Goal: Task Accomplishment & Management: Manage account settings

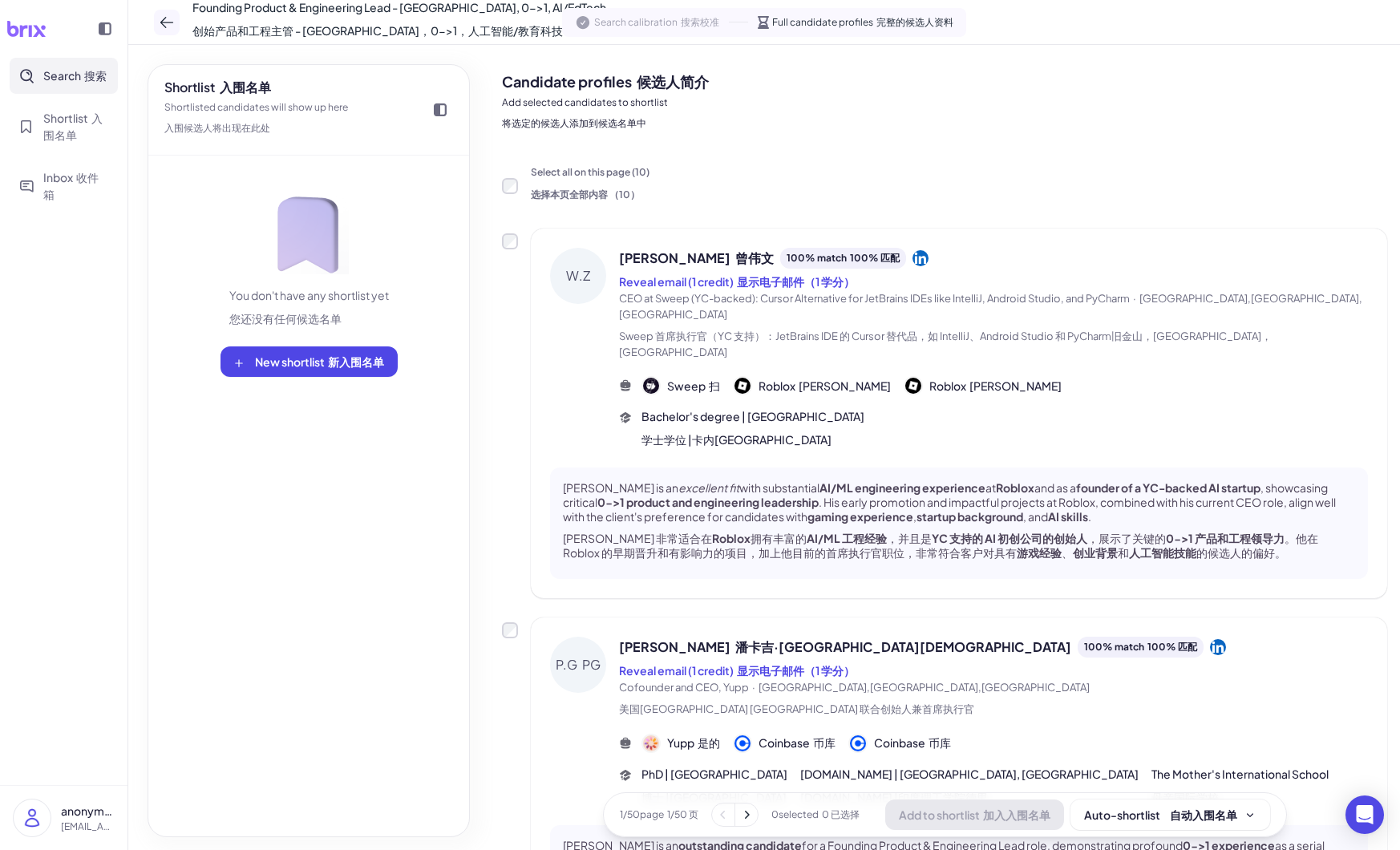
scroll to position [3302, 0]
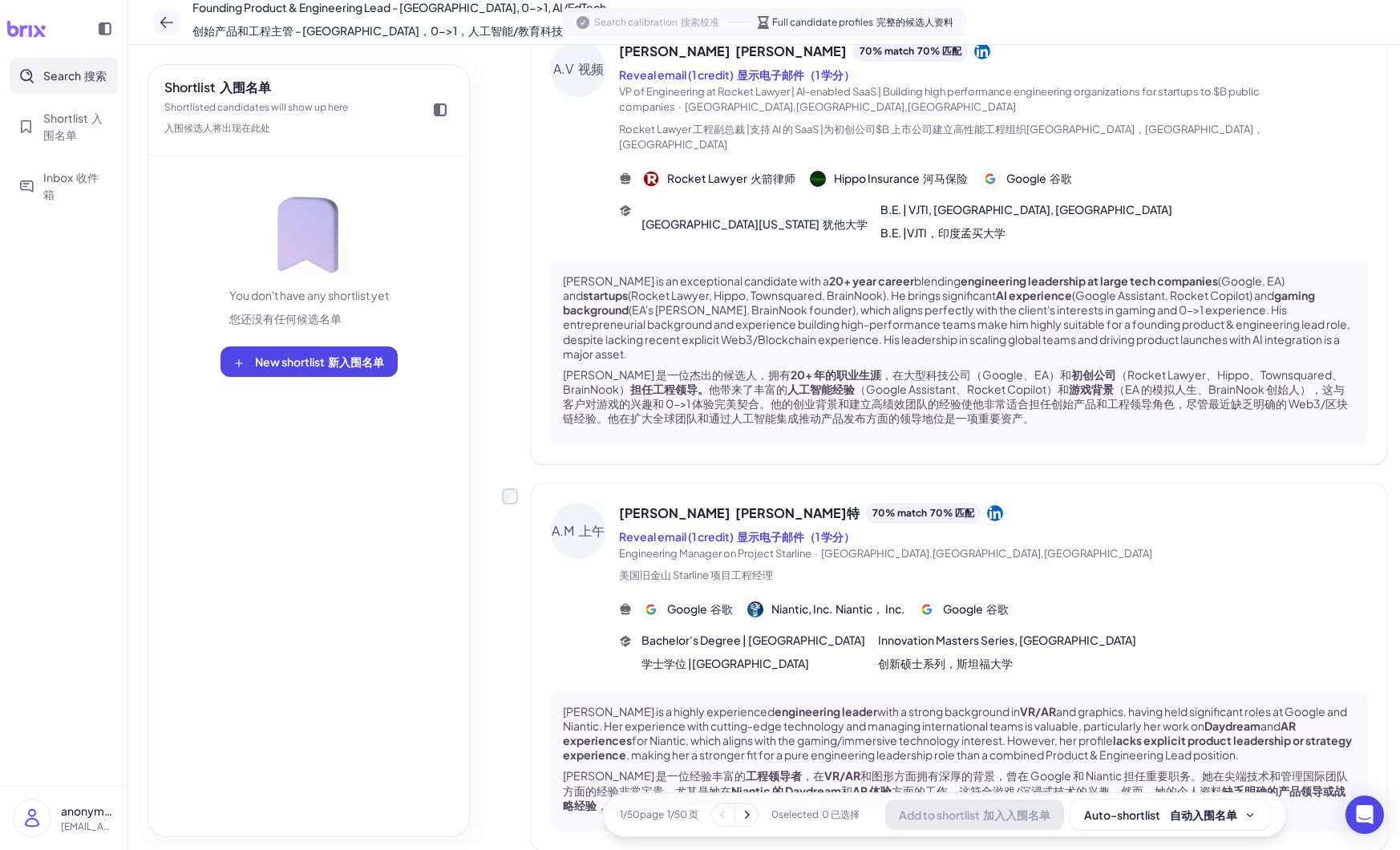
click at [159, 21] on icon at bounding box center [166, 22] width 16 height 16
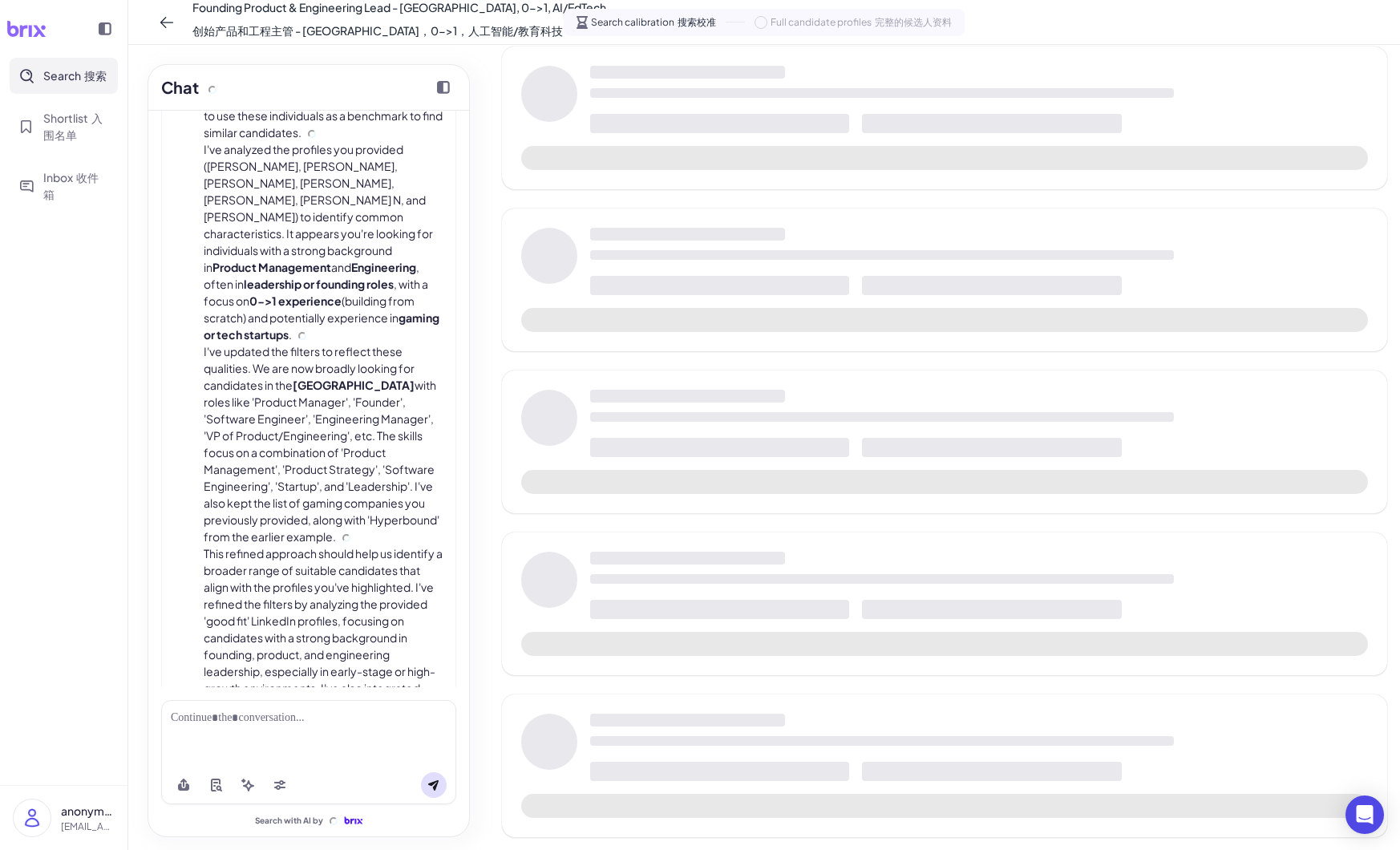
scroll to position [7642, 0]
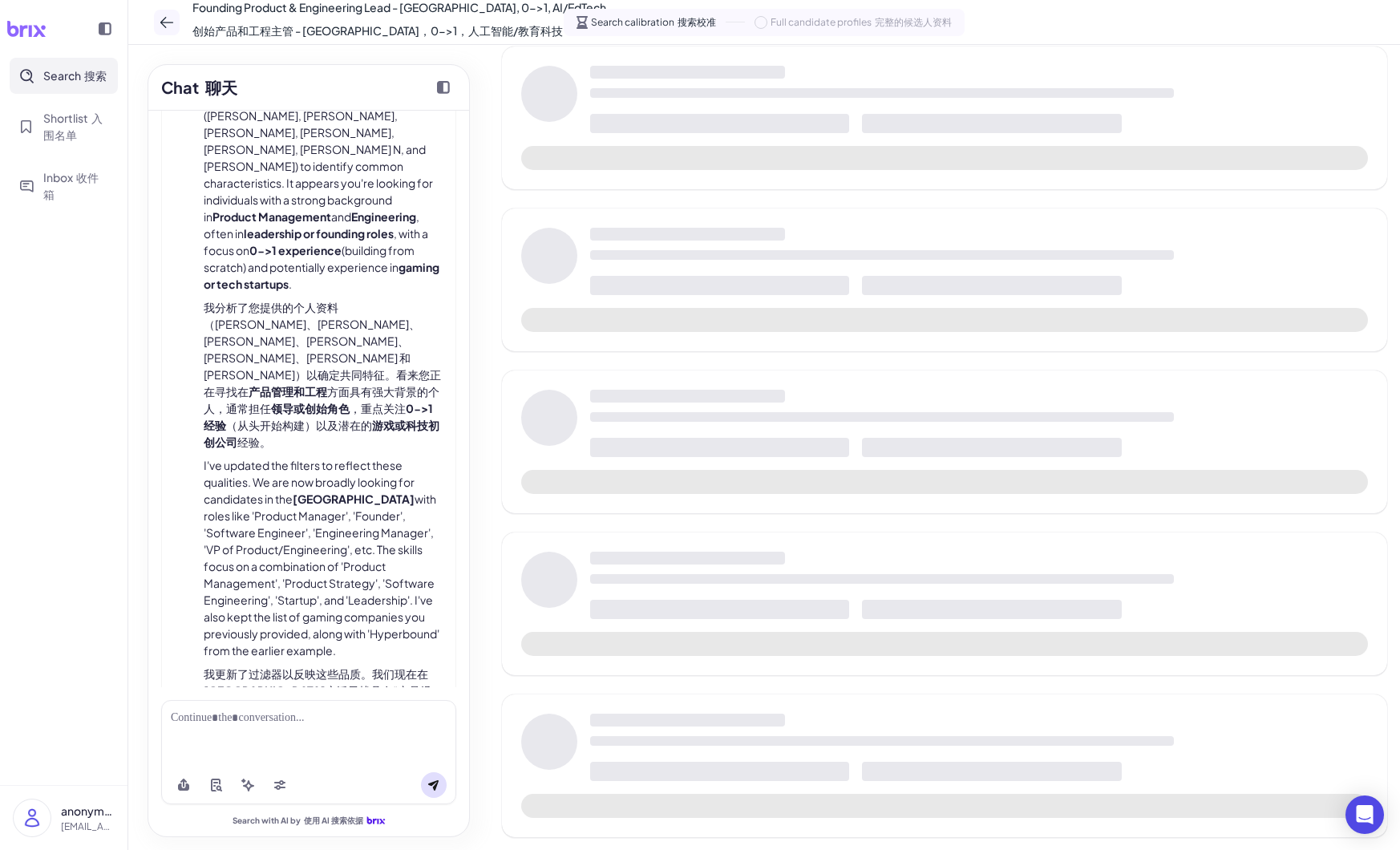
click at [160, 25] on icon at bounding box center [166, 22] width 16 height 16
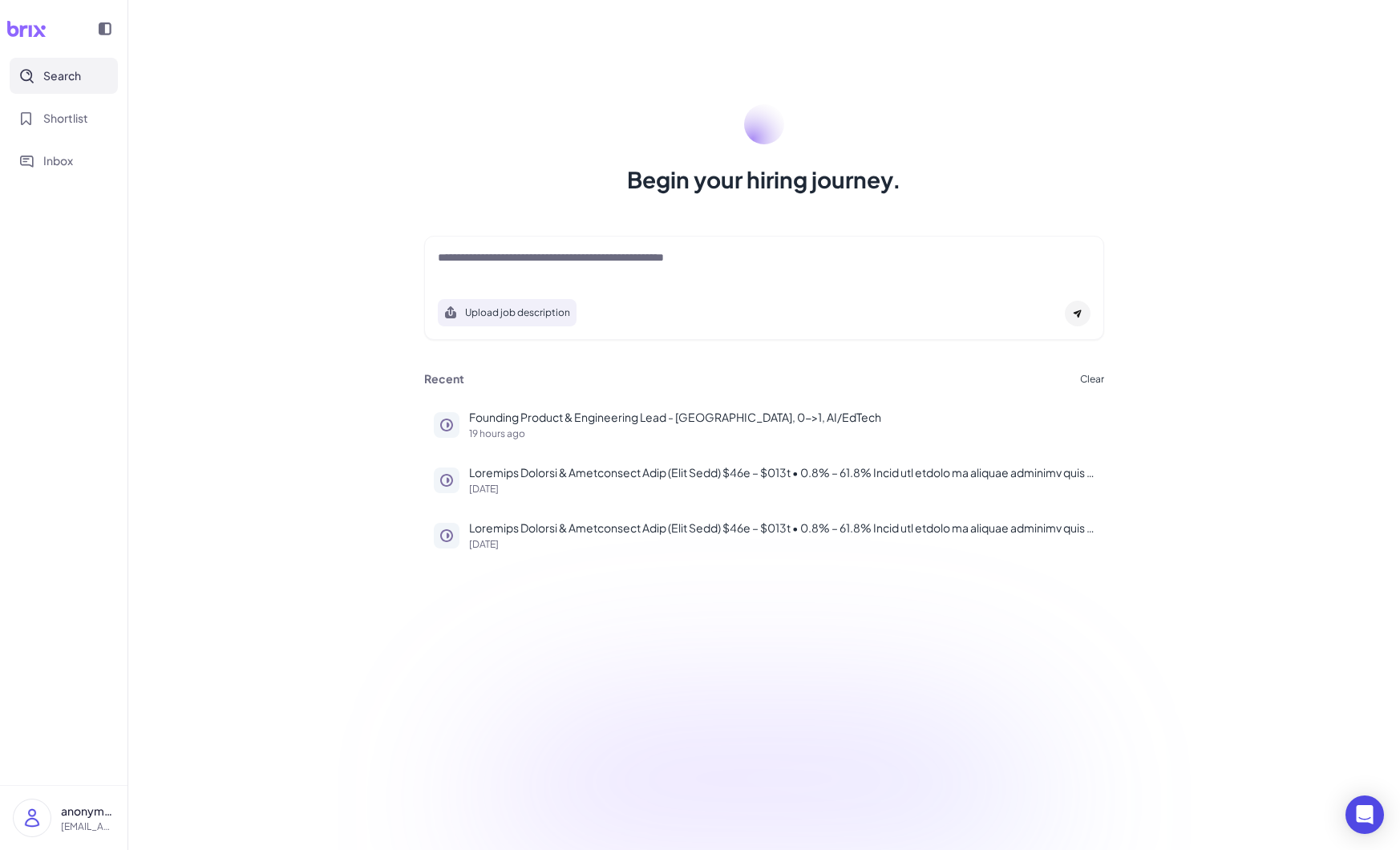
click at [344, 198] on div "Begin your hiring journey. Upload job description Job Titles Location Years of …" at bounding box center [764, 425] width 1272 height 850
click at [539, 270] on div at bounding box center [763, 266] width 653 height 32
click at [516, 261] on textarea at bounding box center [763, 259] width 653 height 19
paste textarea "**********"
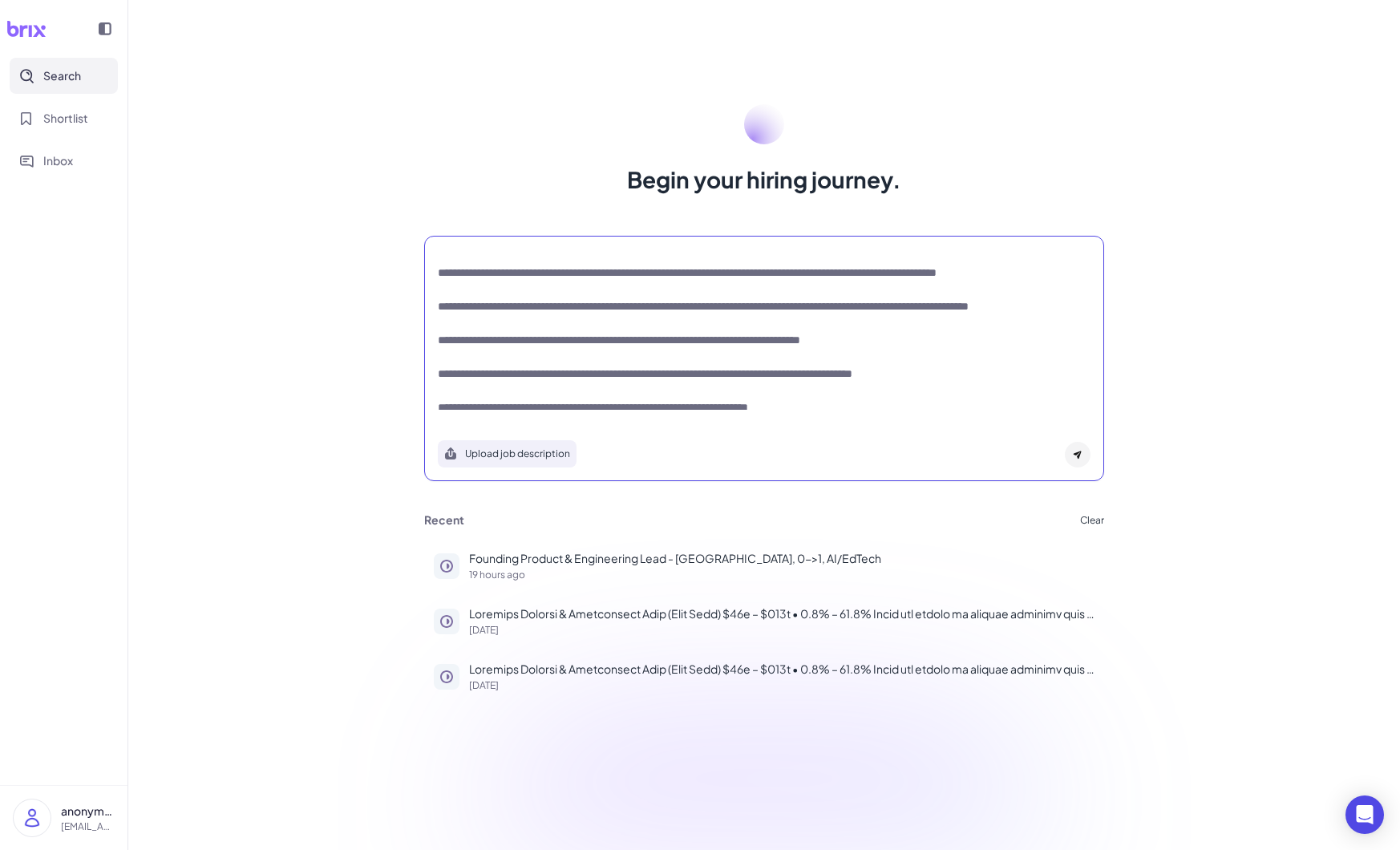
scroll to position [196, 0]
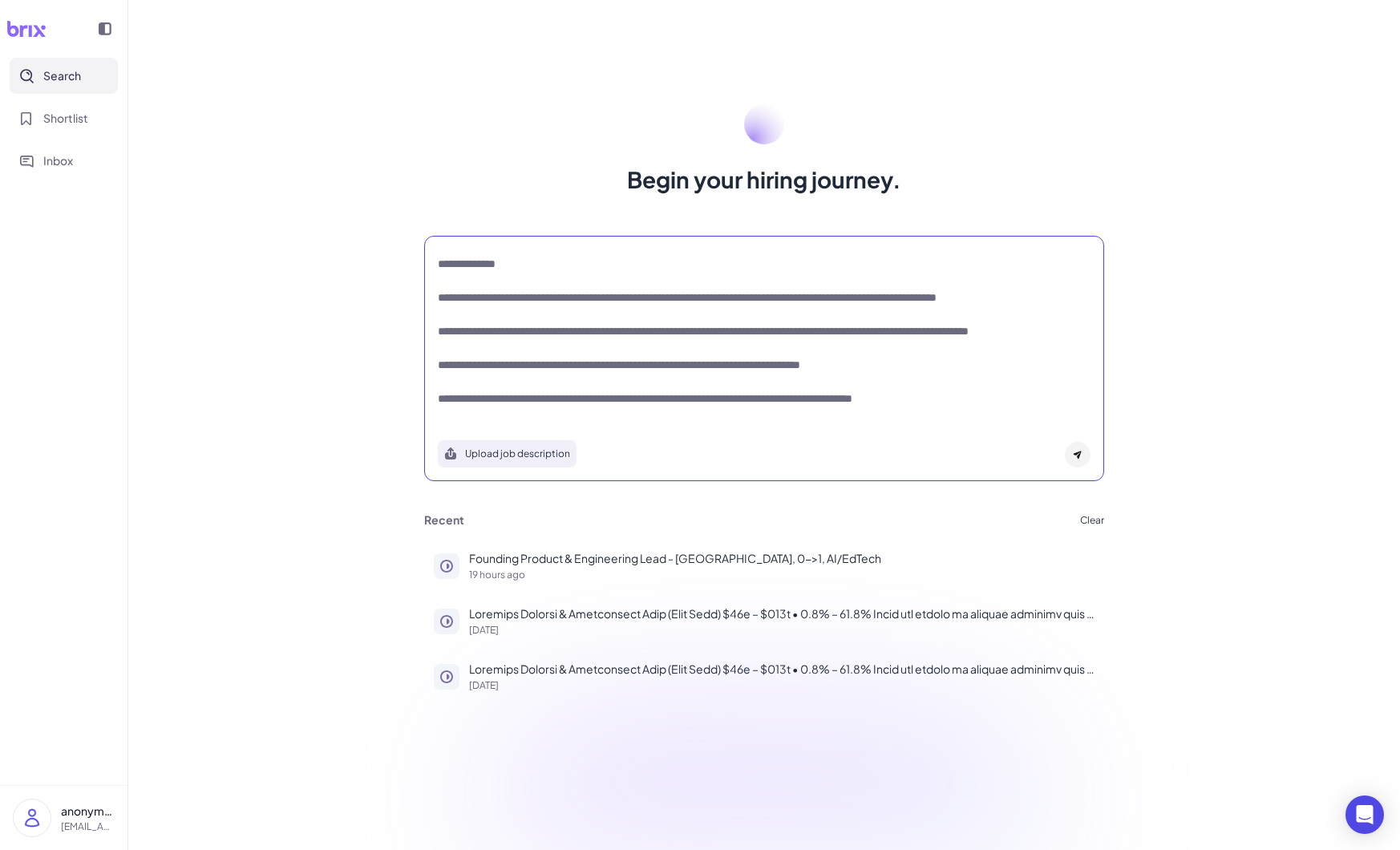
type textarea "**********"
click at [538, 455] on button "Upload job description" at bounding box center [507, 453] width 139 height 27
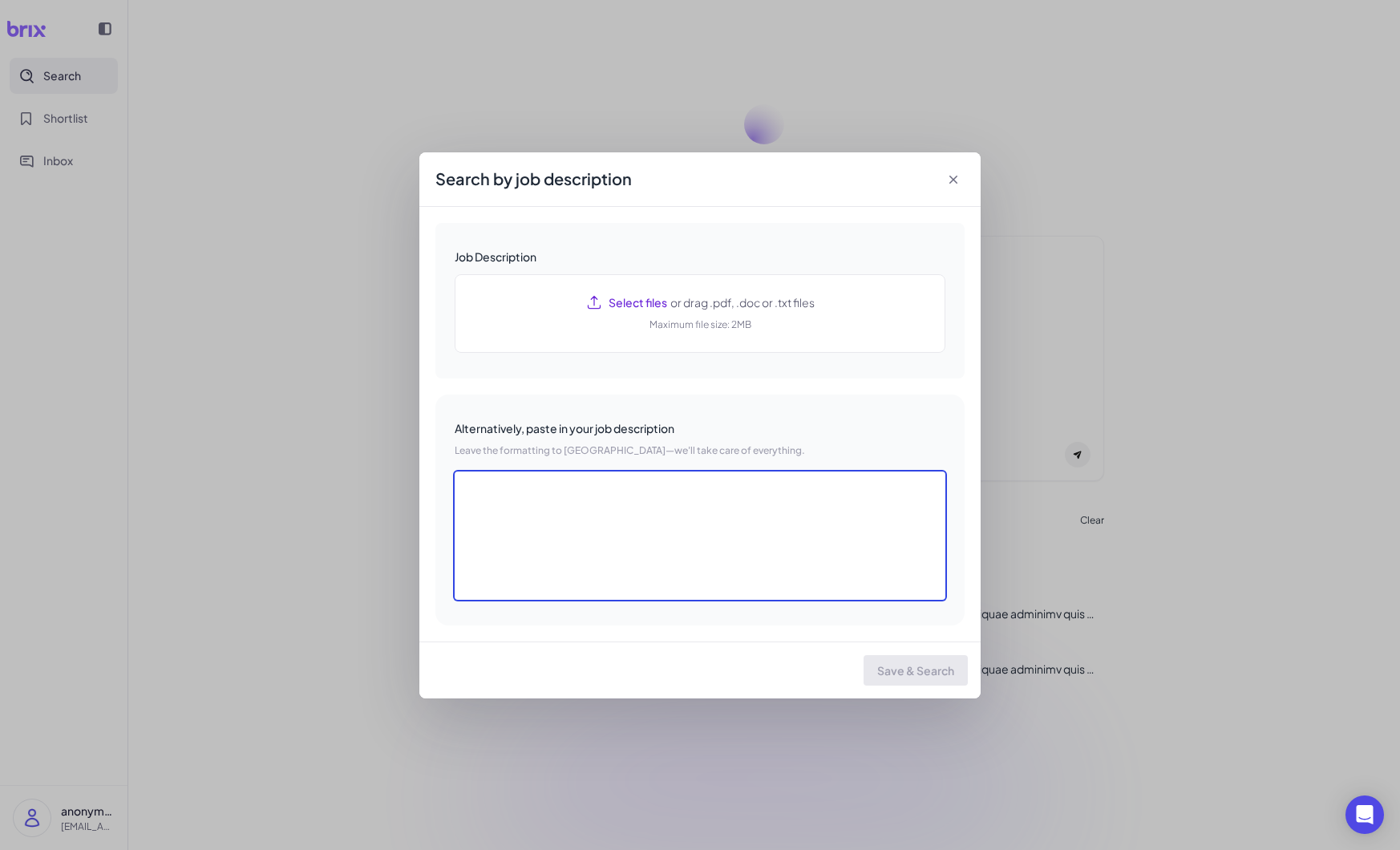
click at [610, 505] on textarea at bounding box center [700, 535] width 491 height 128
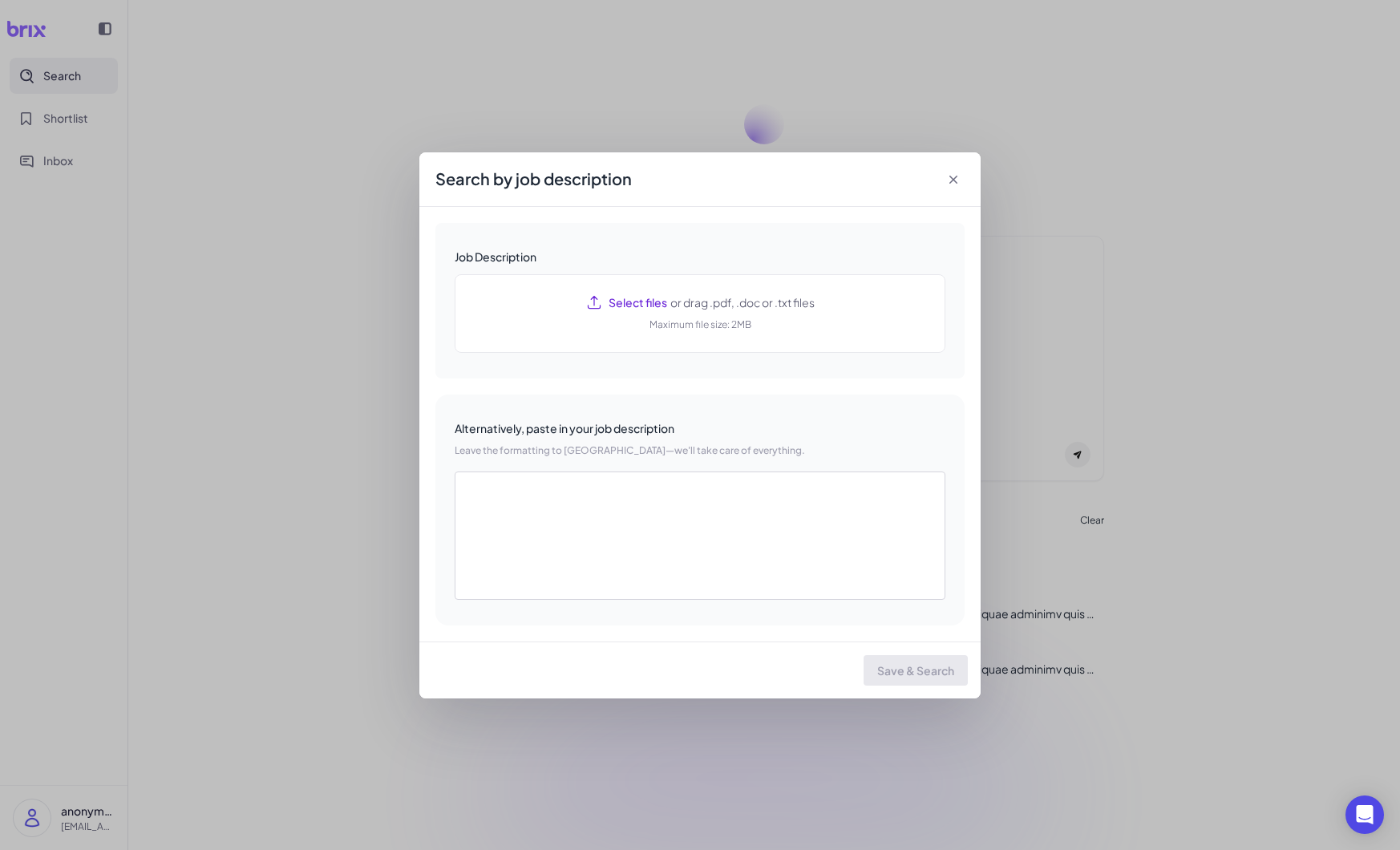
click at [955, 174] on icon at bounding box center [954, 180] width 16 height 16
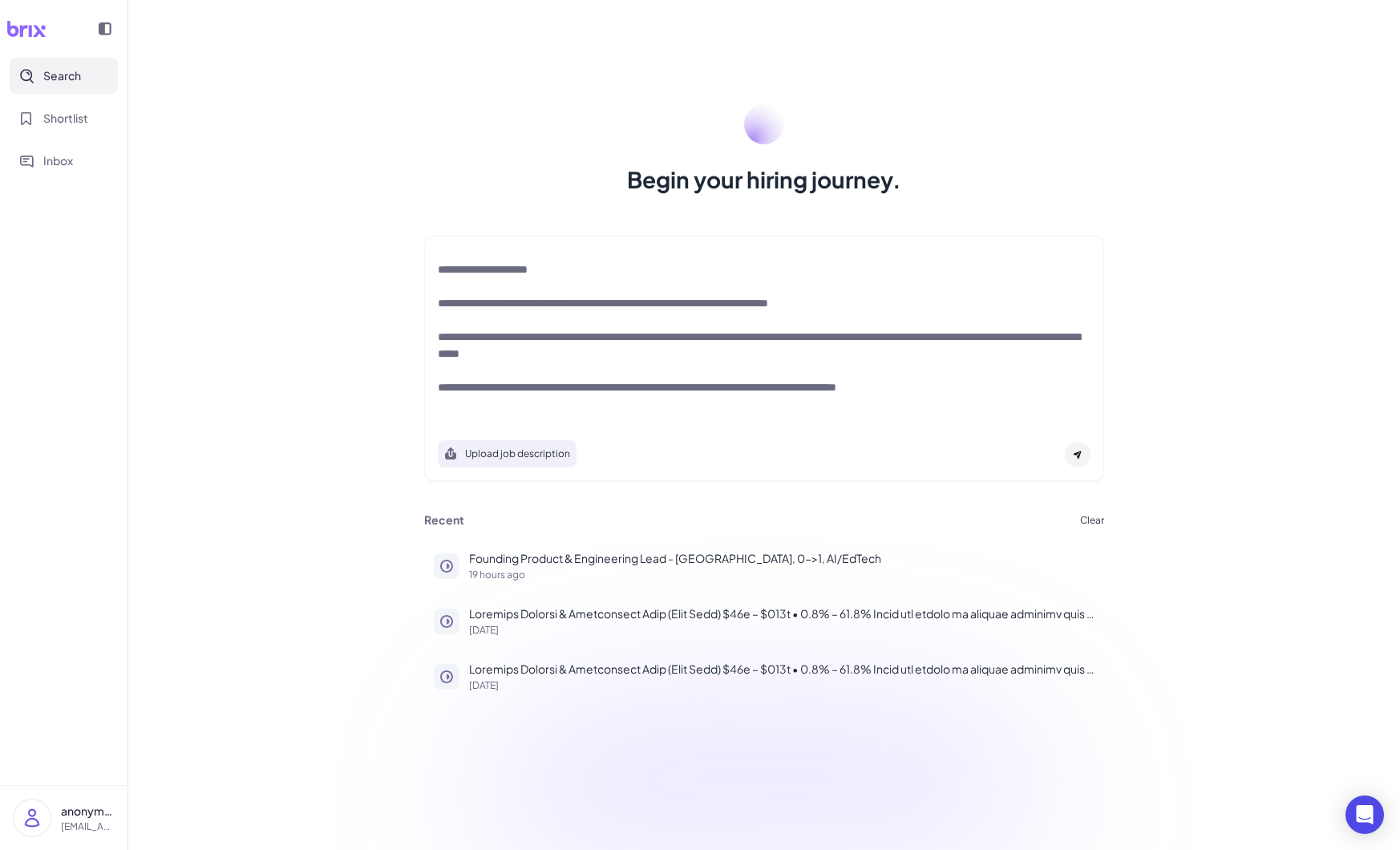
scroll to position [564, 0]
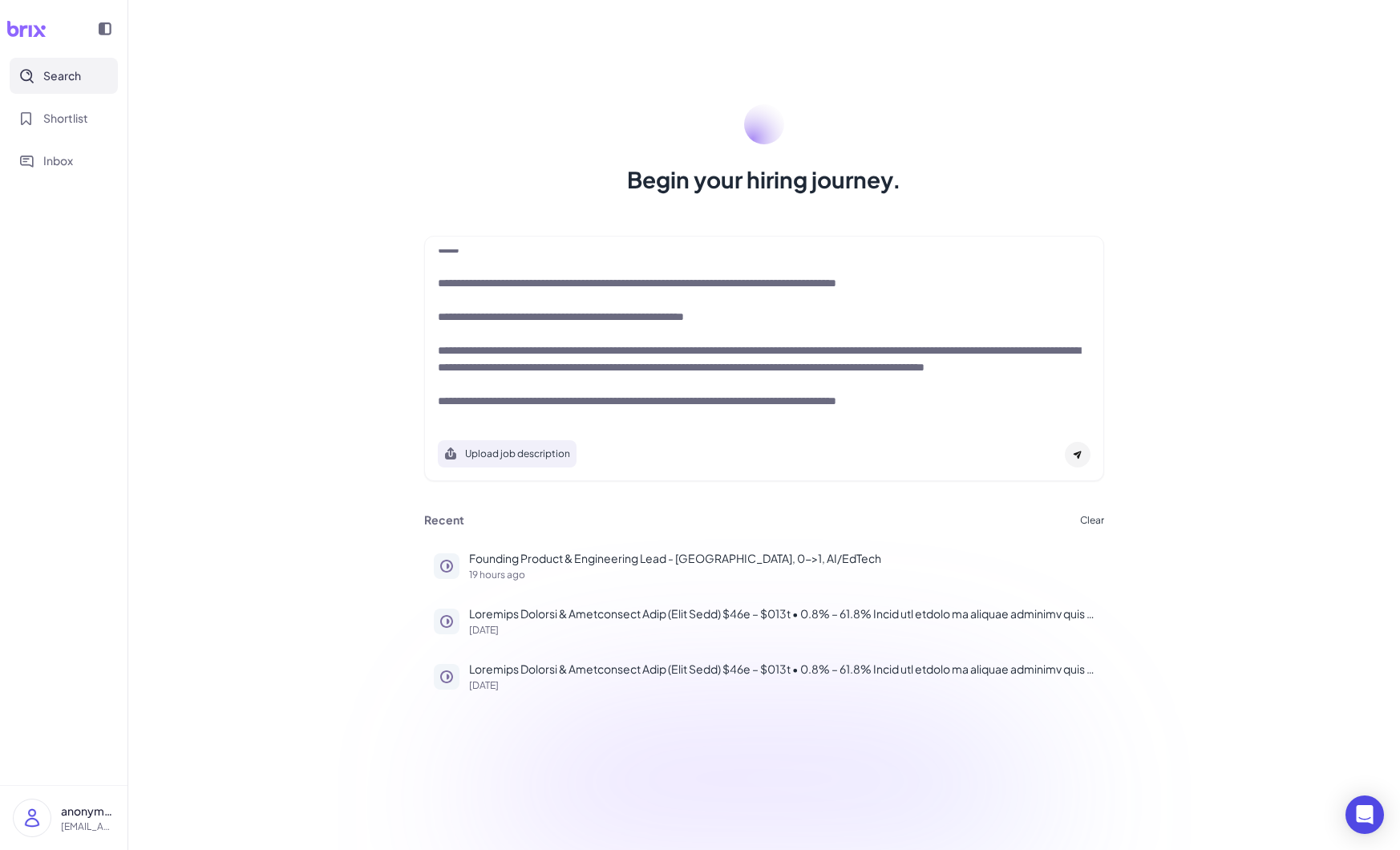
click at [1080, 460] on div at bounding box center [1077, 454] width 26 height 26
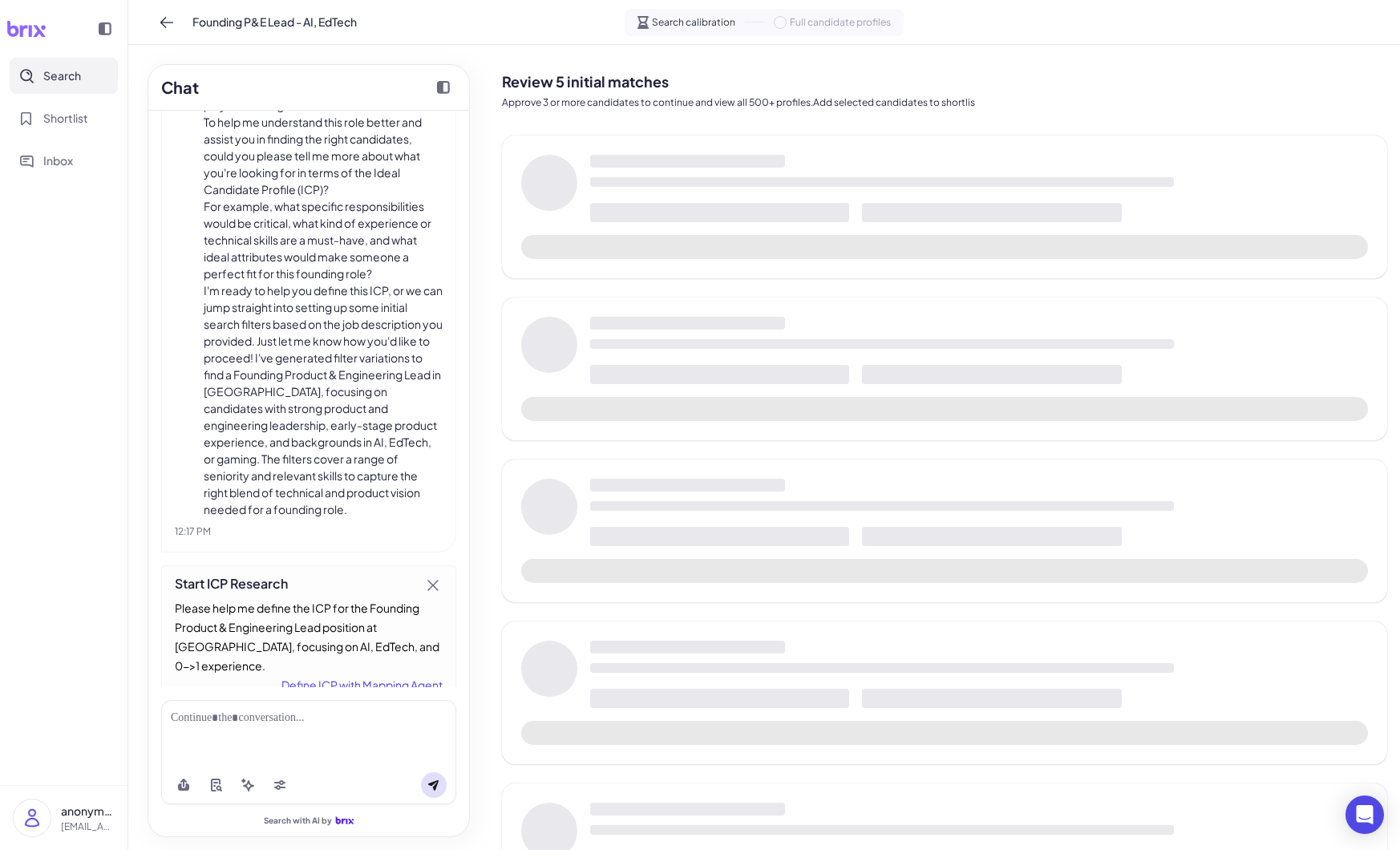
scroll to position [1352, 0]
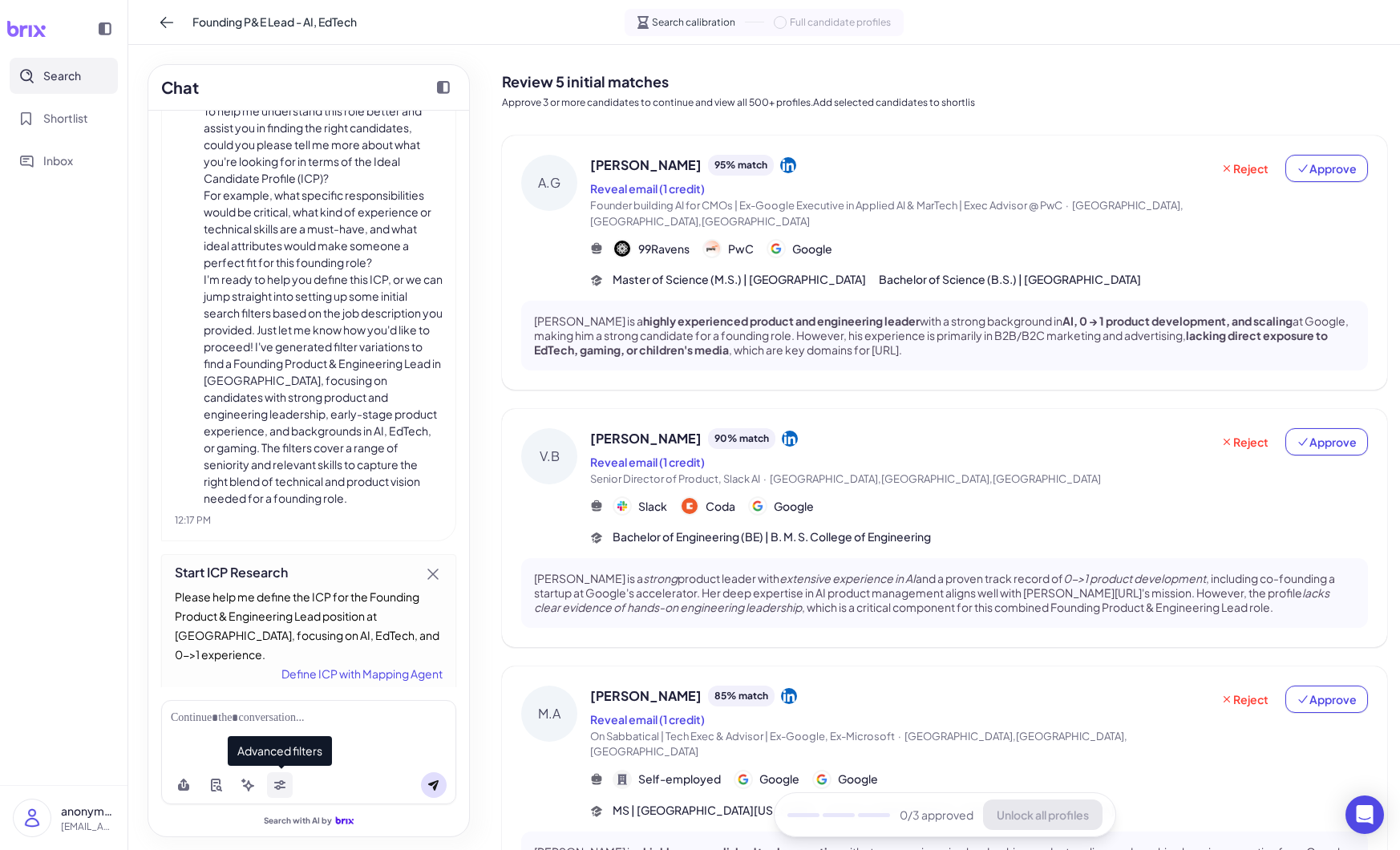
click at [284, 784] on icon at bounding box center [280, 784] width 12 height 12
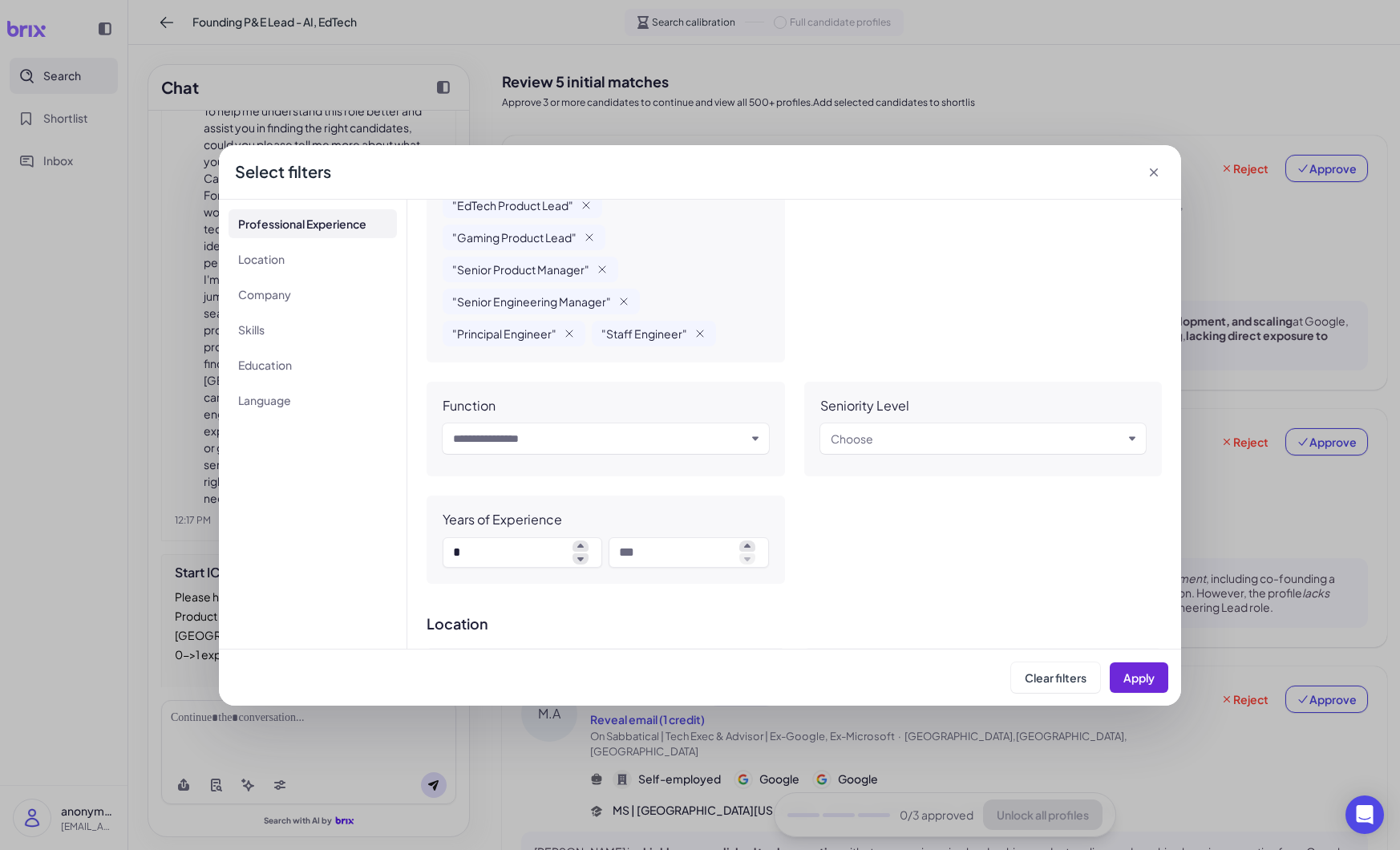
scroll to position [445, 0]
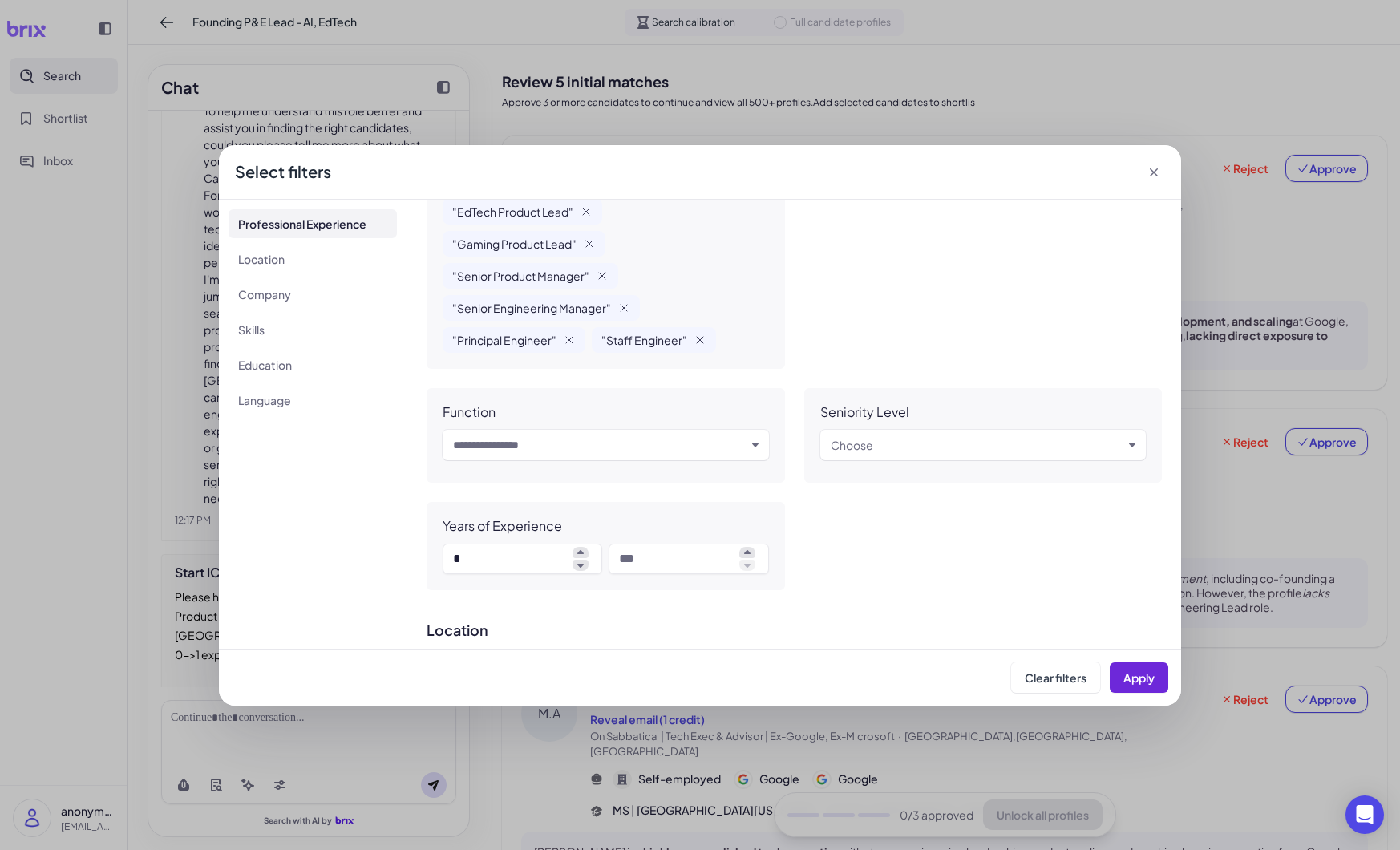
click at [760, 447] on div "Input and choose" at bounding box center [606, 444] width 327 height 30
click at [758, 445] on icon "button" at bounding box center [754, 444] width 6 height 6
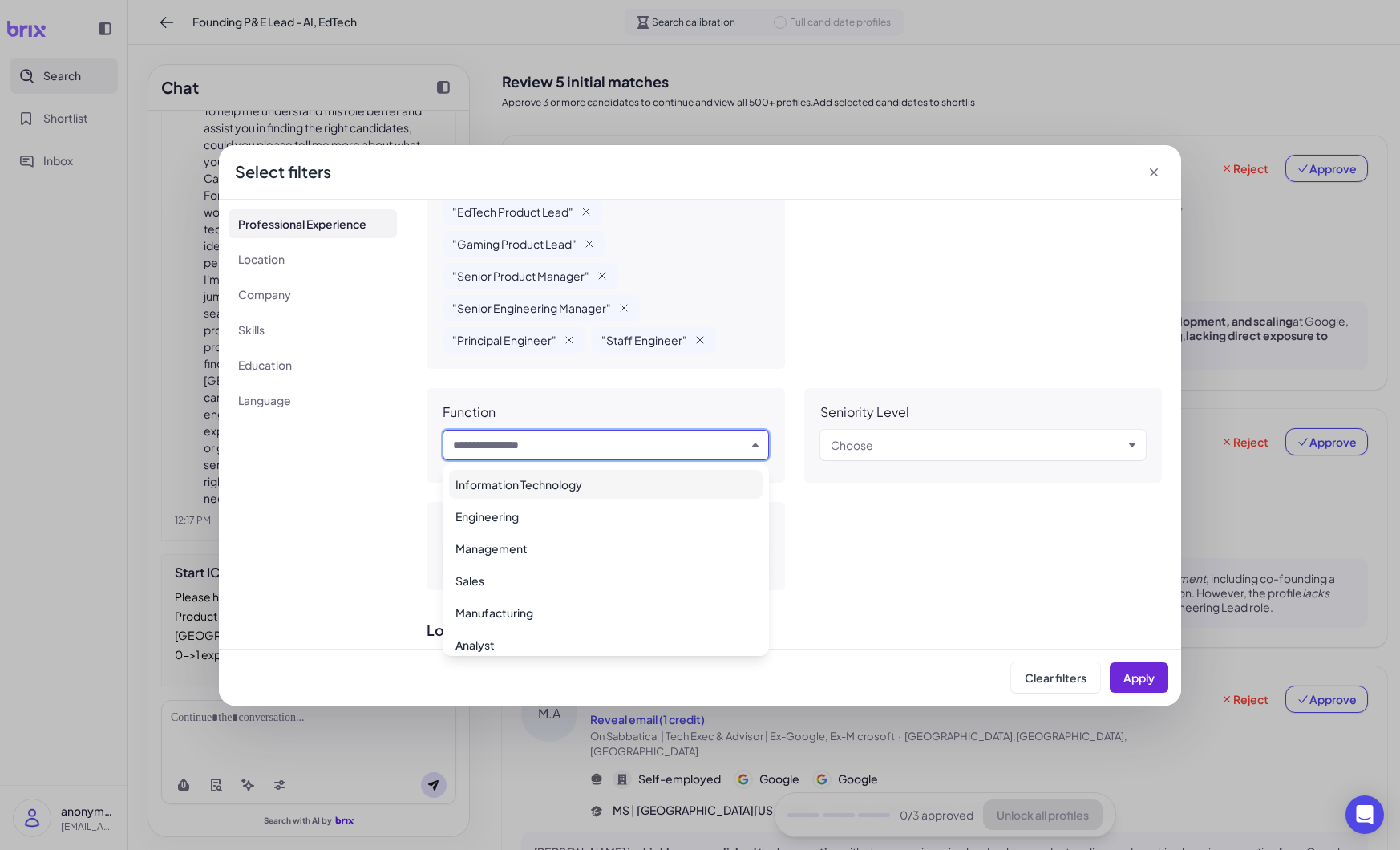
click at [758, 445] on icon "button" at bounding box center [754, 444] width 6 height 4
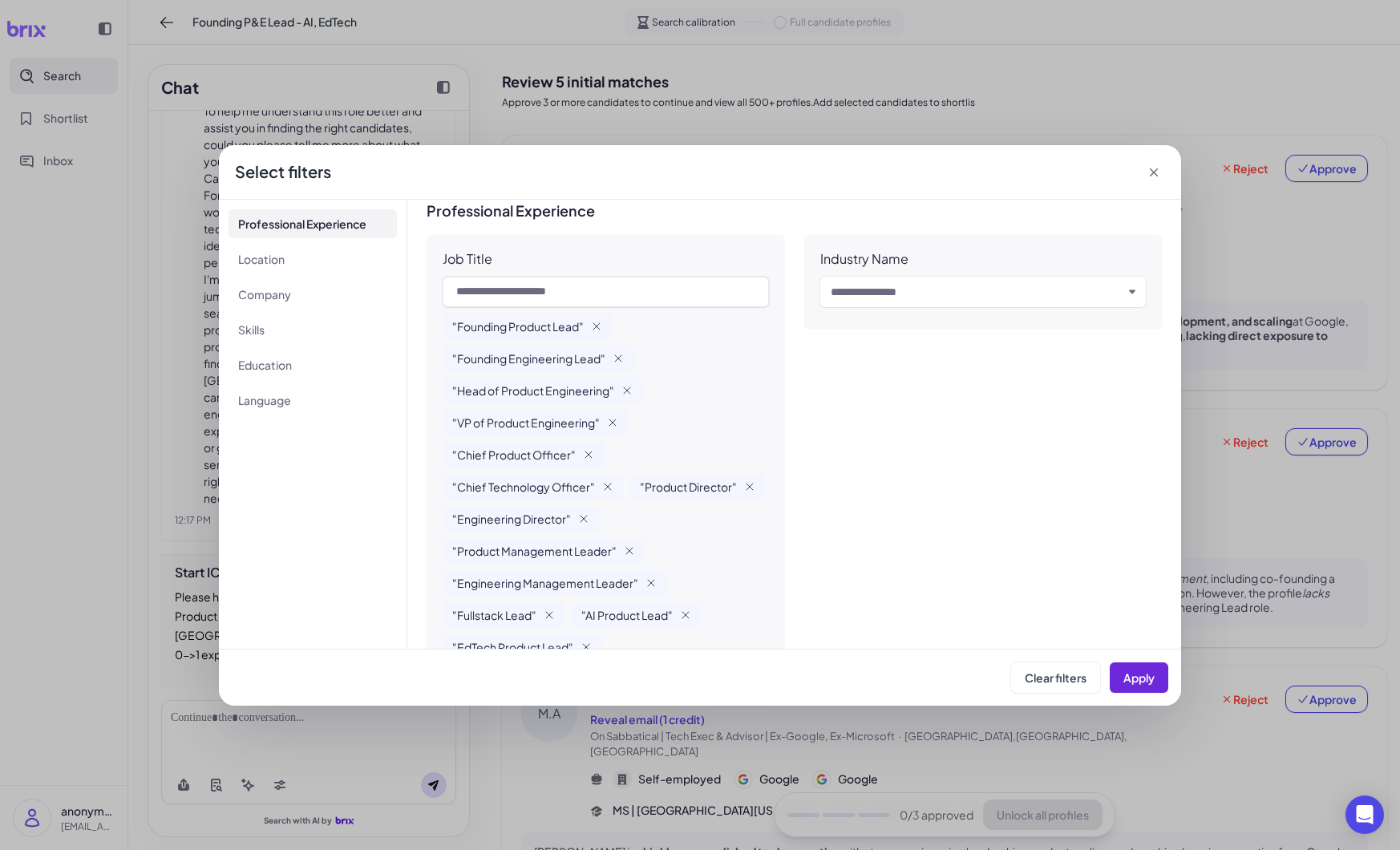
scroll to position [0, 0]
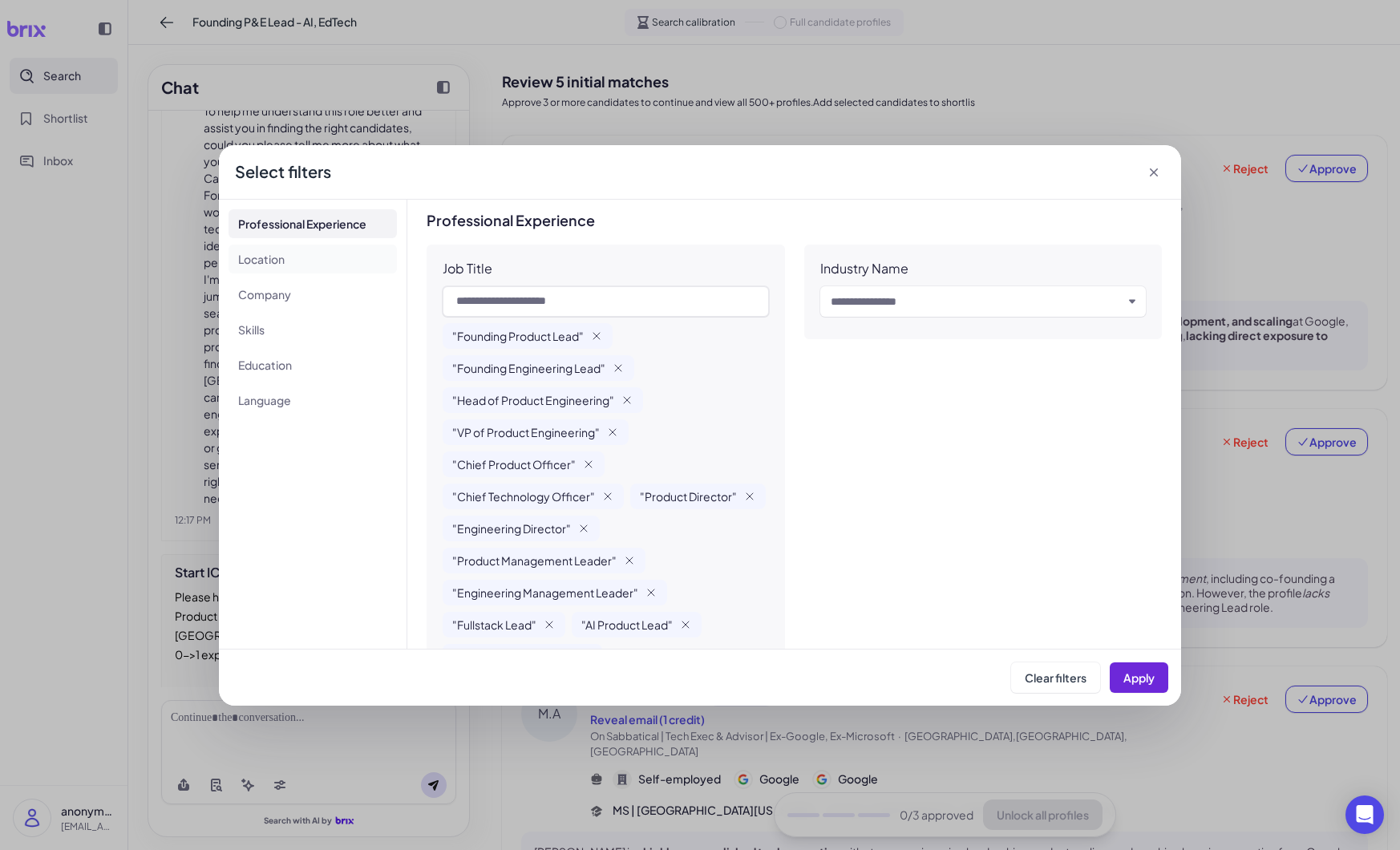
click at [266, 256] on li "Location" at bounding box center [313, 259] width 168 height 29
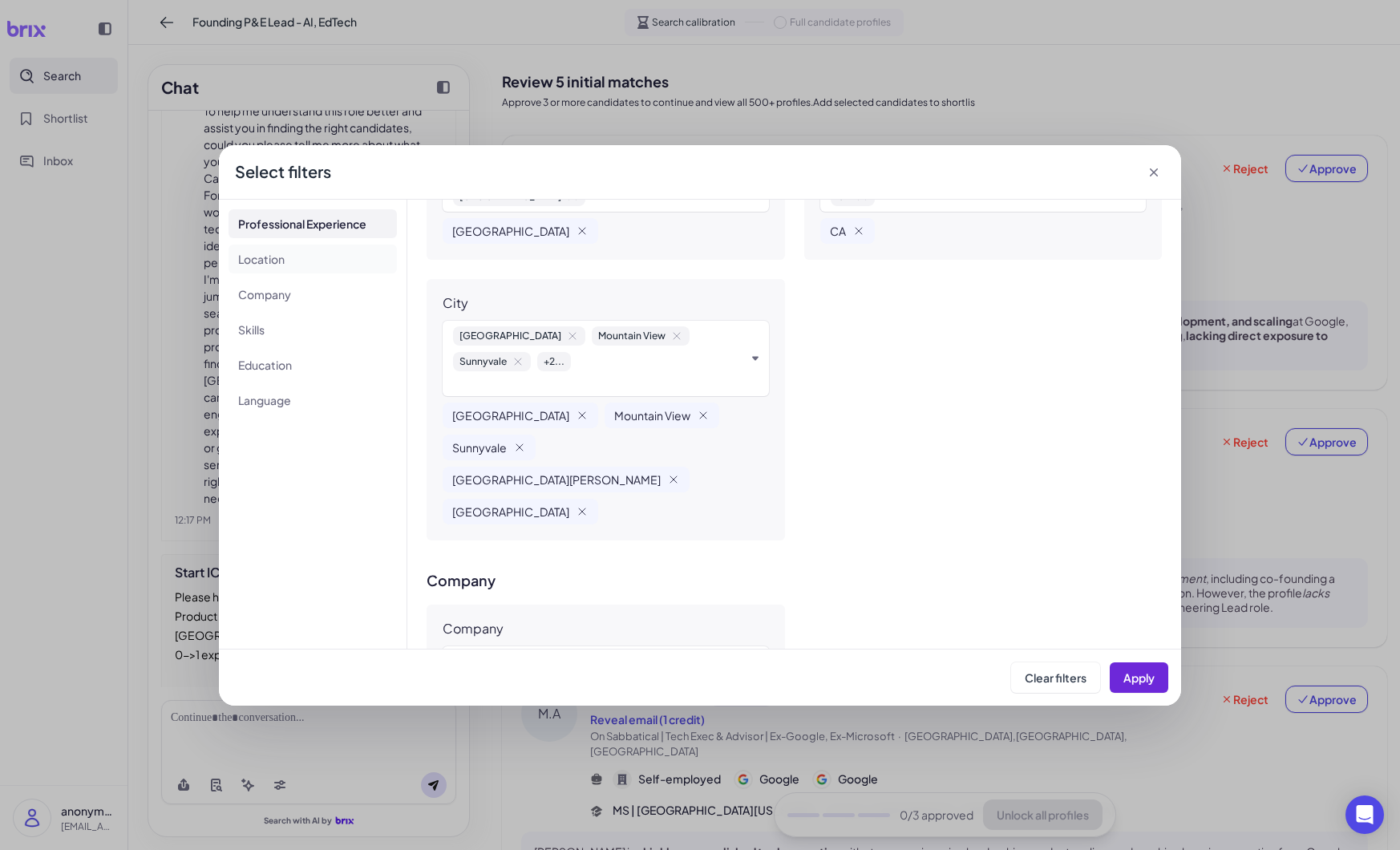
scroll to position [962, 0]
click at [748, 352] on div "[GEOGRAPHIC_DATA] [GEOGRAPHIC_DATA] + 2 ..." at bounding box center [606, 356] width 327 height 75
click at [754, 354] on icon "button" at bounding box center [754, 356] width 6 height 4
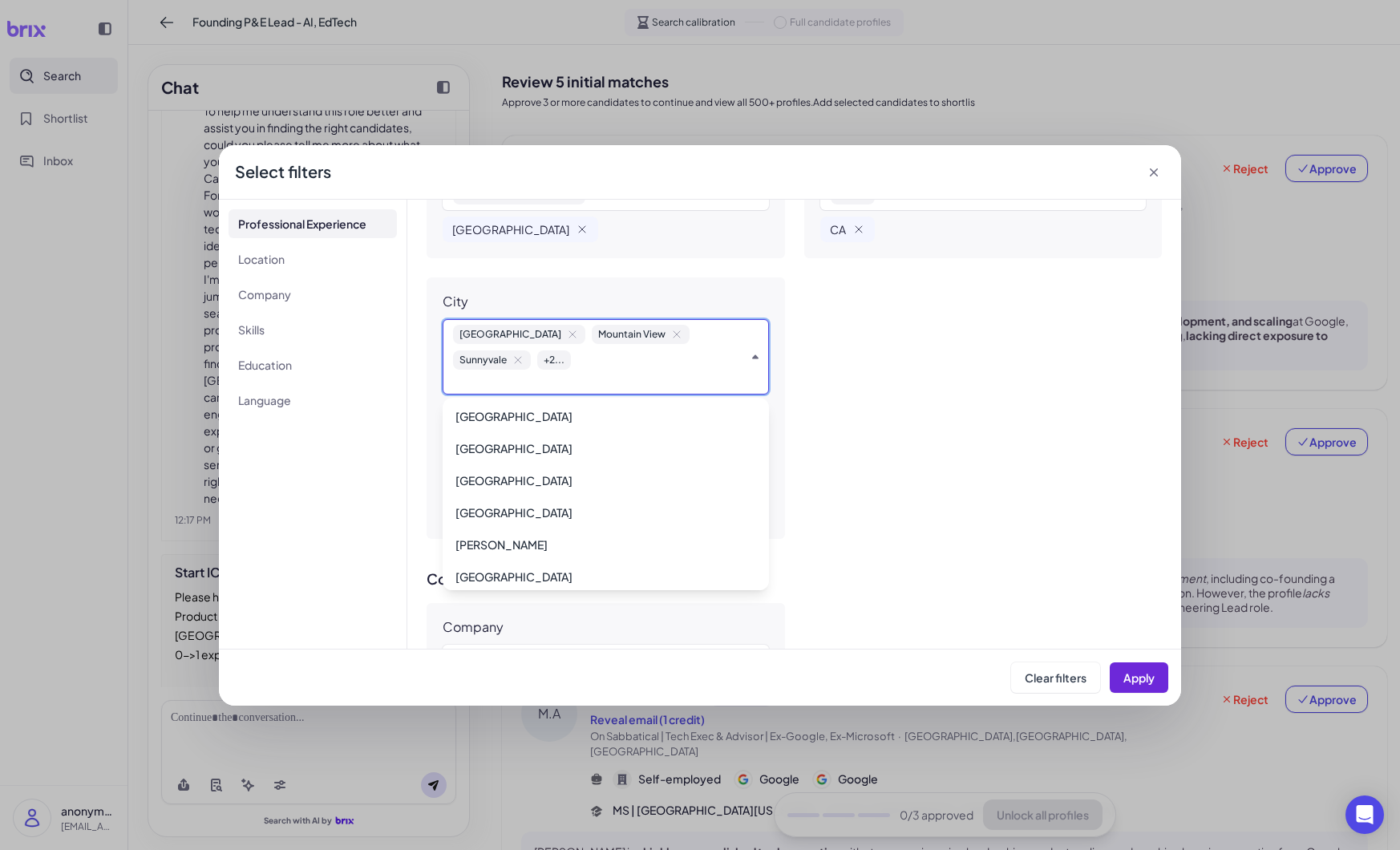
scroll to position [807, 0]
click at [607, 360] on div "[GEOGRAPHIC_DATA] [GEOGRAPHIC_DATA] + 2 ..." at bounding box center [599, 347] width 292 height 45
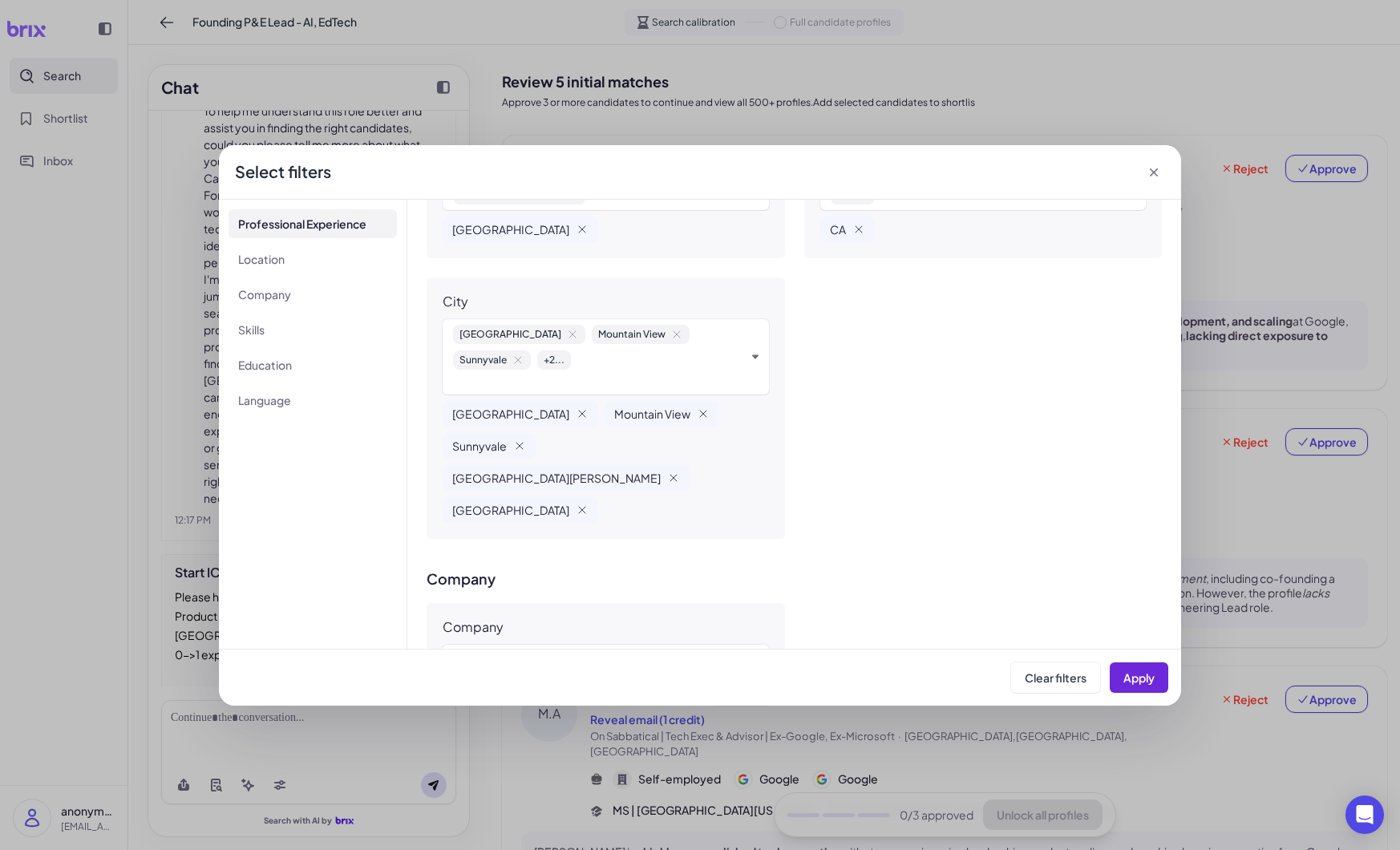
click at [538, 360] on span "+ 2 ..." at bounding box center [554, 360] width 34 height 19
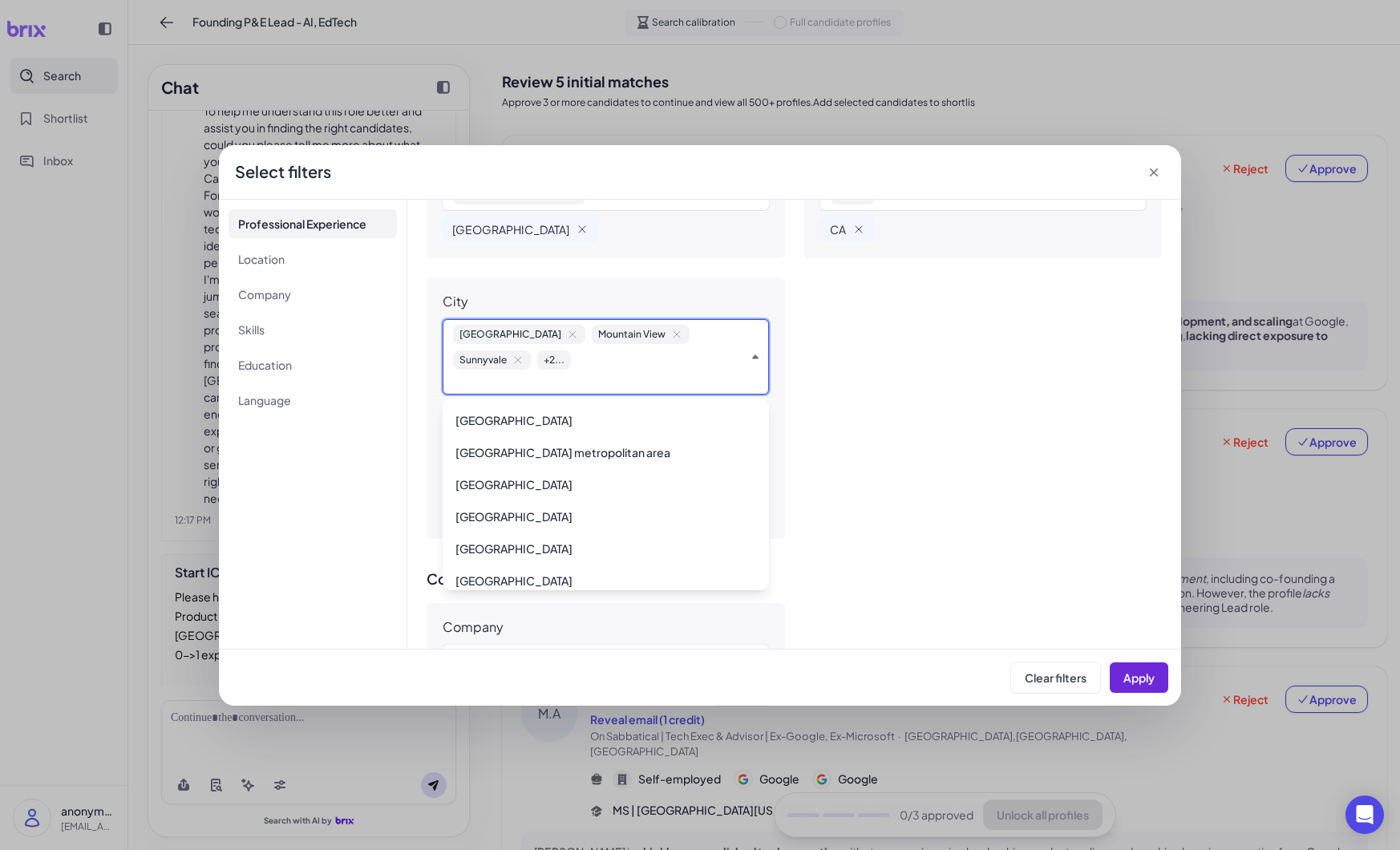
scroll to position [2758, 0]
click at [538, 360] on span "+ 2 ..." at bounding box center [554, 360] width 34 height 19
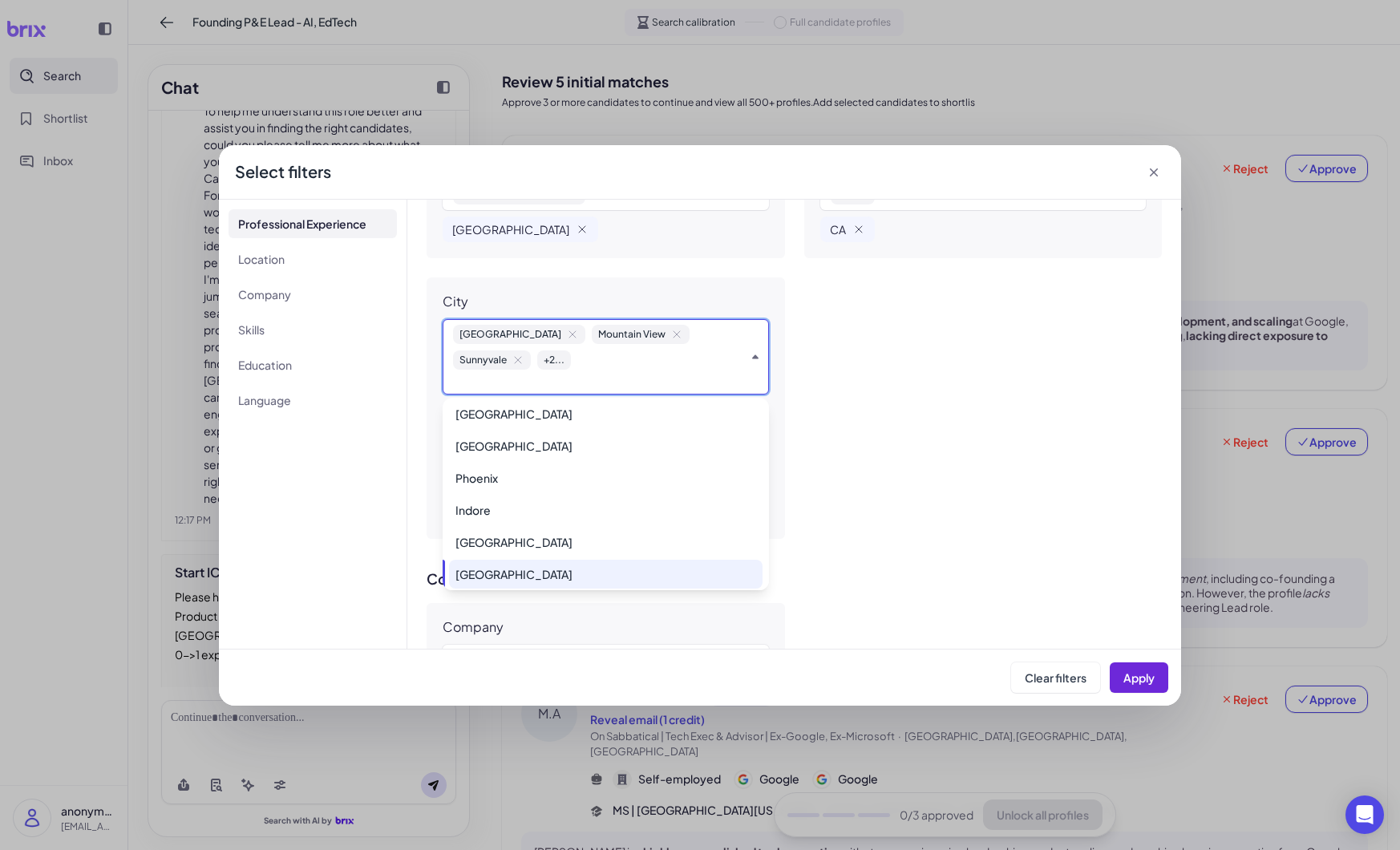
click at [538, 360] on span "+ 2 ..." at bounding box center [554, 360] width 34 height 19
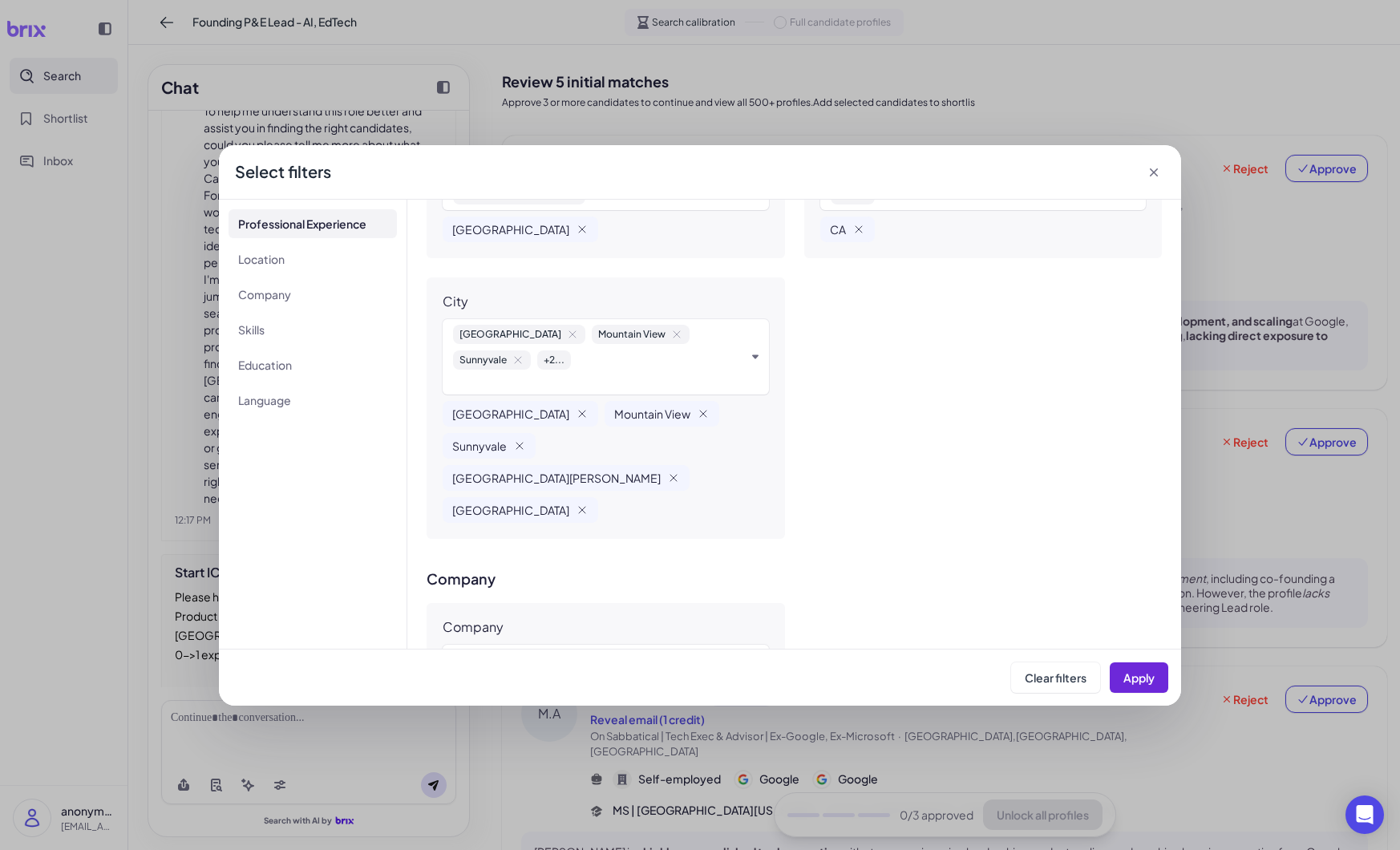
click at [538, 360] on span "+ 2 ..." at bounding box center [554, 360] width 34 height 19
click at [538, 359] on span "+ 2 ..." at bounding box center [554, 360] width 34 height 19
click at [416, 383] on div "**********" at bounding box center [794, 423] width 774 height 449
click at [526, 365] on div "[GEOGRAPHIC_DATA] [GEOGRAPHIC_DATA] + 2 ..." at bounding box center [599, 347] width 292 height 45
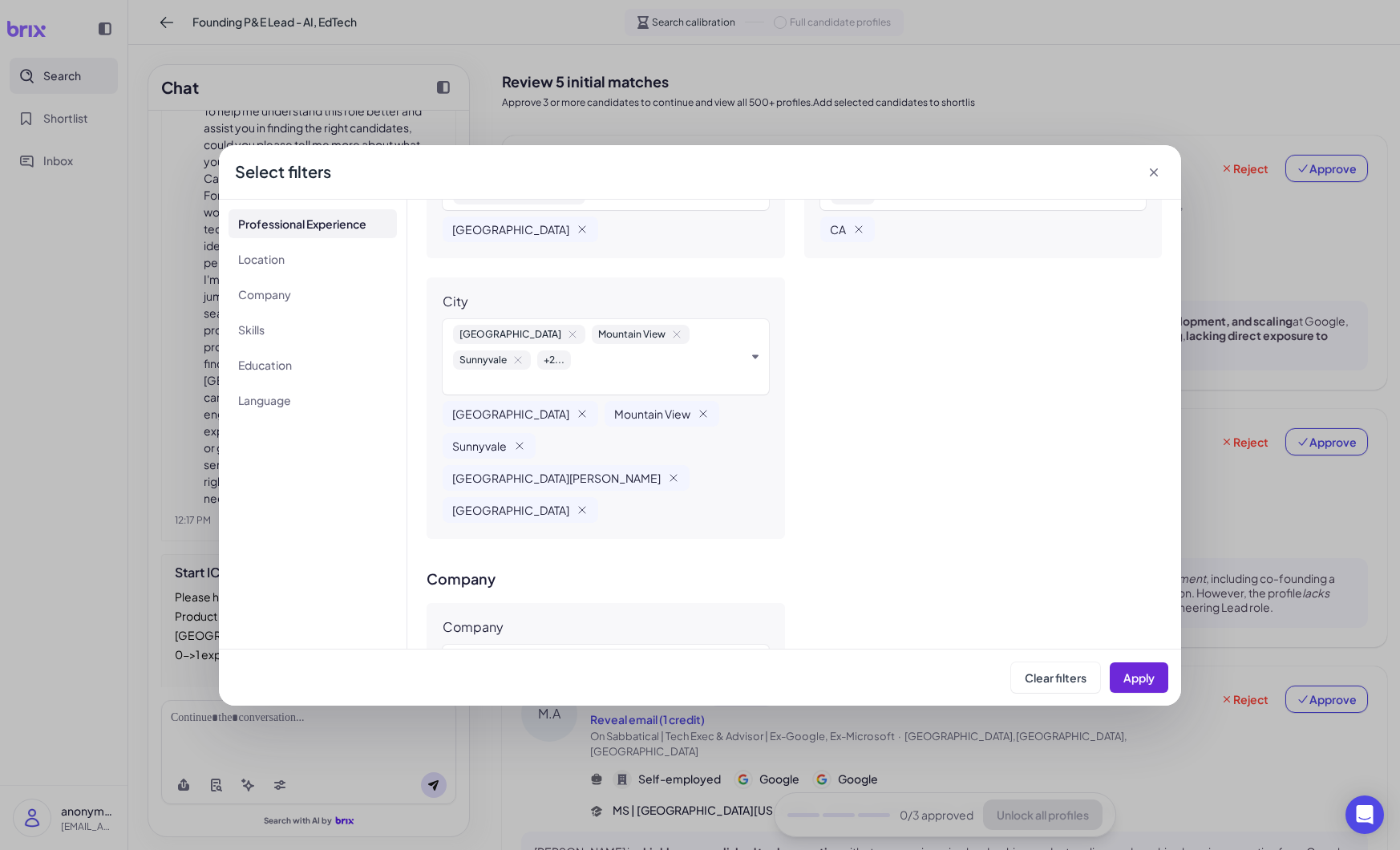
click at [415, 382] on div "**********" at bounding box center [794, 423] width 774 height 449
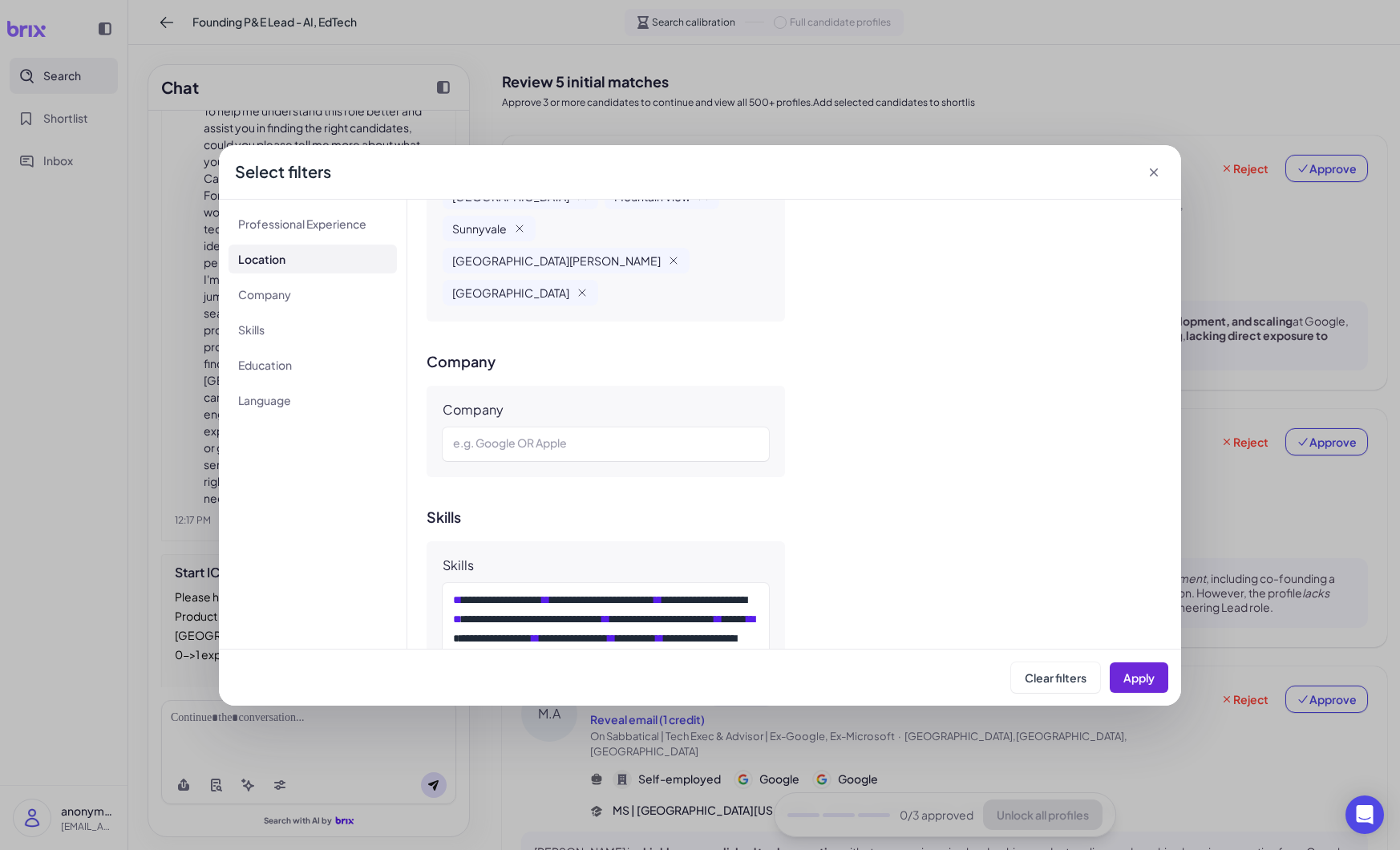
scroll to position [1178, 0]
click at [554, 436] on div at bounding box center [606, 445] width 306 height 19
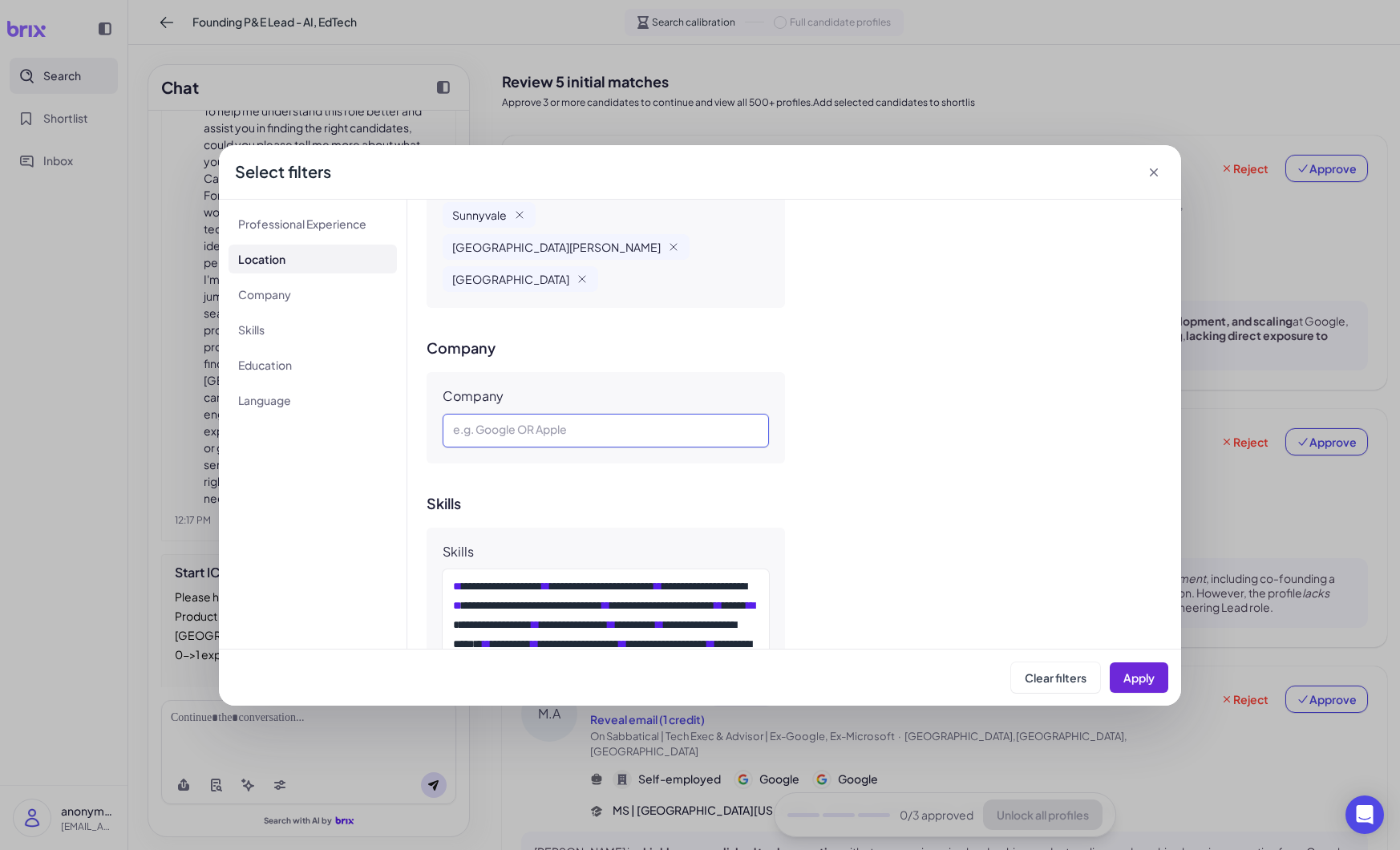
scroll to position [1193, 0]
click at [506, 420] on div "******" at bounding box center [606, 429] width 306 height 19
click at [509, 420] on div "******" at bounding box center [606, 429] width 306 height 19
click at [700, 420] on div "****** * **** ******* * ******** * **** * *" at bounding box center [606, 429] width 306 height 19
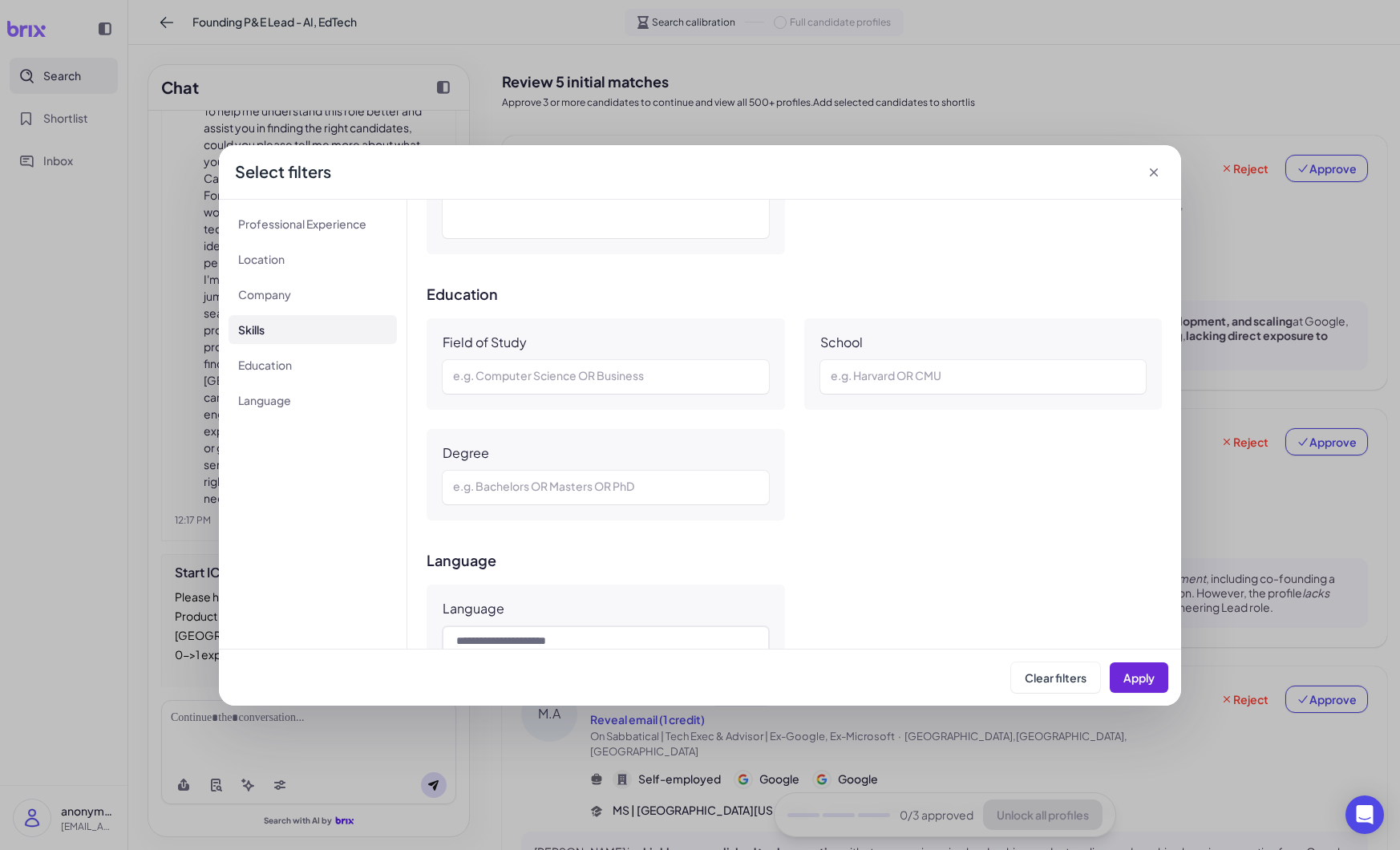
scroll to position [1703, 0]
click at [273, 355] on li "Education" at bounding box center [313, 365] width 168 height 29
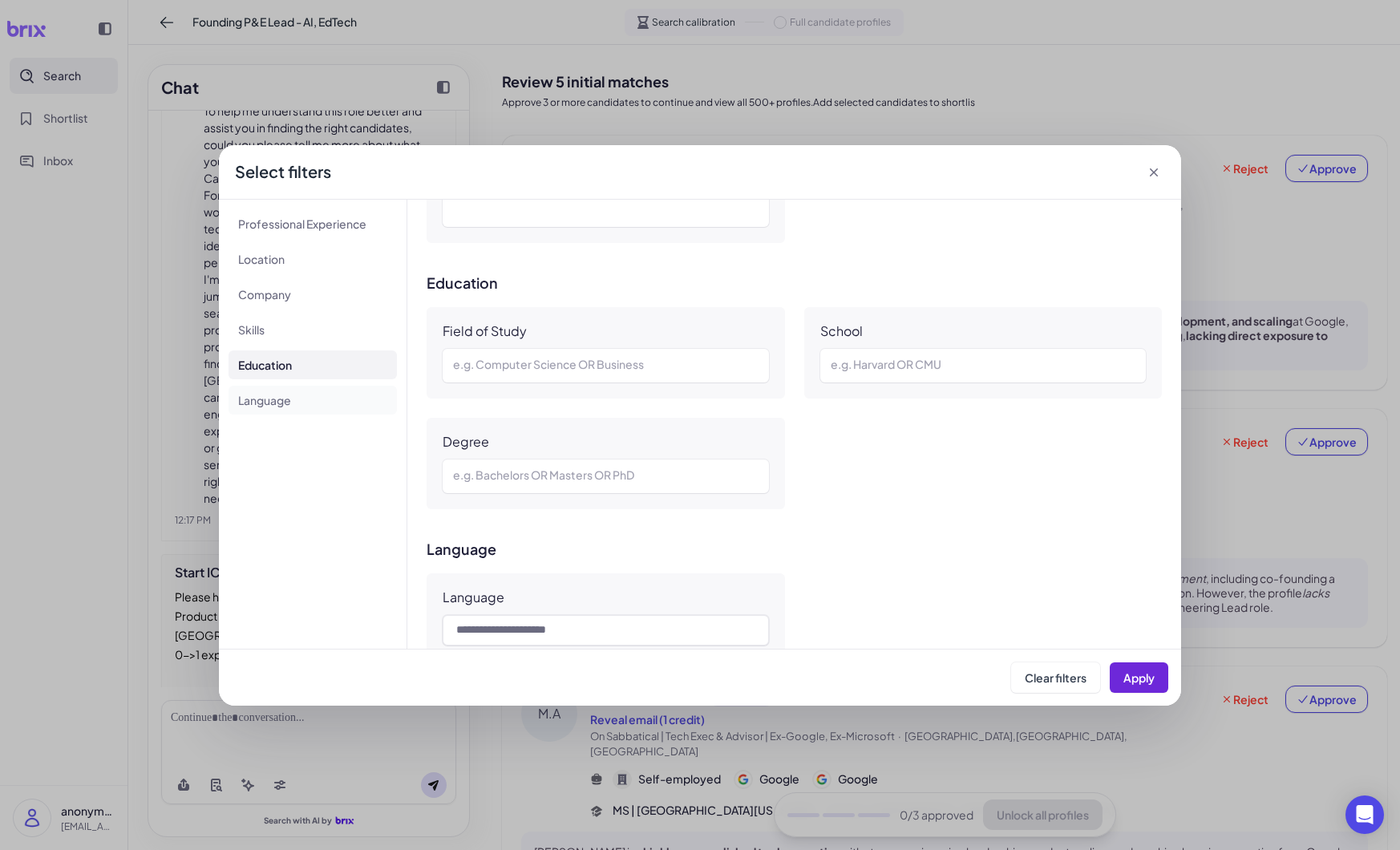
click at [276, 397] on li "Language" at bounding box center [313, 400] width 168 height 29
click at [279, 229] on li "Professional Experience" at bounding box center [313, 223] width 168 height 29
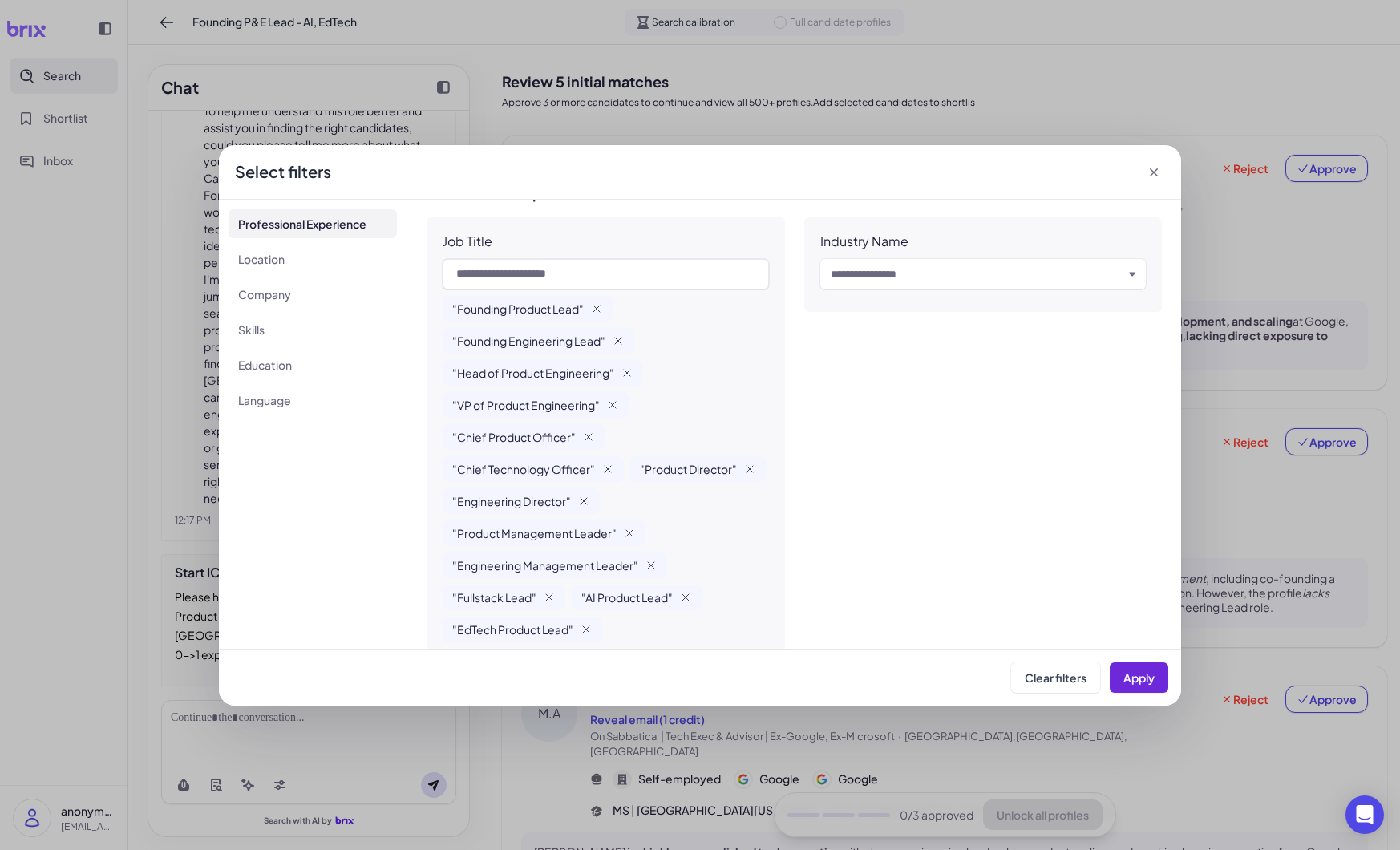
scroll to position [0, 0]
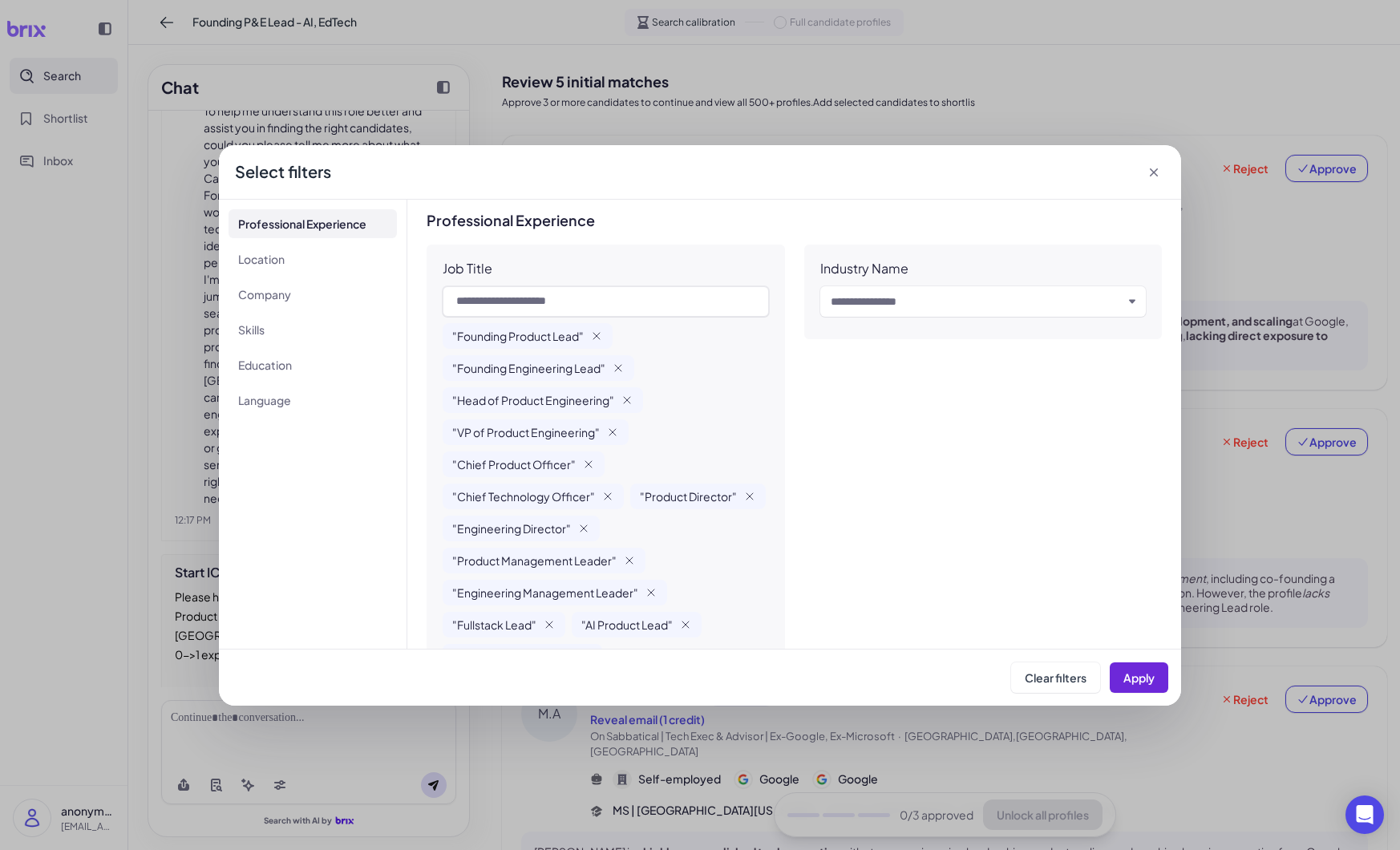
click at [1026, 298] on input "text" at bounding box center [977, 302] width 292 height 19
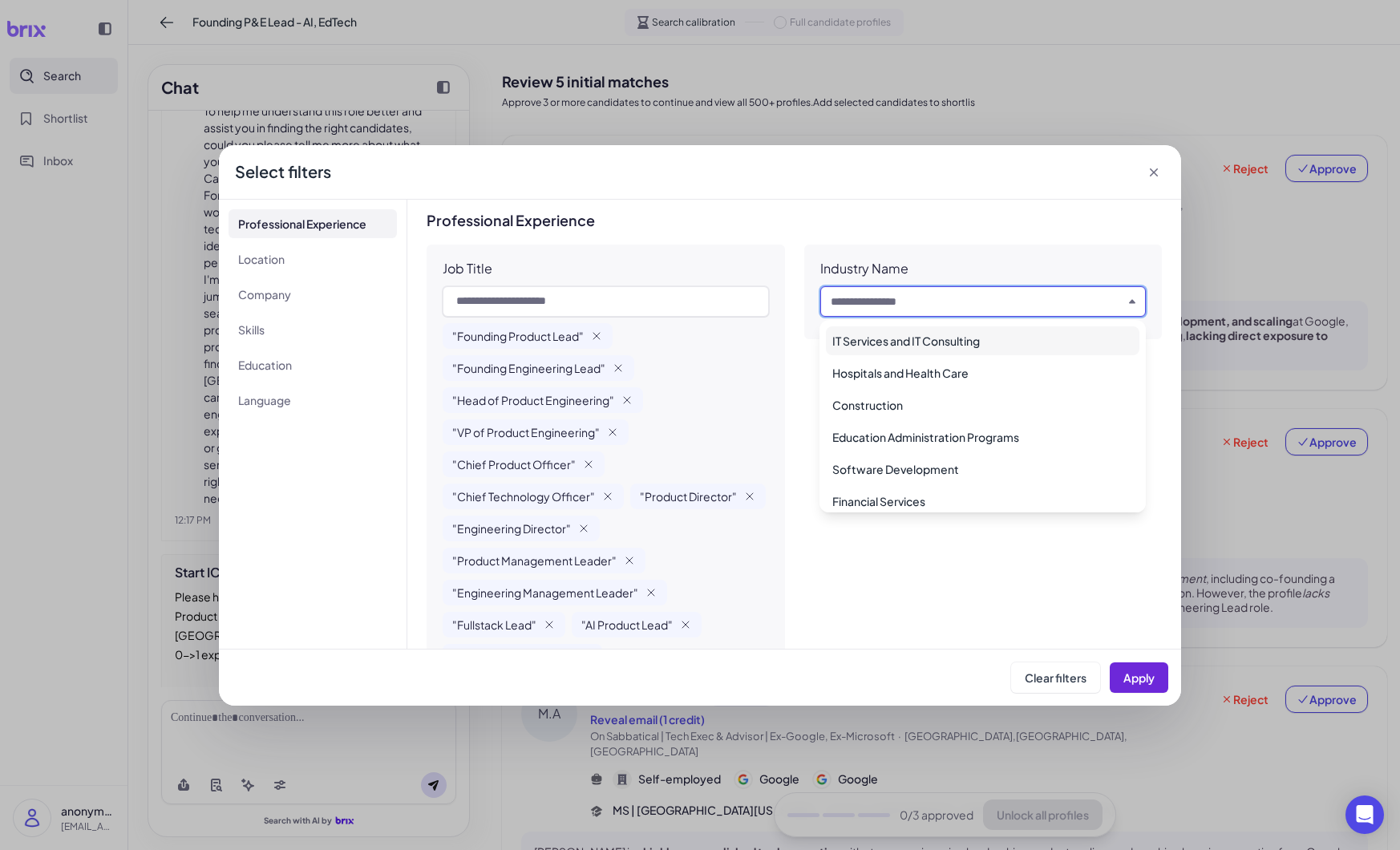
click at [1022, 239] on div "Professional Experience Job Title "Founding Product Lead" "Founding Engineering…" at bounding box center [794, 623] width 735 height 823
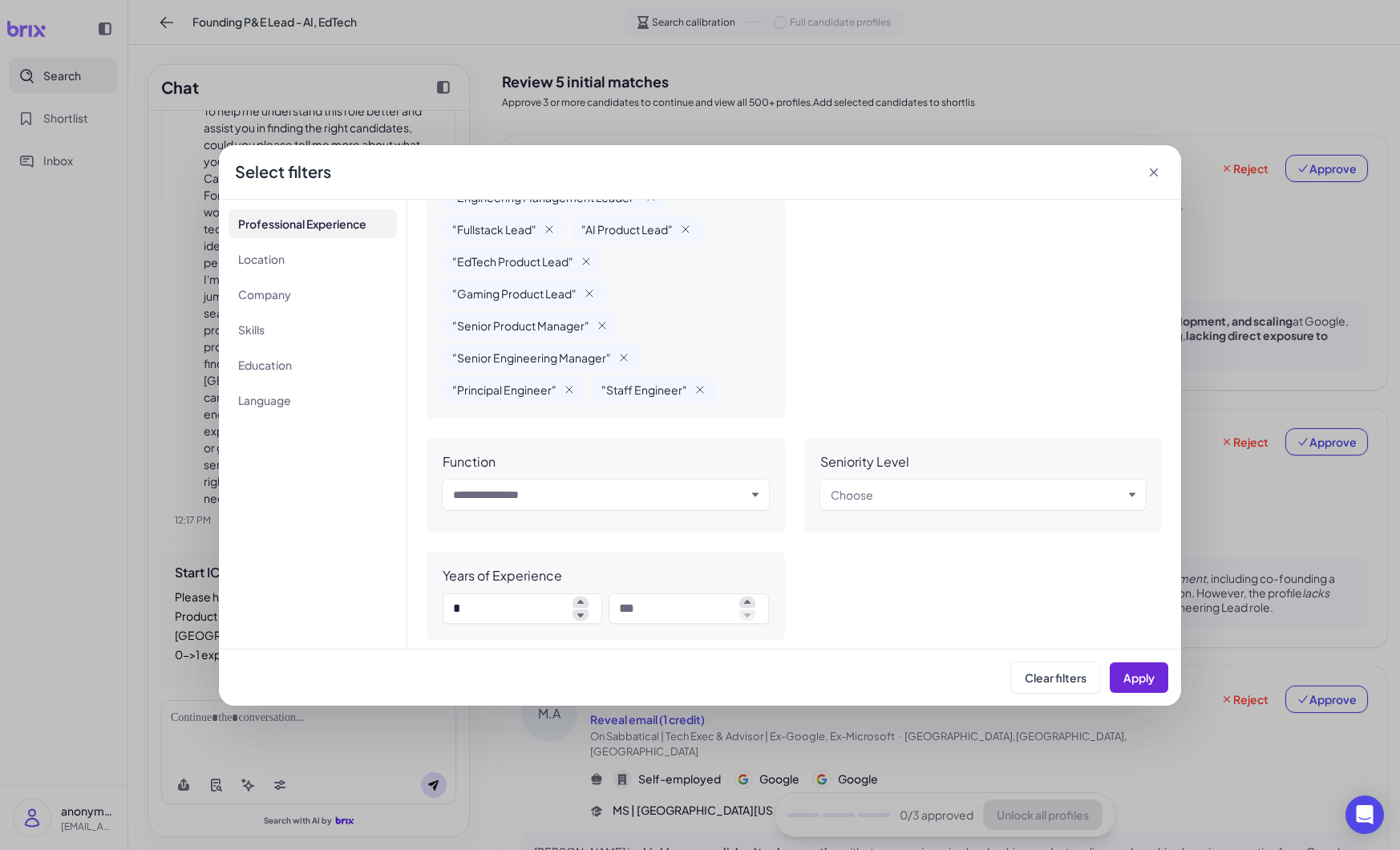
scroll to position [417, 0]
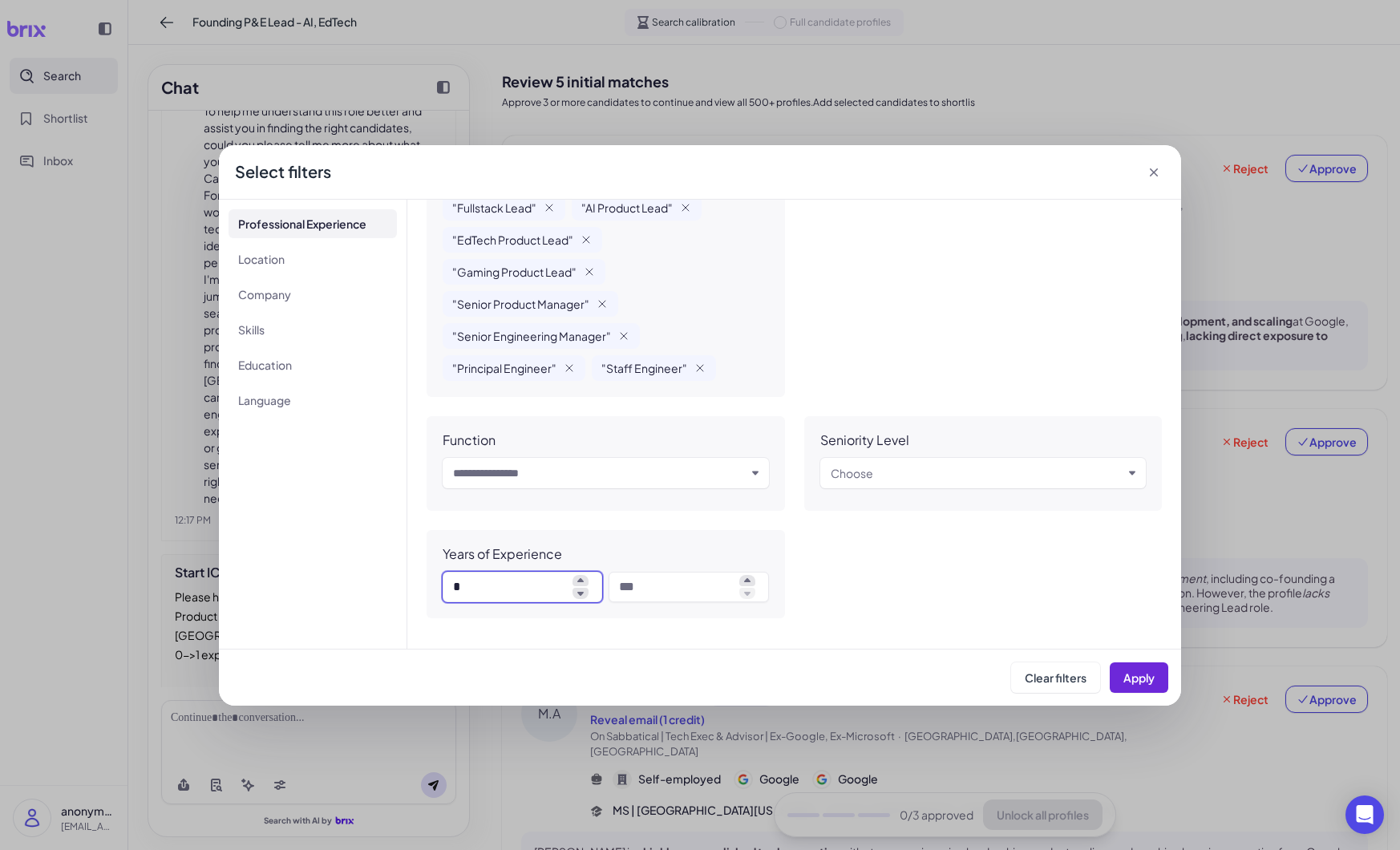
click at [558, 592] on input "*" at bounding box center [510, 587] width 113 height 19
click at [868, 568] on div "Job Title "Founding Product Lead" "Founding Engineering Lead" "Head of Product …" at bounding box center [794, 222] width 735 height 791
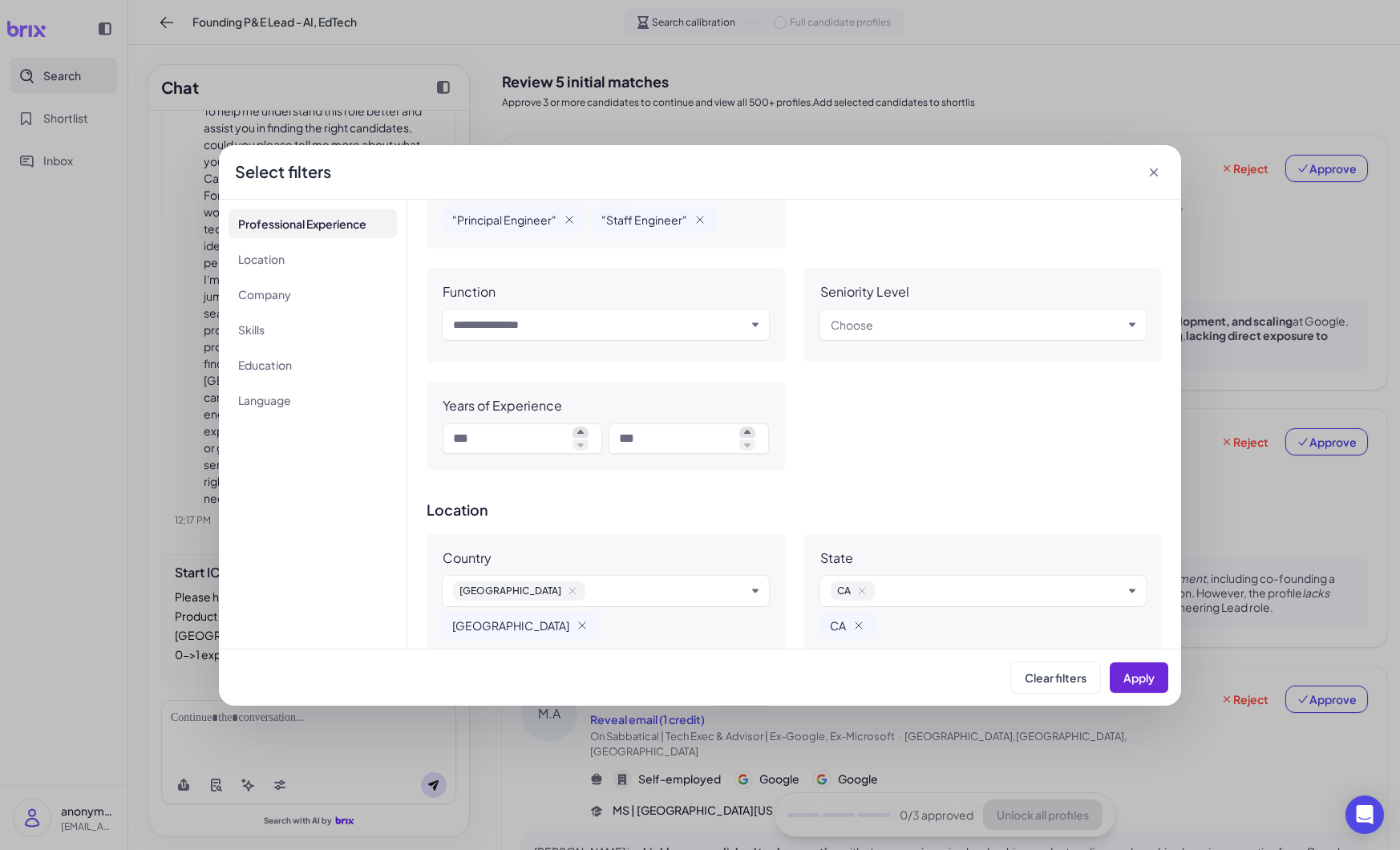
scroll to position [570, 0]
click at [754, 320] on icon "button" at bounding box center [754, 320] width 6 height 4
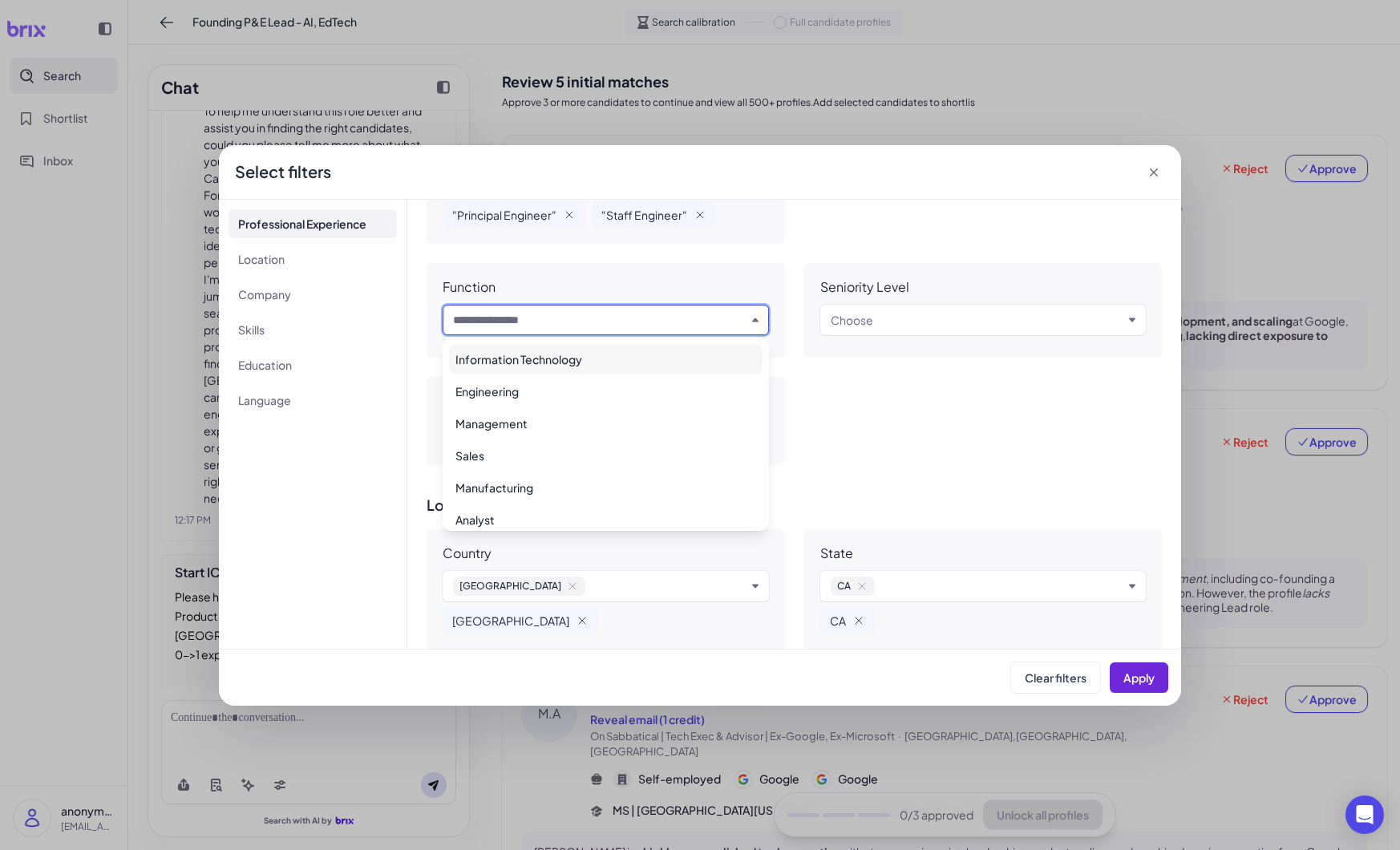
click at [754, 320] on icon "button" at bounding box center [754, 320] width 6 height 4
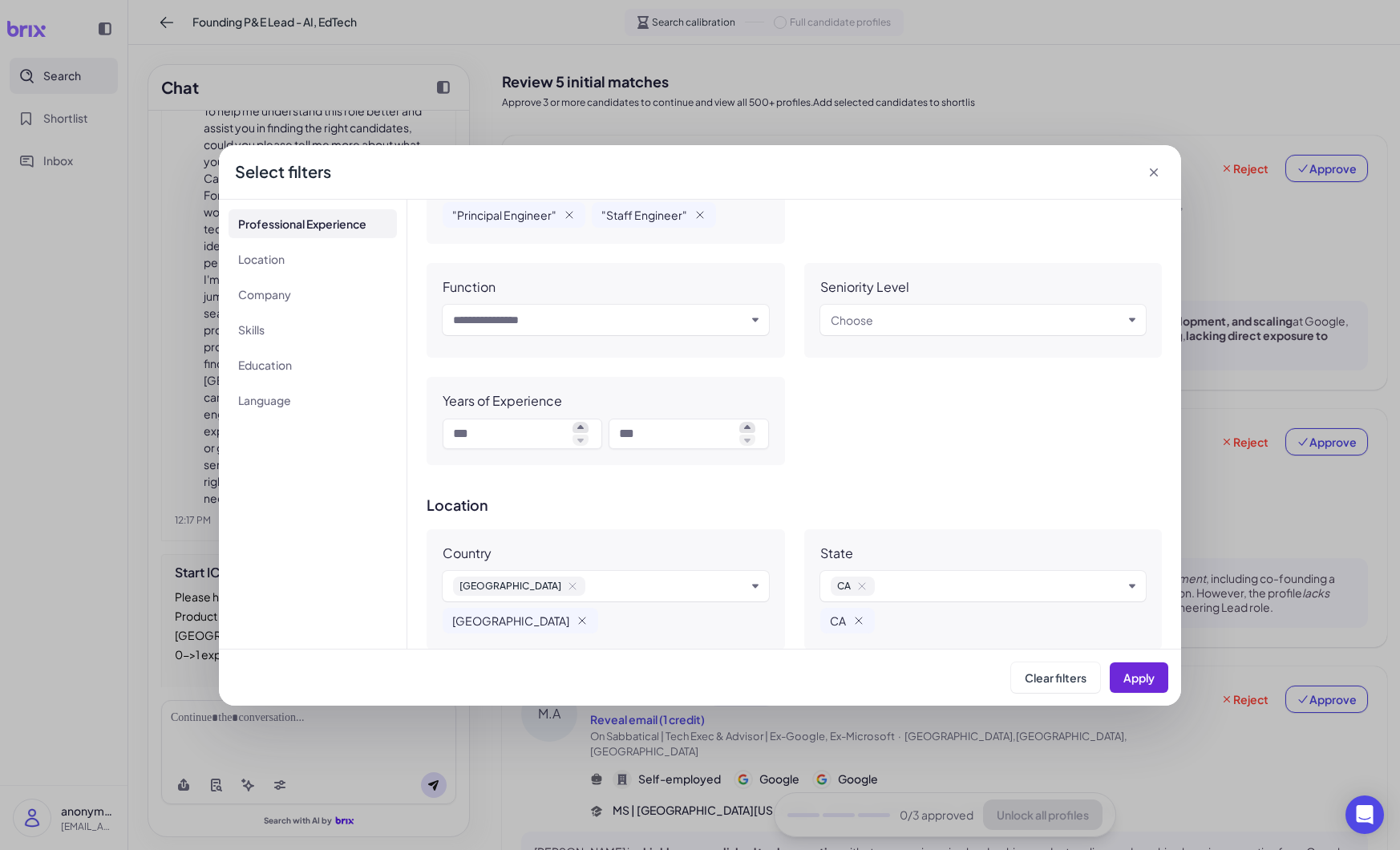
click at [754, 320] on icon "button" at bounding box center [754, 320] width 6 height 4
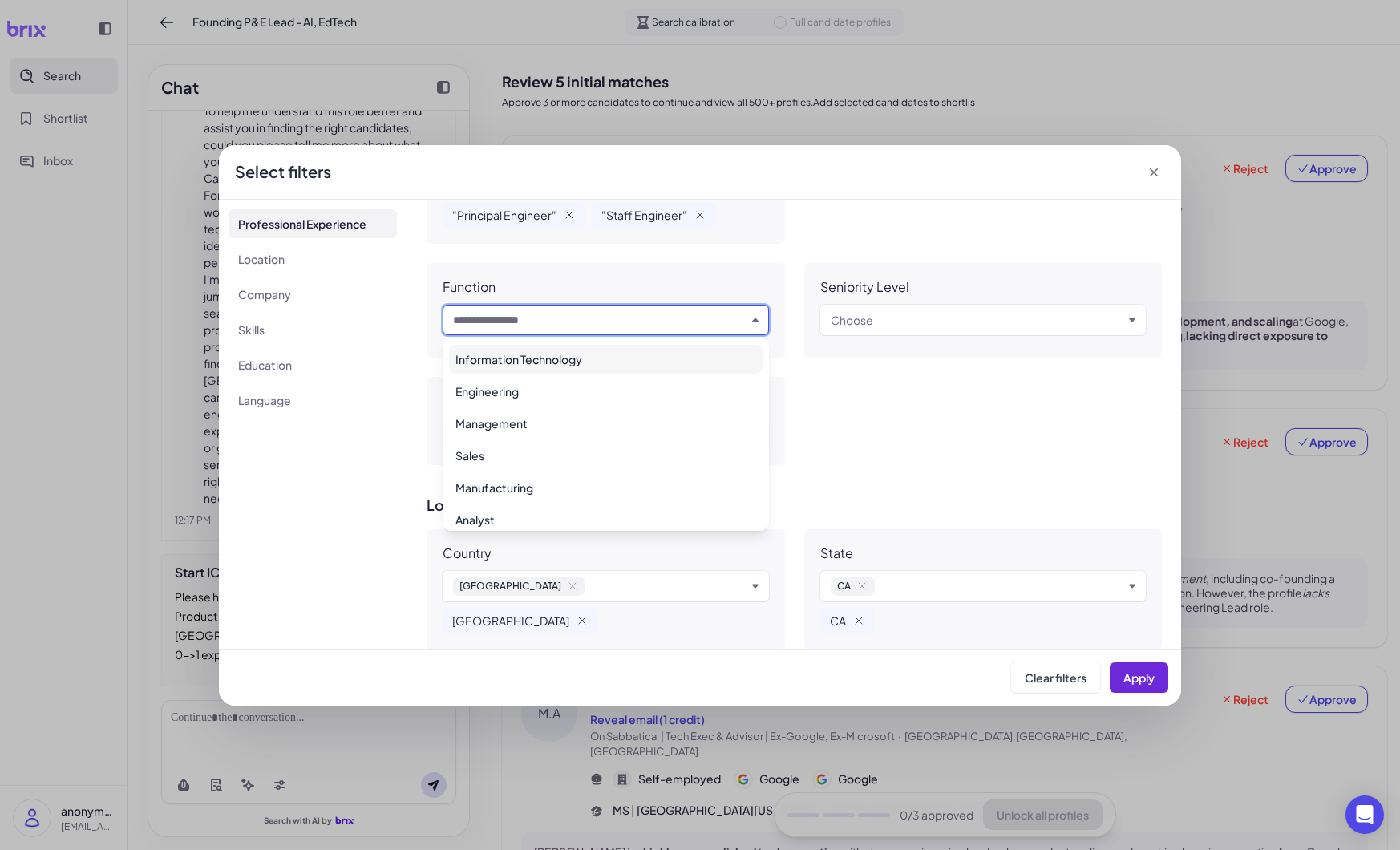
click at [754, 320] on icon "button" at bounding box center [754, 320] width 6 height 4
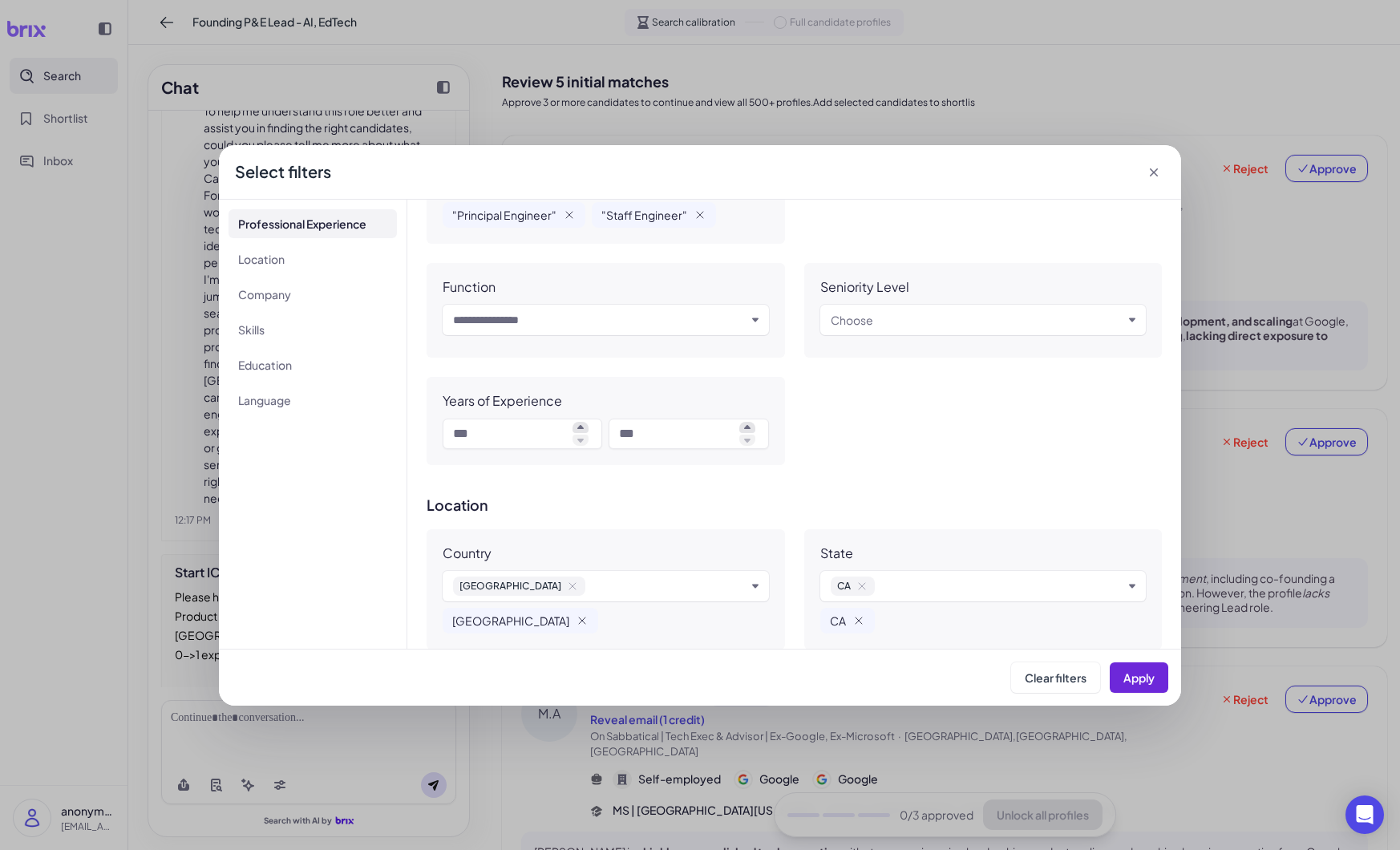
click at [769, 326] on div "Function Input and choose" at bounding box center [606, 310] width 359 height 95
click at [758, 321] on div "Input and choose" at bounding box center [606, 320] width 327 height 30
click at [855, 408] on div "Job Title "Founding Product Lead" "Founding Engineering Lead" "Head of Product …" at bounding box center [794, 69] width 735 height 791
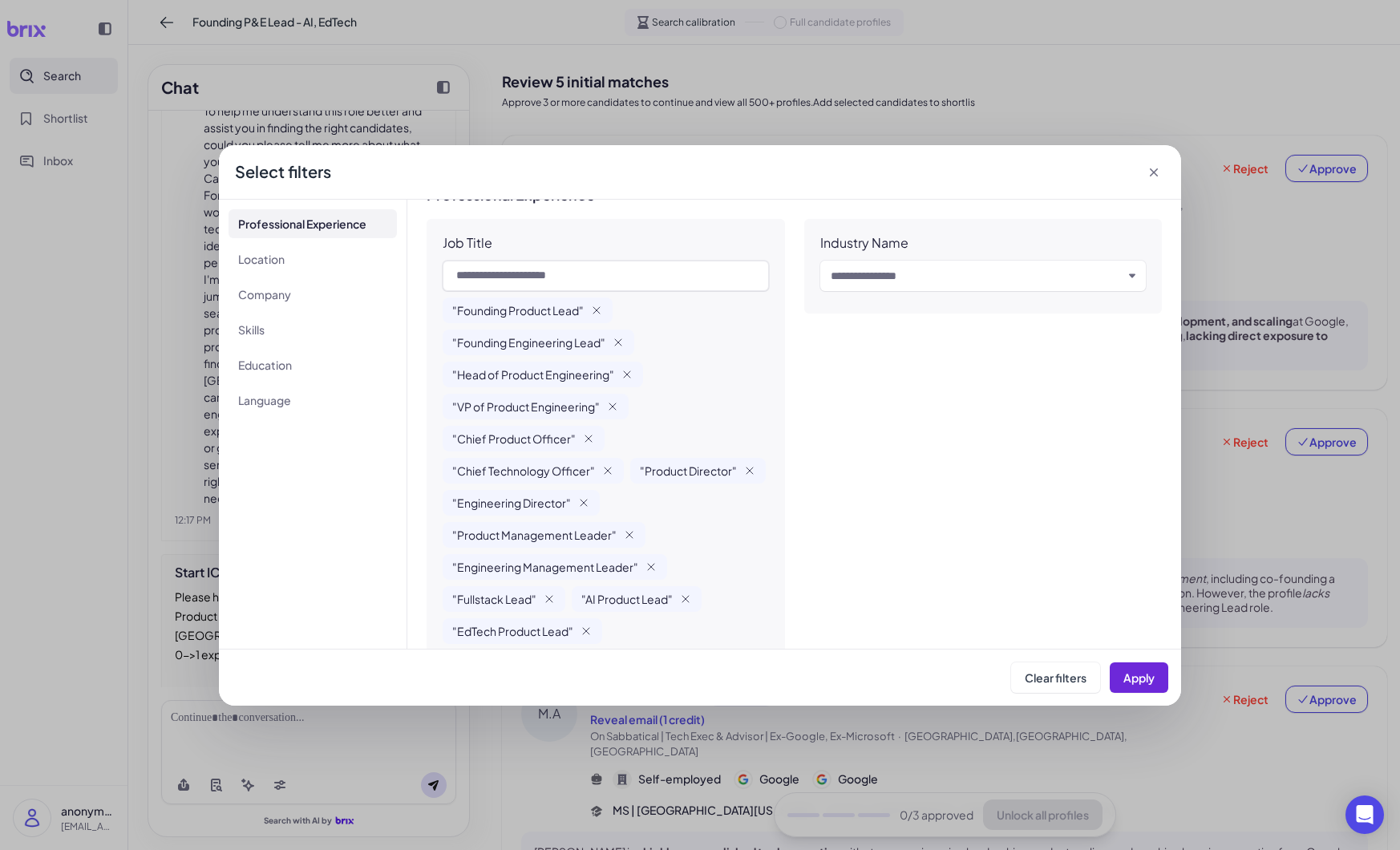
scroll to position [9, 0]
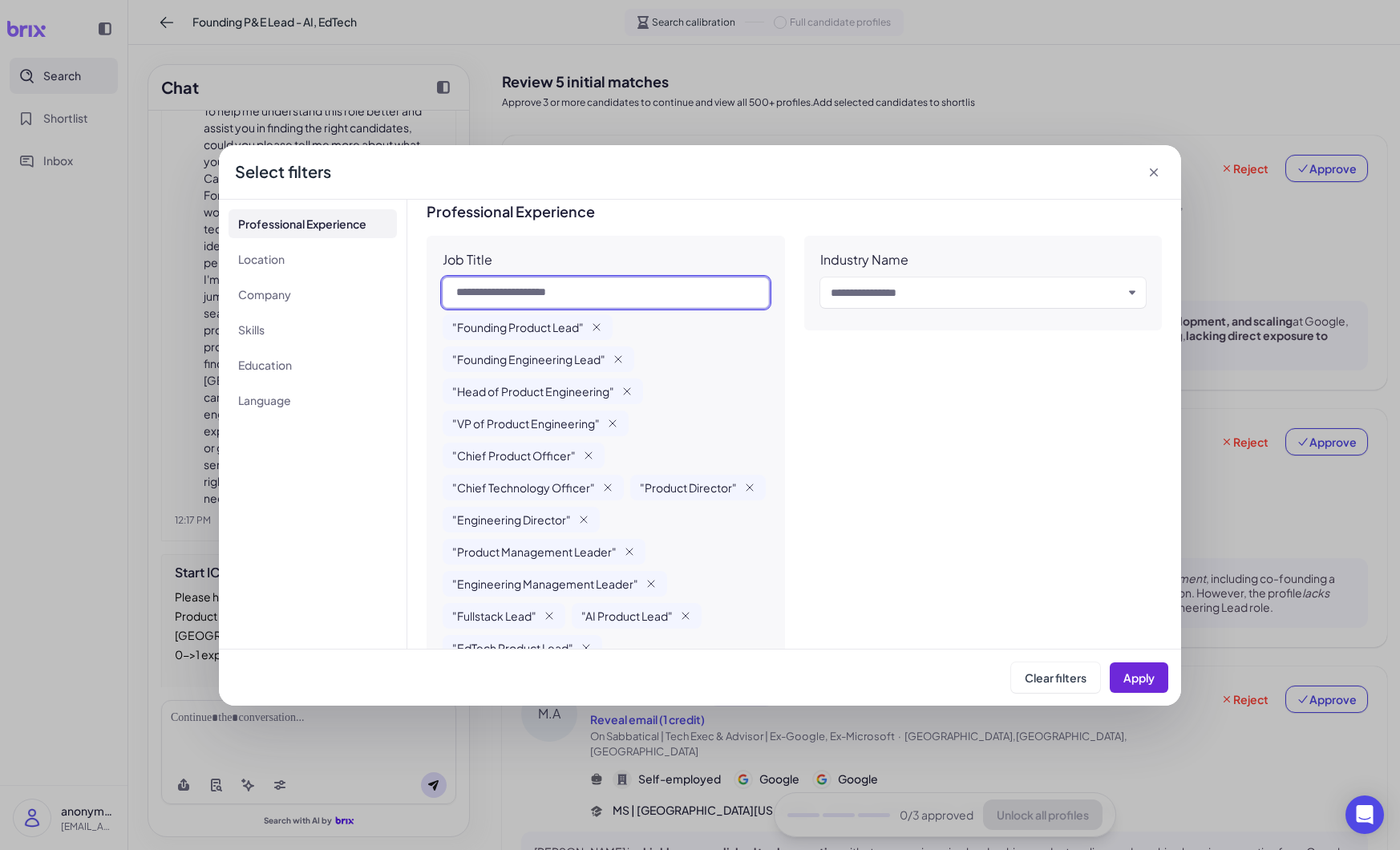
click at [661, 290] on input "text" at bounding box center [606, 292] width 327 height 30
type input "********"
click at [763, 344] on div ""Founding Product Lead" "Founding Engineering Lead" "Head of Product Engineerin…" at bounding box center [606, 552] width 327 height 475
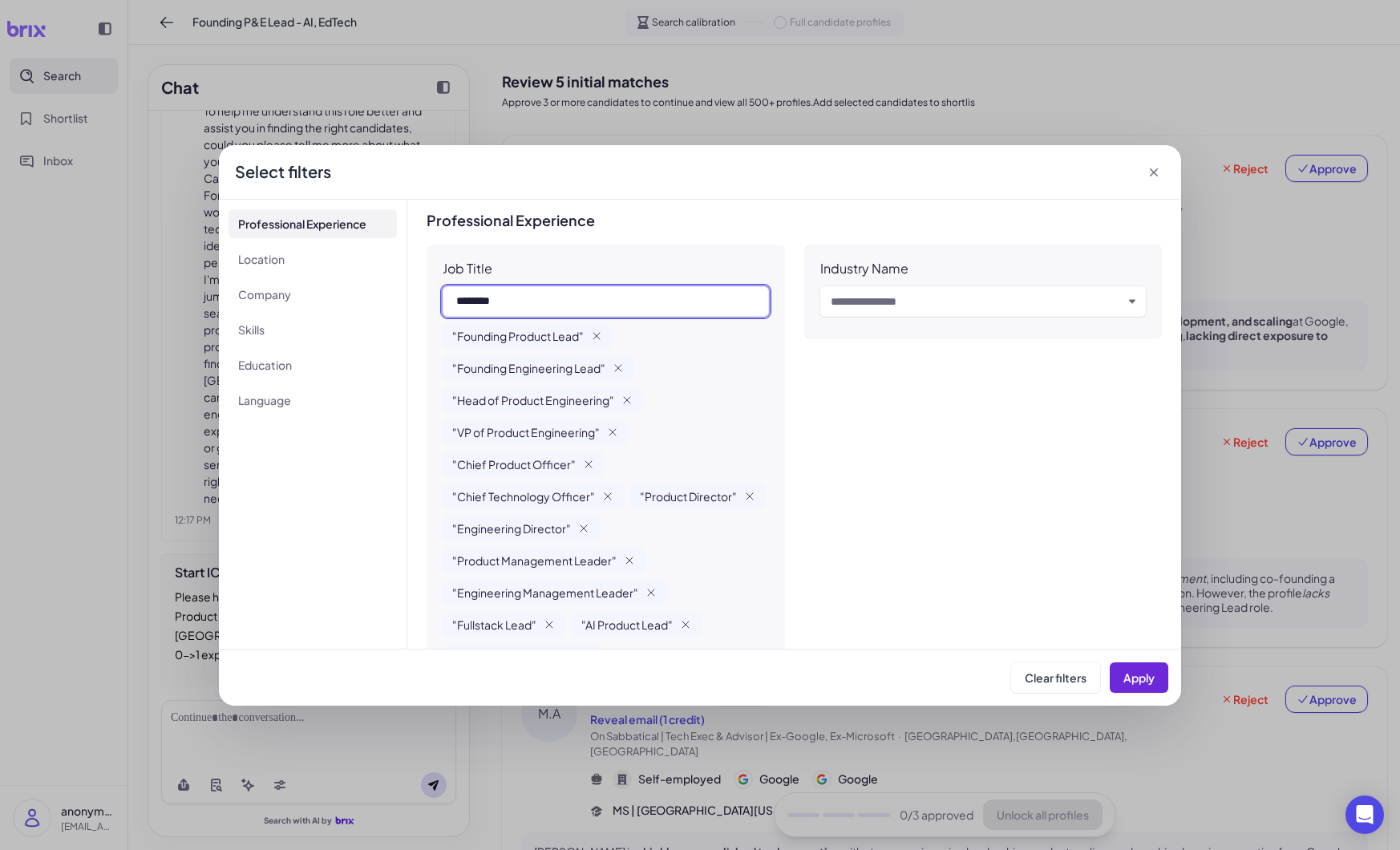
click at [589, 303] on input "********" at bounding box center [606, 301] width 327 height 30
drag, startPoint x: 589, startPoint y: 302, endPoint x: 445, endPoint y: 297, distance: 144.1
click at [445, 297] on input "********" at bounding box center [606, 301] width 327 height 30
type input "*"
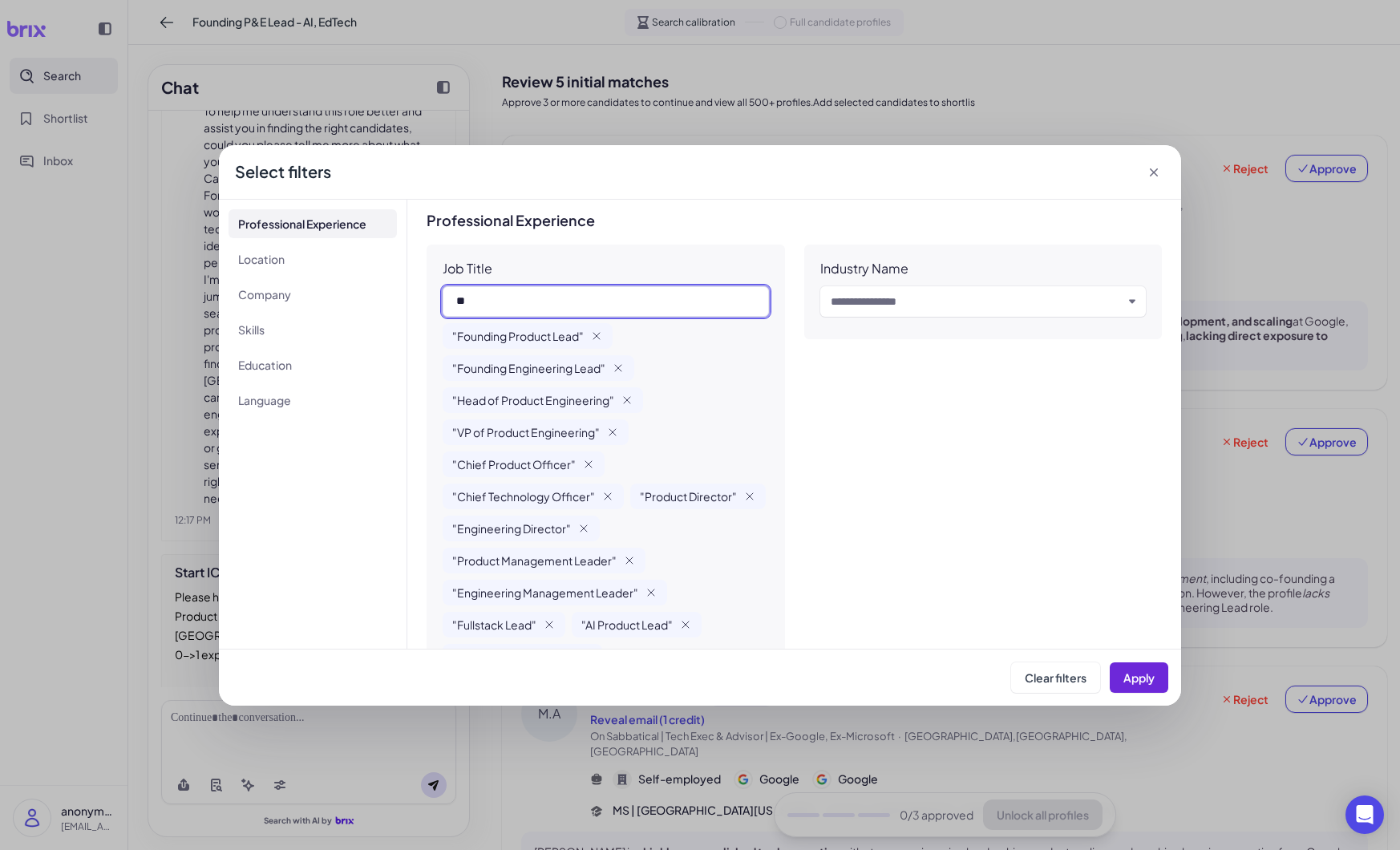
type input "*"
click at [875, 421] on div "Industry Name Input and choose" at bounding box center [983, 529] width 359 height 569
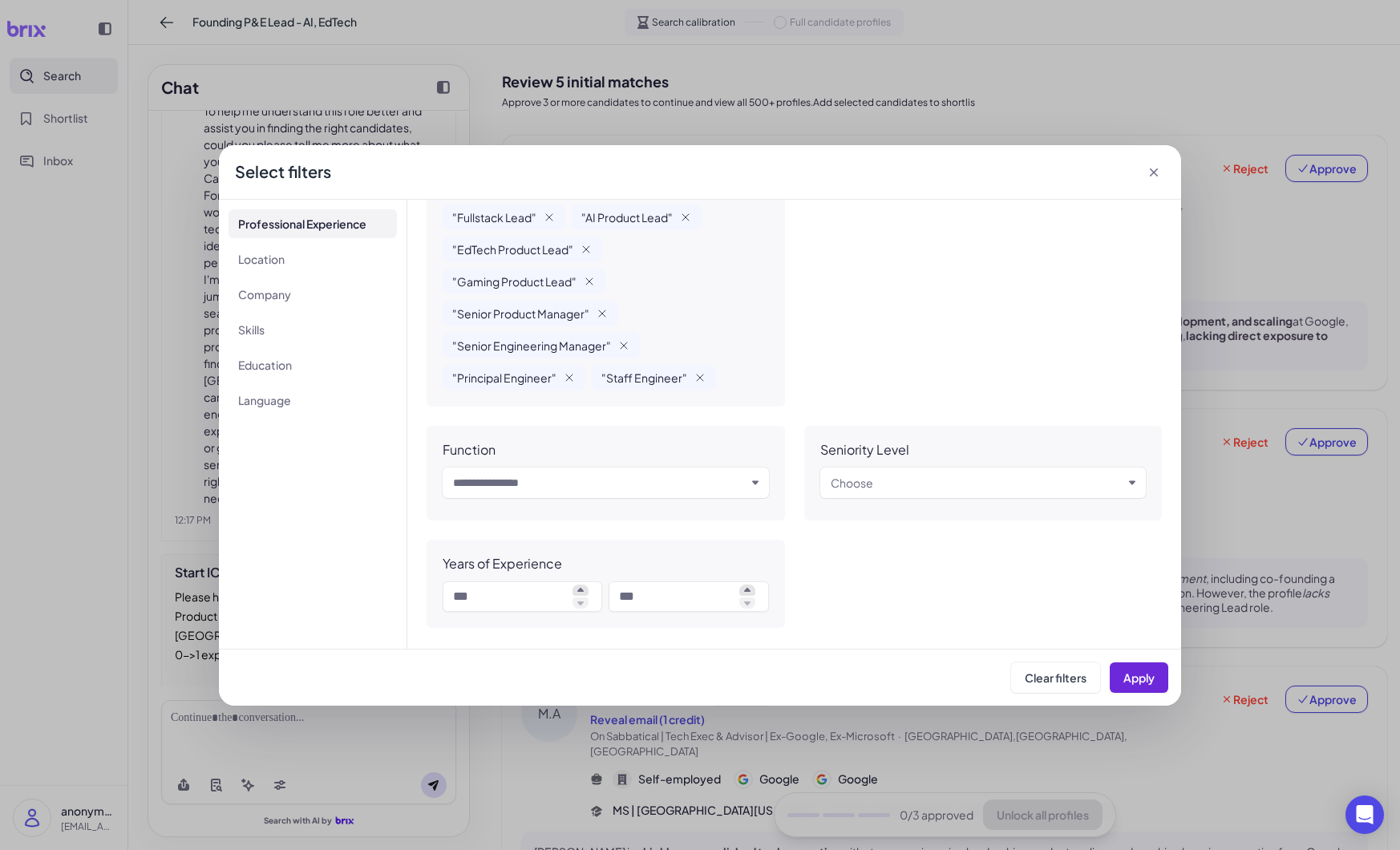
scroll to position [416, 0]
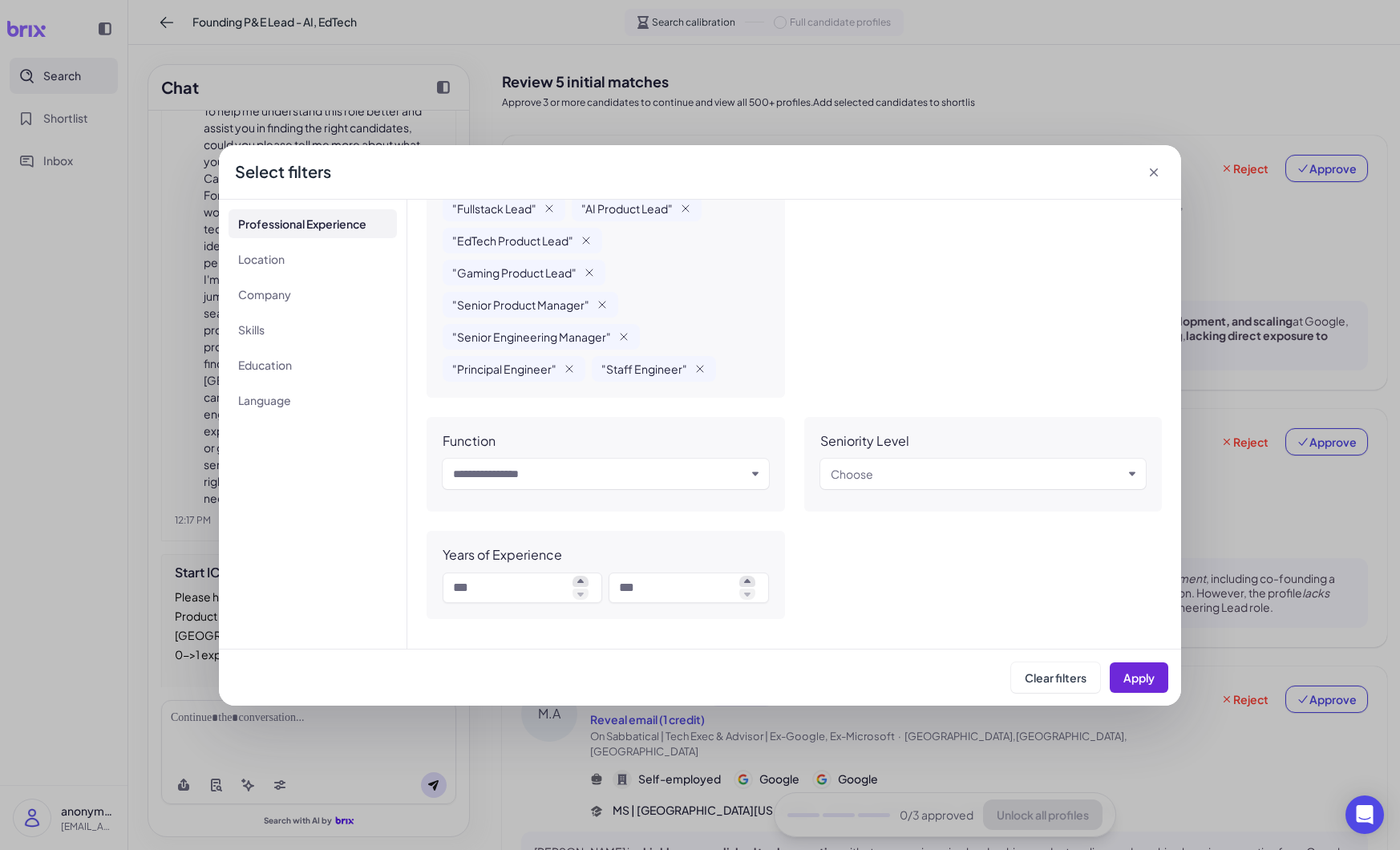
click at [1133, 474] on icon "button" at bounding box center [1132, 473] width 6 height 6
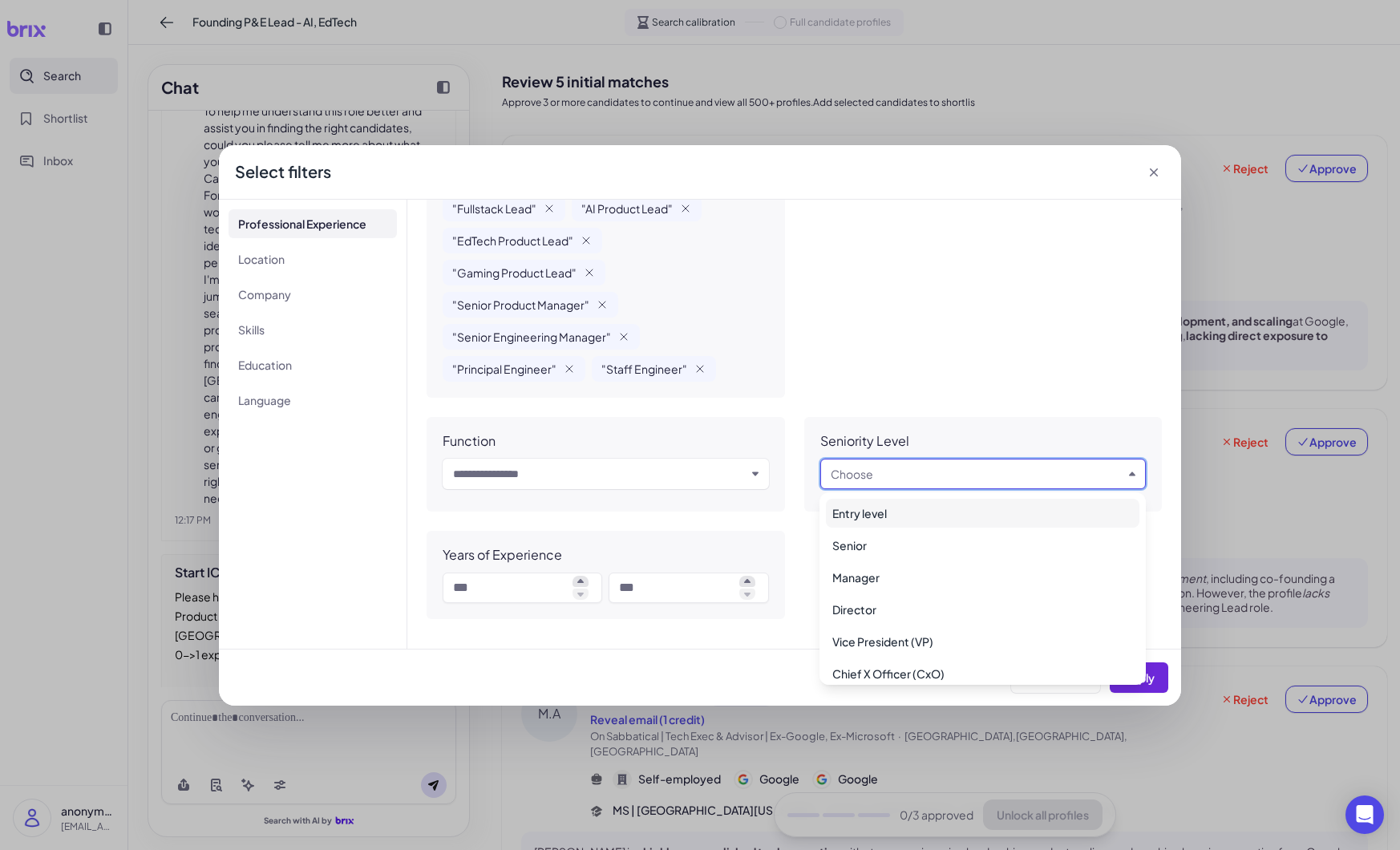
click at [1133, 474] on icon "button" at bounding box center [1132, 473] width 6 height 4
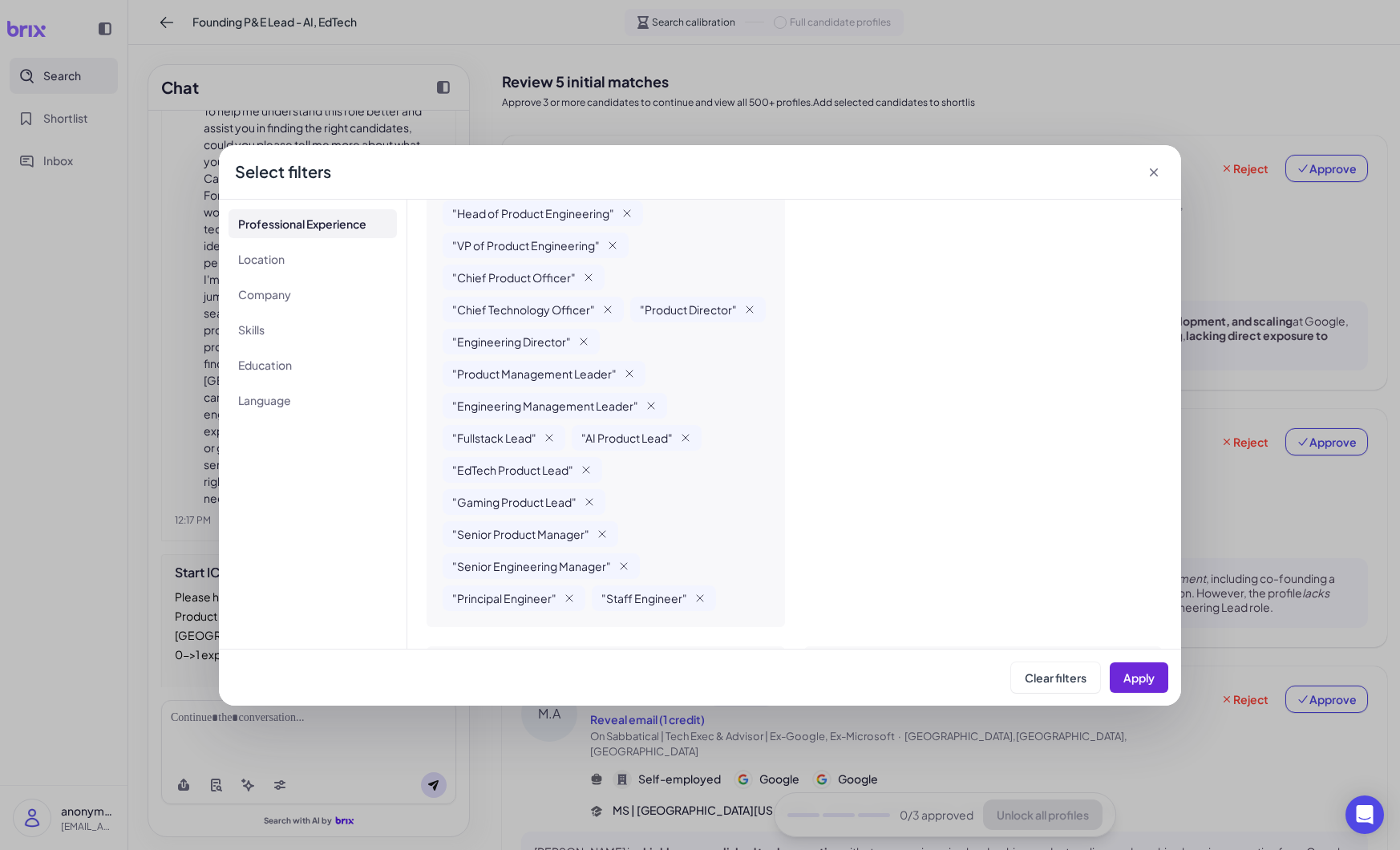
scroll to position [186, 0]
click at [1139, 673] on span "Apply" at bounding box center [1139, 677] width 31 height 14
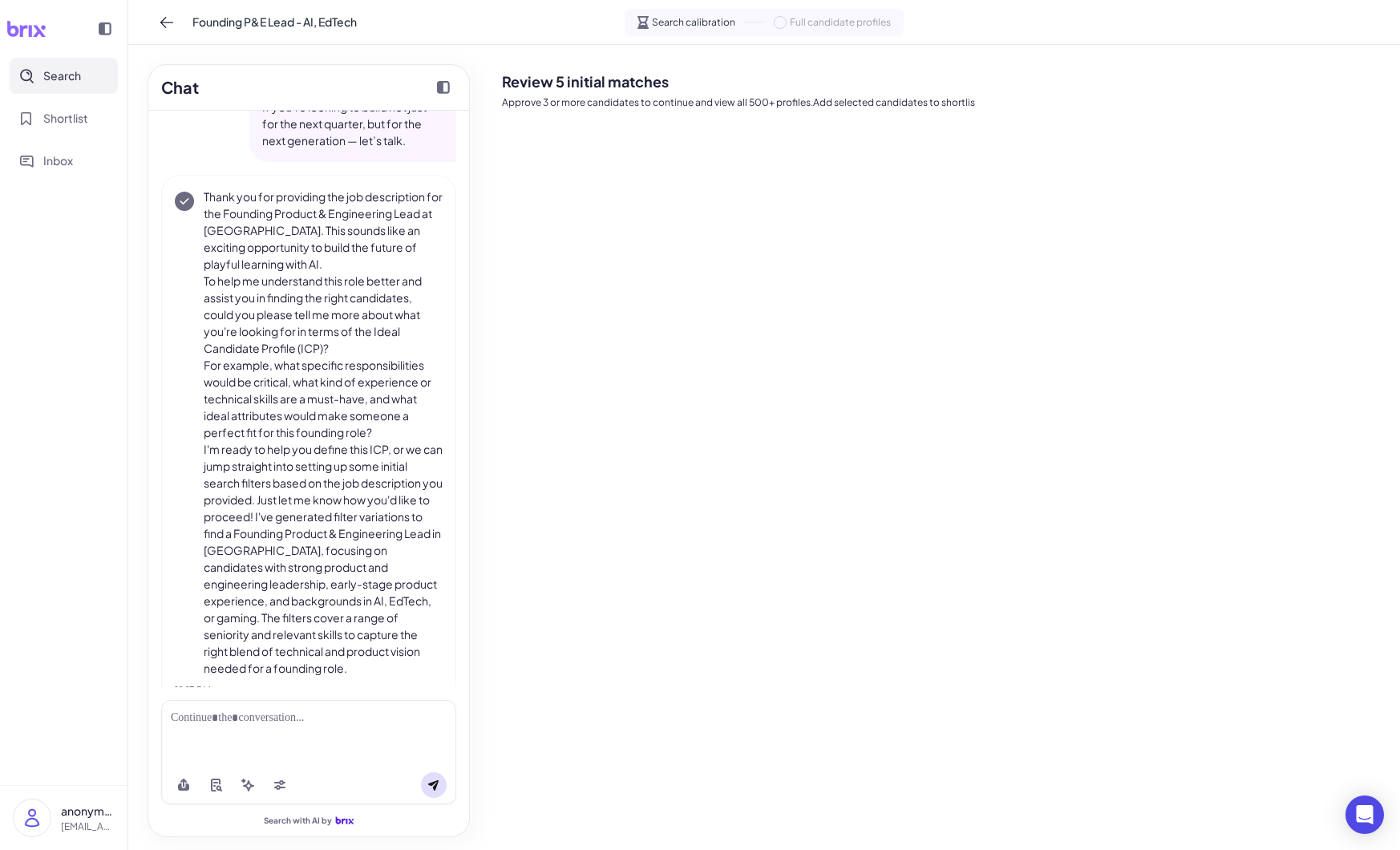
scroll to position [1352, 0]
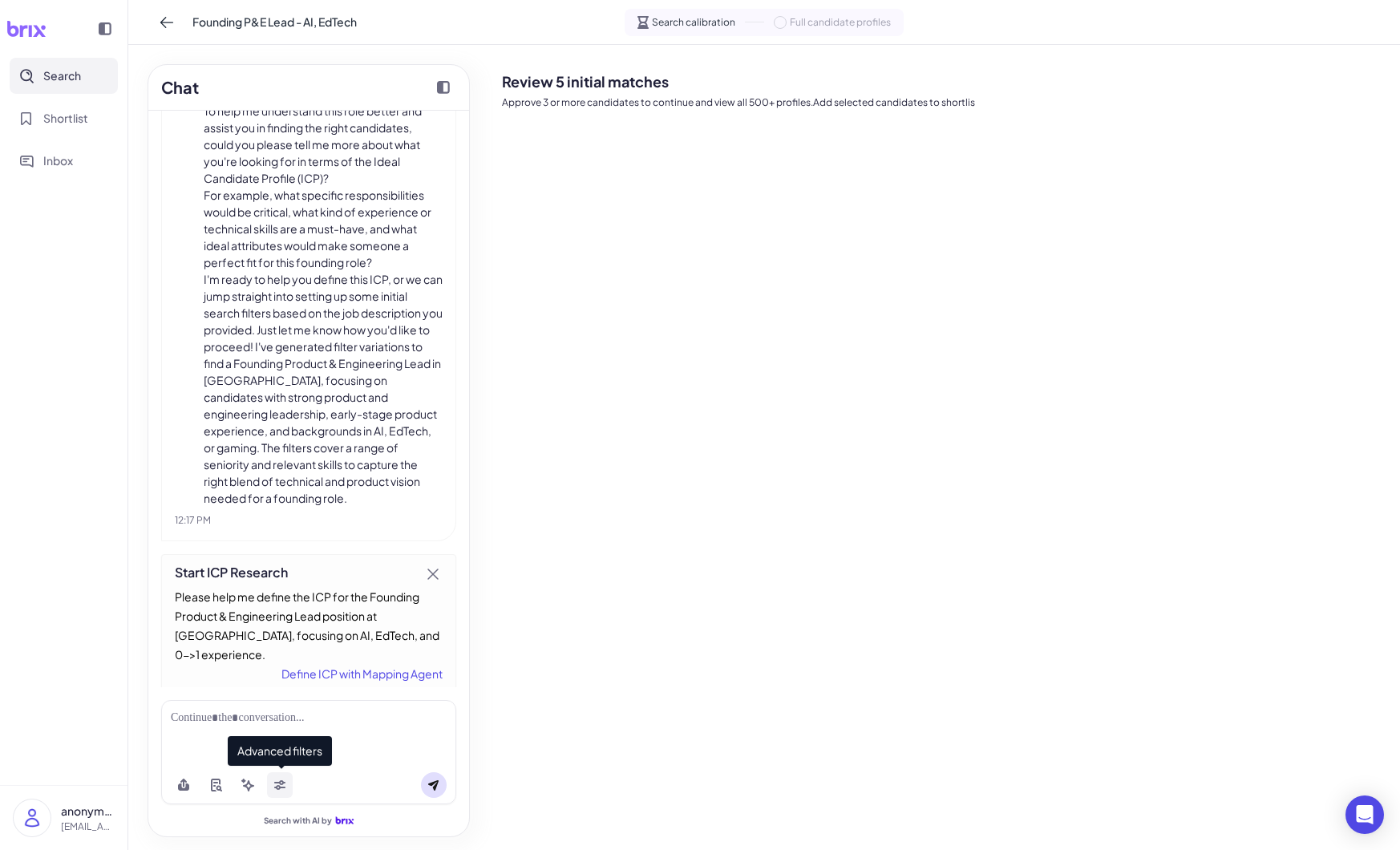
click at [278, 784] on icon at bounding box center [280, 786] width 12 height 4
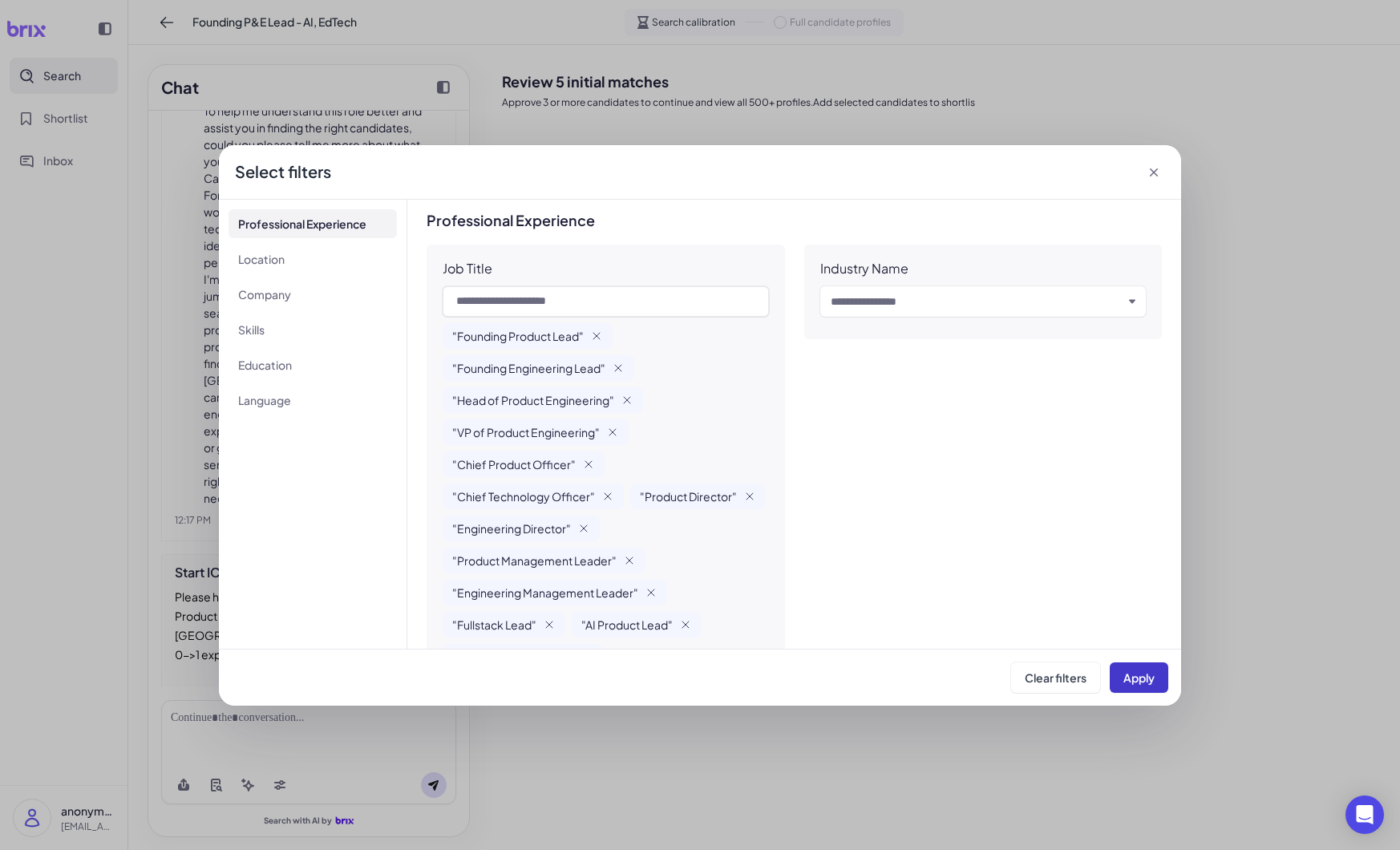
click at [1146, 670] on span "Apply" at bounding box center [1139, 677] width 31 height 14
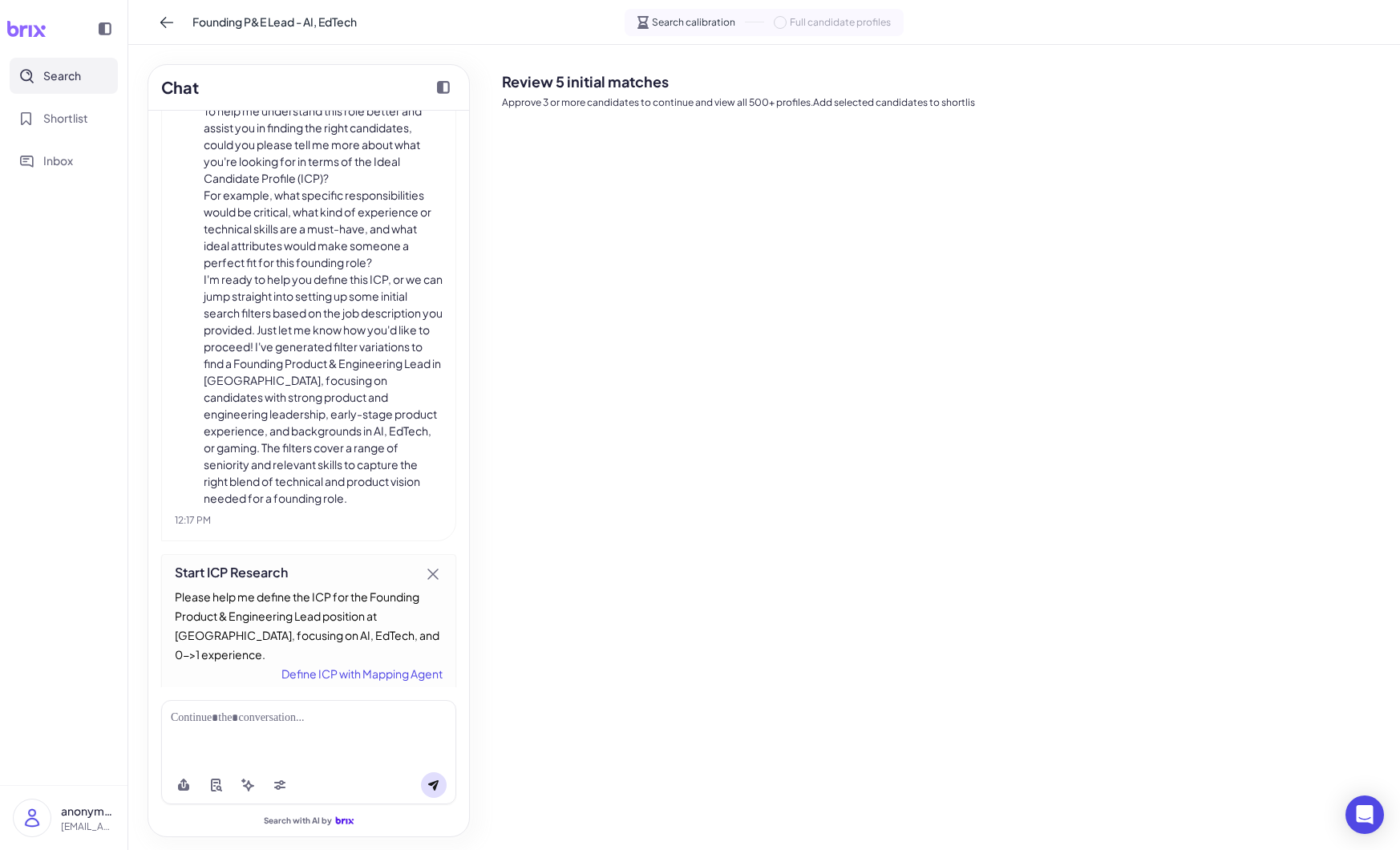
click at [433, 574] on icon at bounding box center [433, 574] width 10 height 10
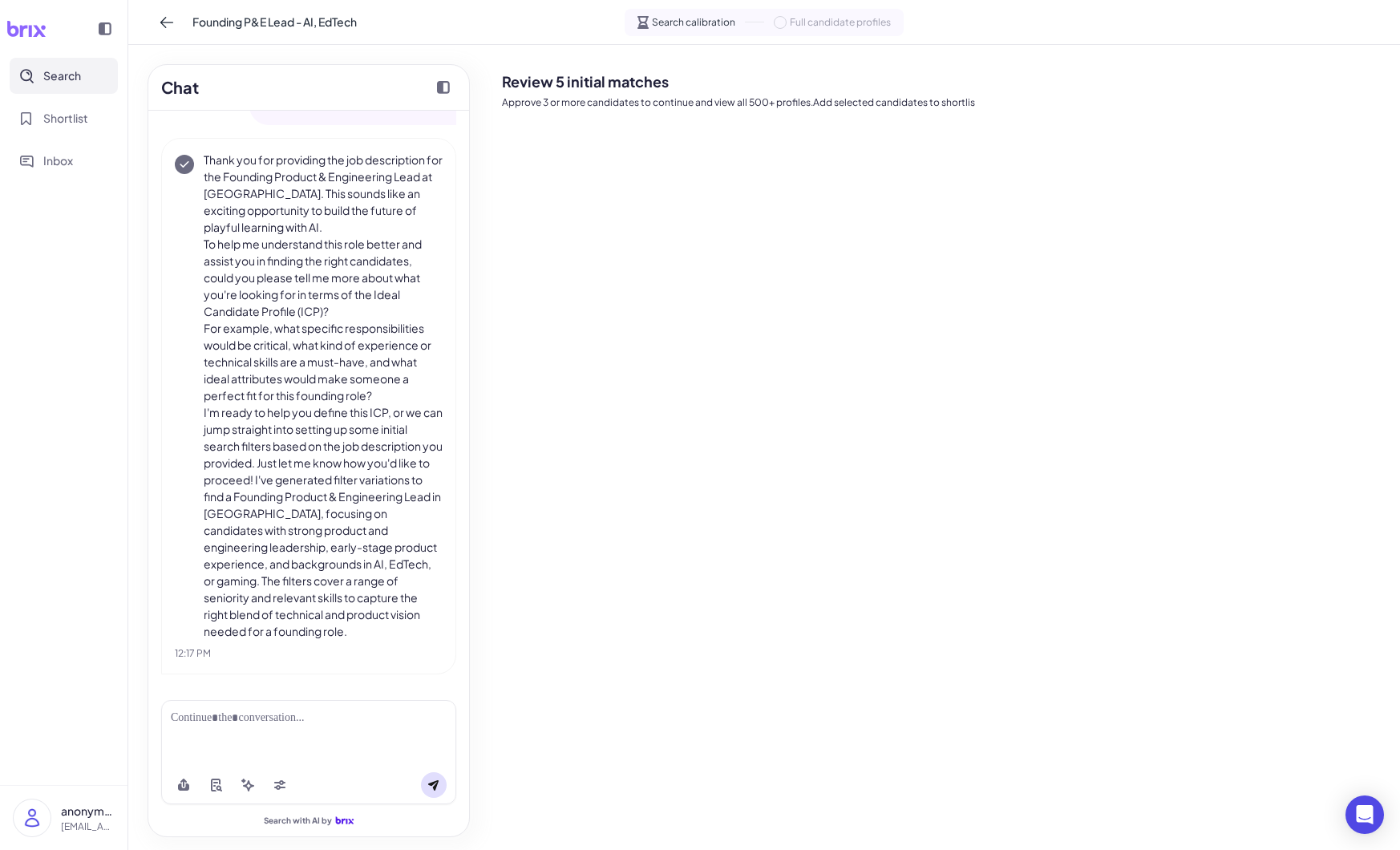
click at [319, 734] on div at bounding box center [308, 732] width 295 height 66
click at [284, 784] on icon at bounding box center [280, 784] width 12 height 12
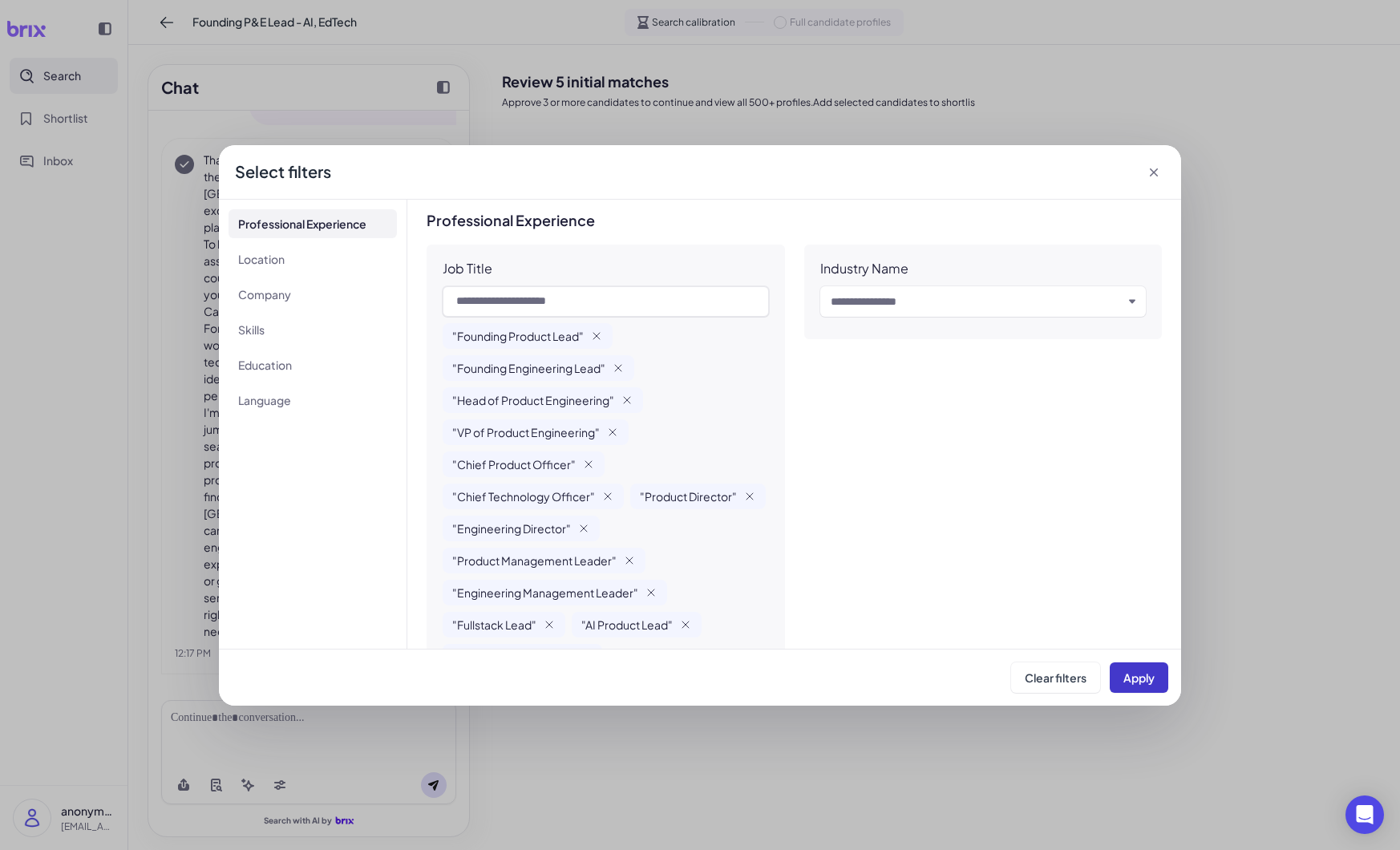
click at [1143, 682] on span "Apply" at bounding box center [1139, 677] width 31 height 14
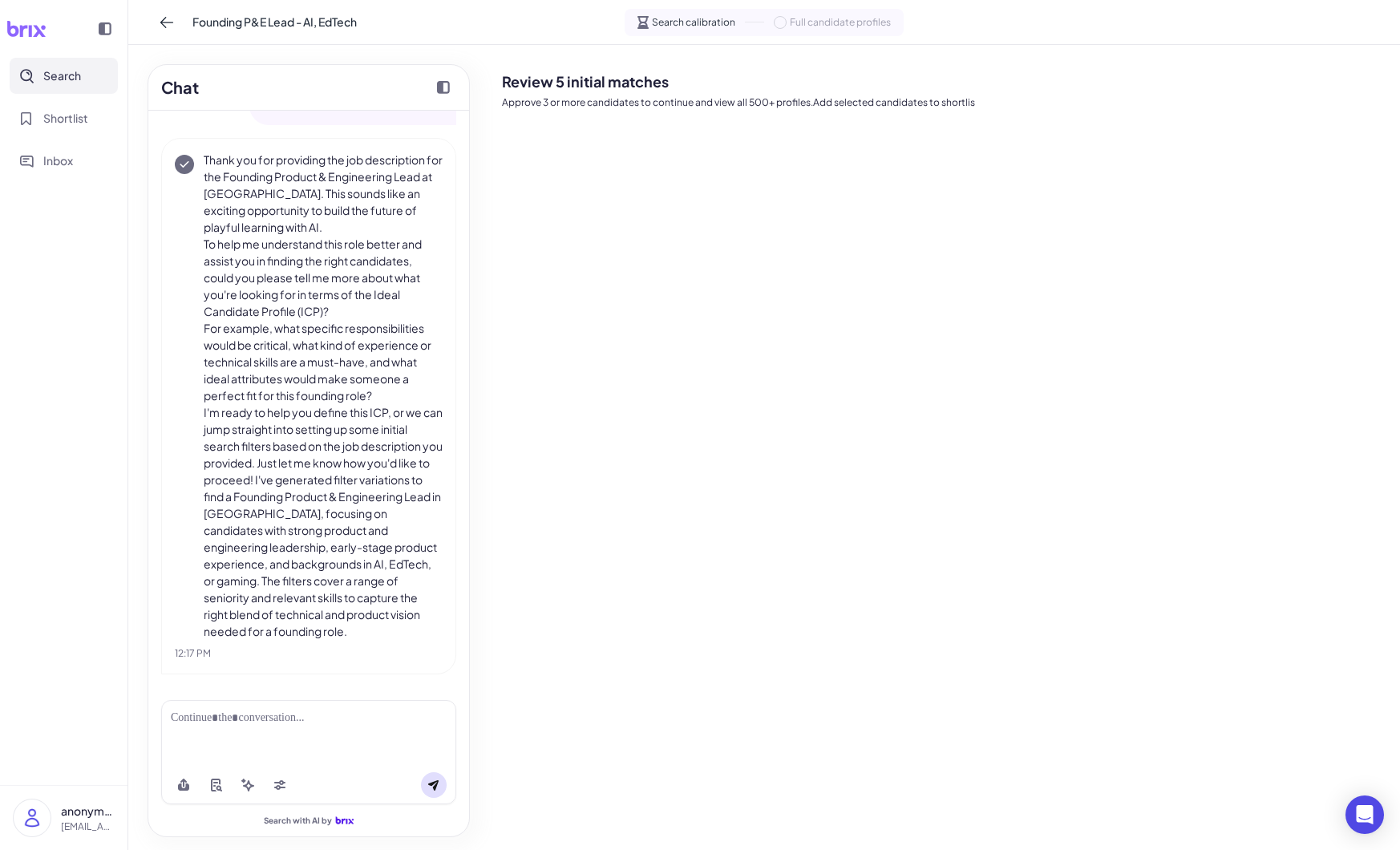
click at [370, 738] on div at bounding box center [308, 732] width 295 height 66
click at [362, 757] on div at bounding box center [308, 732] width 295 height 66
click at [313, 749] on div at bounding box center [308, 732] width 295 height 66
click at [306, 734] on div at bounding box center [308, 732] width 295 height 66
click at [285, 723] on div at bounding box center [308, 717] width 275 height 17
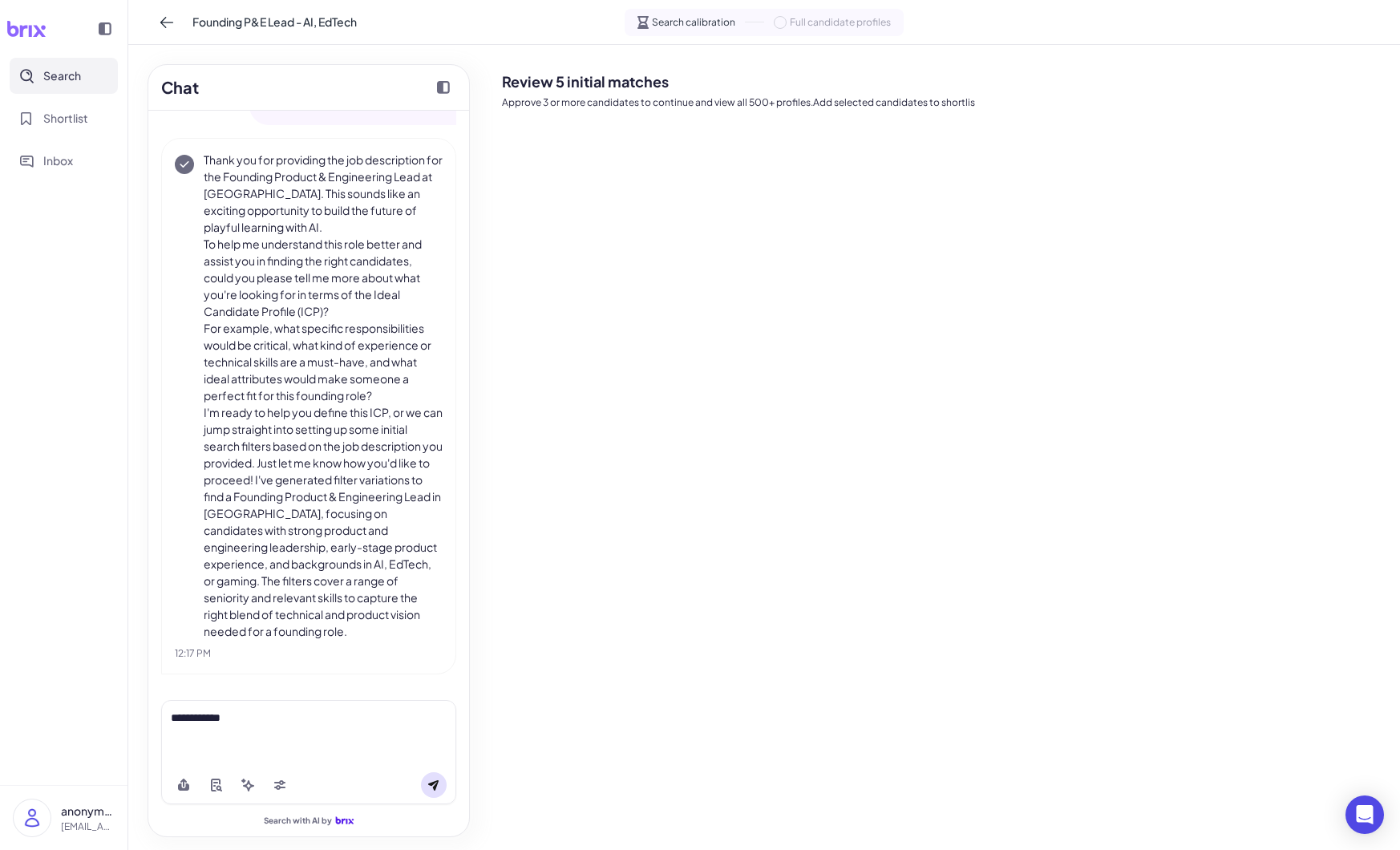
click at [429, 784] on icon at bounding box center [434, 785] width 11 height 11
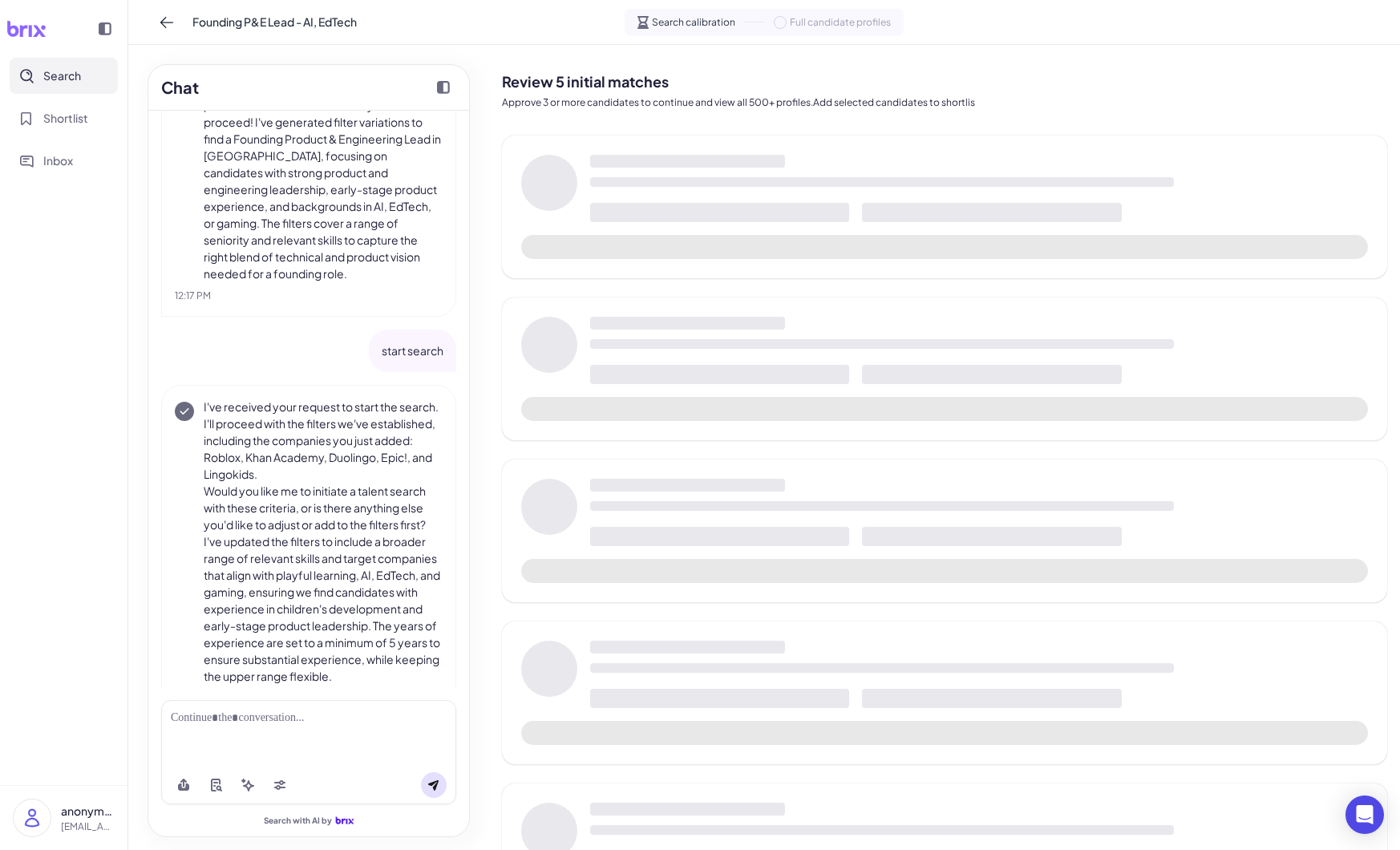
scroll to position [1717, 0]
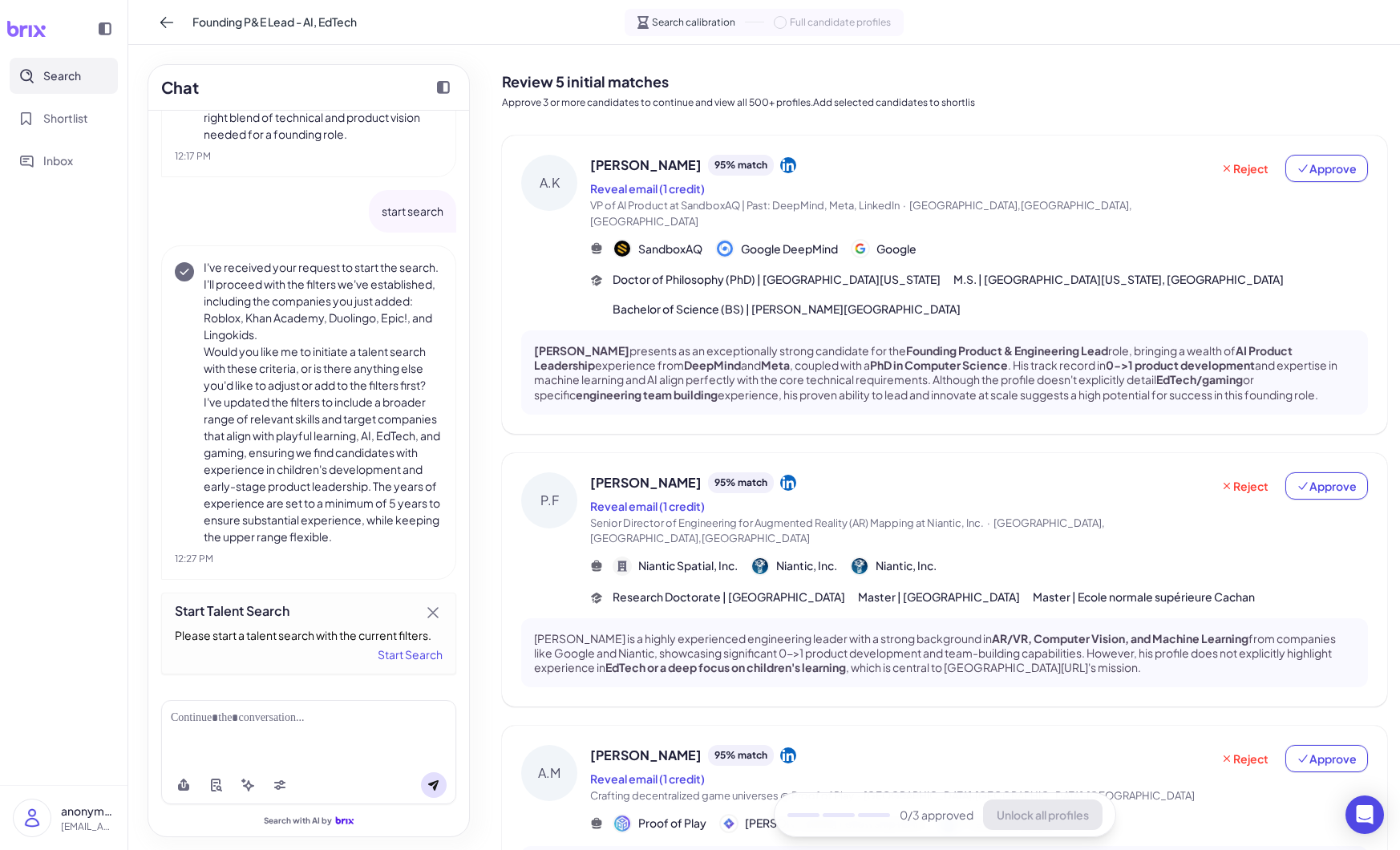
click at [780, 171] on icon at bounding box center [788, 165] width 16 height 16
click at [276, 785] on icon at bounding box center [280, 786] width 12 height 4
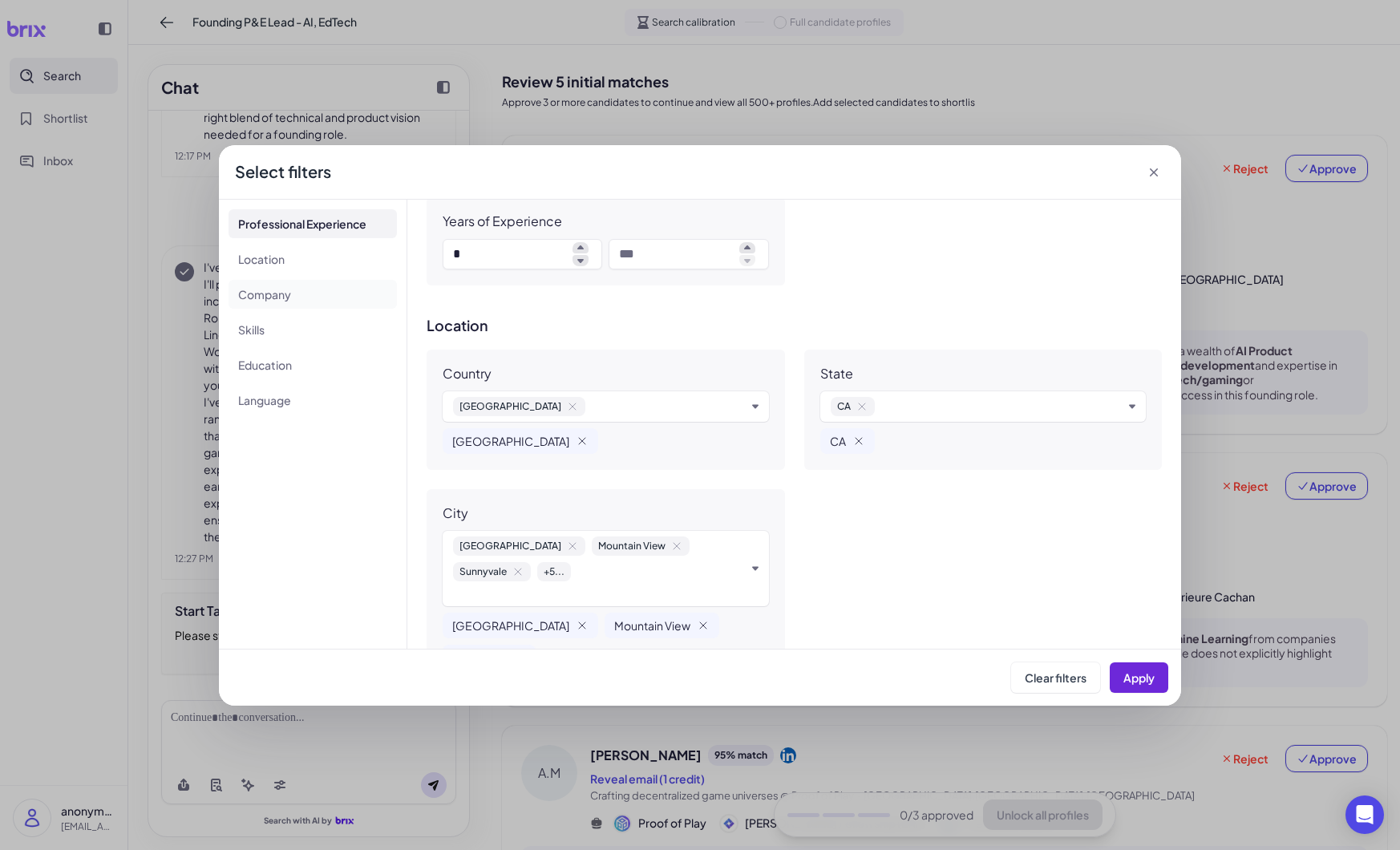
click at [266, 283] on li "Company" at bounding box center [313, 294] width 168 height 29
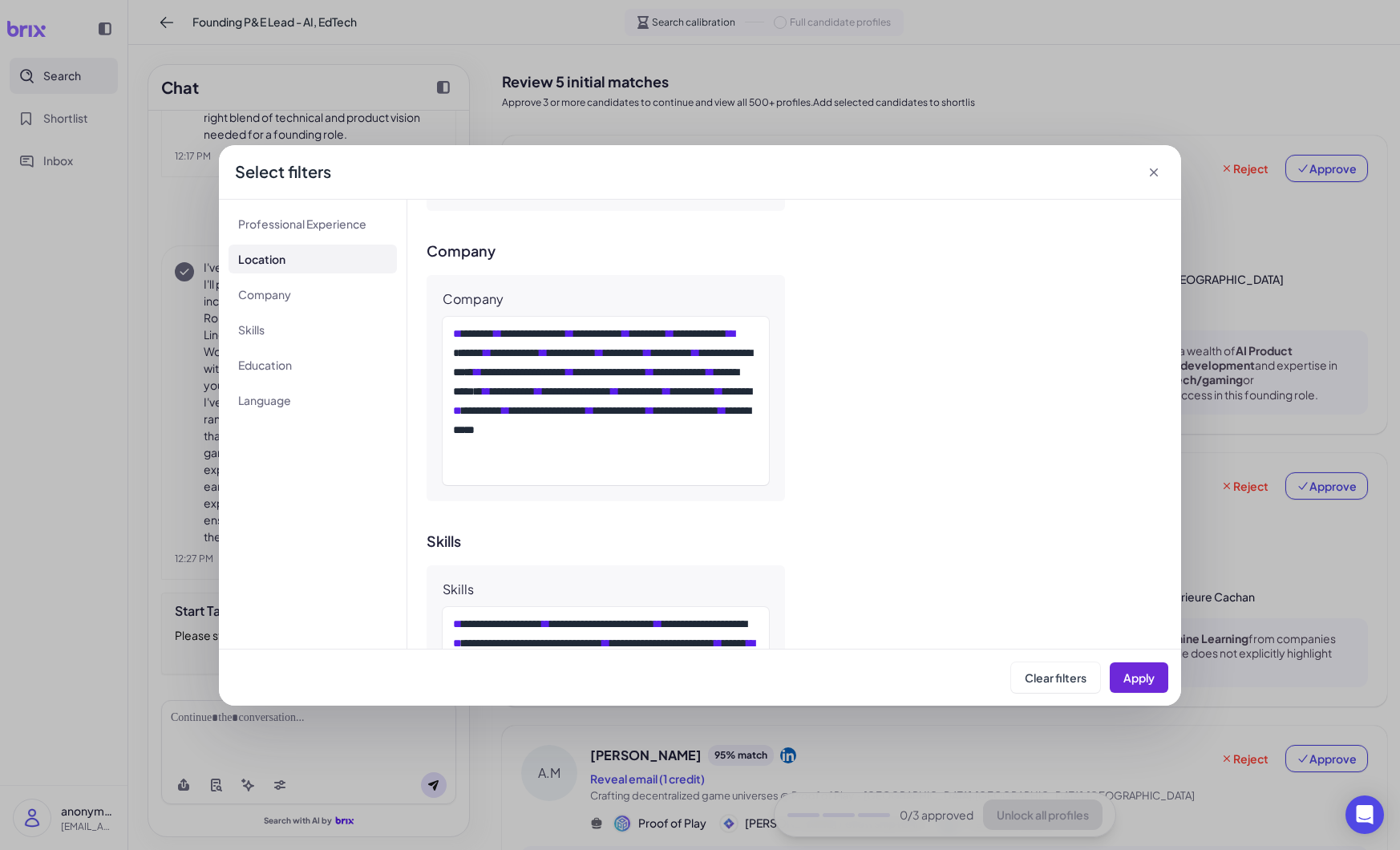
scroll to position [1422, 0]
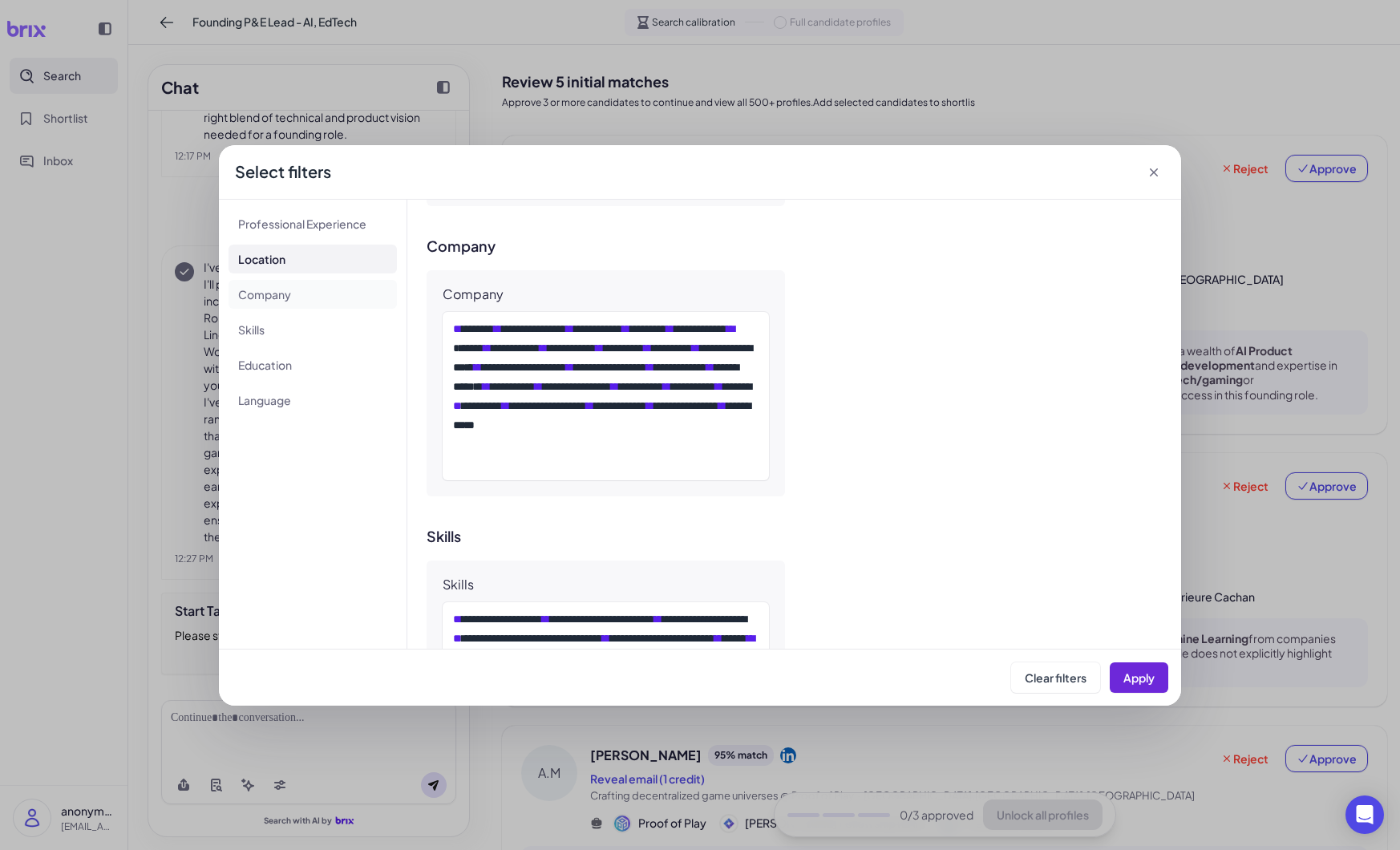
click at [306, 288] on li "Company" at bounding box center [313, 294] width 168 height 29
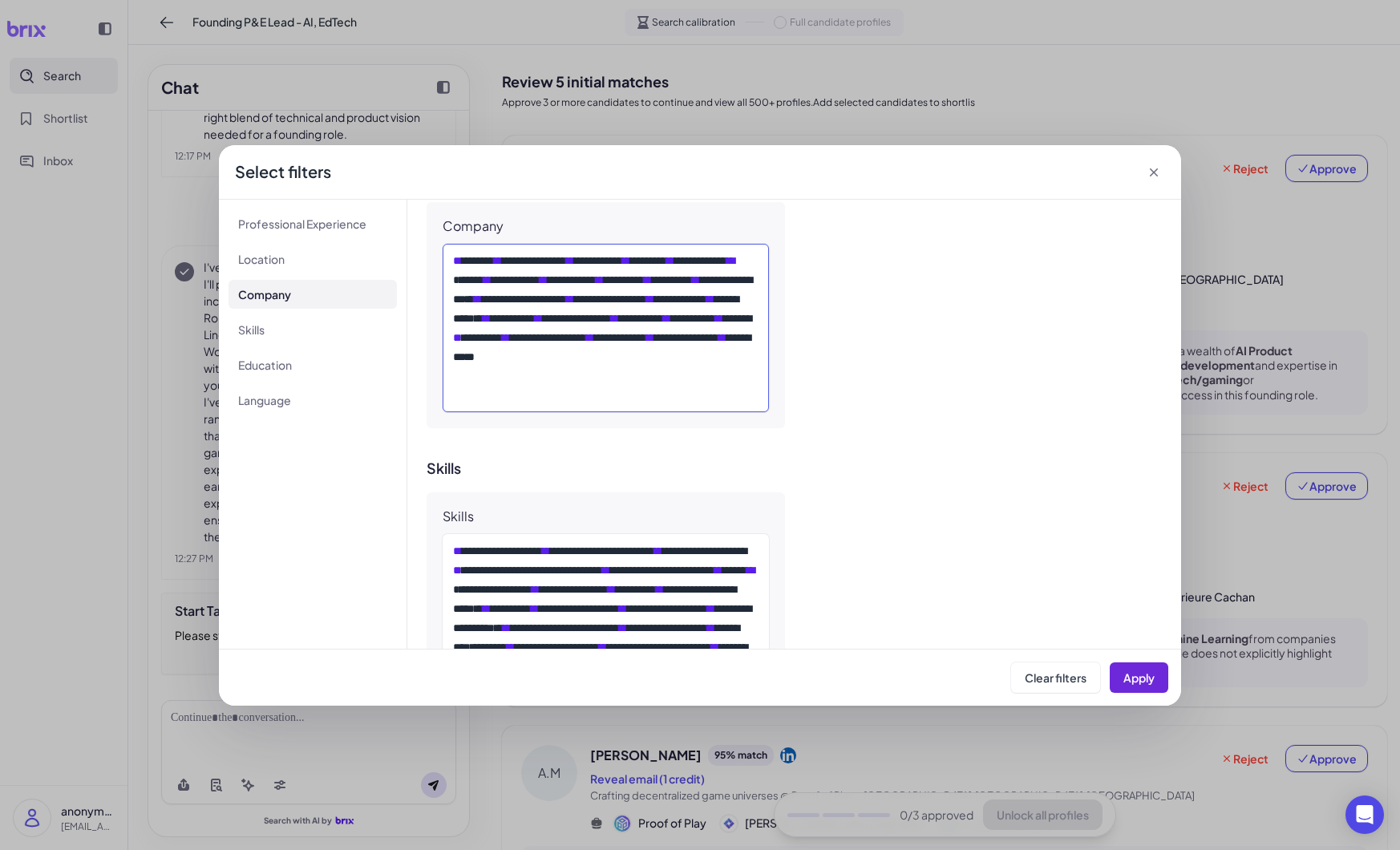
click at [491, 313] on span "**" at bounding box center [486, 318] width 8 height 12
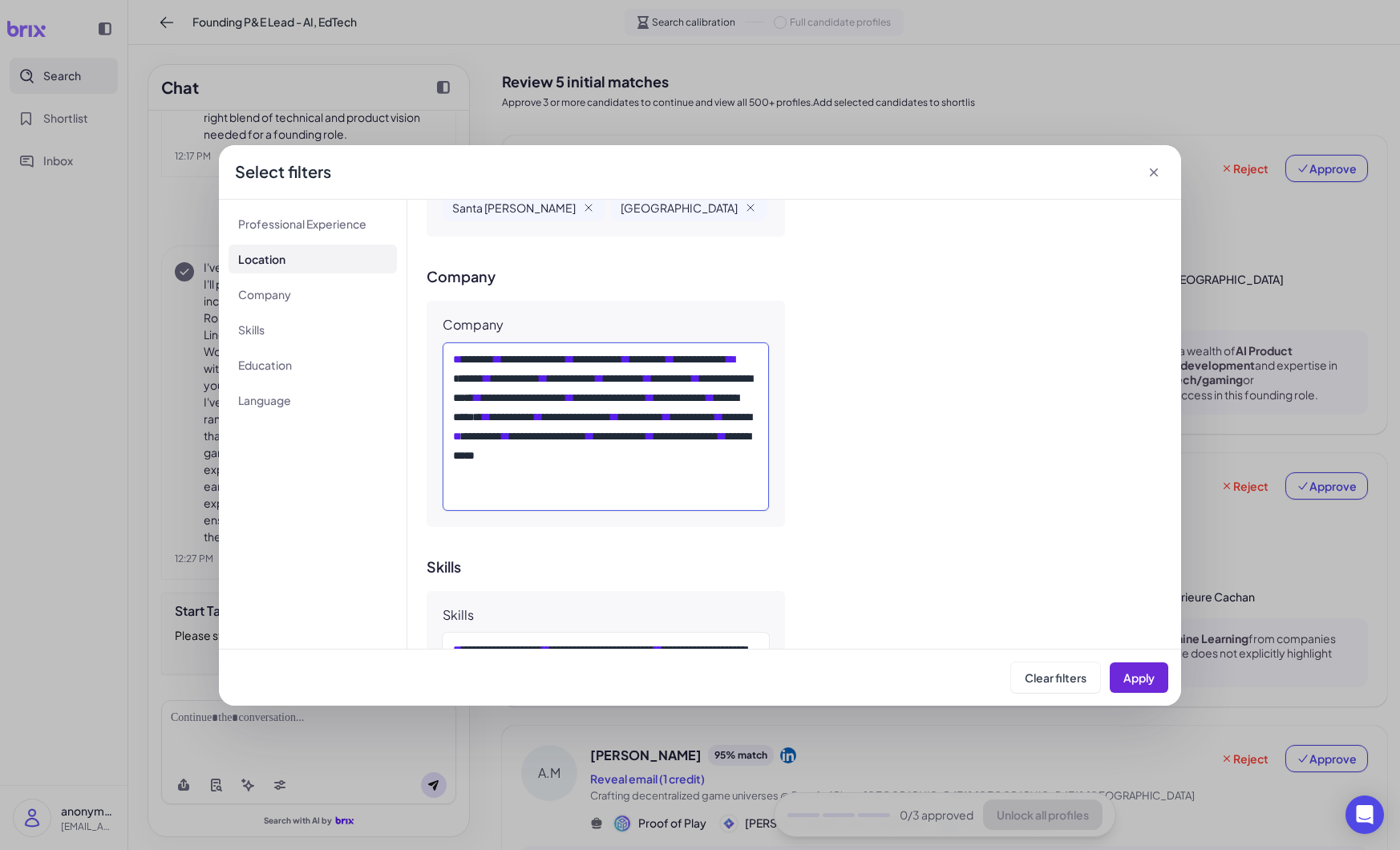
scroll to position [1390, 0]
click at [617, 435] on div "**********" at bounding box center [606, 429] width 306 height 154
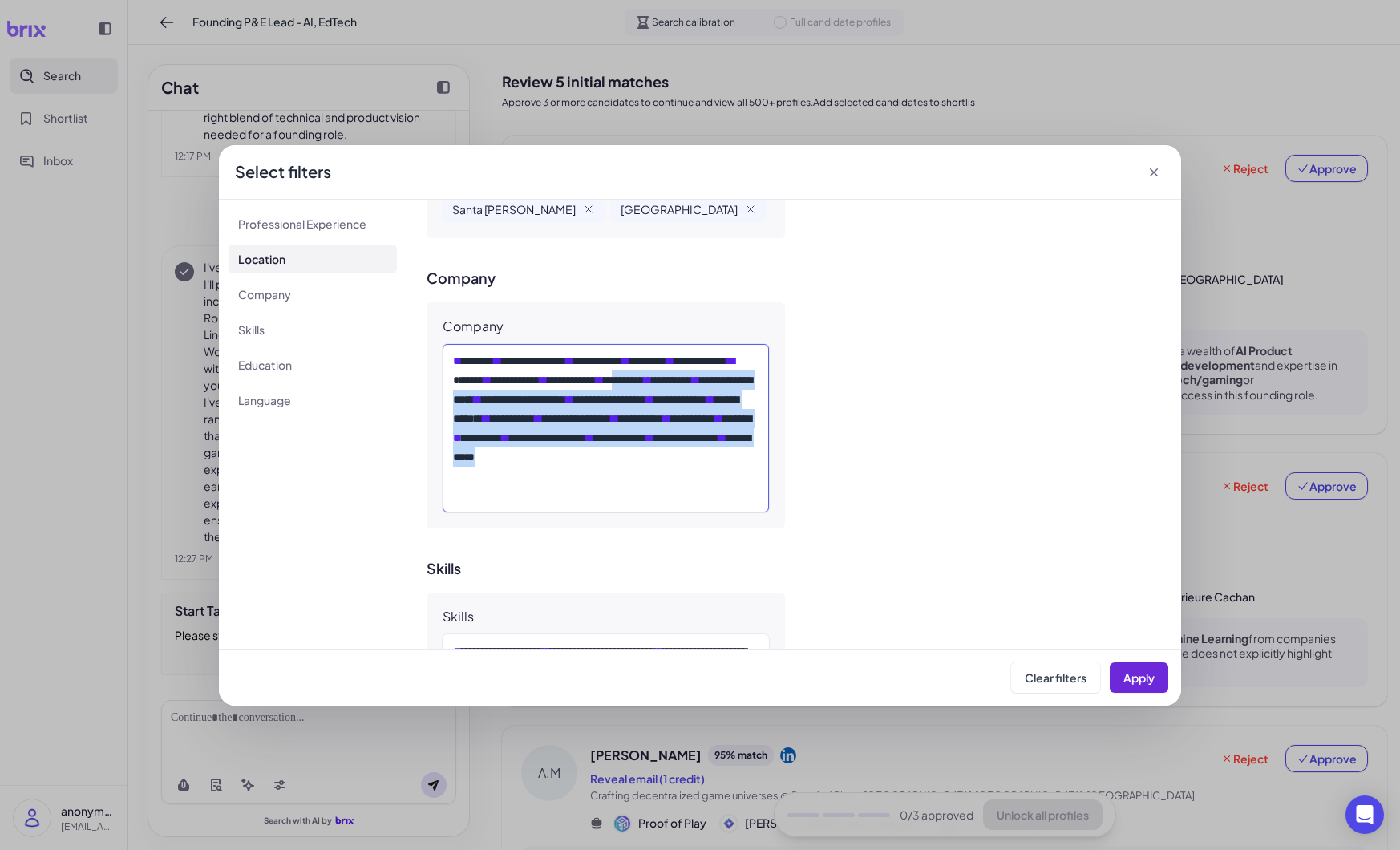
drag, startPoint x: 617, startPoint y: 435, endPoint x: 543, endPoint y: 344, distance: 117.3
click at [543, 352] on div "**********" at bounding box center [606, 429] width 306 height 154
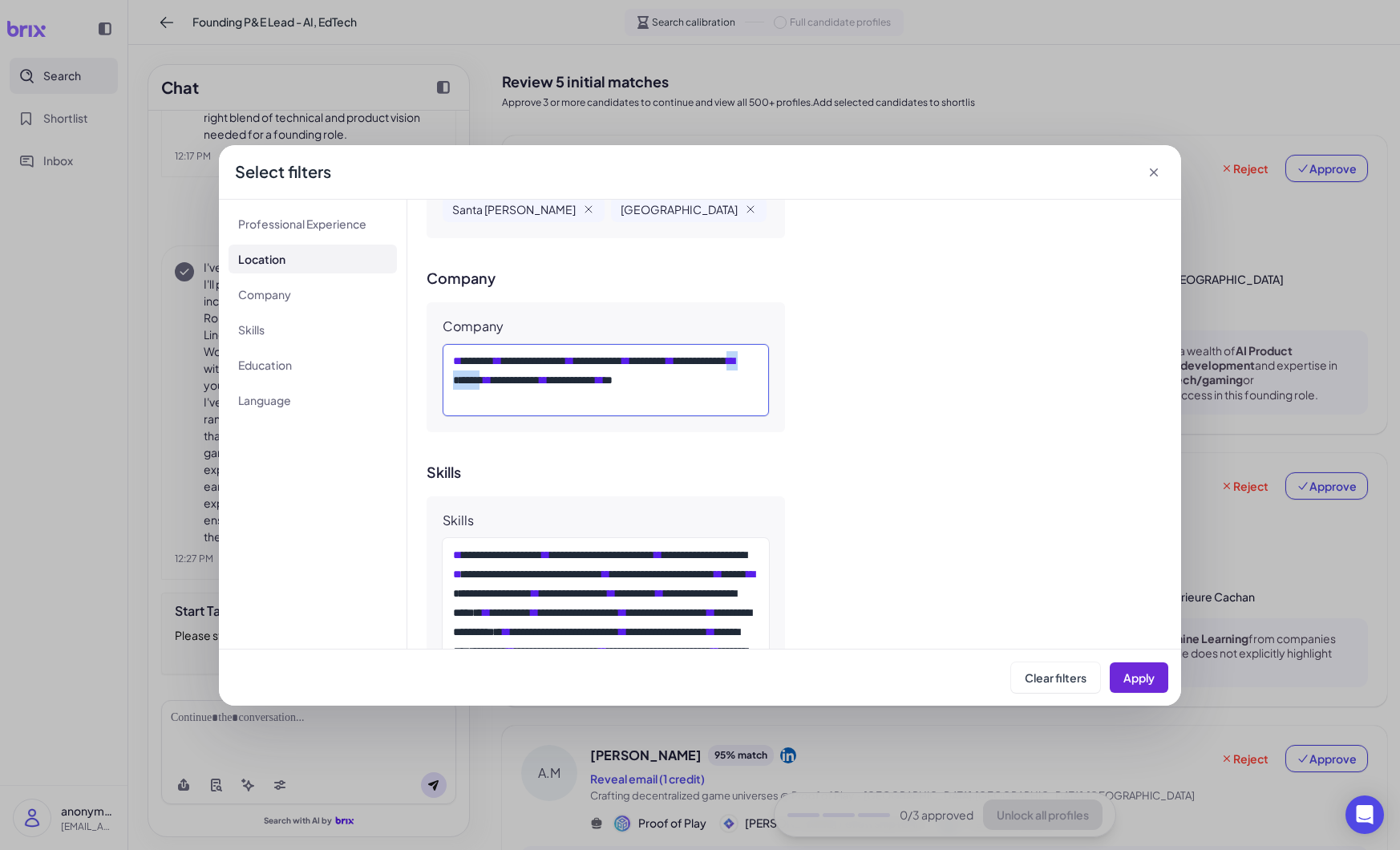
drag, startPoint x: 598, startPoint y: 318, endPoint x: 538, endPoint y: 315, distance: 60.1
click at [538, 352] on div "* * ****** * ** * **** ******* * ** * ******** * ** * **** * * ** * ********* *…" at bounding box center [606, 380] width 306 height 58
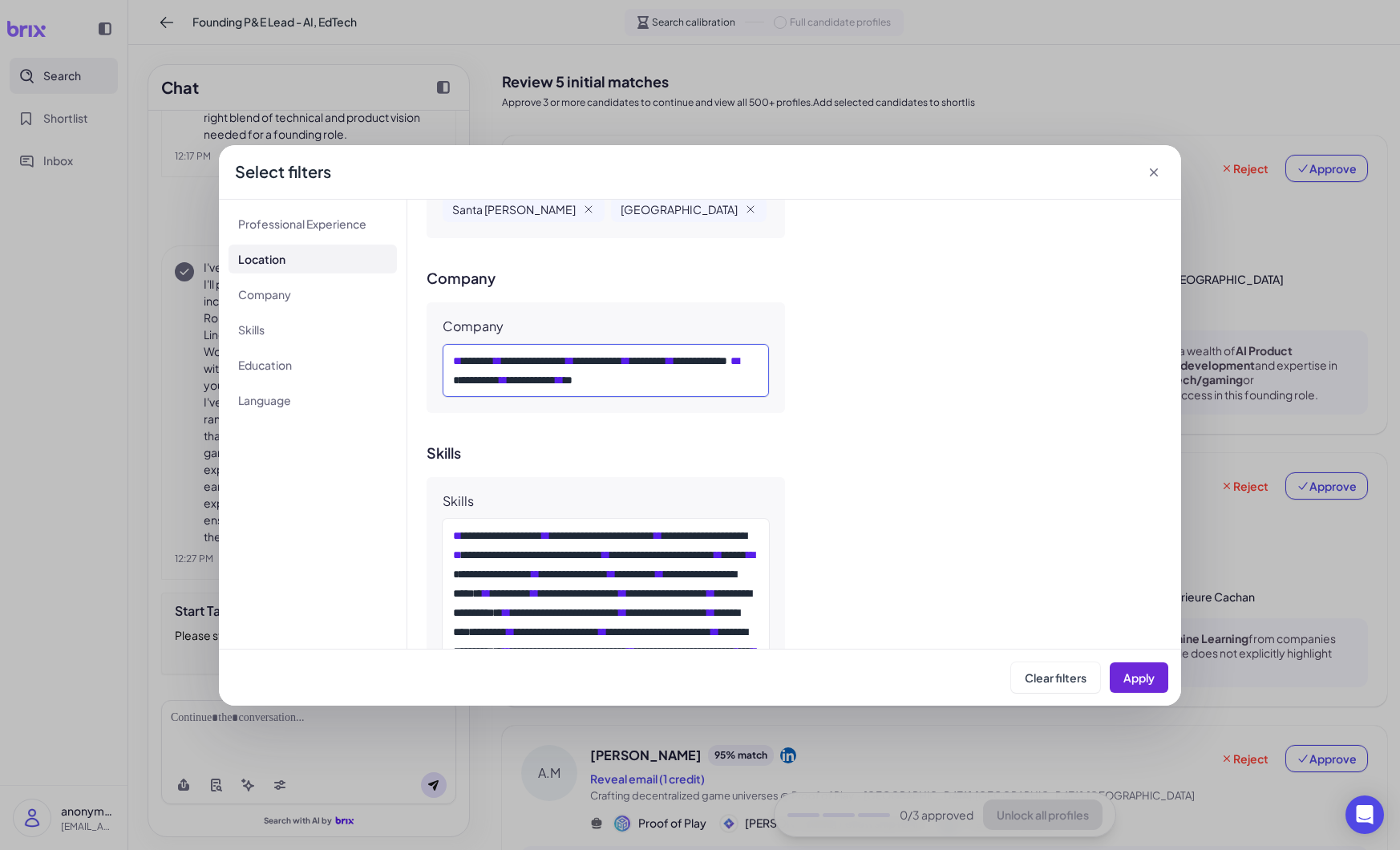
click at [738, 352] on div "* * ****** * ** * **** ******* * ** * ******** * ** * **** * * ** * ********* *…" at bounding box center [606, 370] width 306 height 38
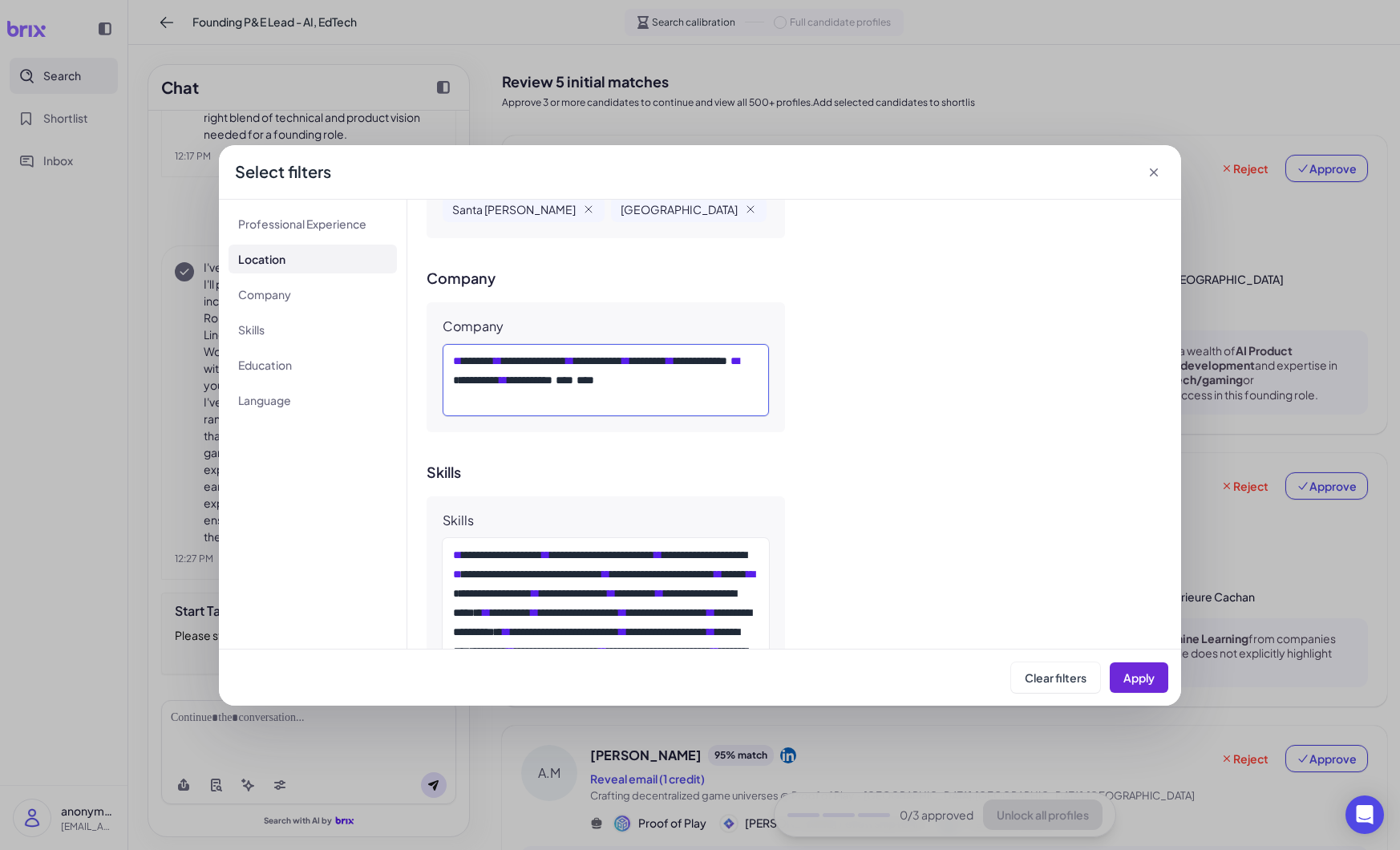
click at [522, 352] on div "* * ****** * ** * **** ******* * ** * ******** * ** * **** * * ** * ********* *…" at bounding box center [606, 380] width 306 height 58
click at [517, 352] on div "* * ****** * ** * **** ******* * ** * ******** * ** * **** * * ** * ********* *…" at bounding box center [606, 380] width 306 height 58
click at [1133, 672] on span "Apply" at bounding box center [1139, 677] width 31 height 14
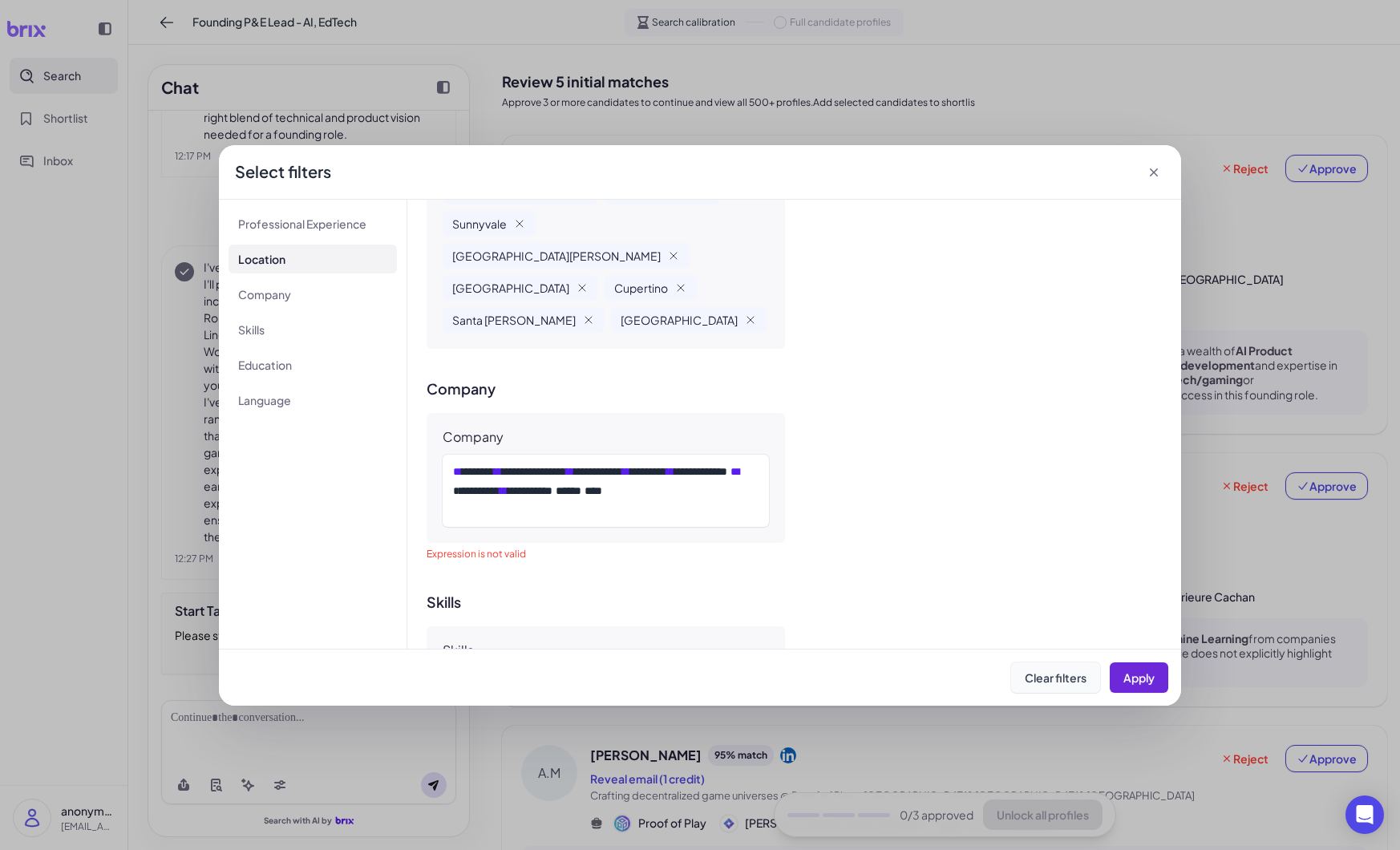
scroll to position [1279, 0]
click at [479, 462] on div "* * ****** * ** * **** ******* * ** * ******** * ** * **** * * ** * ********* *…" at bounding box center [606, 491] width 306 height 58
click at [1148, 676] on span "Apply" at bounding box center [1139, 677] width 31 height 14
click at [1157, 682] on button "Apply" at bounding box center [1139, 677] width 58 height 30
click at [1140, 672] on span "Apply" at bounding box center [1139, 677] width 31 height 14
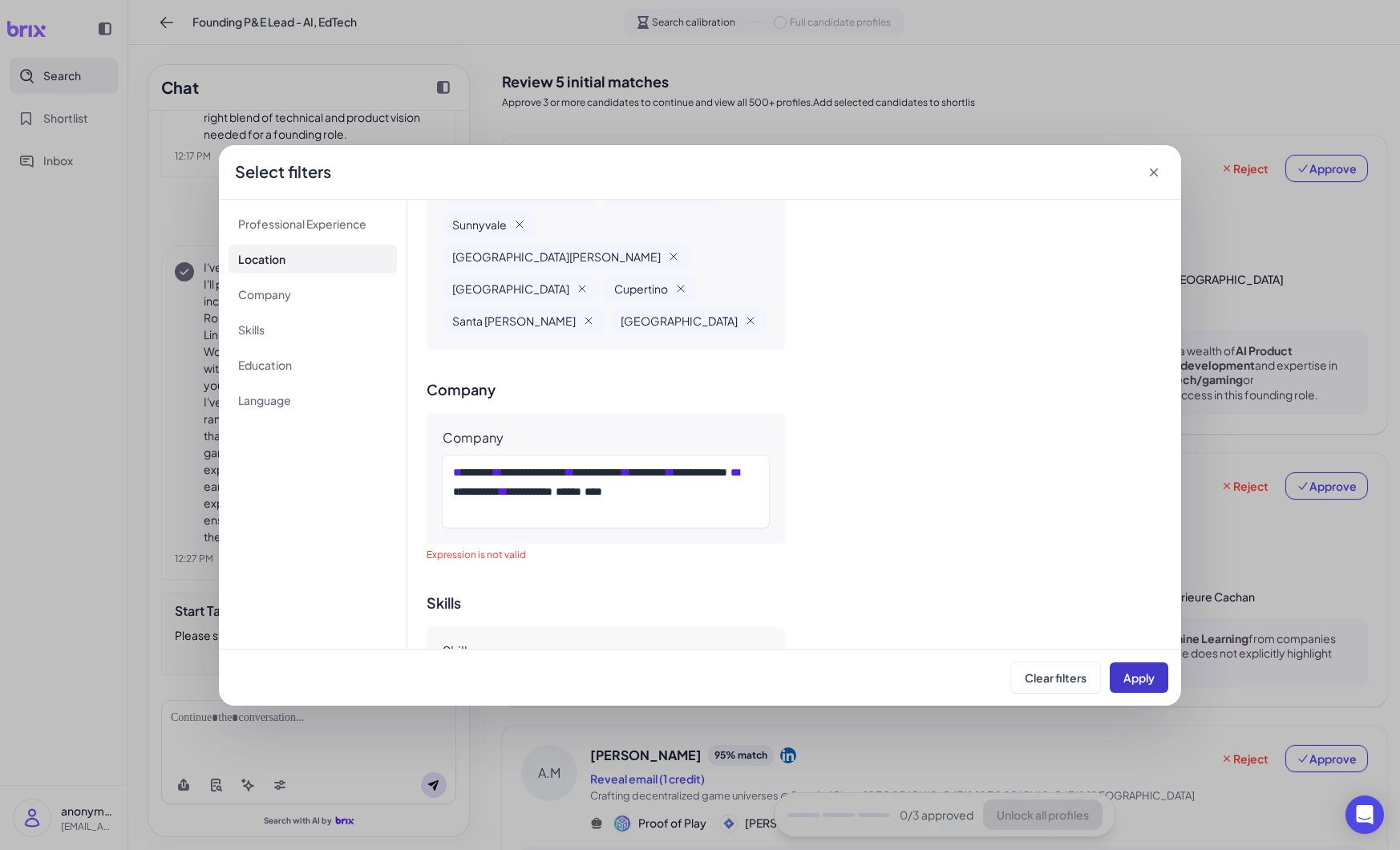
click at [1140, 672] on span "Apply" at bounding box center [1139, 677] width 31 height 14
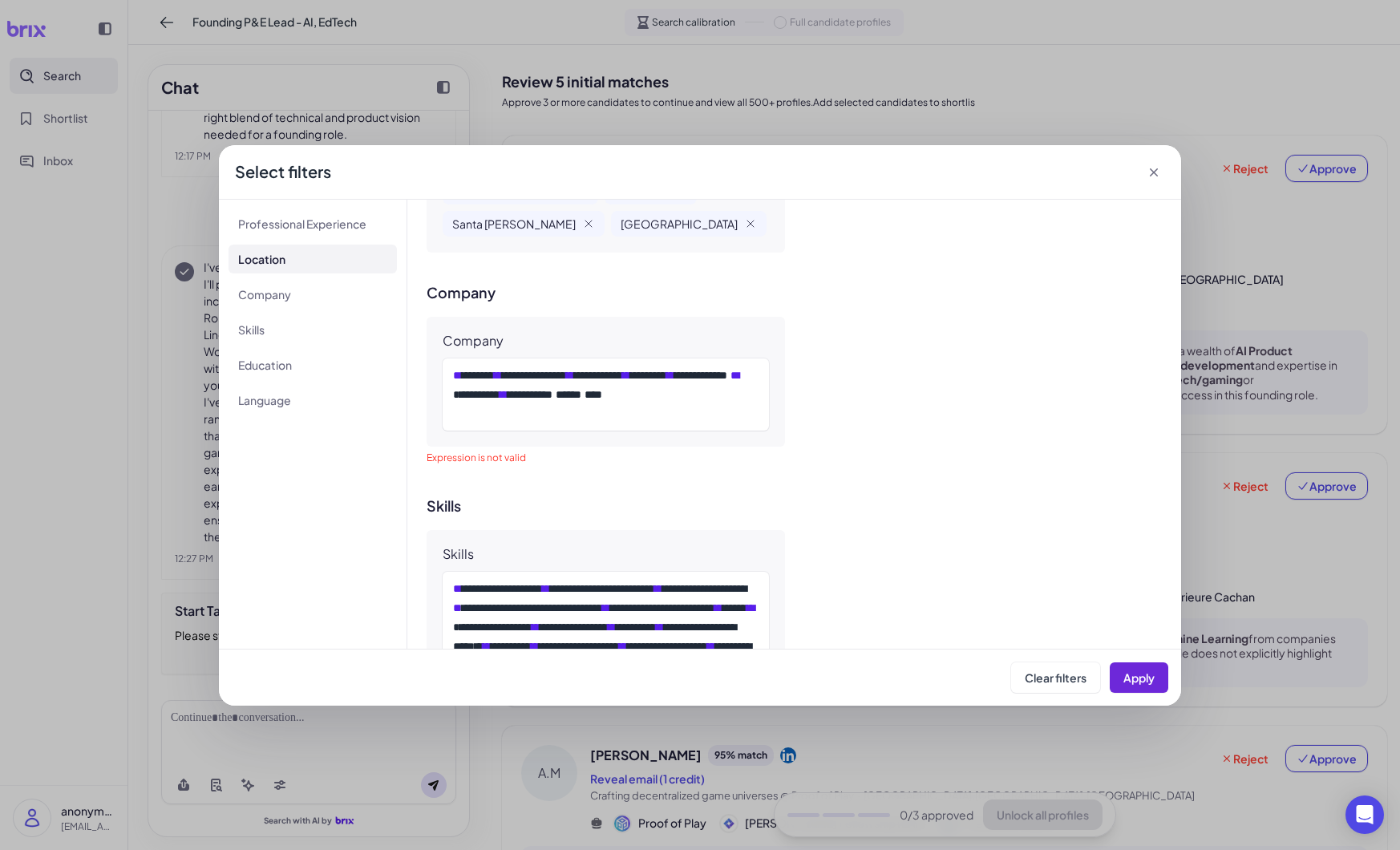
scroll to position [1366, 0]
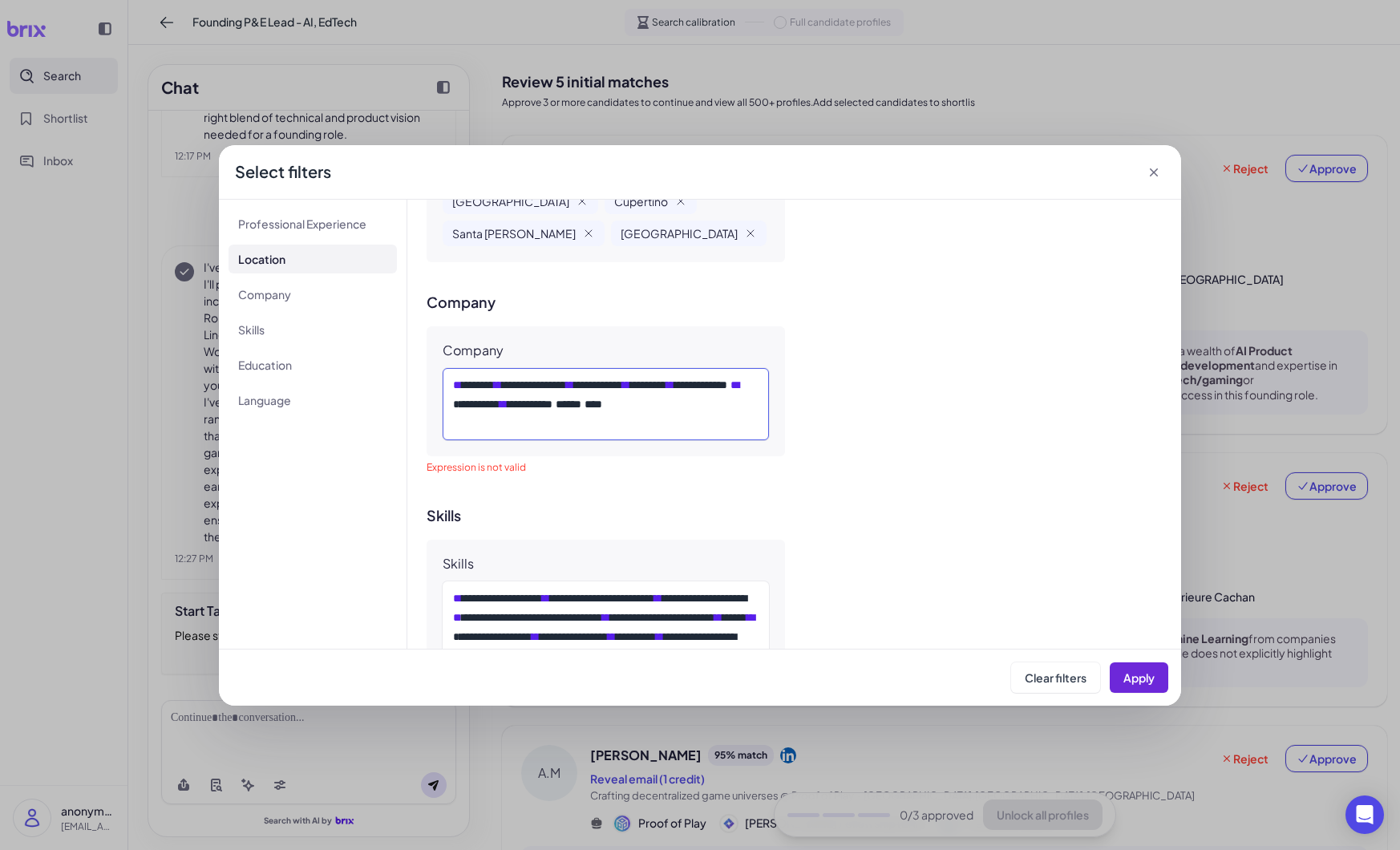
click at [522, 375] on div "* * ****** * ** * **** ******* * ** * ******** * ** * **** * * ** * ********* *…" at bounding box center [606, 404] width 306 height 58
drag, startPoint x: 522, startPoint y: 363, endPoint x: 448, endPoint y: 362, distance: 74.0
click at [448, 368] on div "* * ****** * ** * **** ******* * ** * ******** * ** * **** * * ** * ********* *…" at bounding box center [606, 404] width 327 height 72
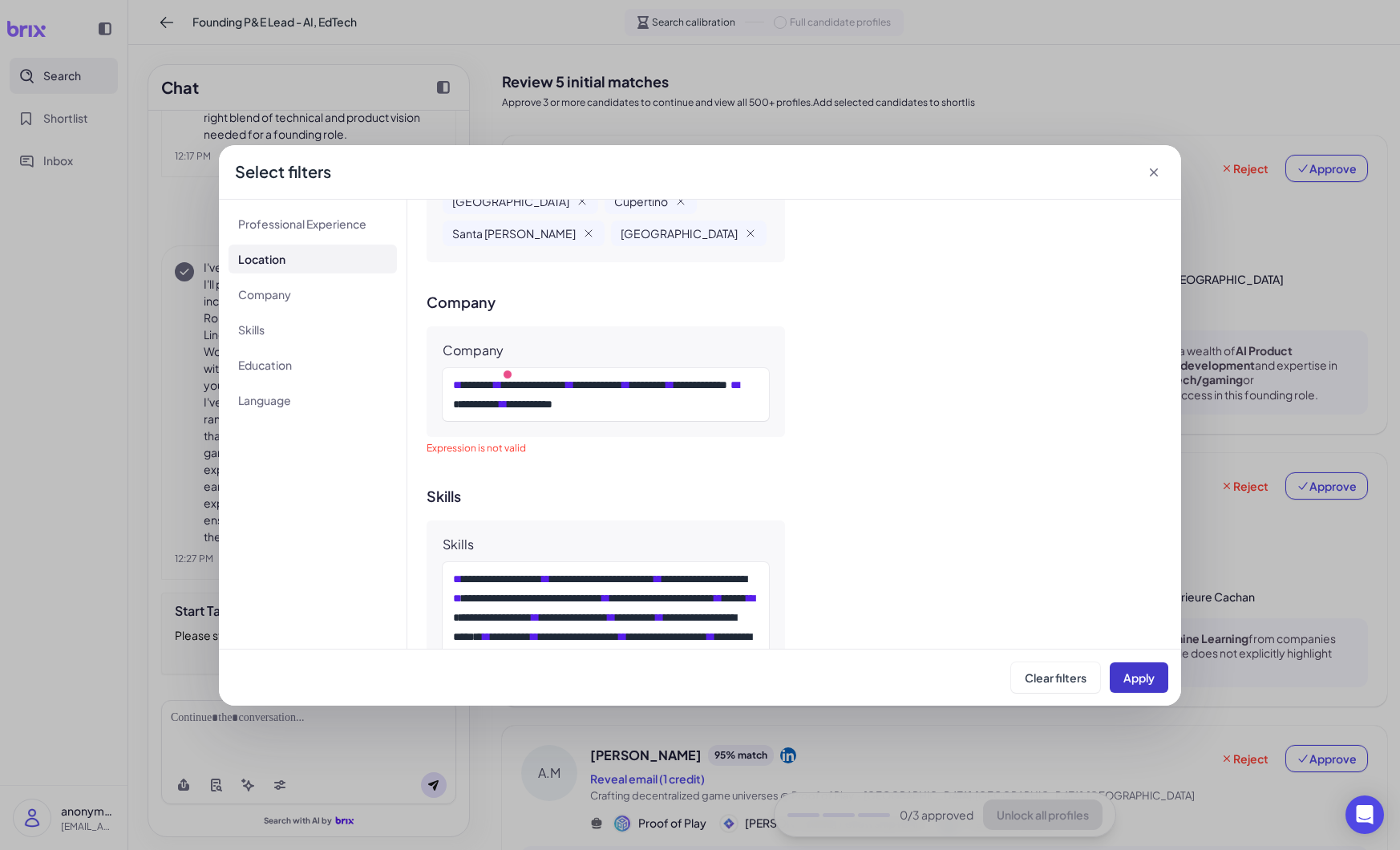
click at [1151, 671] on span "Apply" at bounding box center [1139, 677] width 31 height 14
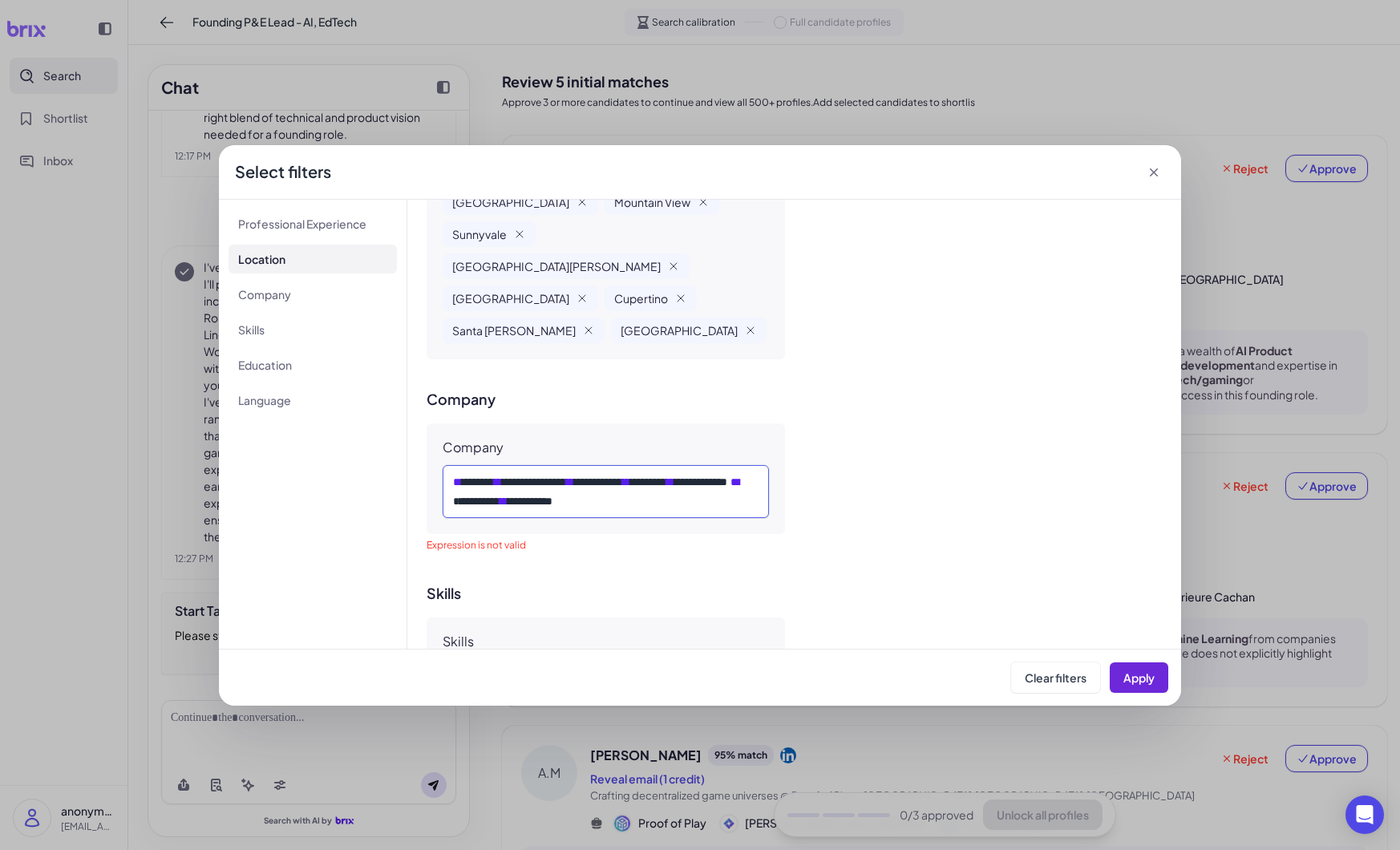
click at [742, 472] on div "* * ****** * ** * **** ******* * ** * ******** * ** * **** * * ** * ********* *…" at bounding box center [606, 491] width 306 height 38
click at [1146, 676] on span "Apply" at bounding box center [1139, 677] width 31 height 14
click at [478, 538] on span "Expression is not valid" at bounding box center [476, 545] width 99 height 12
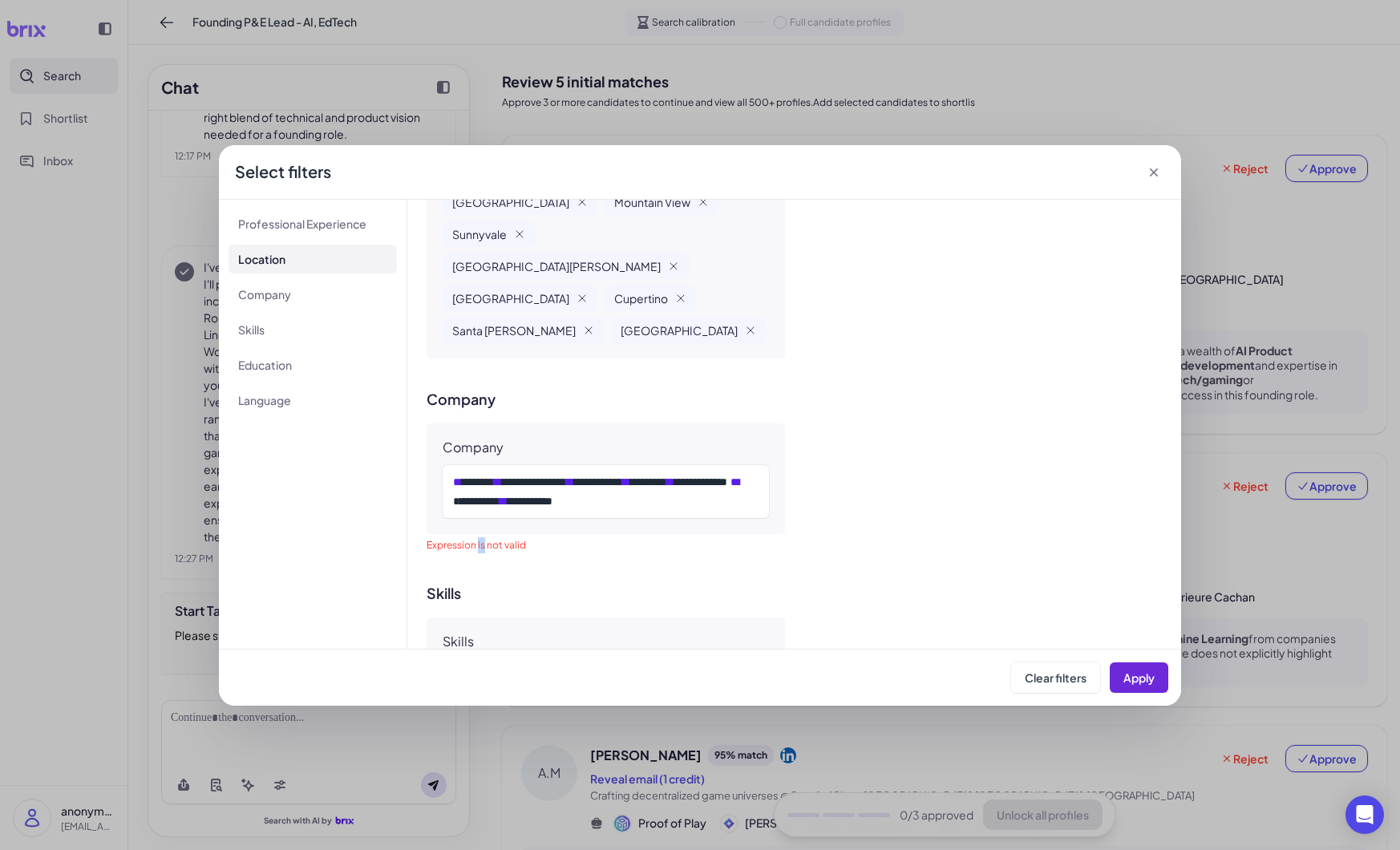
click at [478, 538] on span "Expression is not valid" at bounding box center [476, 545] width 99 height 12
click at [458, 538] on span "Expression is not valid" at bounding box center [476, 545] width 99 height 12
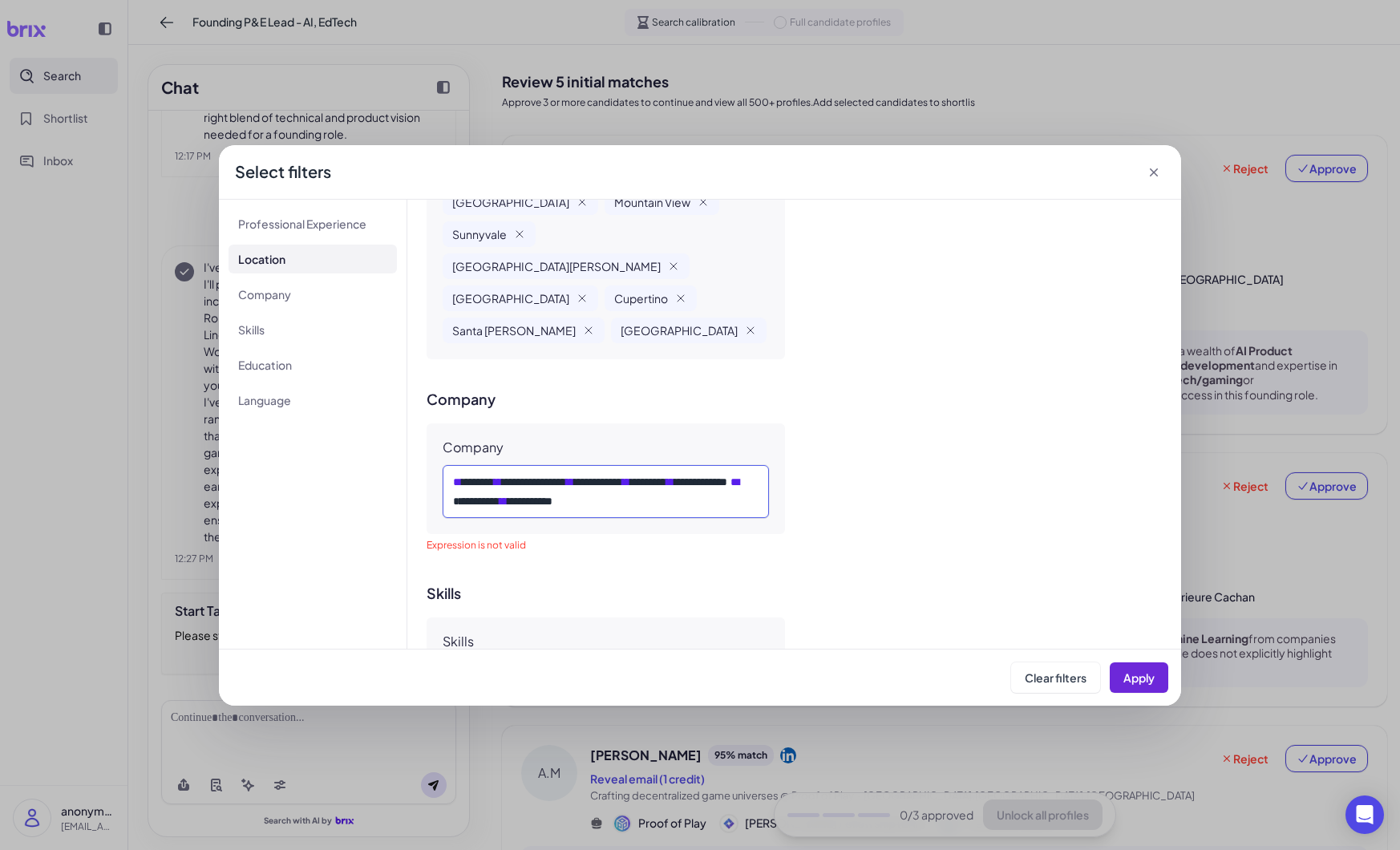
click at [734, 472] on div "* * ****** * ** * **** ******* * ** * ******** * ** * **** * * ** * ********* *…" at bounding box center [606, 491] width 306 height 38
click at [1156, 674] on button "Apply" at bounding box center [1139, 677] width 58 height 30
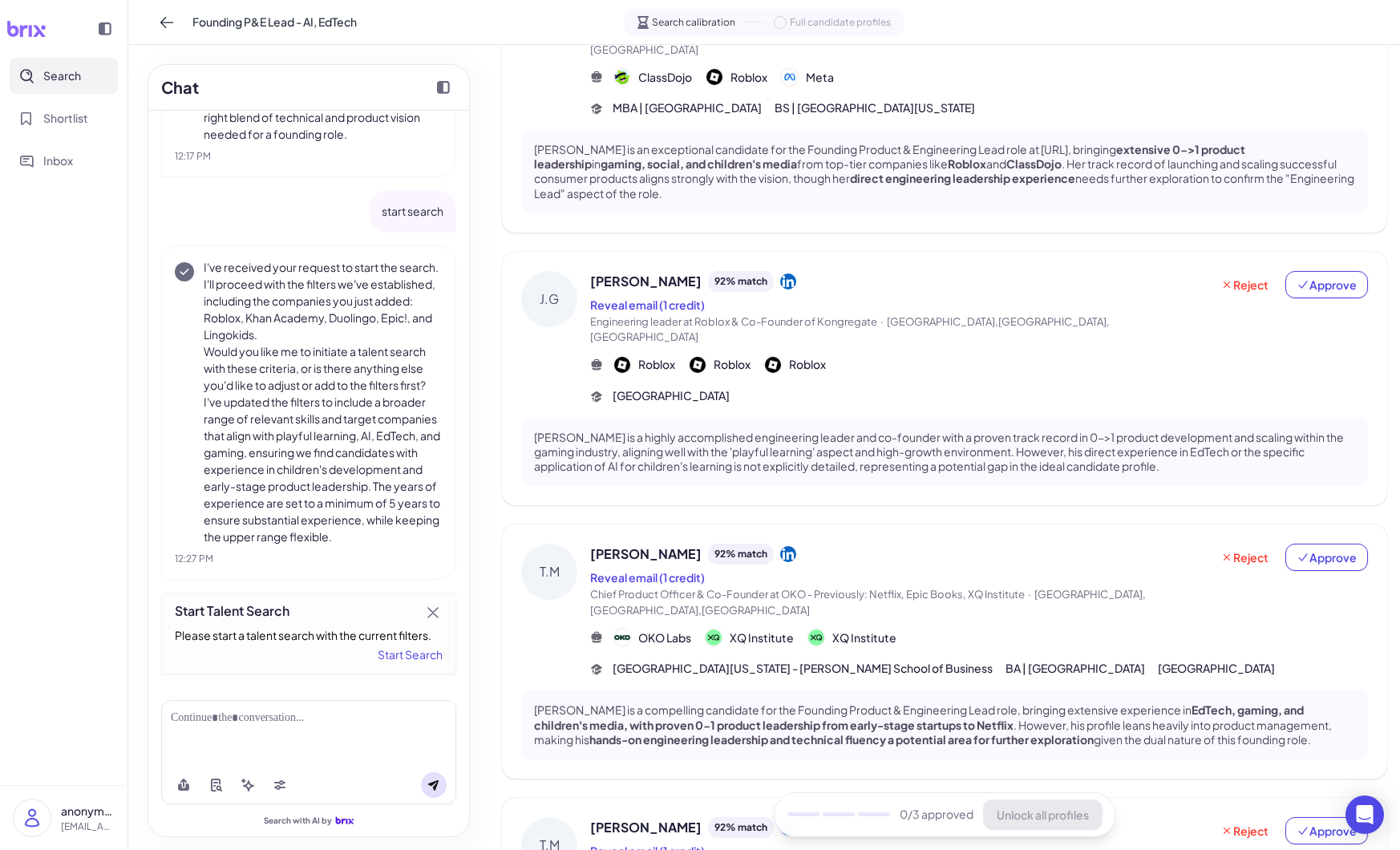
scroll to position [175, 0]
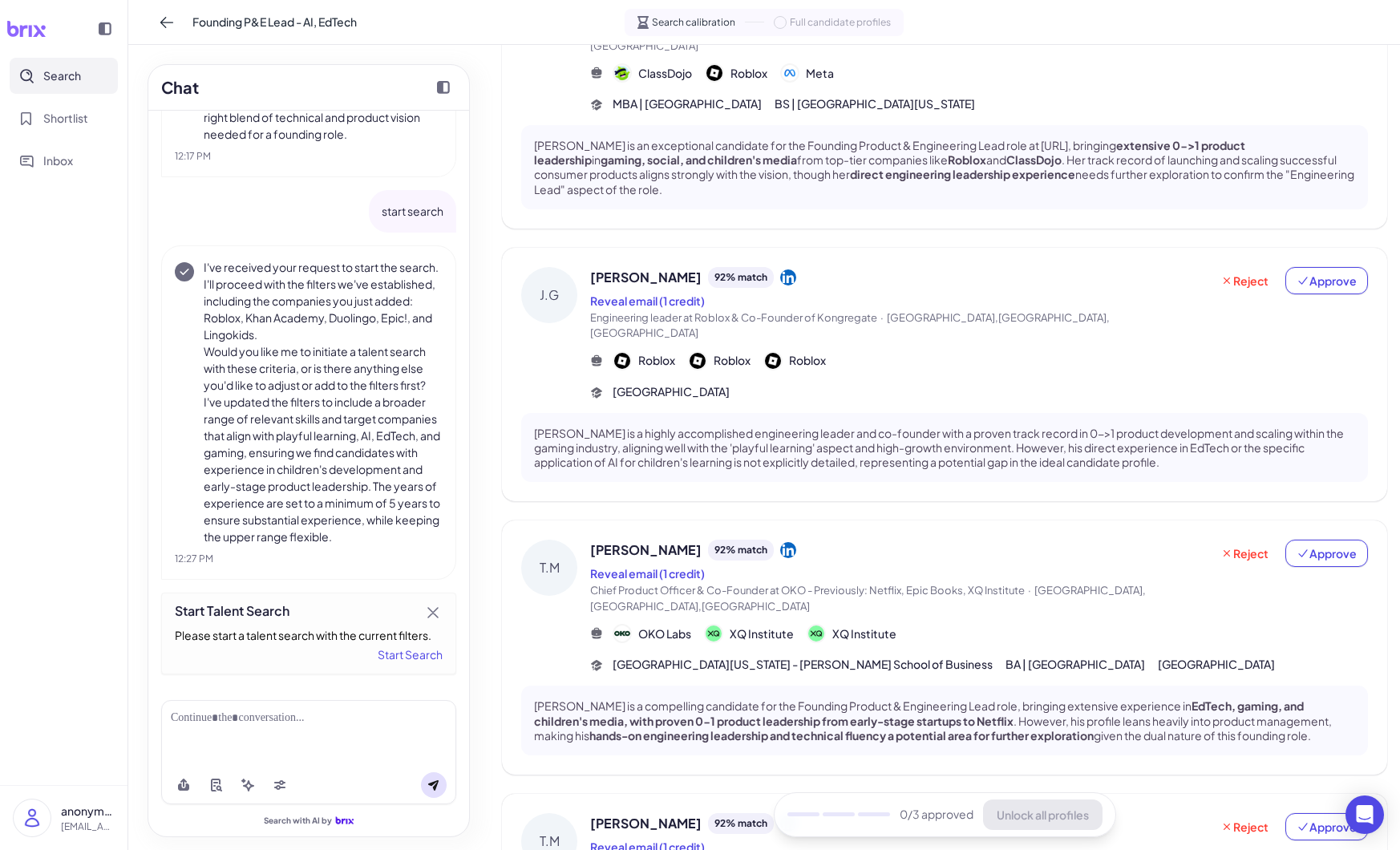
click at [792, 542] on icon at bounding box center [788, 550] width 16 height 16
click at [796, 542] on icon at bounding box center [788, 550] width 16 height 16
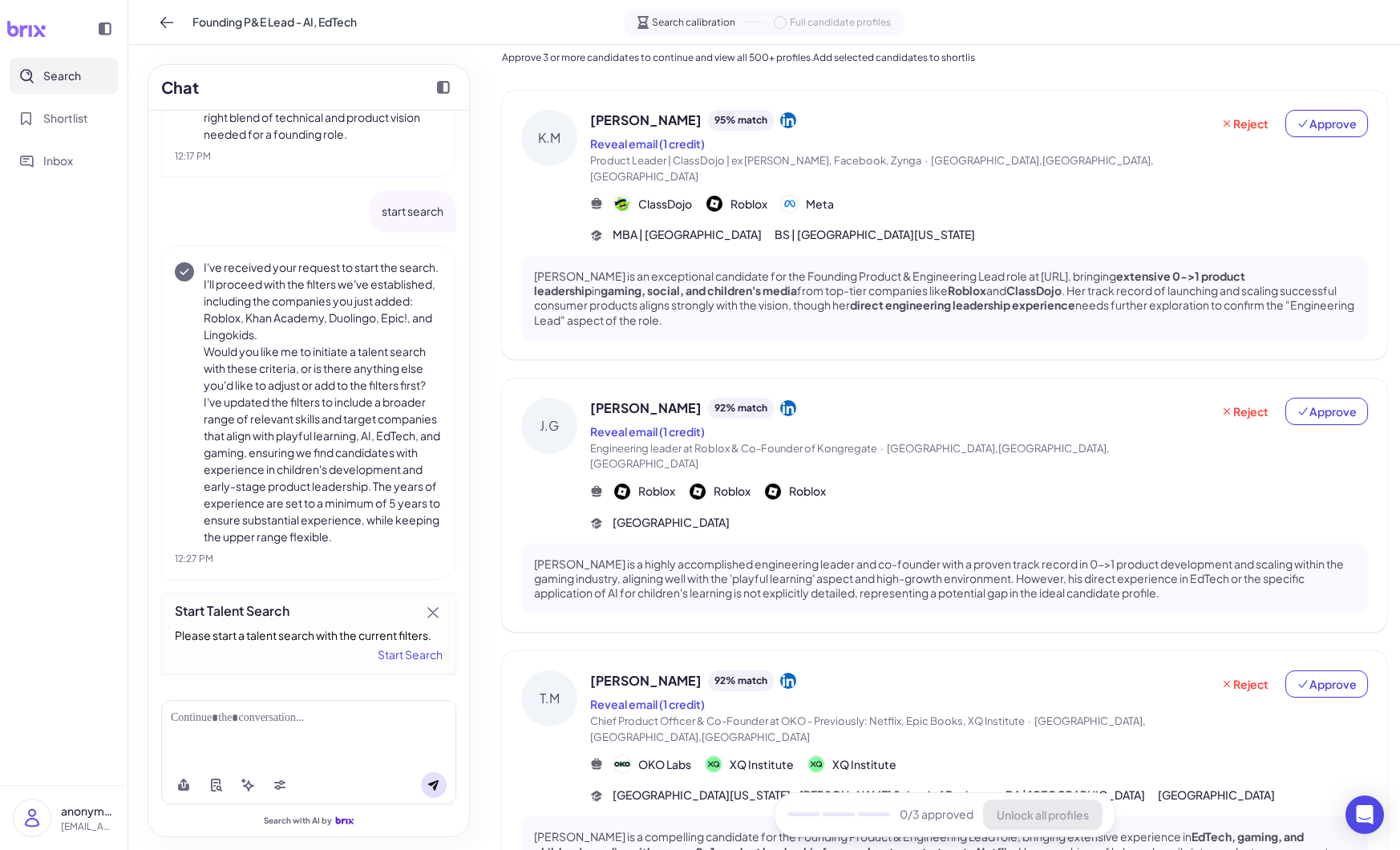
scroll to position [0, 0]
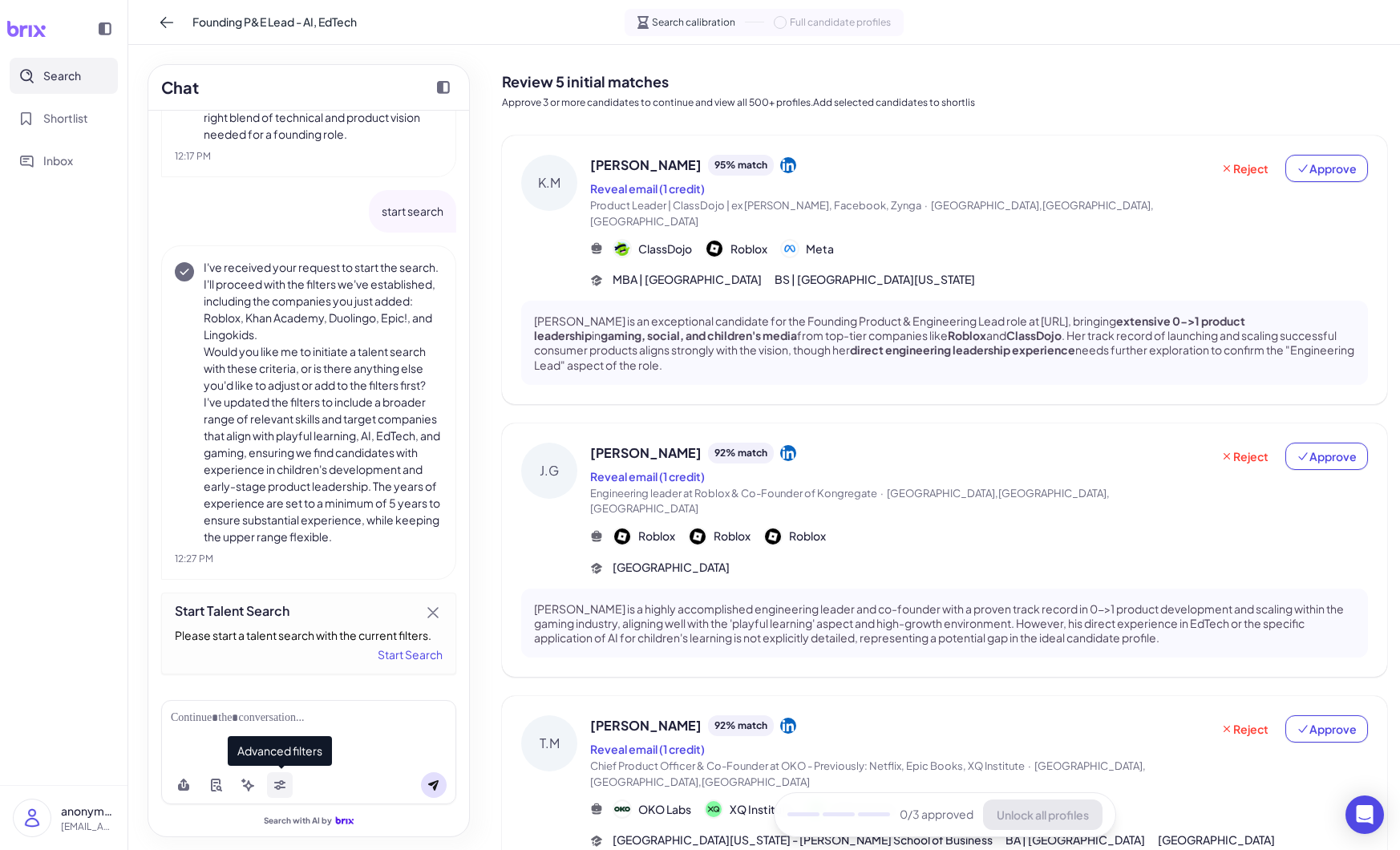
click at [279, 791] on icon at bounding box center [280, 784] width 12 height 12
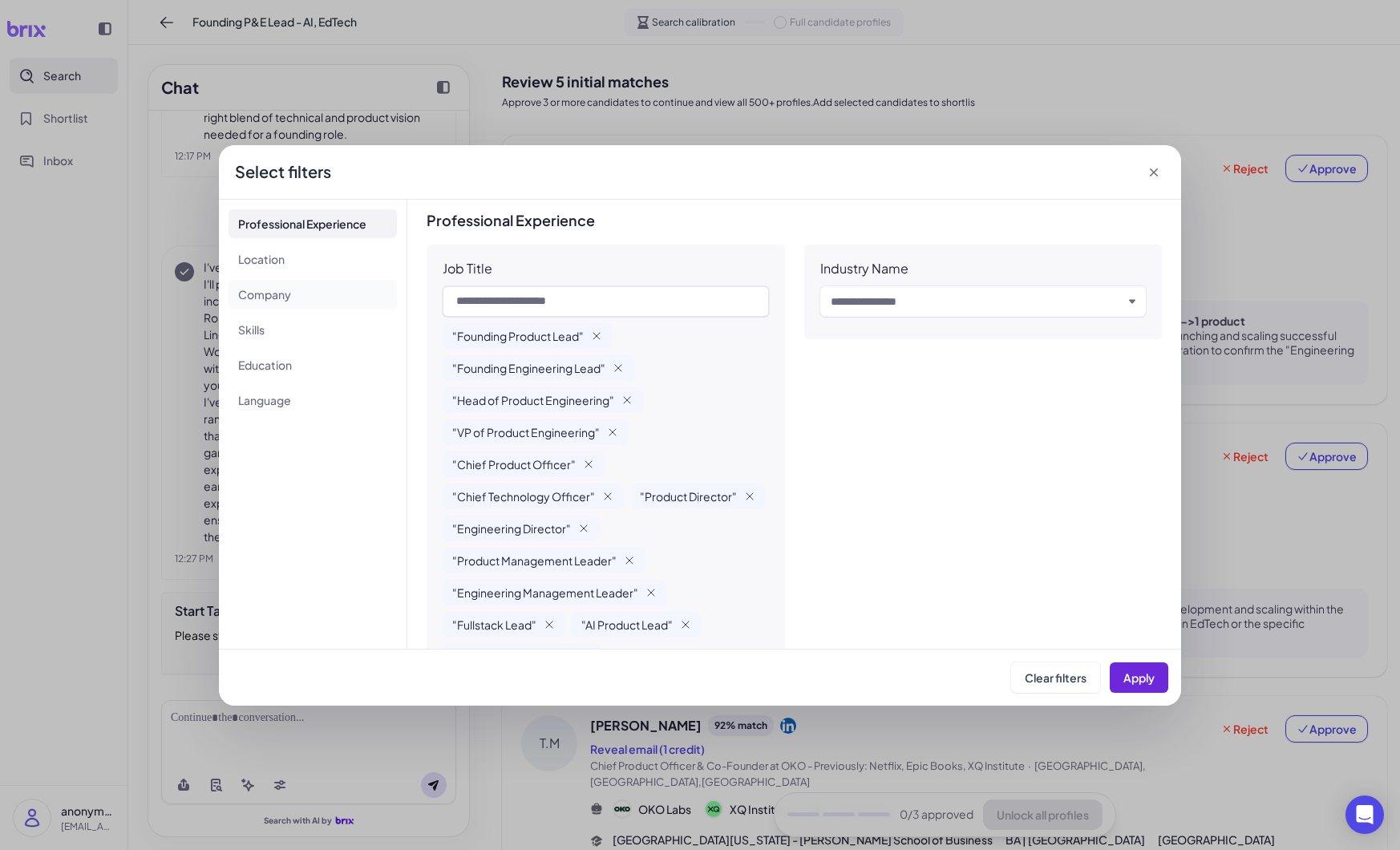
click at [295, 297] on li "Company" at bounding box center [313, 294] width 168 height 29
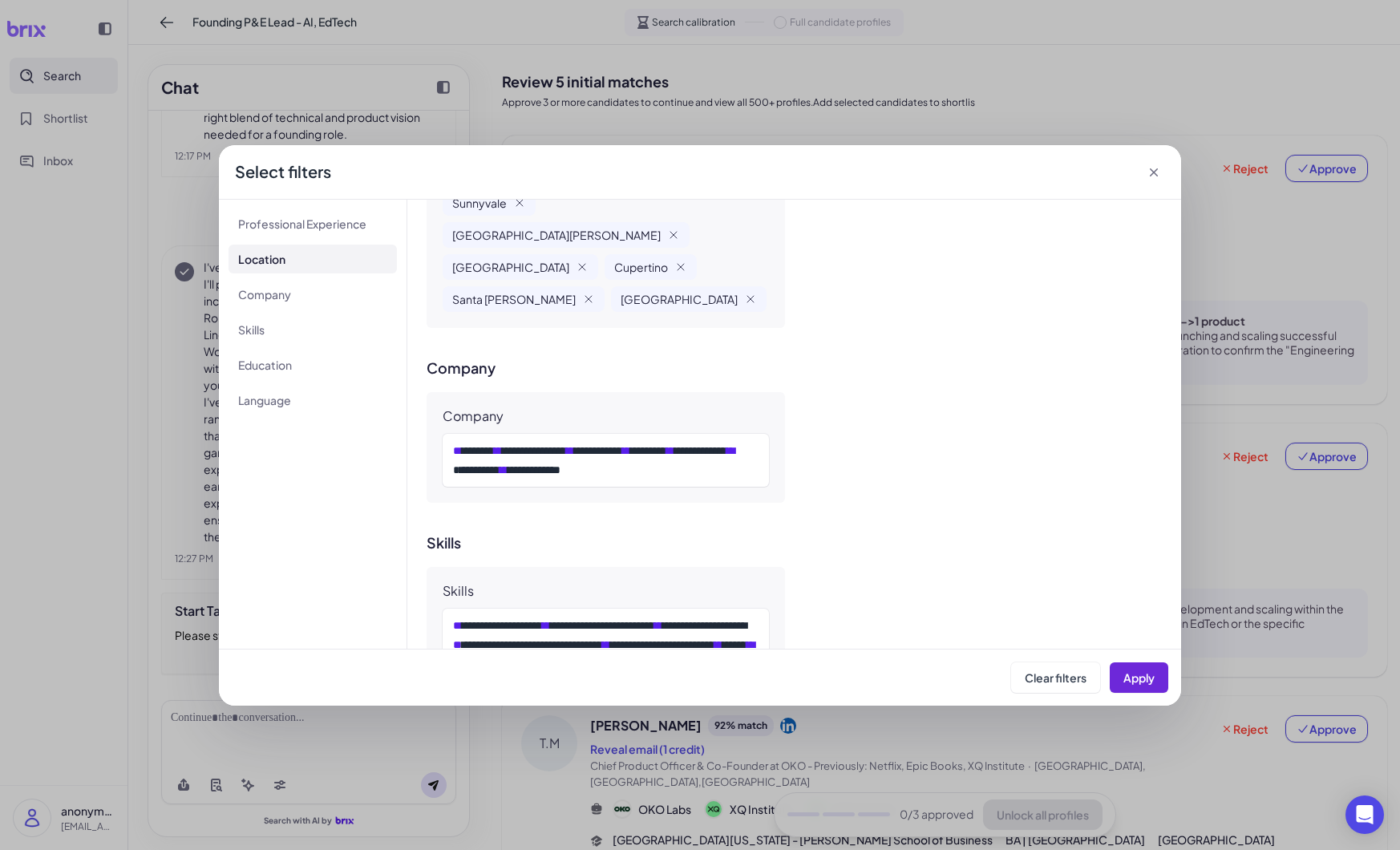
scroll to position [1246, 0]
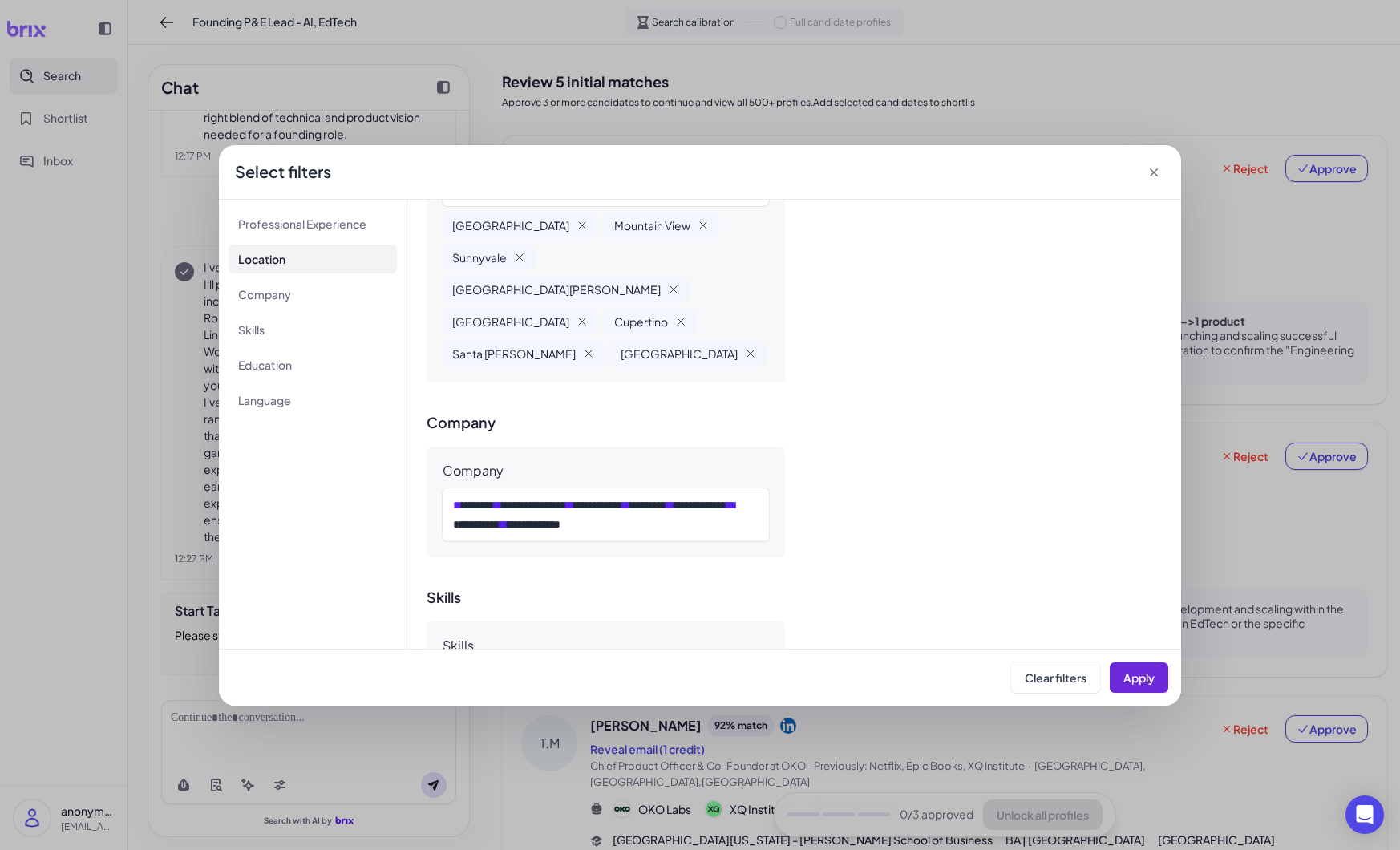
click at [1160, 181] on div "Select filters" at bounding box center [700, 173] width 963 height 55
click at [1152, 172] on icon at bounding box center [1154, 173] width 16 height 16
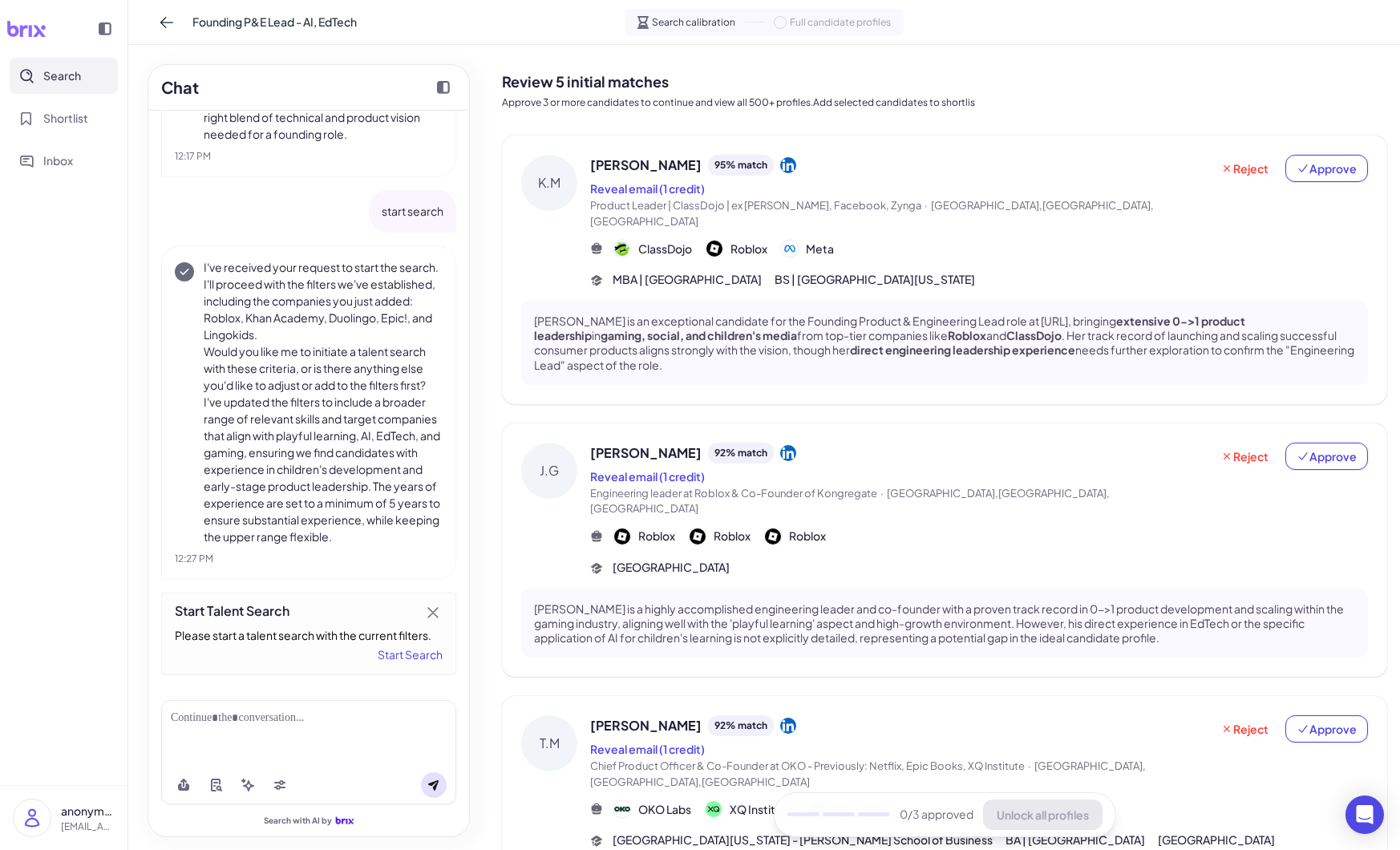
click at [780, 166] on icon at bounding box center [788, 165] width 16 height 16
click at [279, 779] on icon at bounding box center [280, 784] width 12 height 12
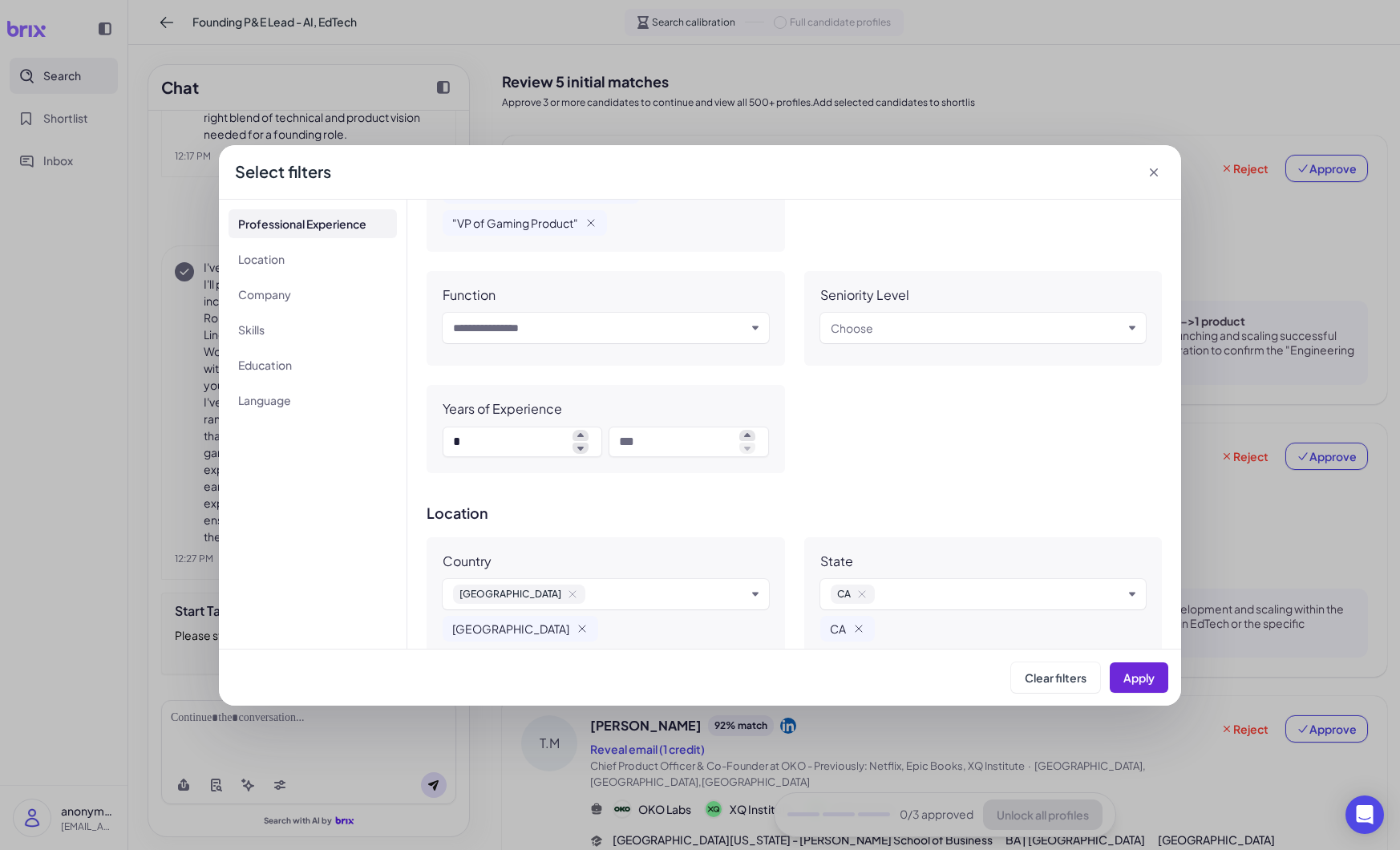
scroll to position [651, 0]
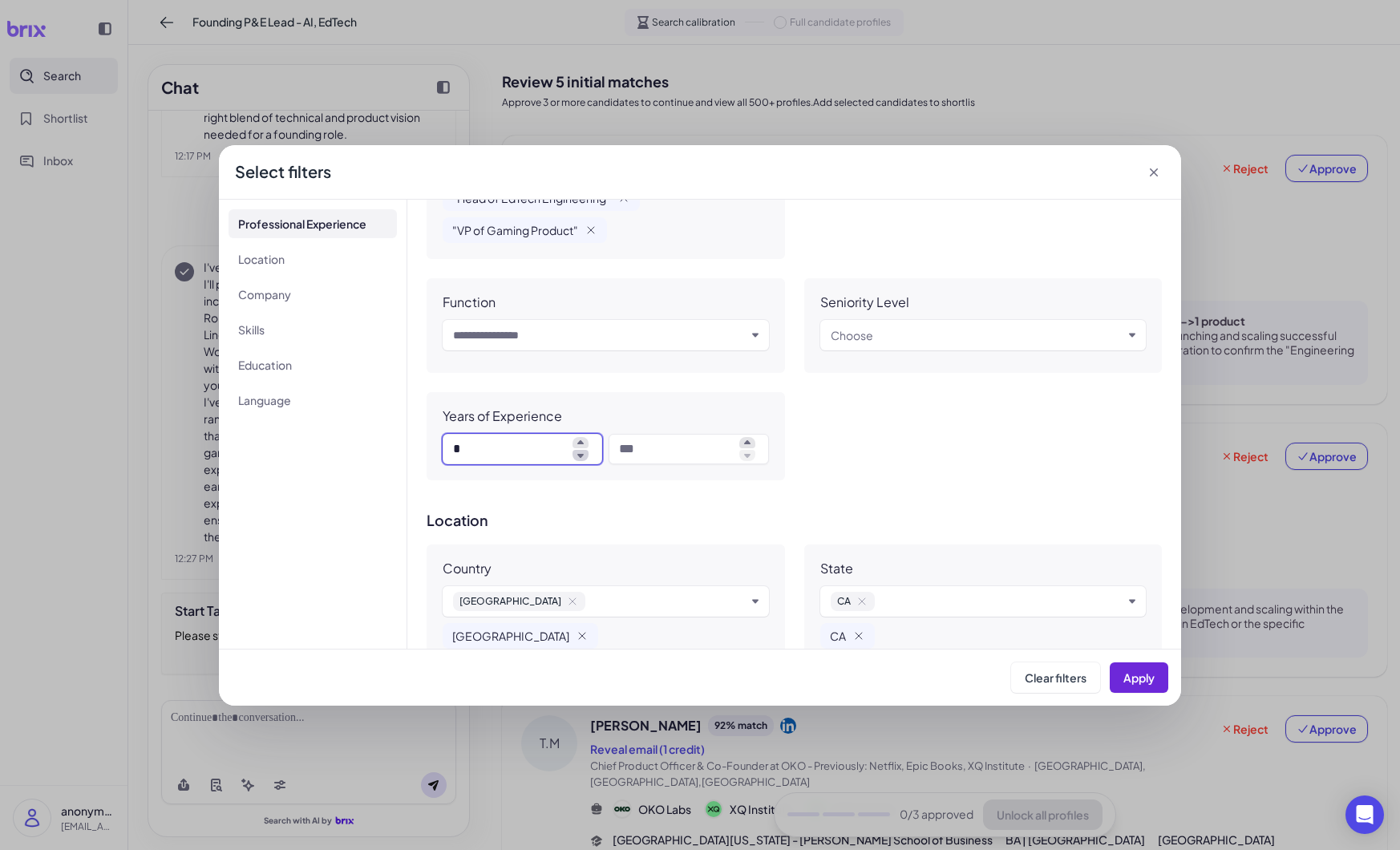
click at [580, 453] on icon at bounding box center [580, 455] width 6 height 4
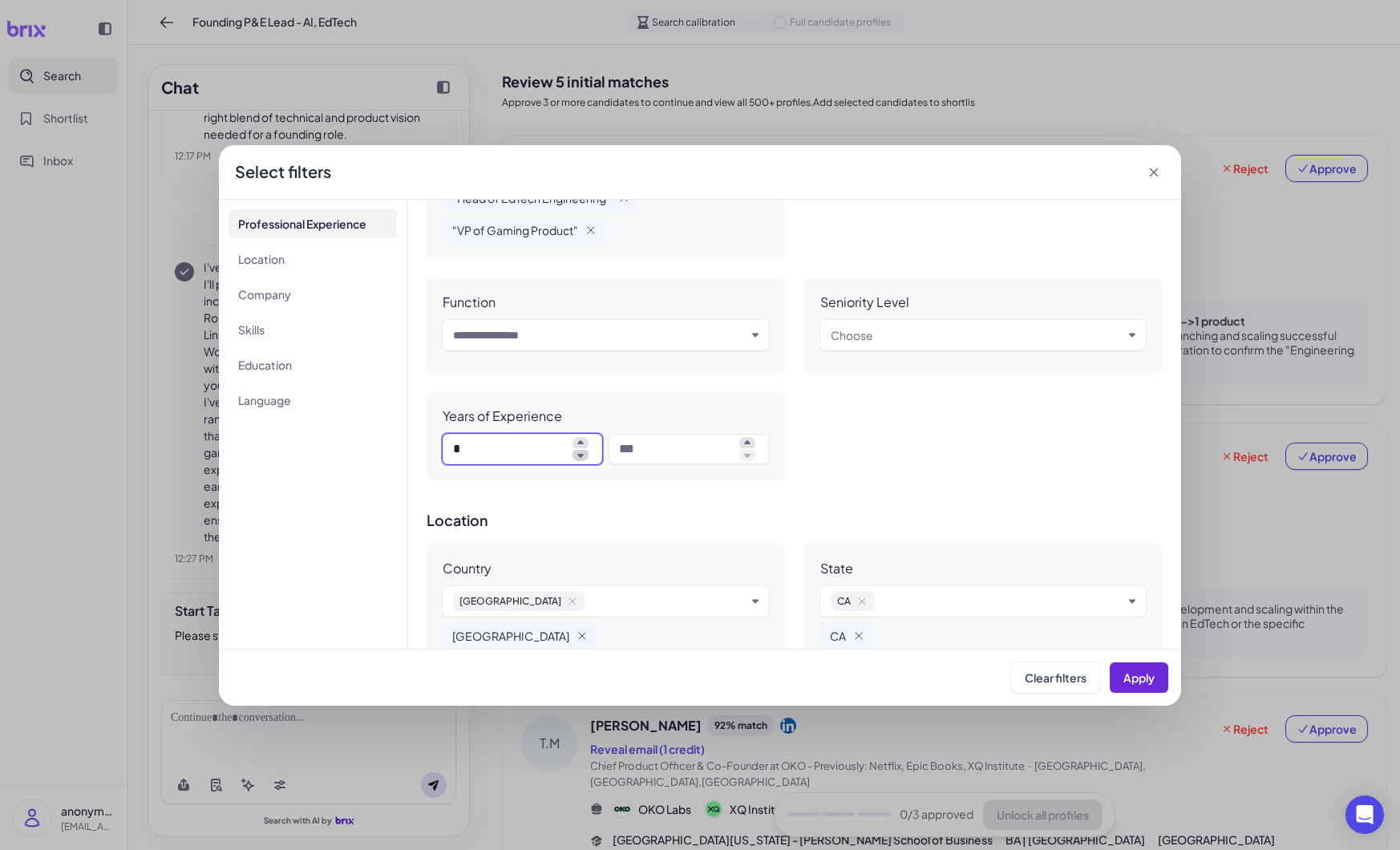
type input "*"
click at [695, 448] on input at bounding box center [676, 449] width 113 height 19
type input "**"
click at [716, 497] on div "Professional Experience Job Title "Founding Product Lead" "Founding Engineering…" at bounding box center [794, 423] width 774 height 449
click at [1149, 679] on span "Apply" at bounding box center [1139, 677] width 31 height 14
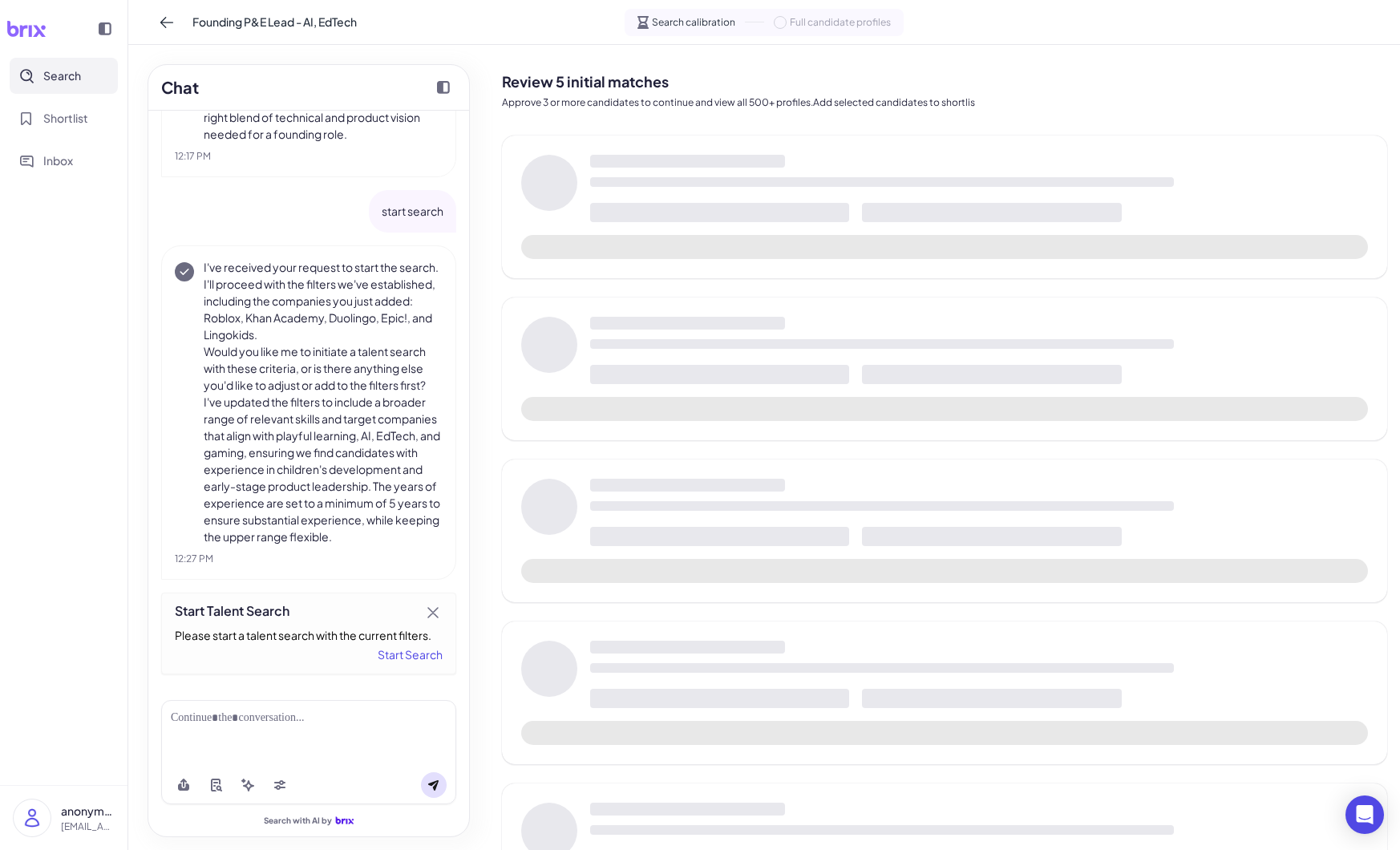
scroll to position [1717, 0]
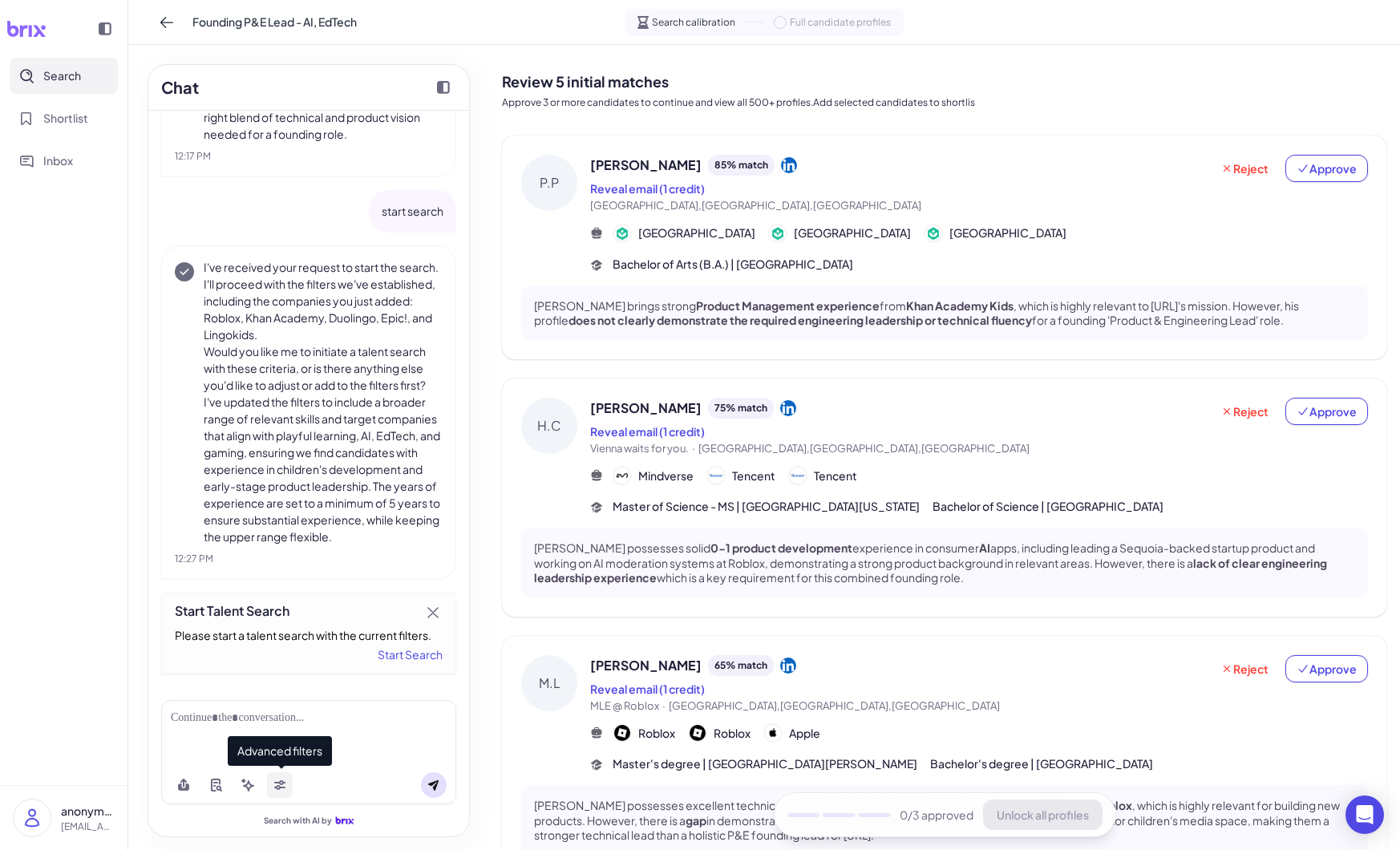
click at [283, 784] on icon at bounding box center [280, 784] width 12 height 12
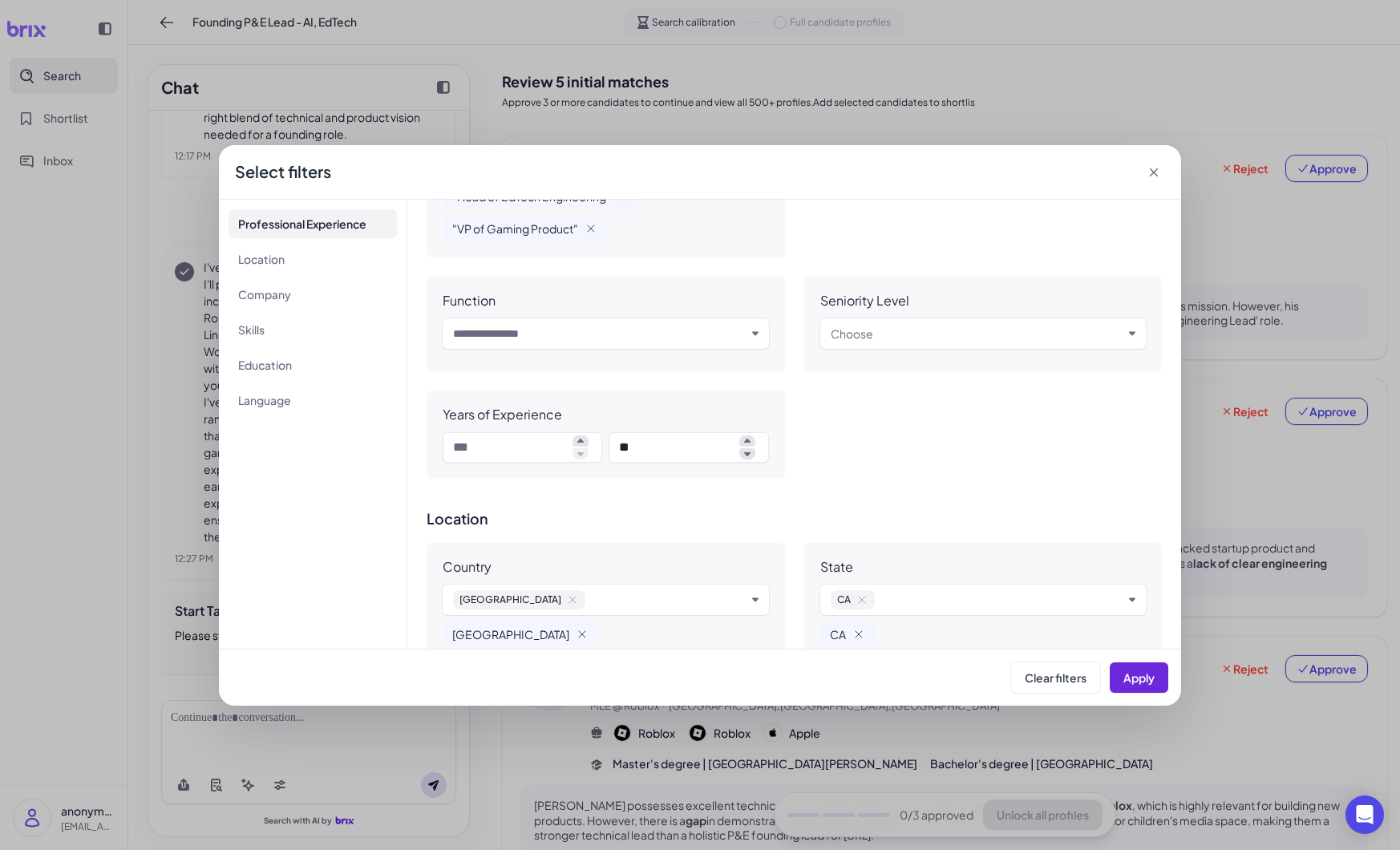
scroll to position [655, 0]
click at [1154, 166] on icon at bounding box center [1154, 173] width 16 height 16
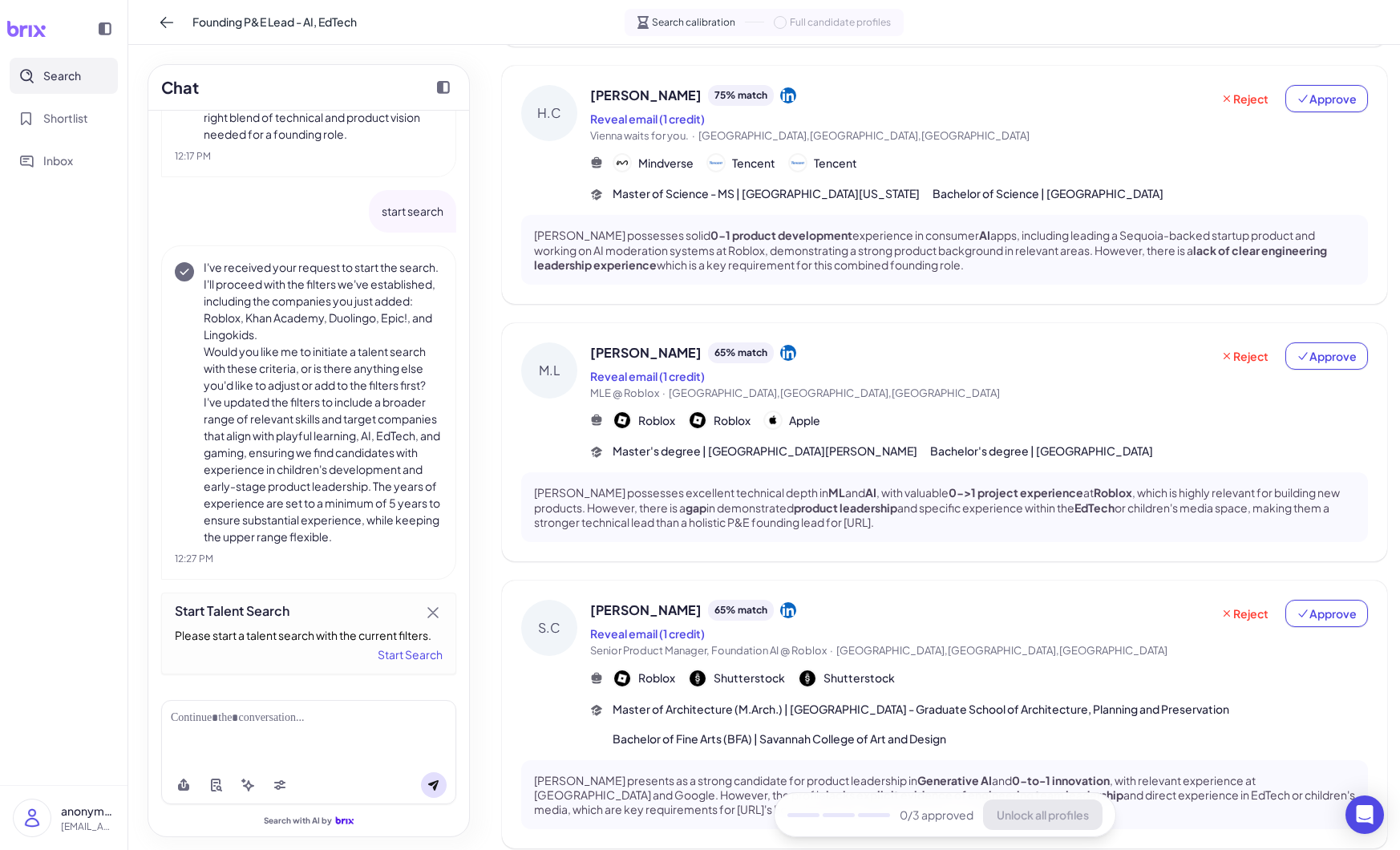
scroll to position [0, 0]
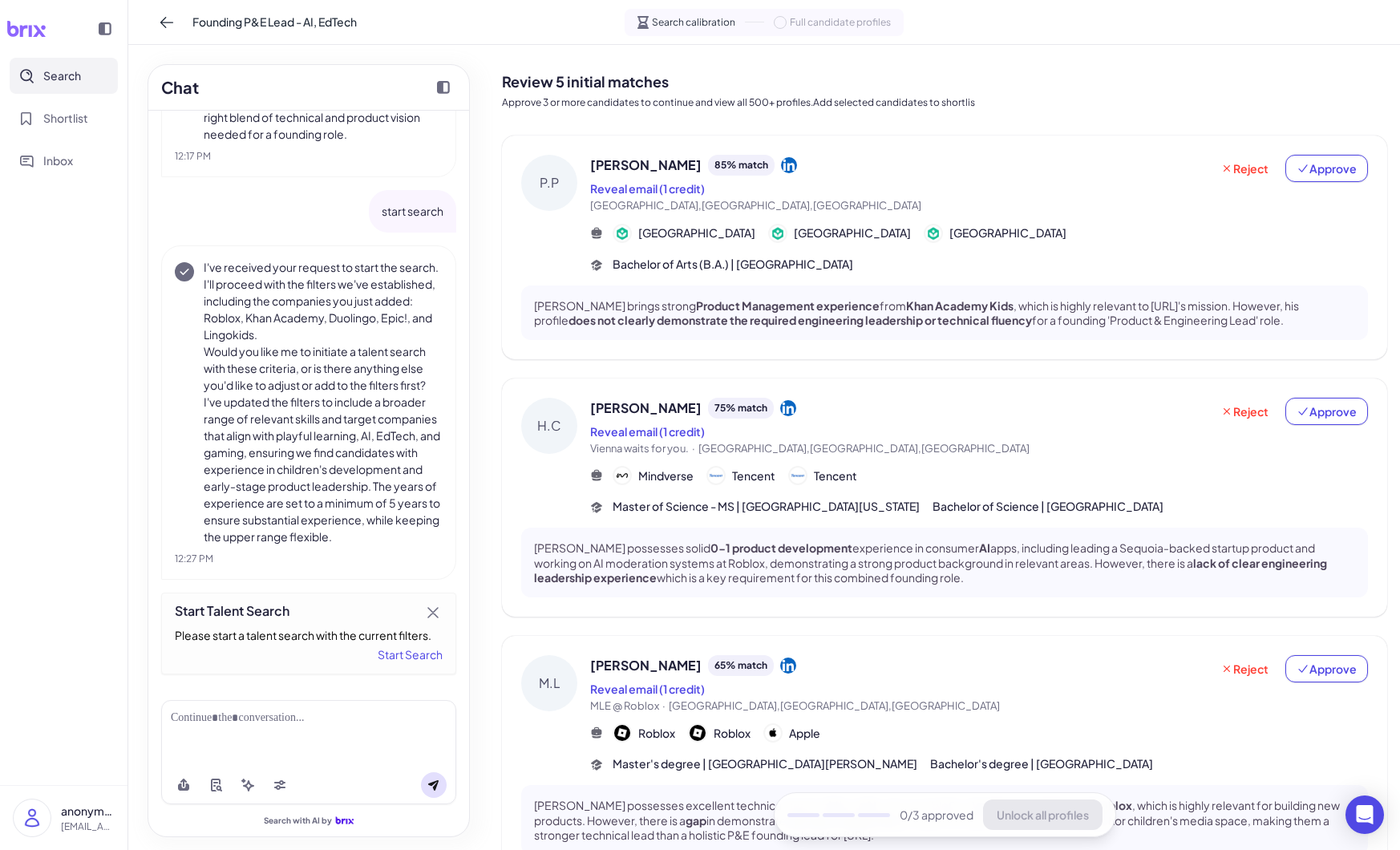
click at [781, 164] on icon at bounding box center [789, 165] width 16 height 16
click at [1335, 172] on span "Approve" at bounding box center [1327, 168] width 60 height 16
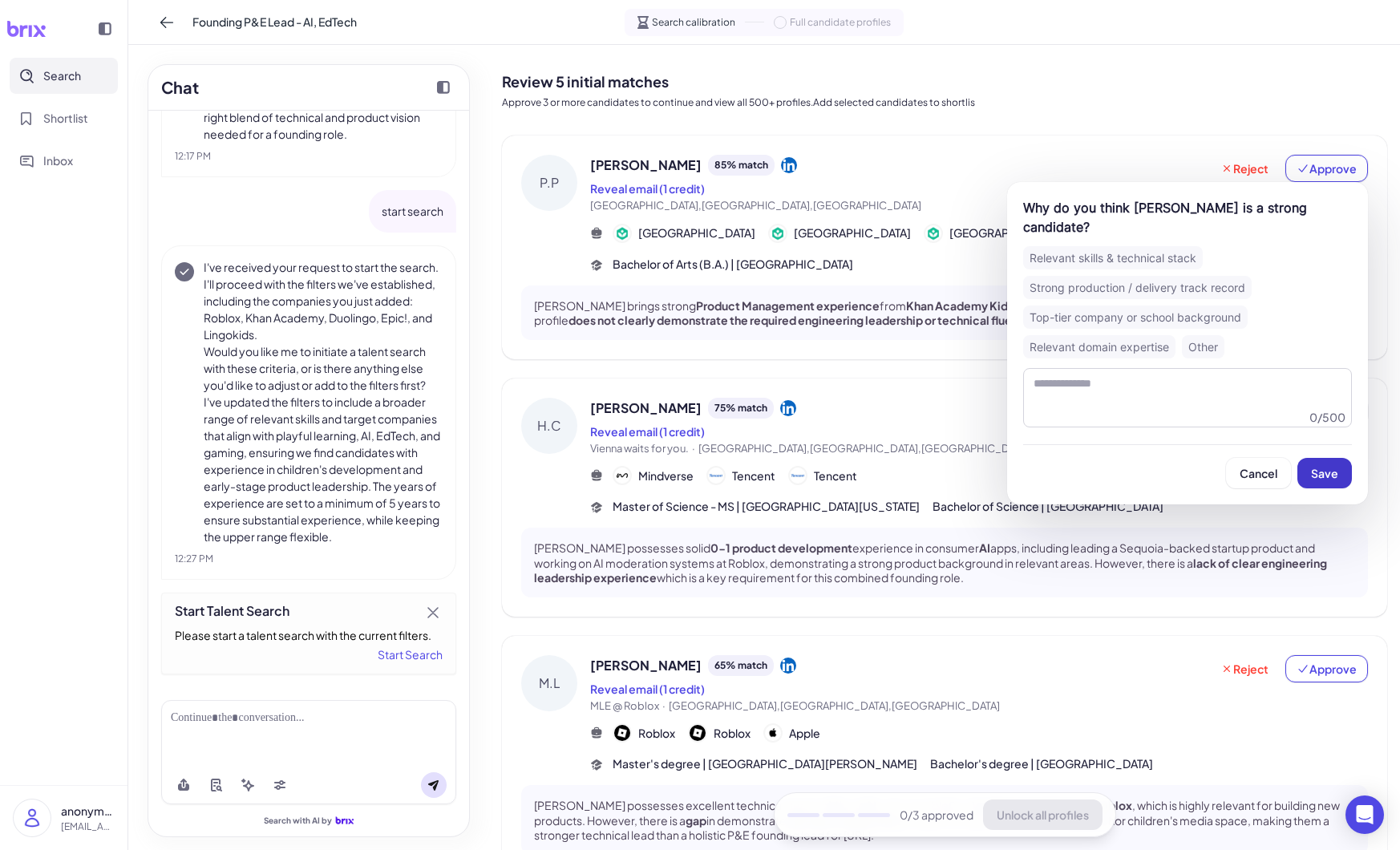
click at [1335, 466] on span "Save" at bounding box center [1324, 473] width 27 height 14
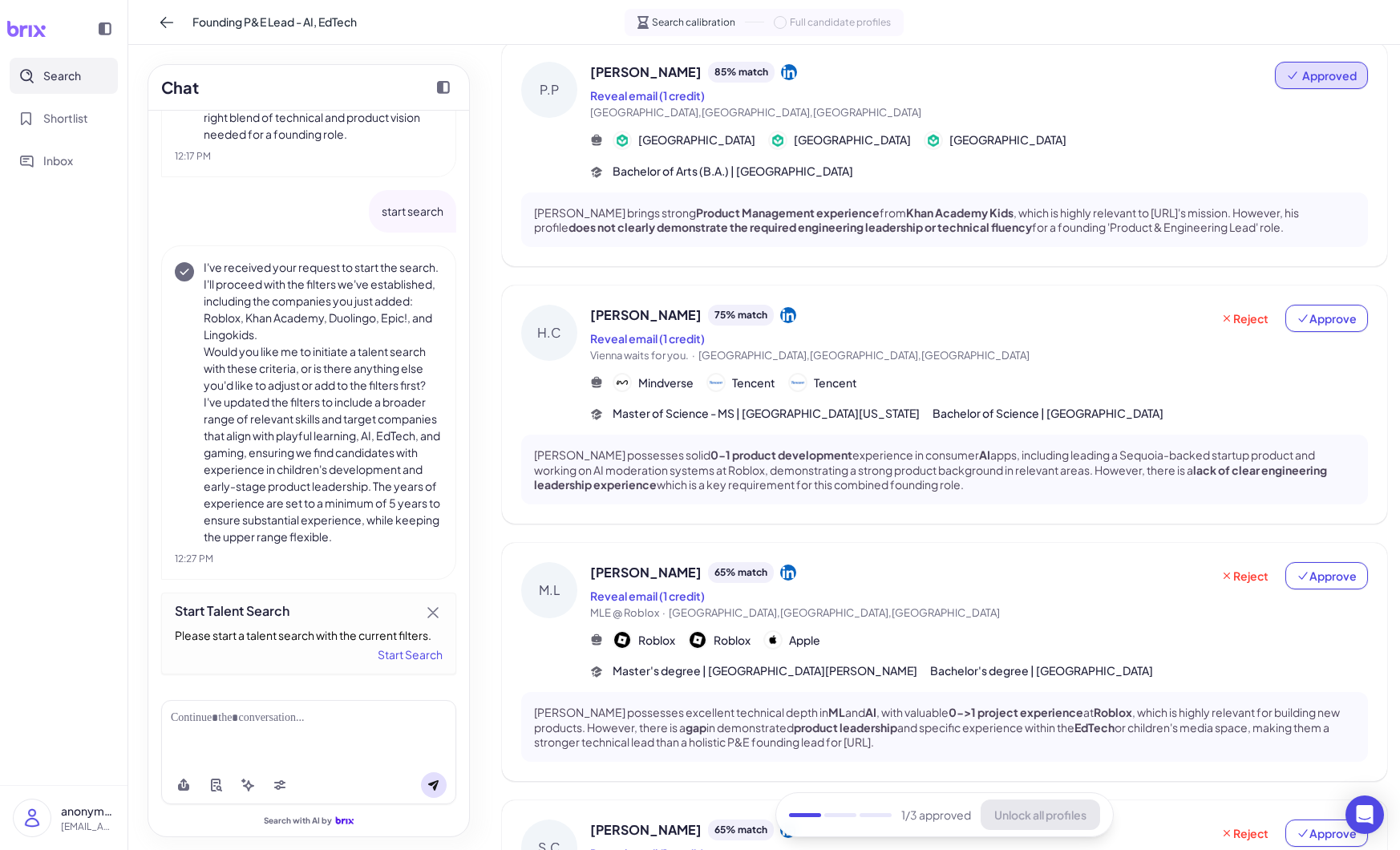
scroll to position [97, 0]
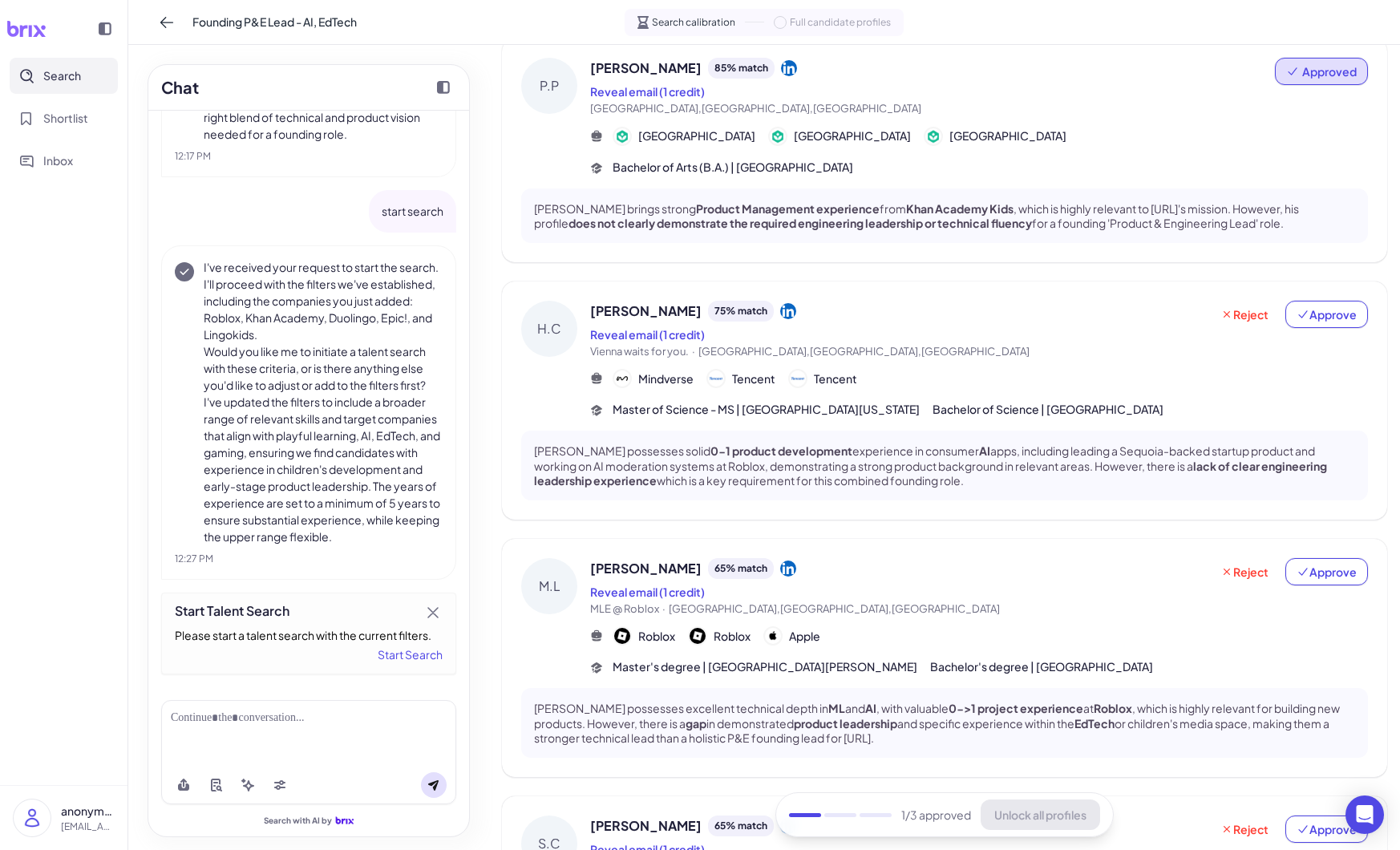
click at [780, 306] on icon at bounding box center [788, 311] width 16 height 16
click at [1346, 319] on span "Approve" at bounding box center [1327, 314] width 60 height 16
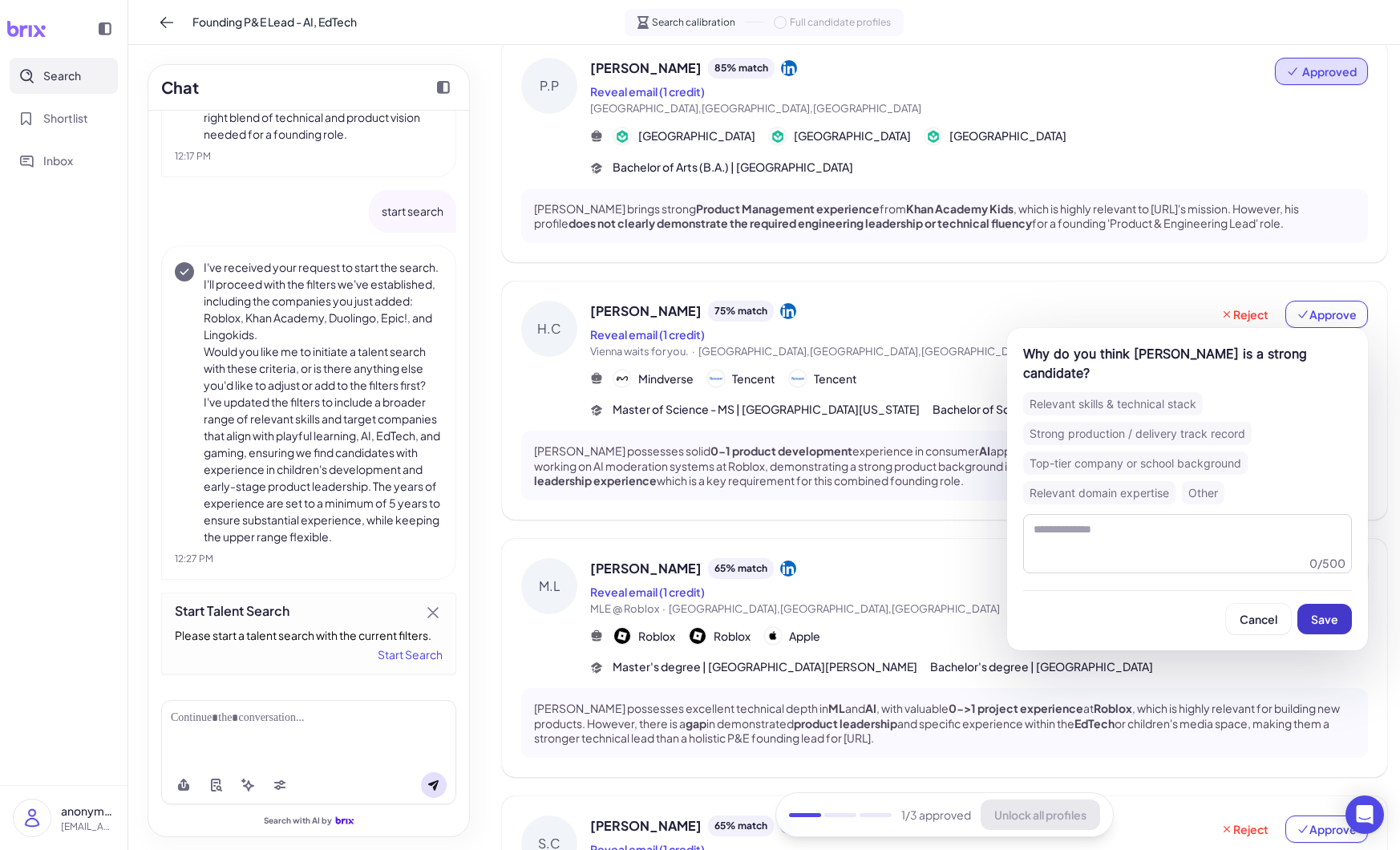
click at [1330, 612] on span "Save" at bounding box center [1324, 619] width 27 height 14
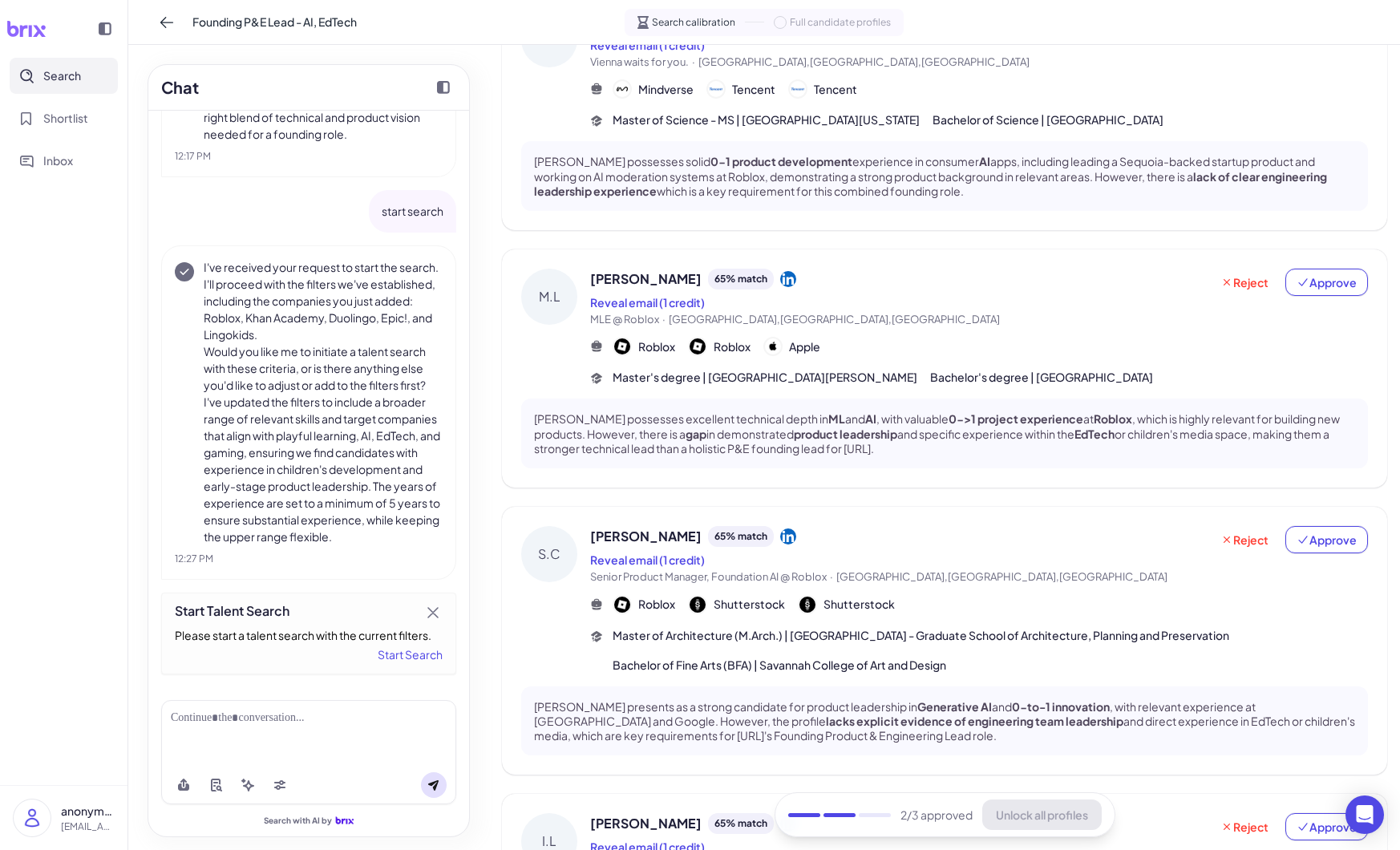
scroll to position [388, 0]
click at [780, 276] on icon at bounding box center [788, 277] width 16 height 16
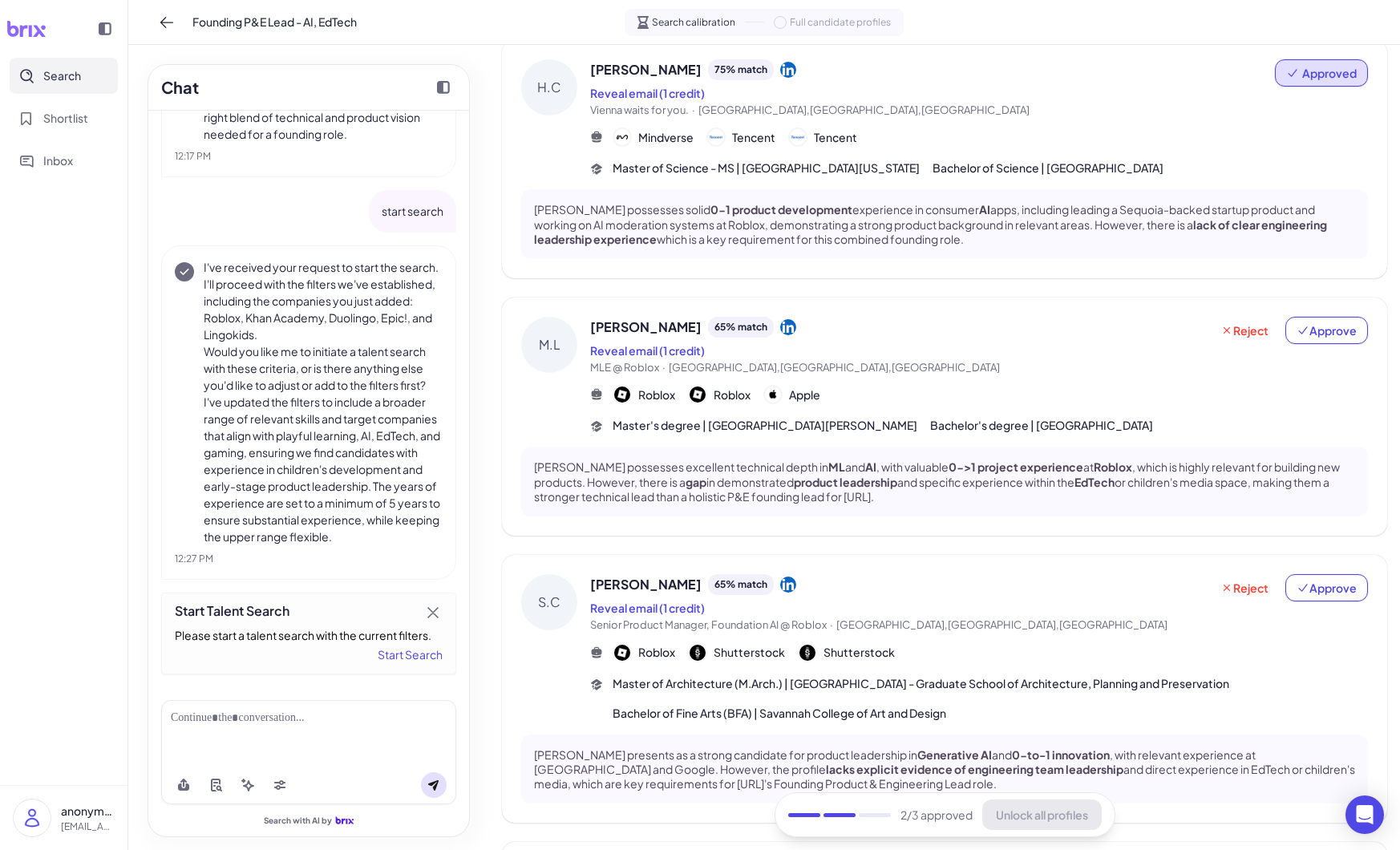
scroll to position [335, 0]
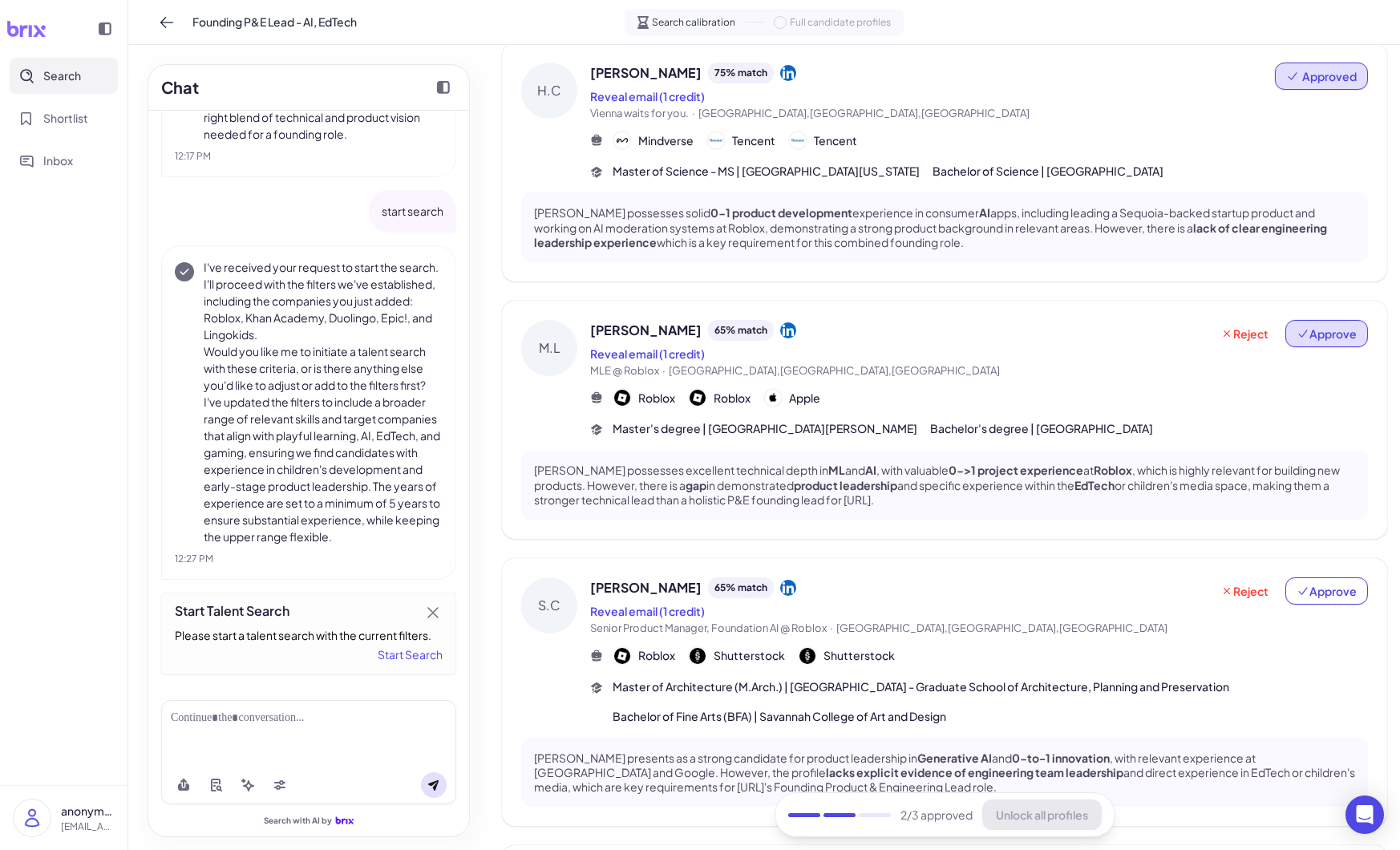
click at [1331, 336] on span "Approve" at bounding box center [1327, 334] width 60 height 16
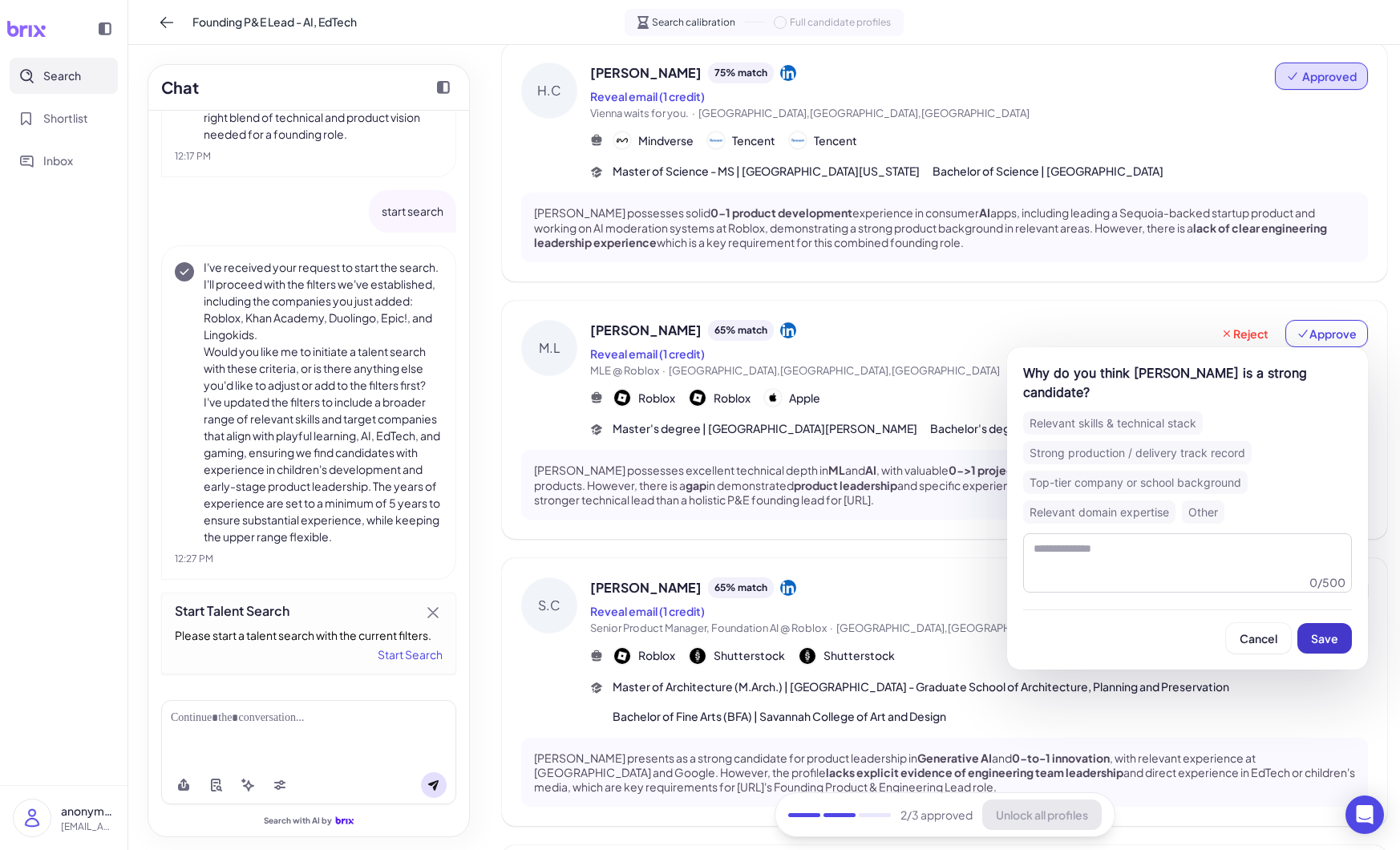
click at [1331, 631] on span "Save" at bounding box center [1324, 638] width 27 height 14
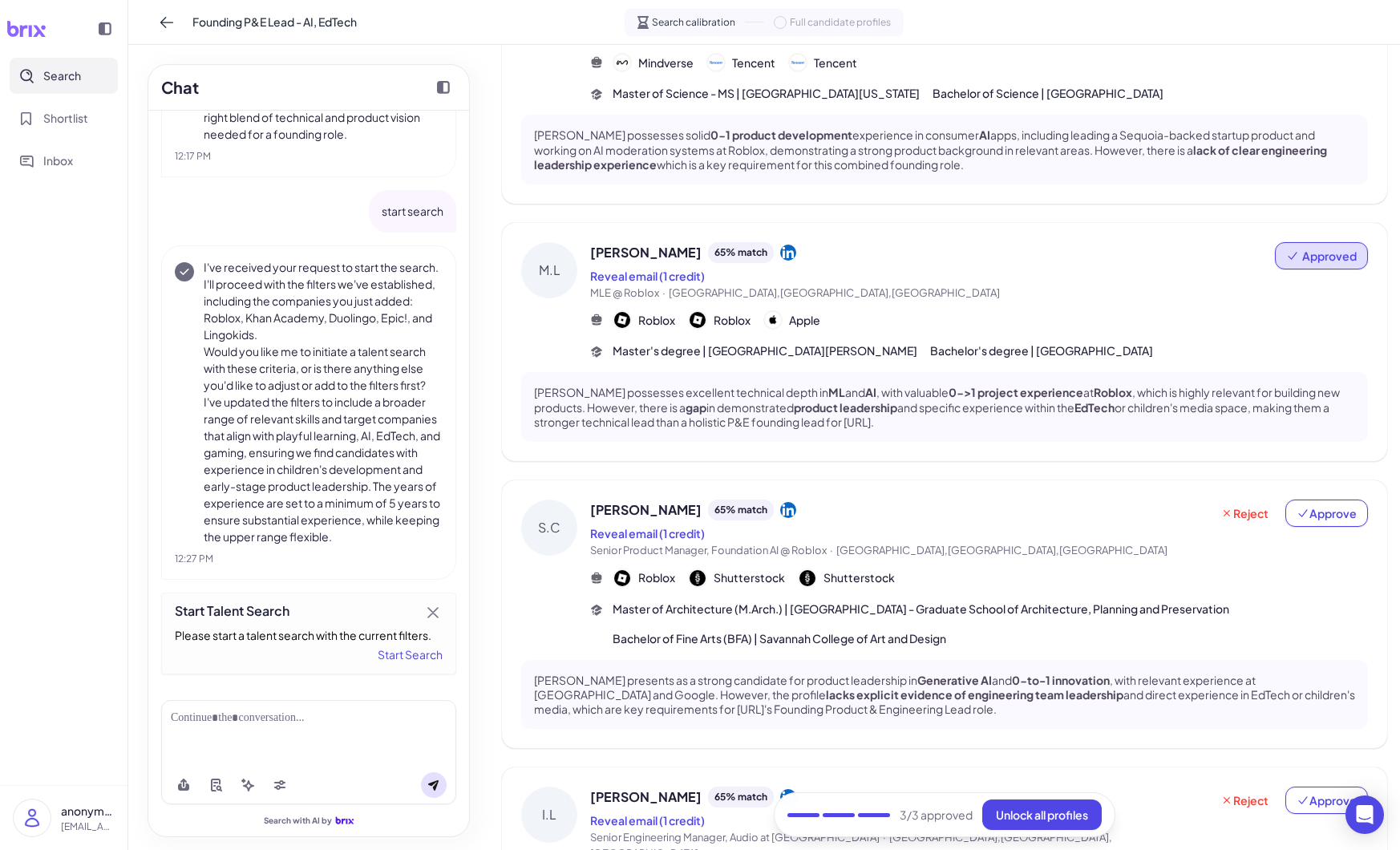
scroll to position [601, 0]
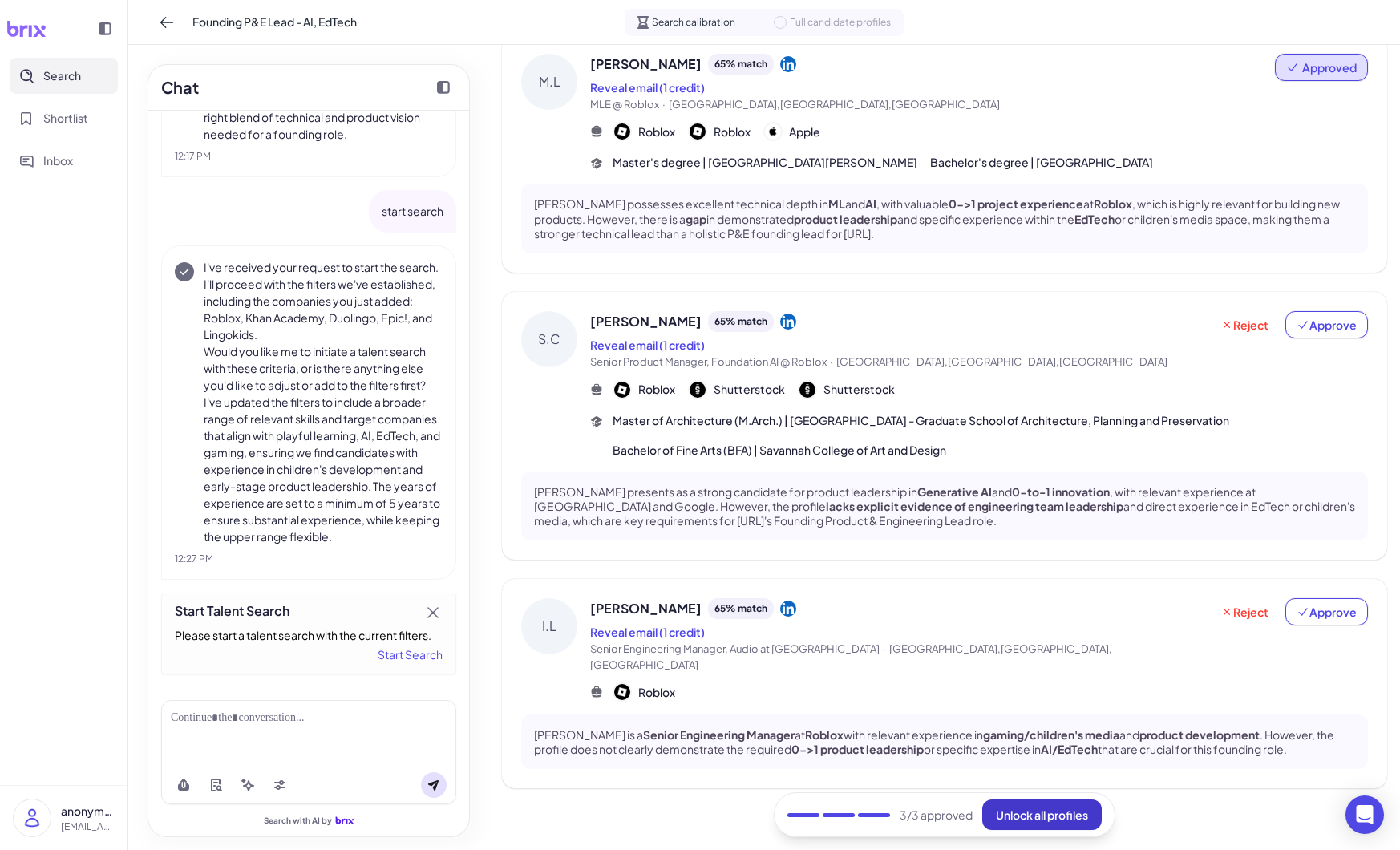
click at [1047, 817] on span "Unlock all profiles" at bounding box center [1042, 815] width 92 height 14
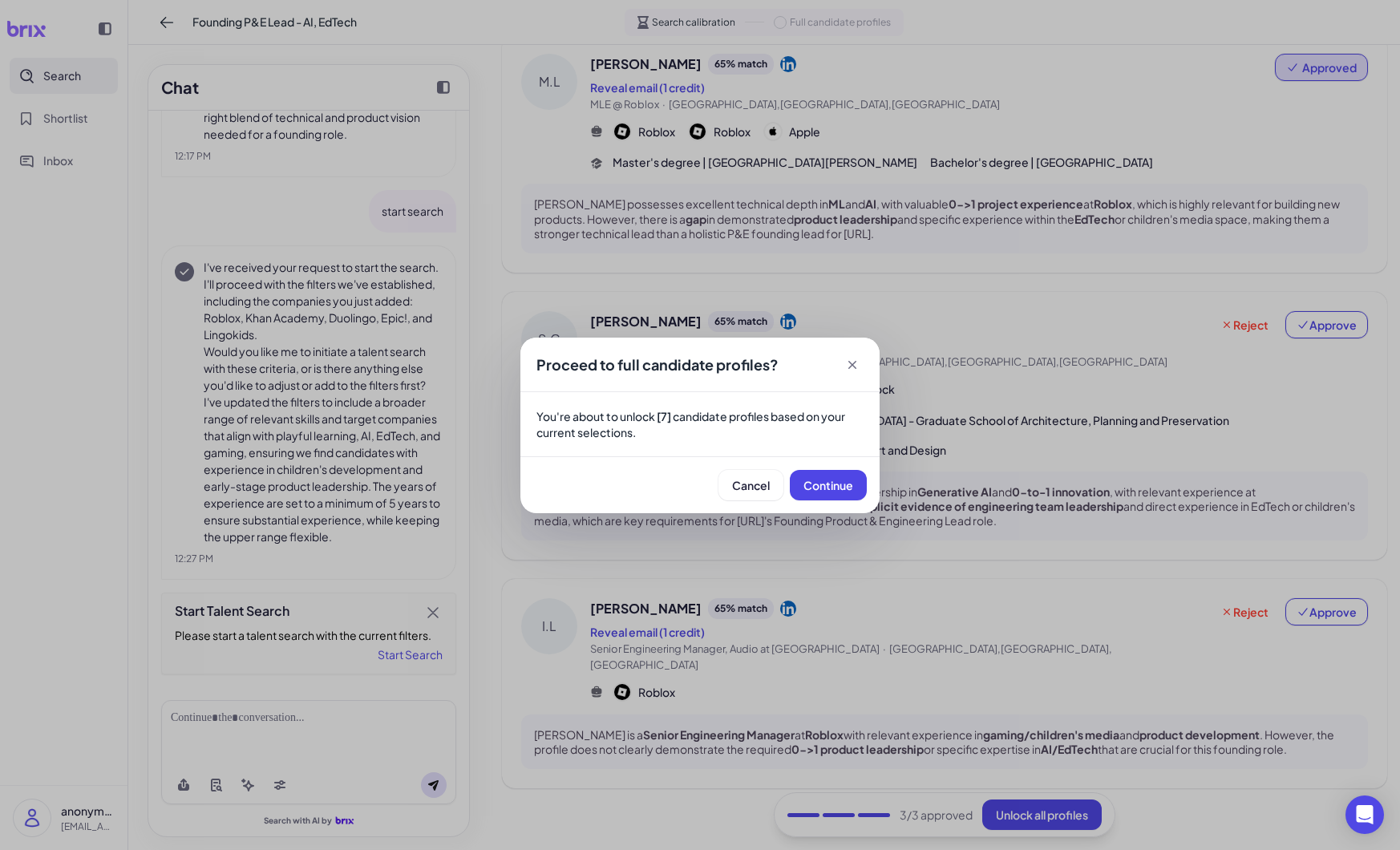
drag, startPoint x: 839, startPoint y: 483, endPoint x: 817, endPoint y: 422, distance: 64.8
click at [817, 422] on div "Proceed to full candidate profiles? You're about to unlock [7] candidate profil…" at bounding box center [700, 425] width 360 height 175
click at [845, 493] on button "Continue" at bounding box center [828, 485] width 77 height 30
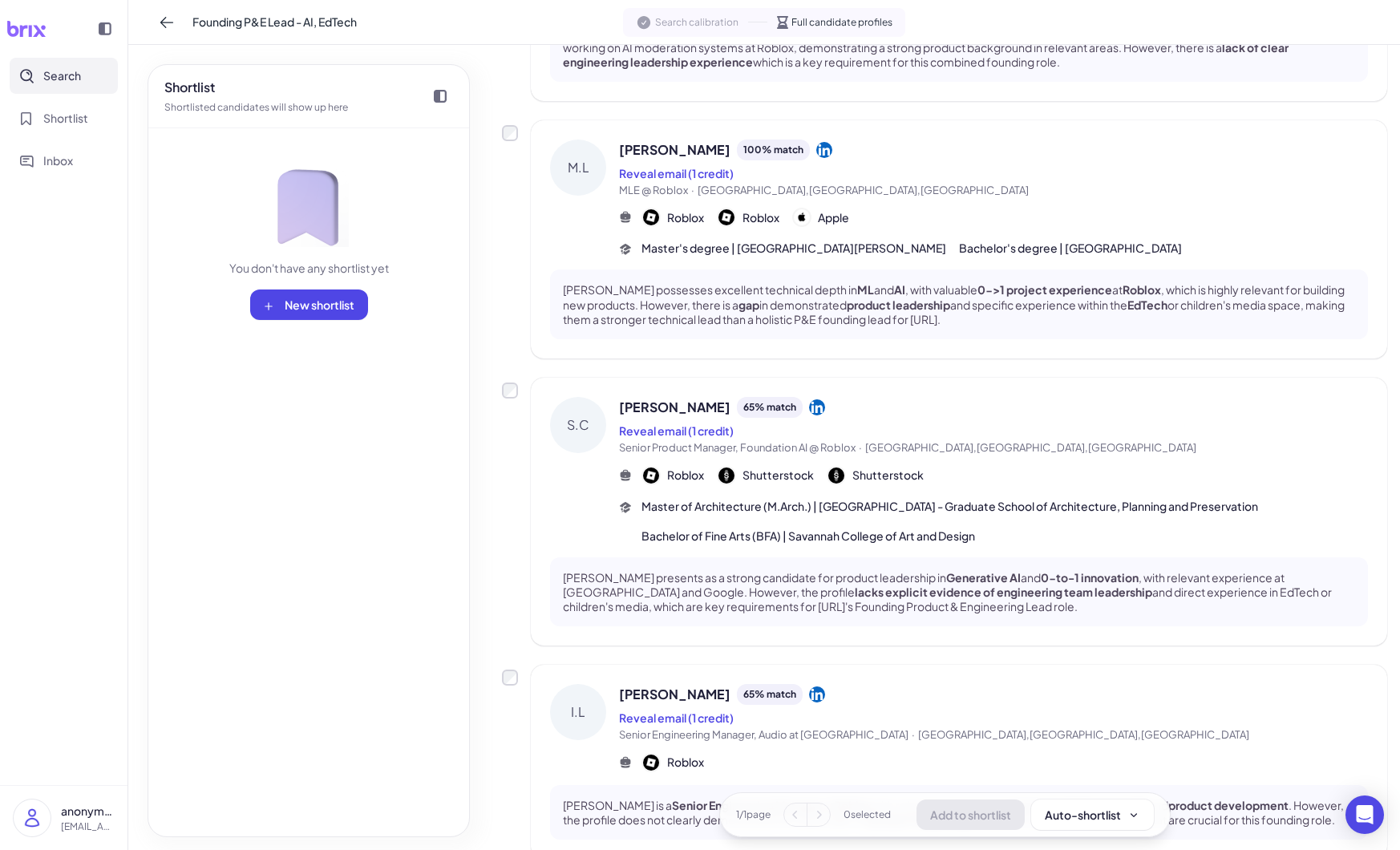
scroll to position [0, 0]
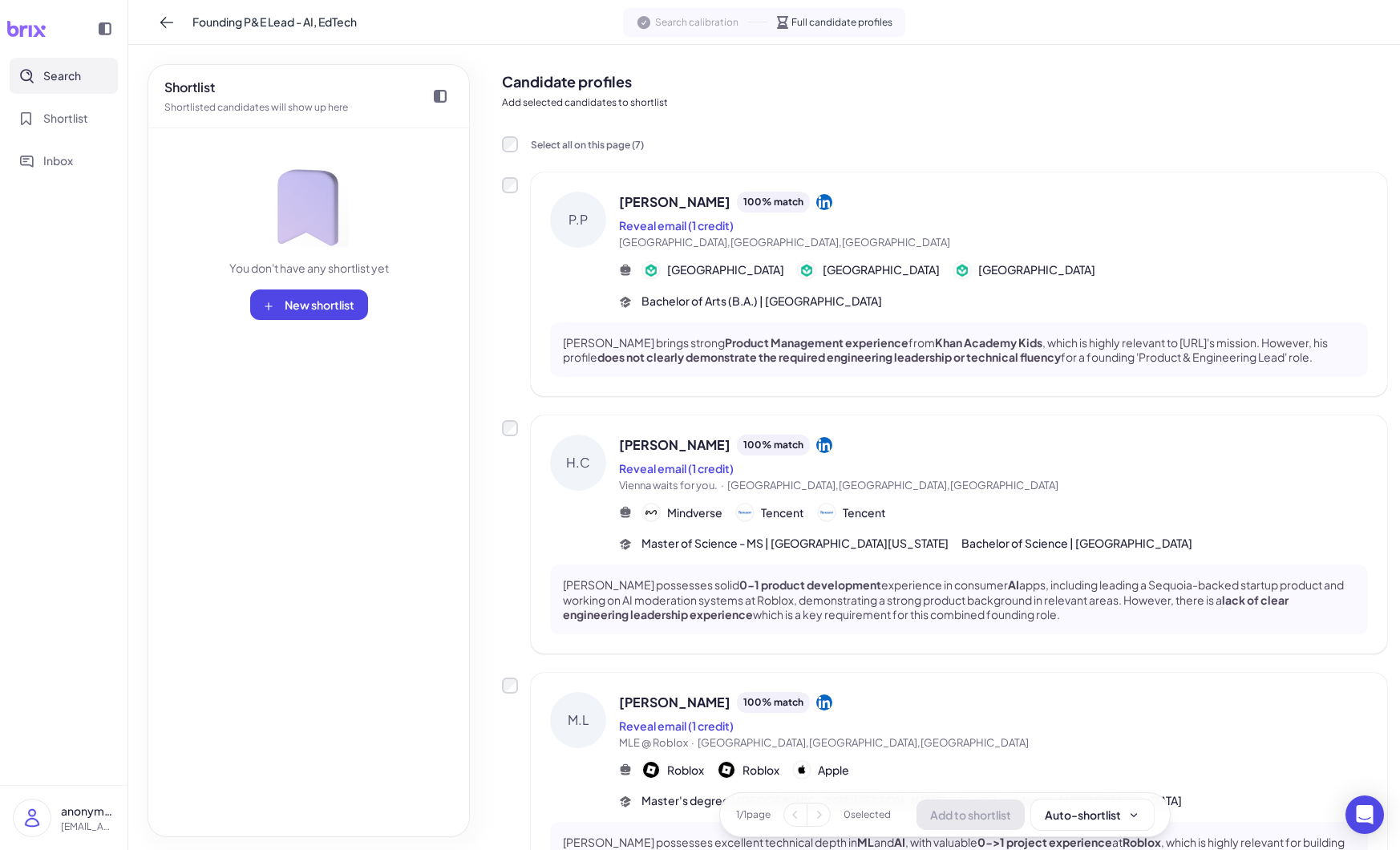
click at [521, 141] on label "Select all on this page ( 7 )" at bounding box center [573, 144] width 142 height 18
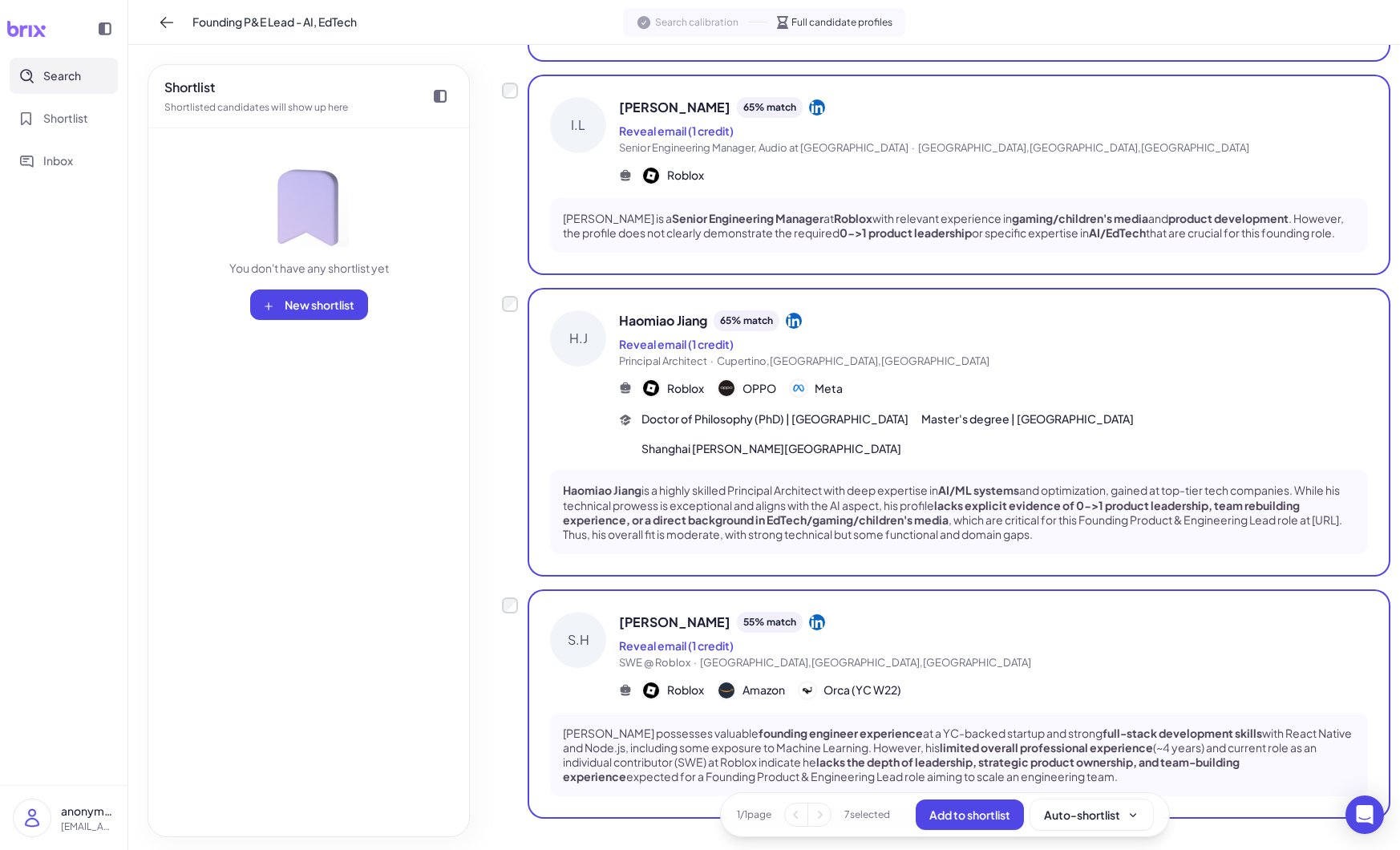
scroll to position [1152, 0]
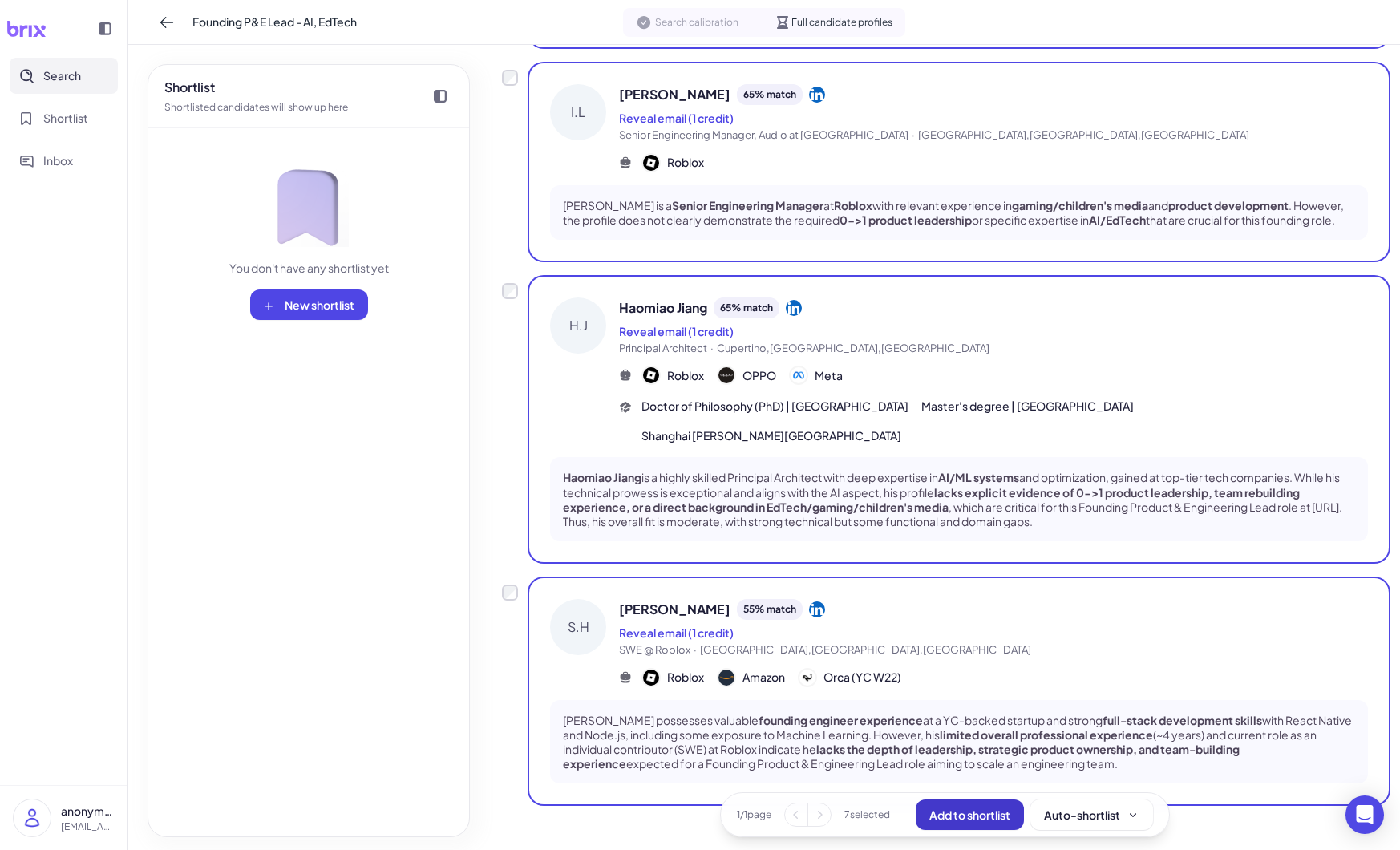
click at [982, 819] on span "Add to shortlist" at bounding box center [969, 815] width 81 height 14
click at [983, 815] on span "Add to shortlist" at bounding box center [969, 815] width 81 height 14
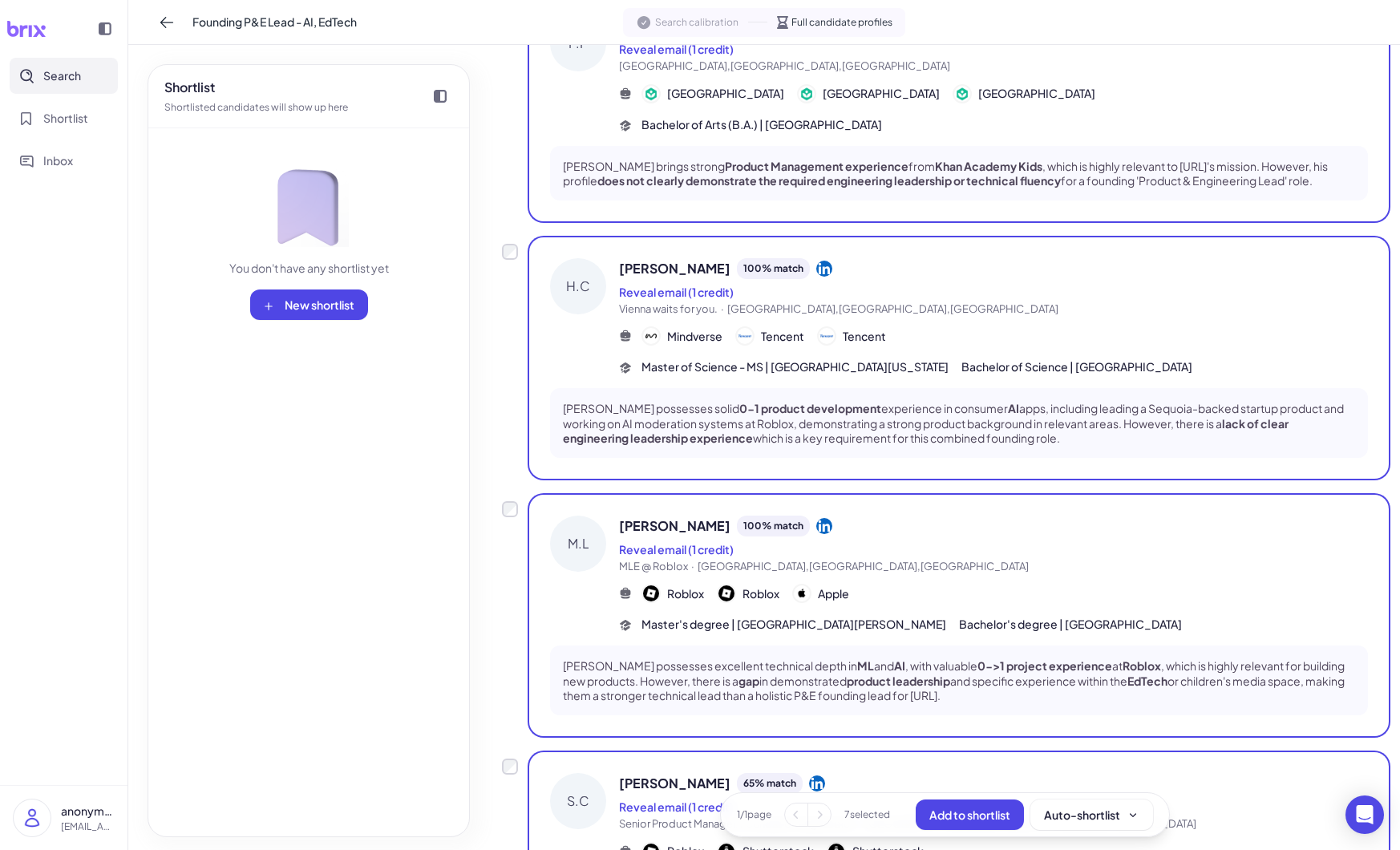
scroll to position [146, 0]
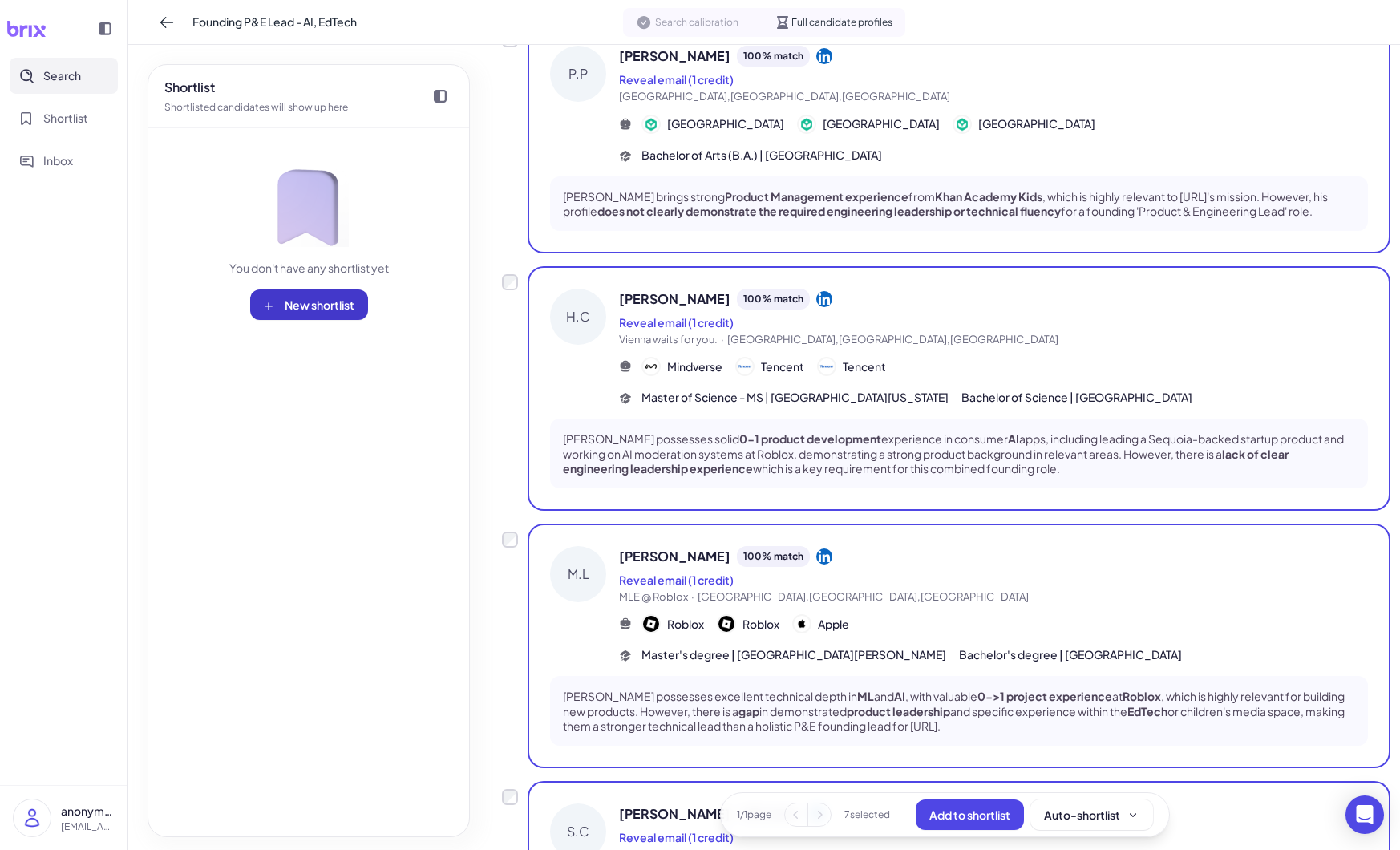
click at [319, 292] on button "New shortlist" at bounding box center [308, 305] width 118 height 30
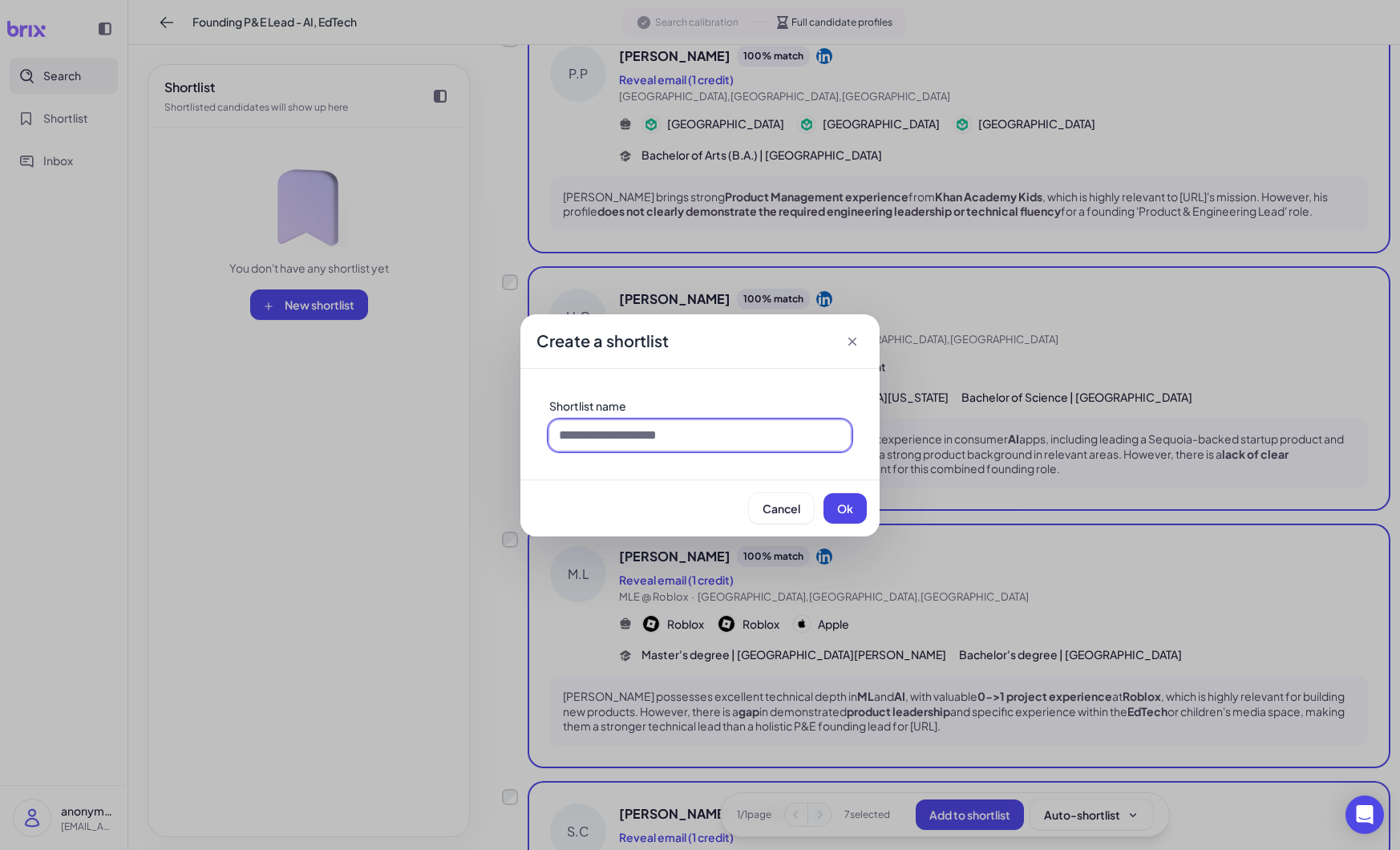
click at [663, 437] on input at bounding box center [700, 435] width 301 height 30
type input "*"
type input "**"
click at [835, 507] on button "Ok" at bounding box center [845, 508] width 43 height 30
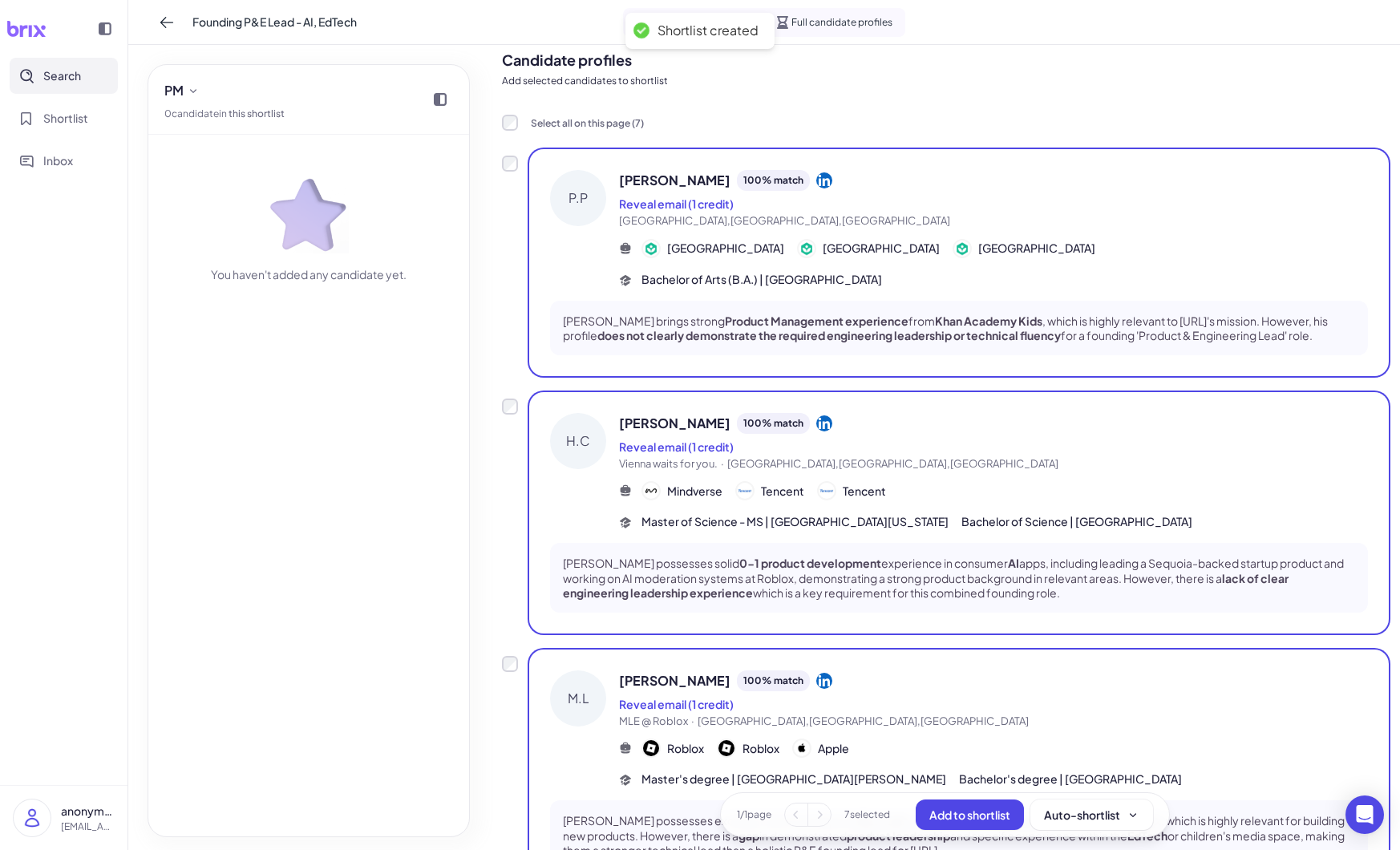
scroll to position [0, 0]
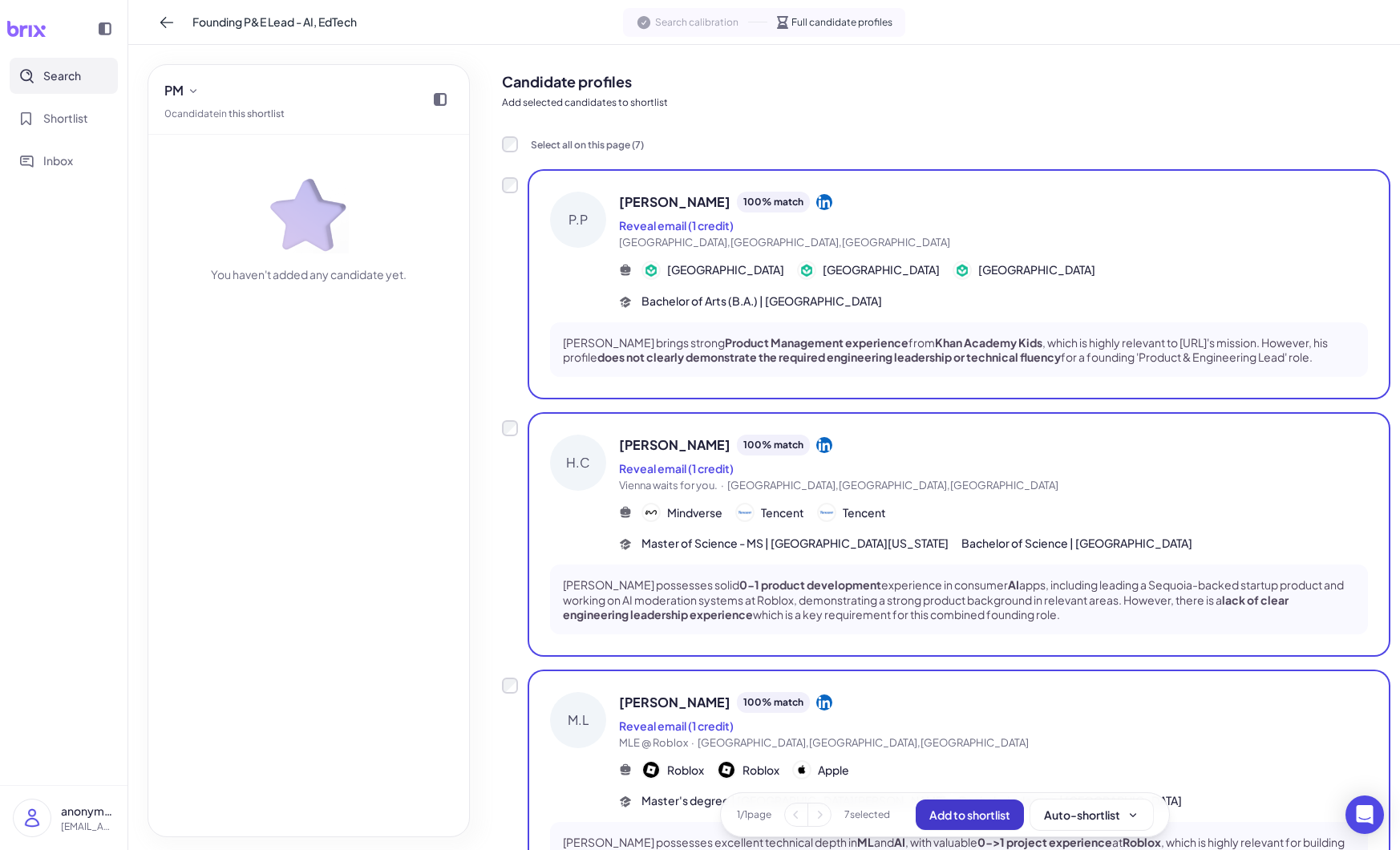
click at [988, 809] on span "Add to shortlist" at bounding box center [969, 815] width 81 height 14
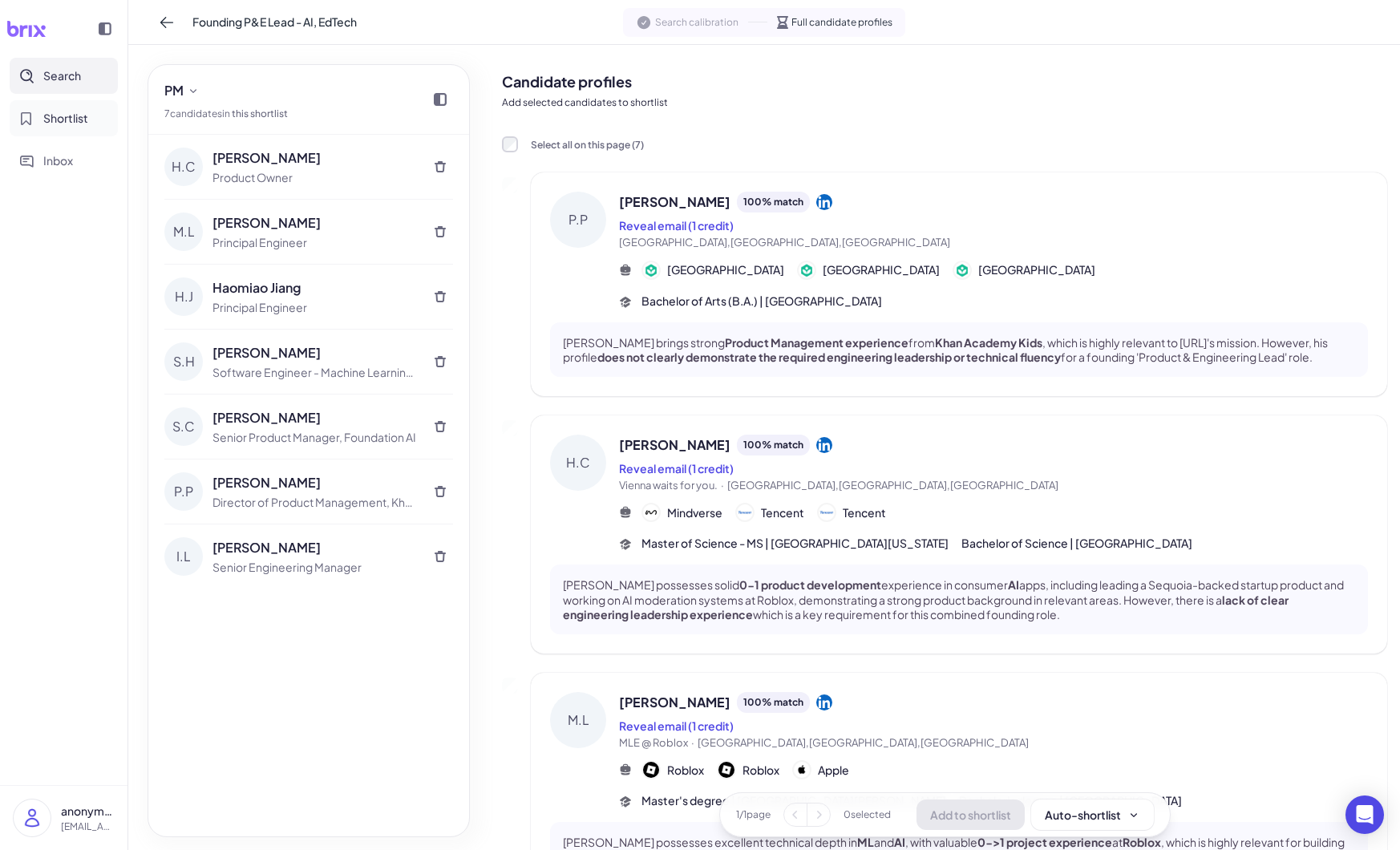
click at [52, 112] on span "Shortlist" at bounding box center [66, 118] width 45 height 17
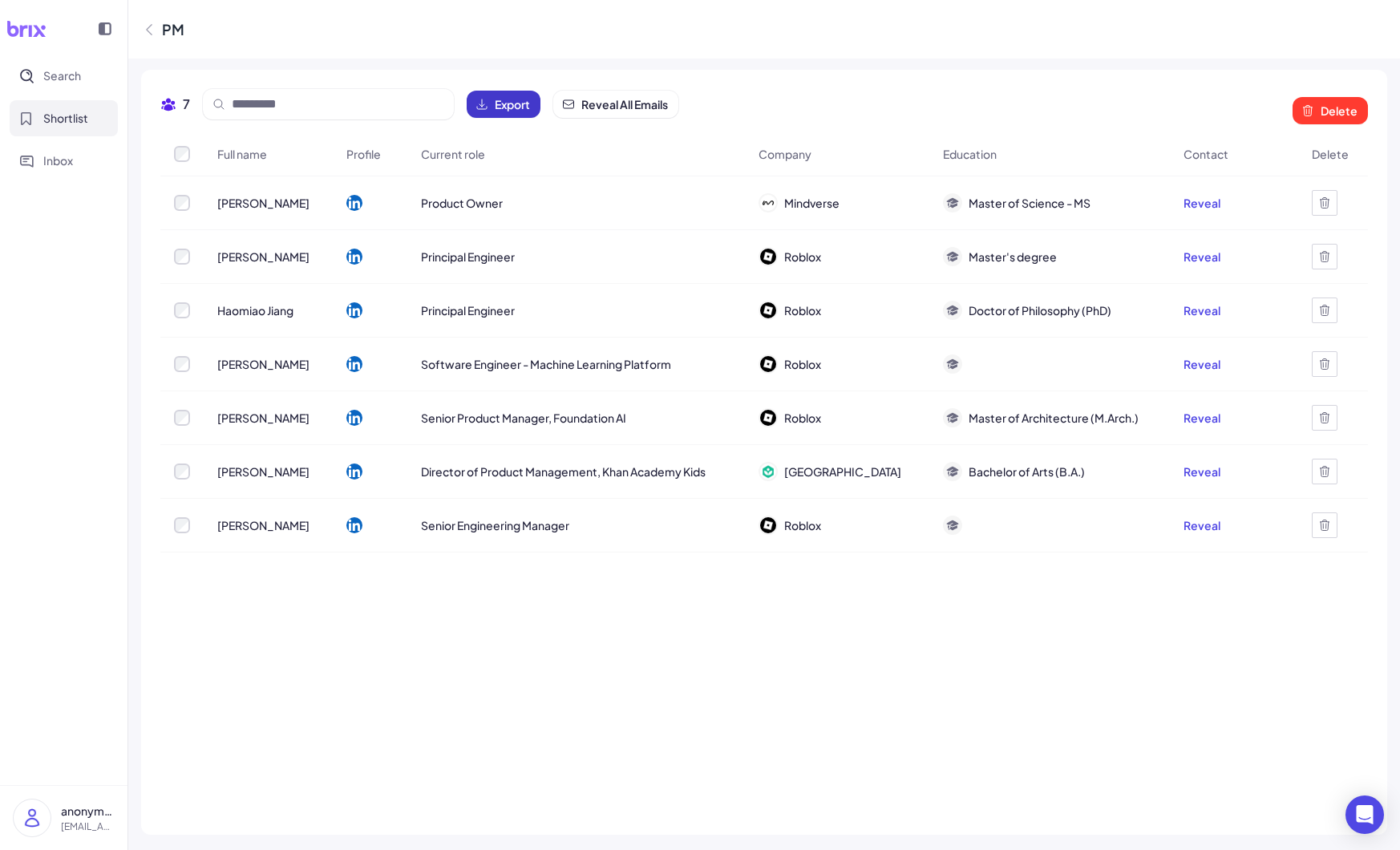
click at [493, 104] on button "Export" at bounding box center [503, 104] width 73 height 27
click at [149, 26] on icon at bounding box center [149, 29] width 4 height 11
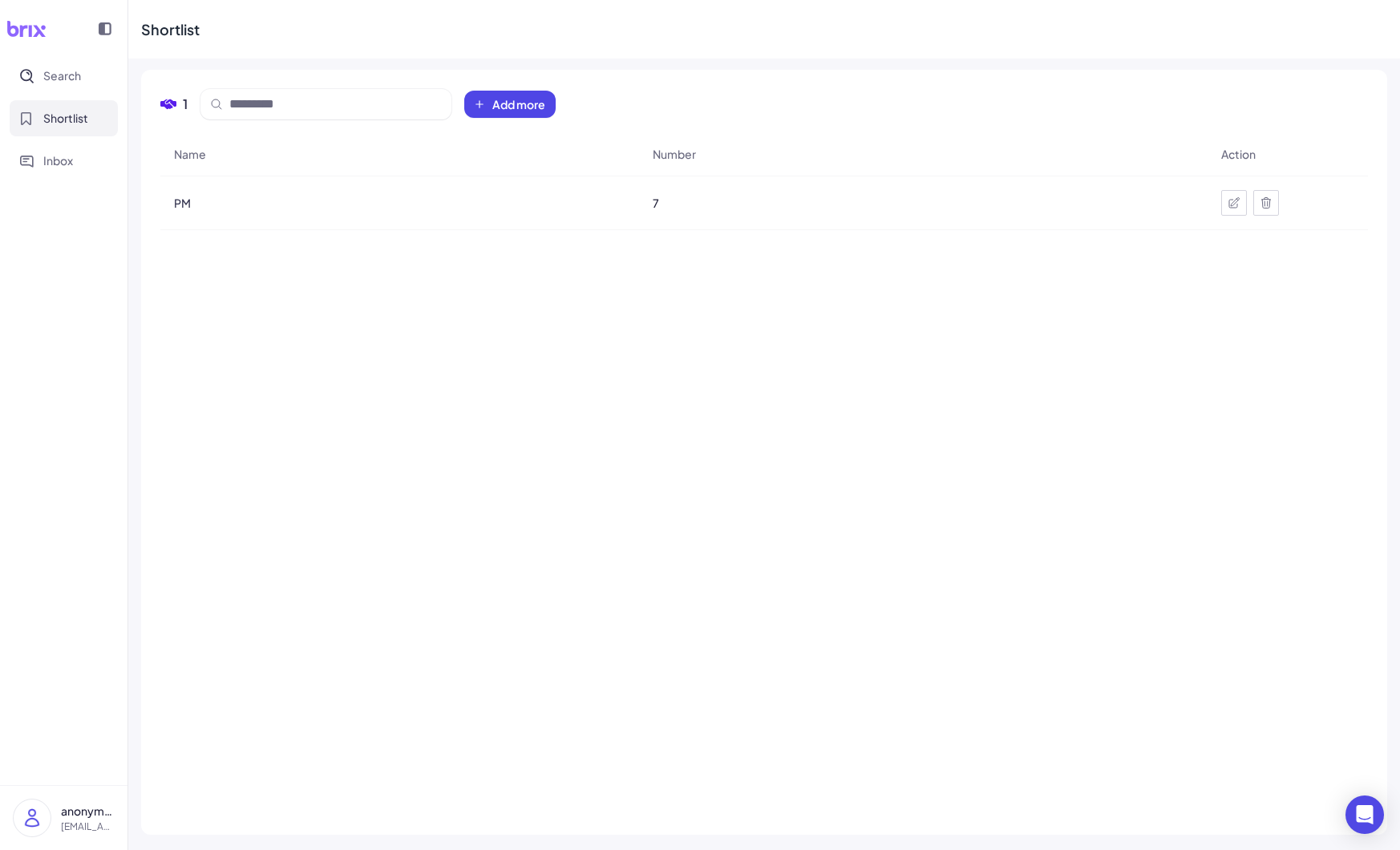
click at [361, 218] on div "PM" at bounding box center [399, 203] width 477 height 45
click at [183, 199] on span "PM" at bounding box center [182, 203] width 17 height 16
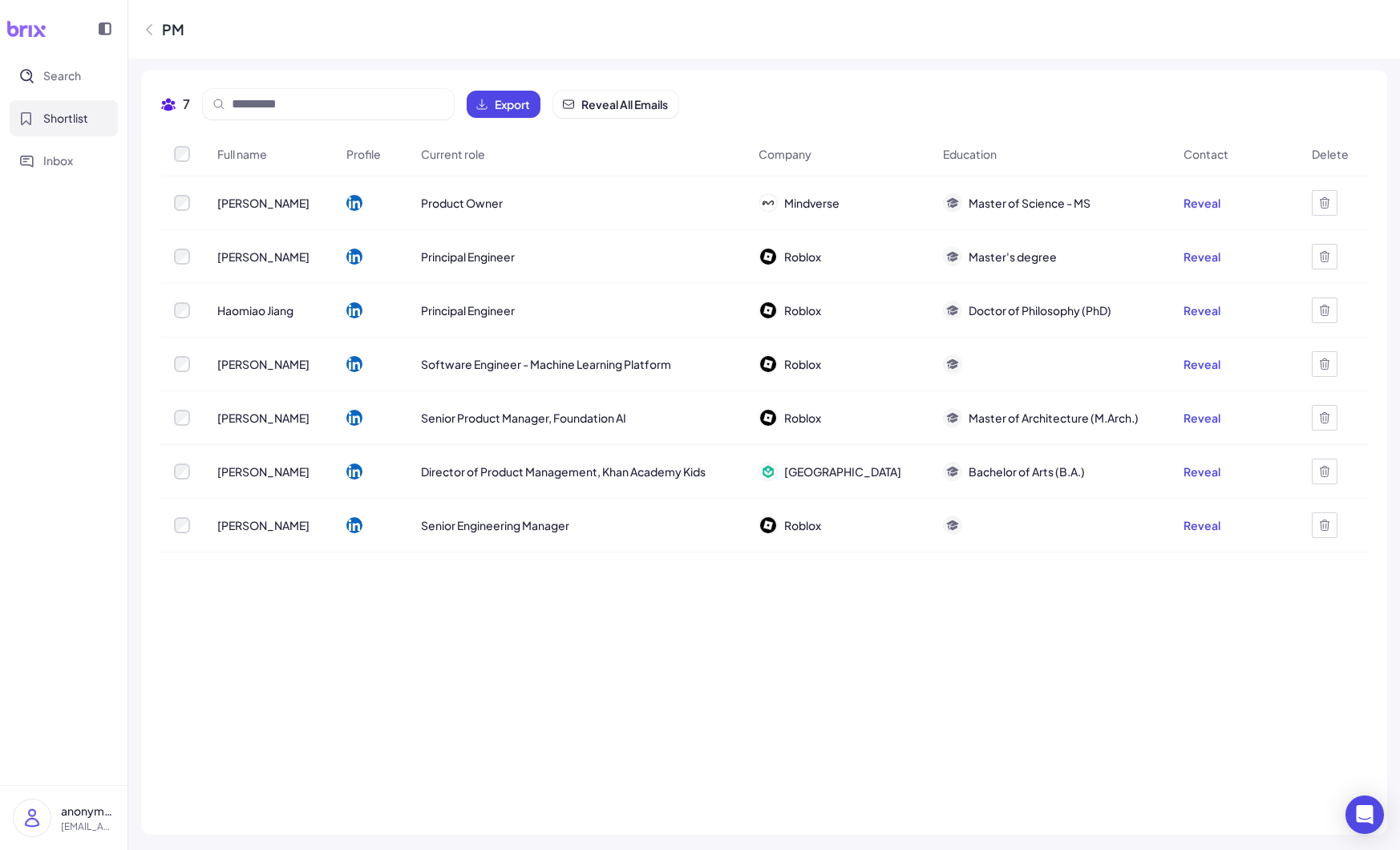
click at [352, 309] on icon at bounding box center [354, 310] width 16 height 16
click at [58, 76] on span "Search" at bounding box center [62, 75] width 38 height 17
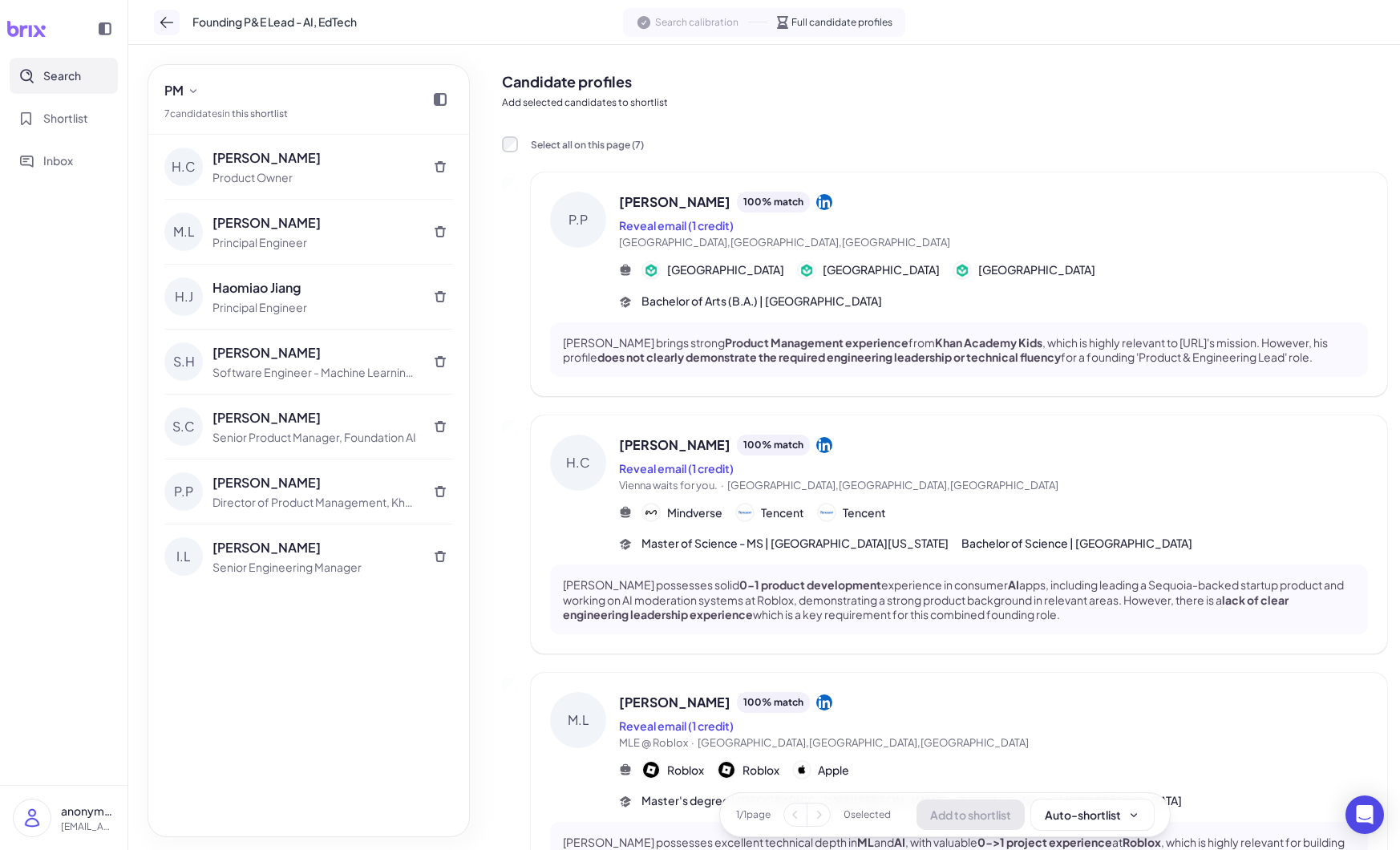
click at [171, 27] on icon at bounding box center [166, 22] width 16 height 16
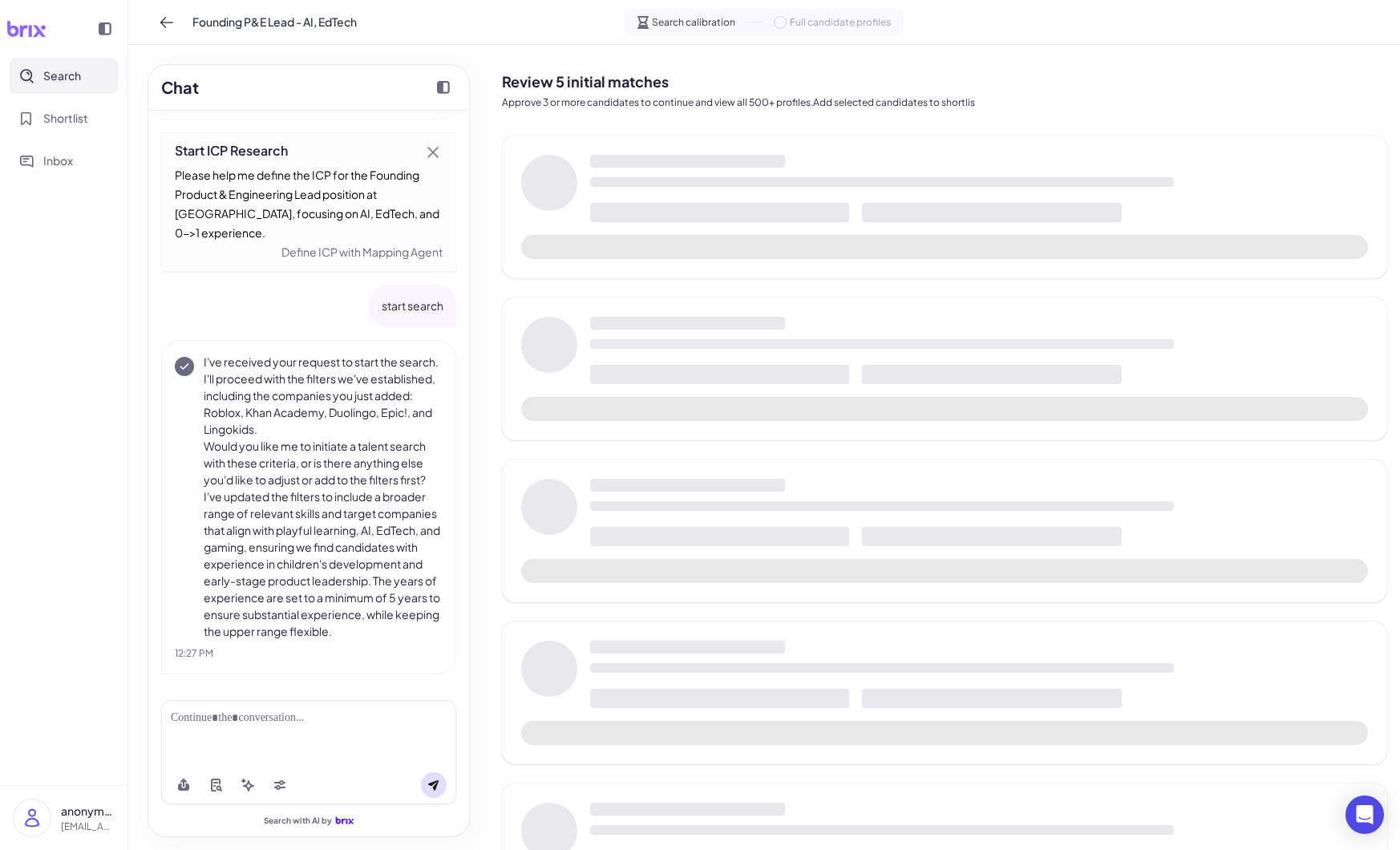
scroll to position [1850, 0]
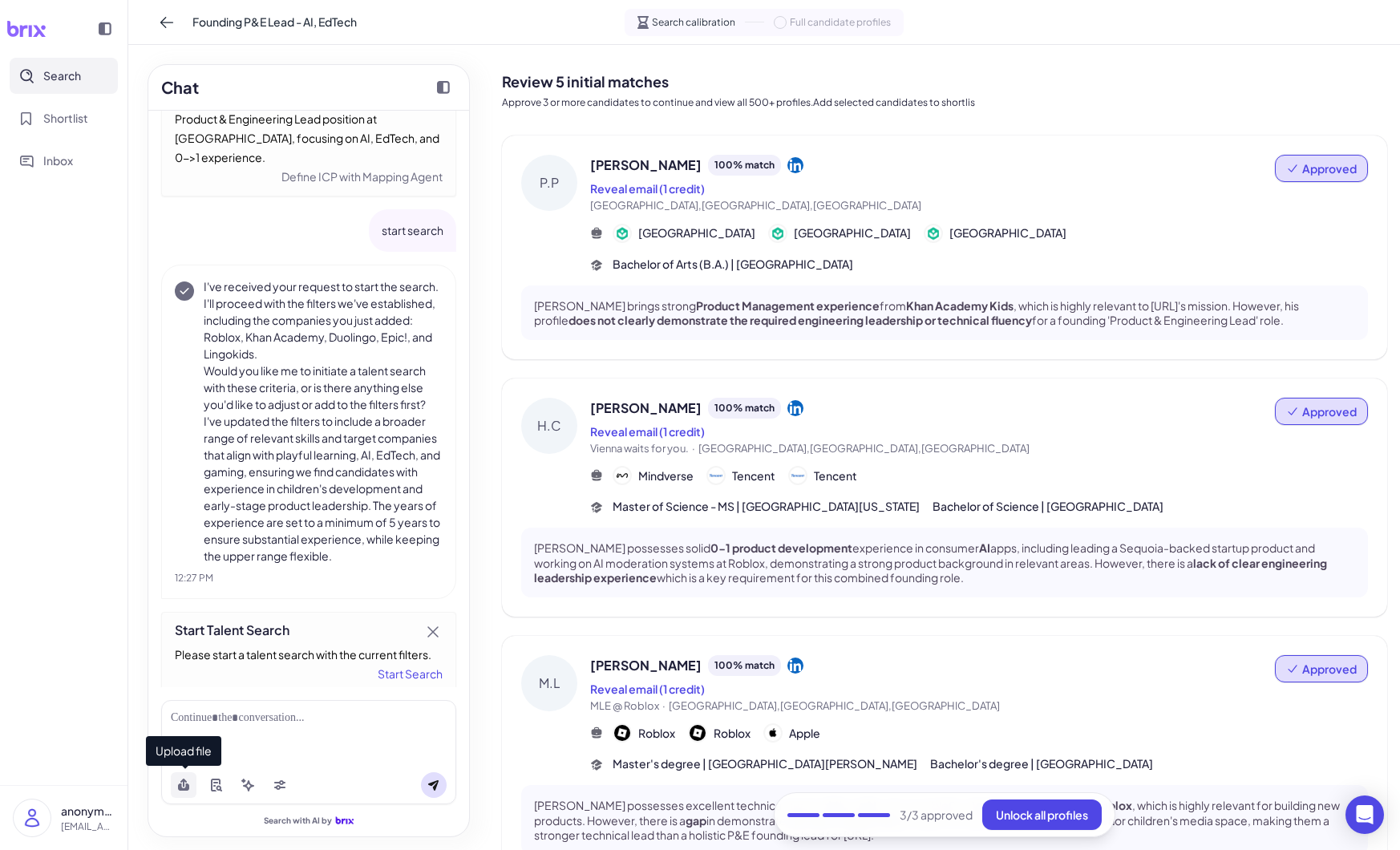
click at [182, 785] on icon at bounding box center [183, 787] width 12 height 7
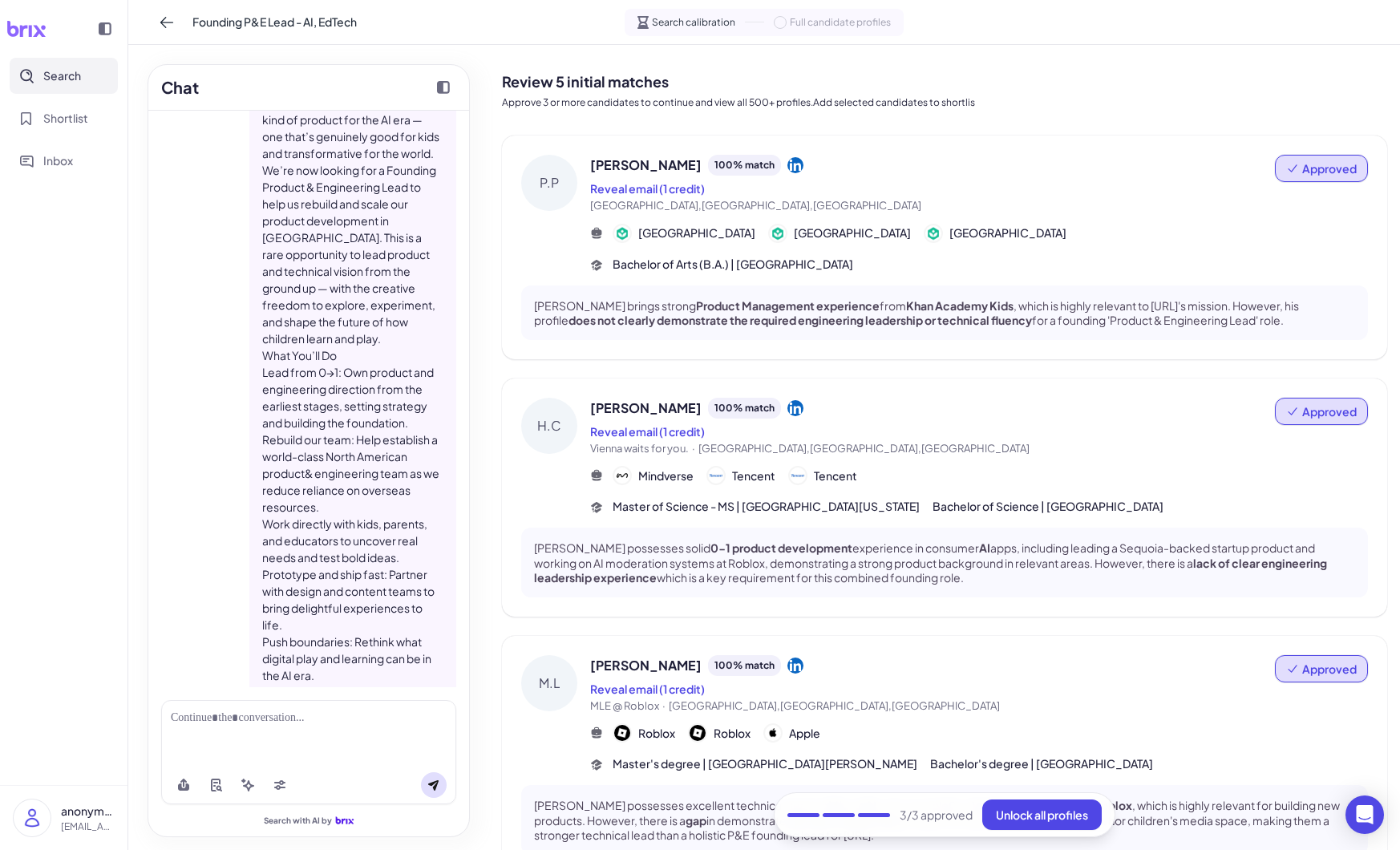
scroll to position [0, 0]
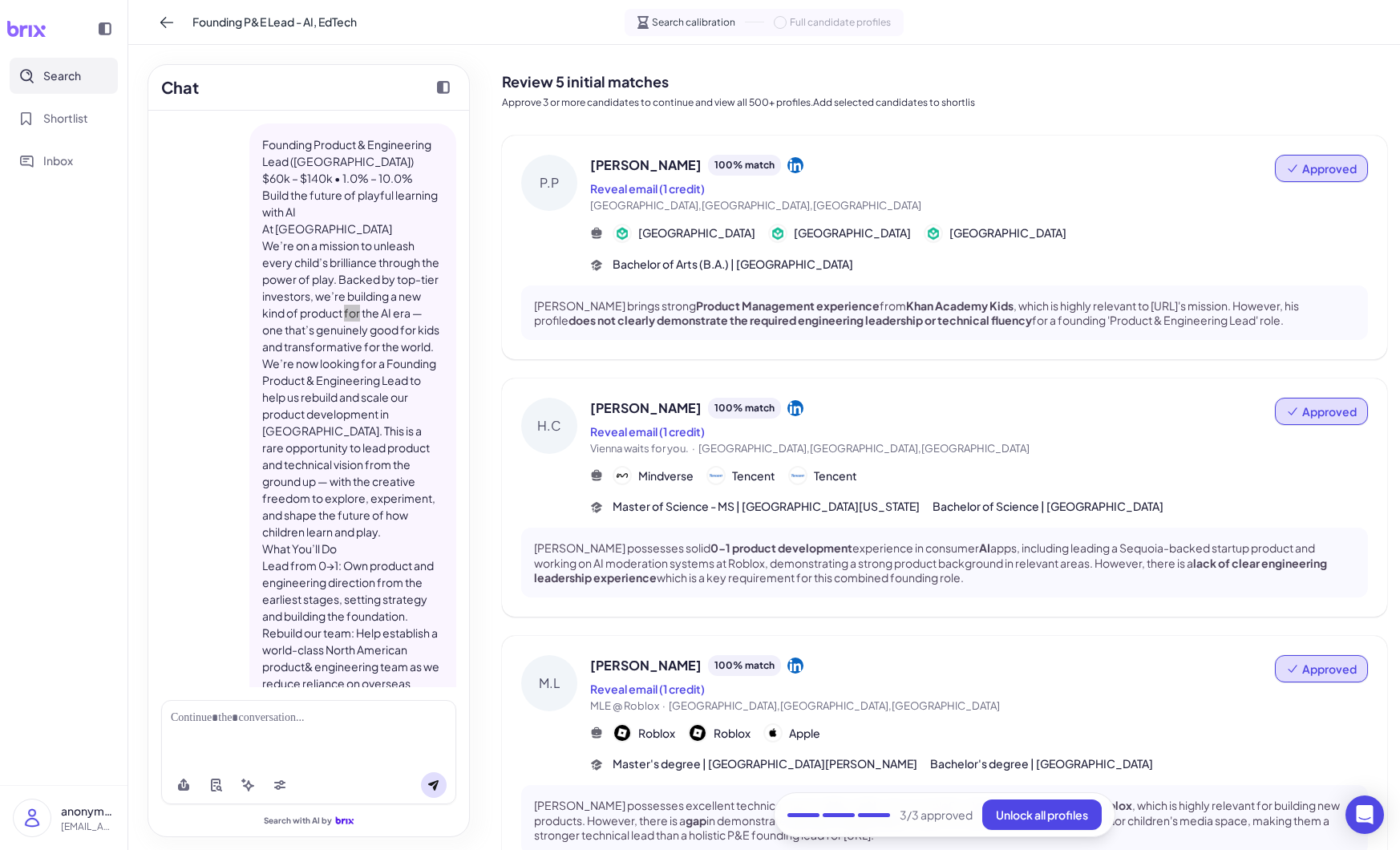
drag, startPoint x: 352, startPoint y: 310, endPoint x: 292, endPoint y: 189, distance: 135.1
click at [292, 189] on div "Founding Product & Engineering Lead ([GEOGRAPHIC_DATA]) $60k – $140k • 1.0% – 1…" at bounding box center [352, 734] width 182 height 1195
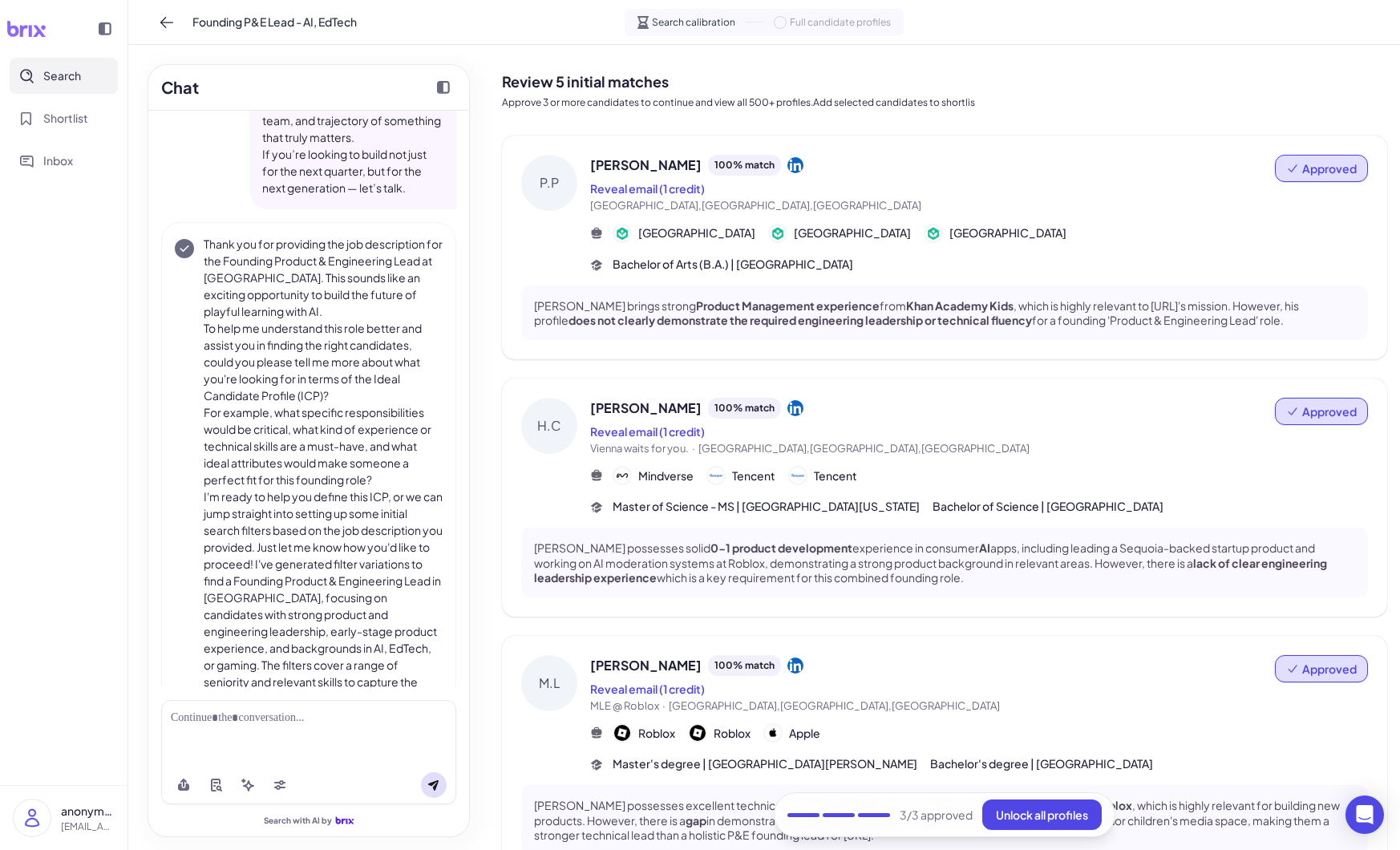
scroll to position [984, 0]
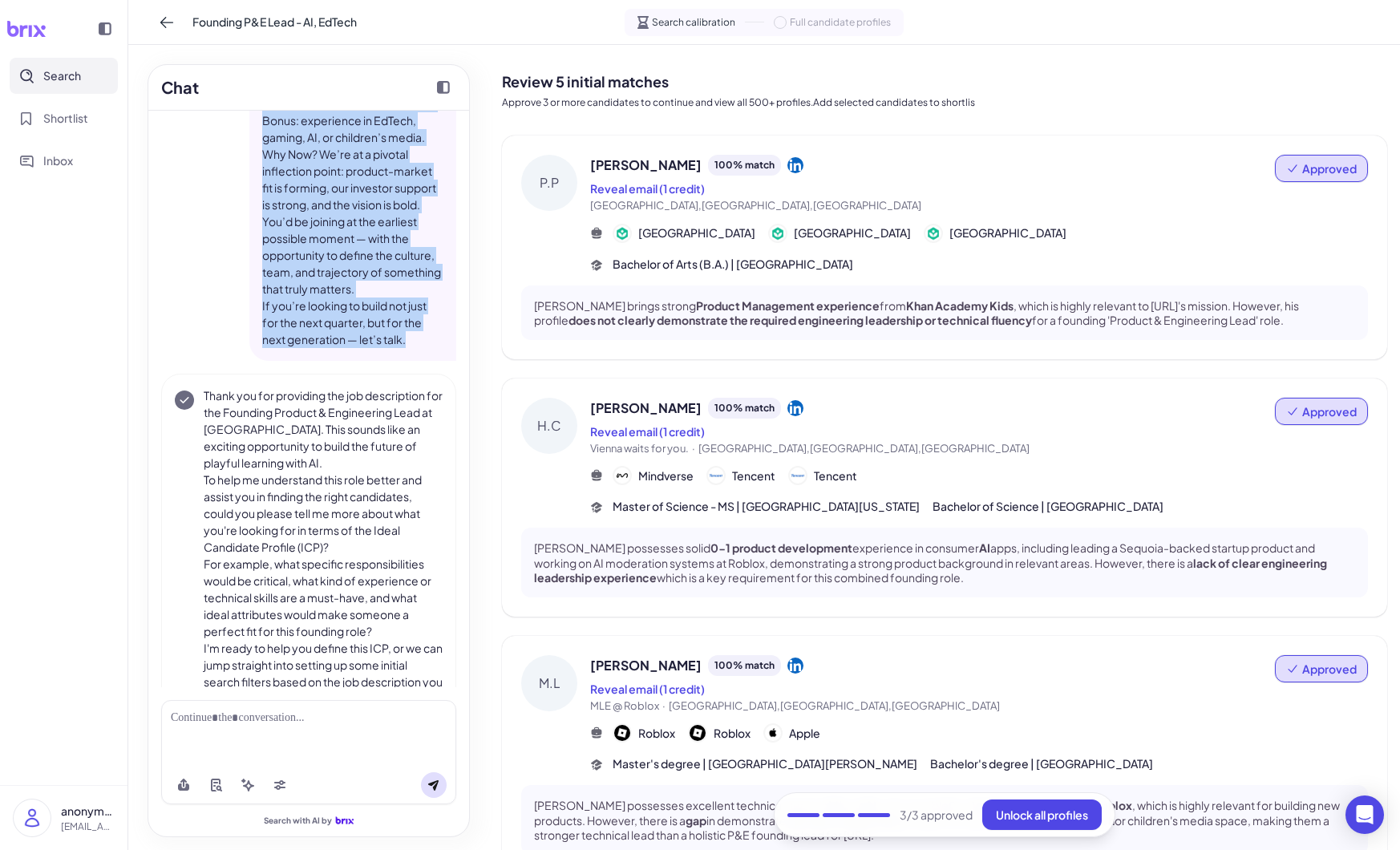
drag, startPoint x: 263, startPoint y: 137, endPoint x: 428, endPoint y: 340, distance: 261.6
copy div "Loremips Dolorsi & Ametconsect Adip (Elit Sedd) $43e – $449t • 7.8% – 94.5% Inc…"
click at [437, 340] on p "If you’re looking to build not just for the next quarter, but for the next gene…" at bounding box center [352, 322] width 182 height 50
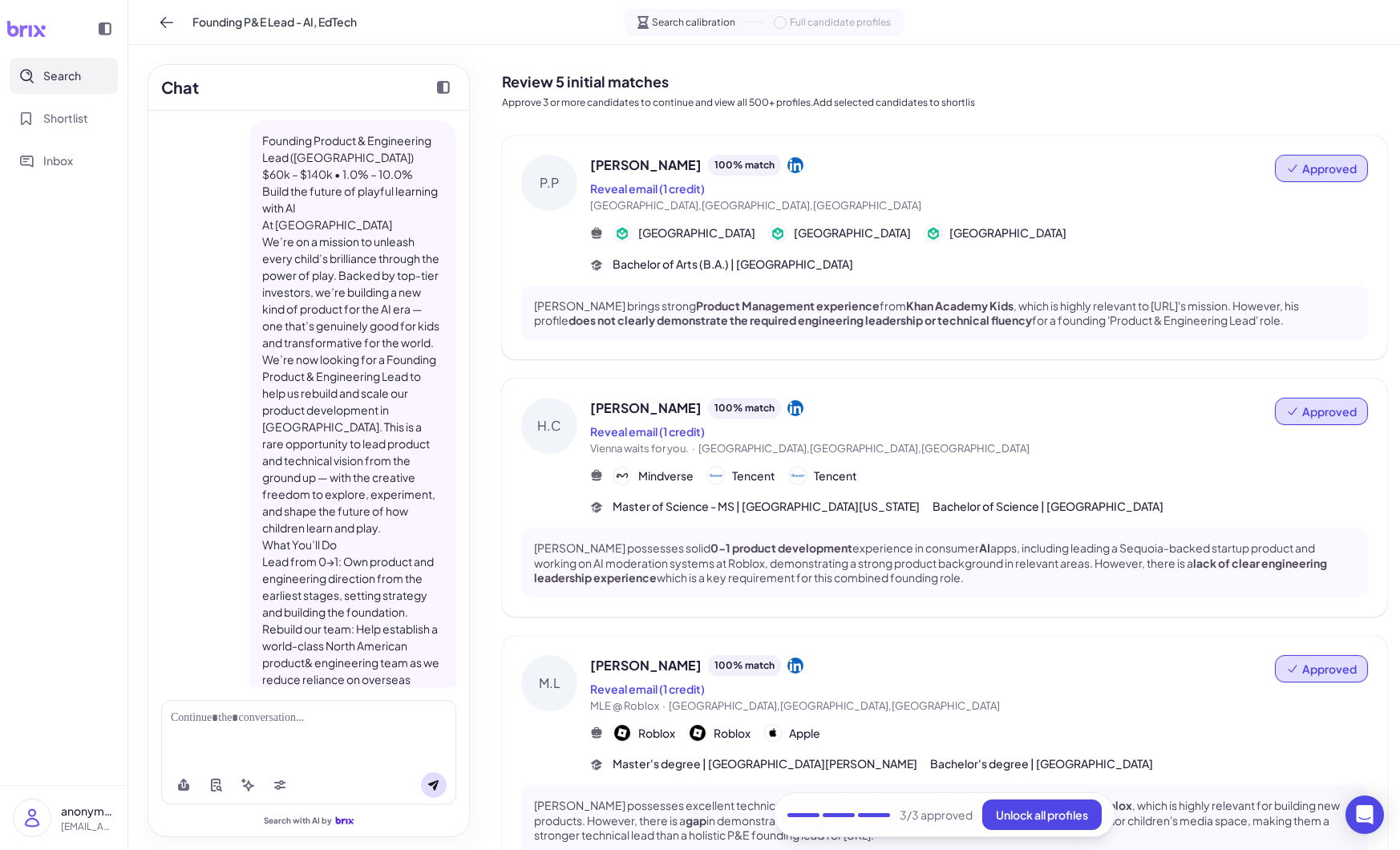
scroll to position [0, 0]
